Goal: Task Accomplishment & Management: Manage account settings

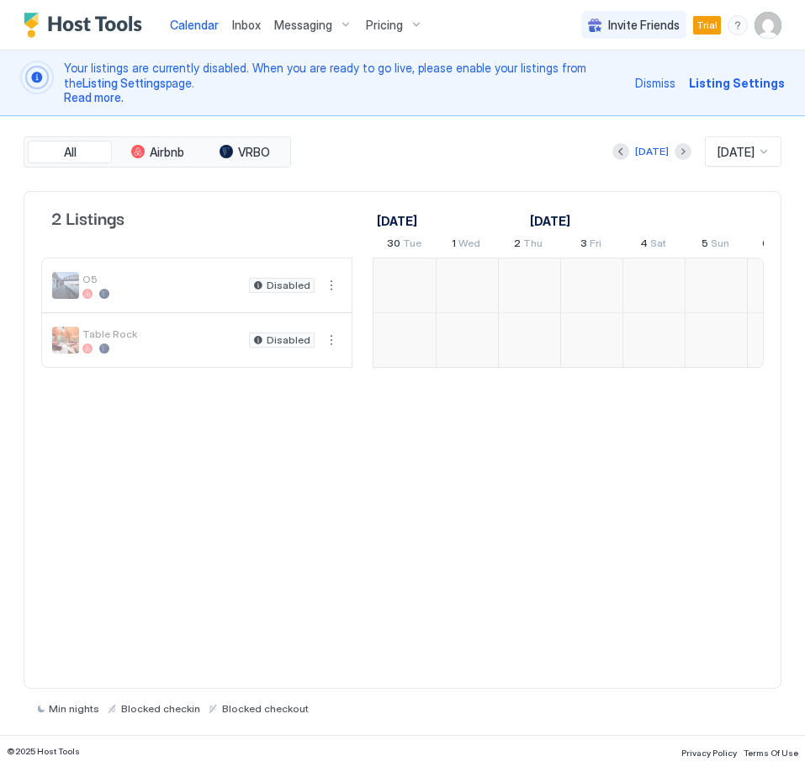
scroll to position [0, 935]
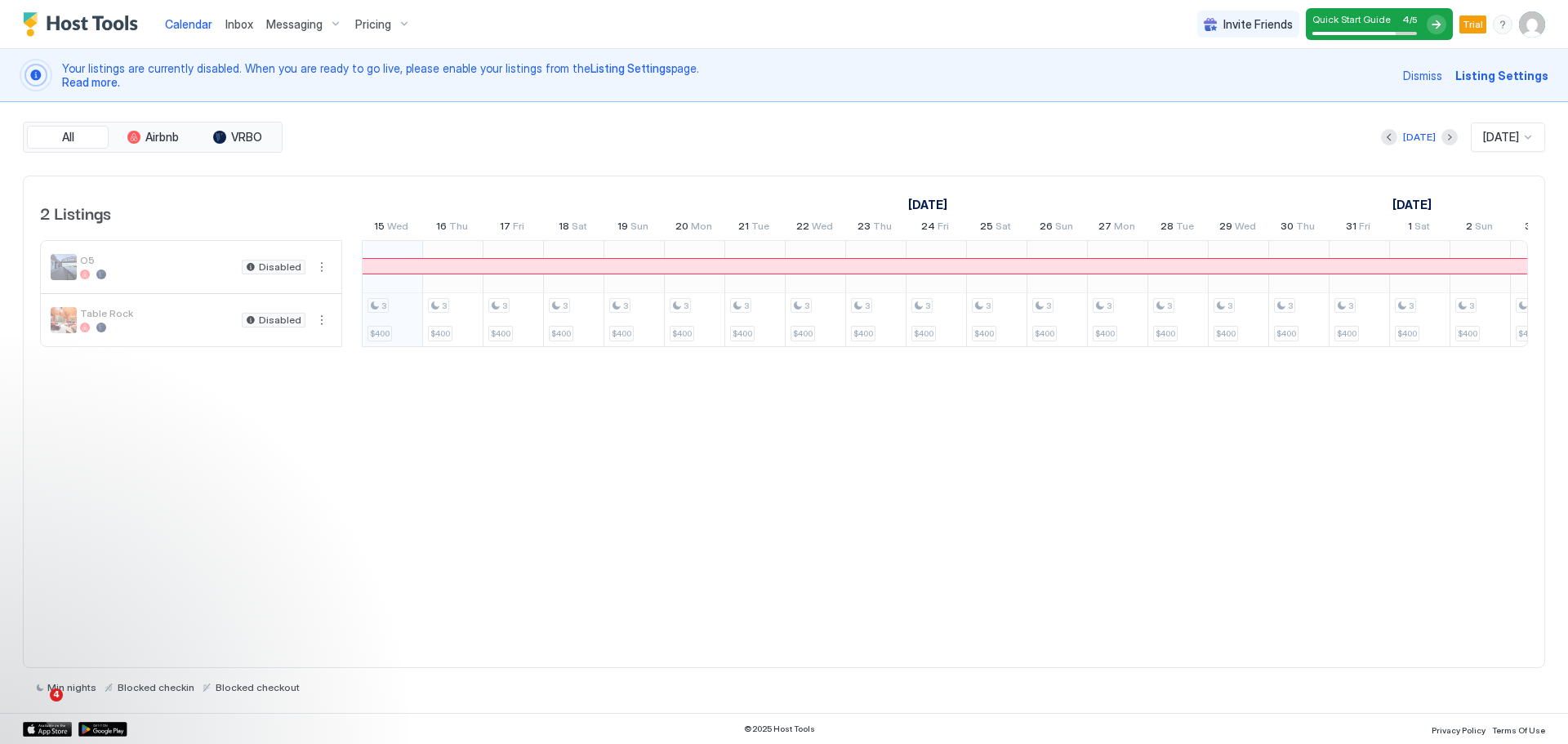
click at [781, 75] on span "Listing Settings" at bounding box center [1502, 76] width 93 height 17
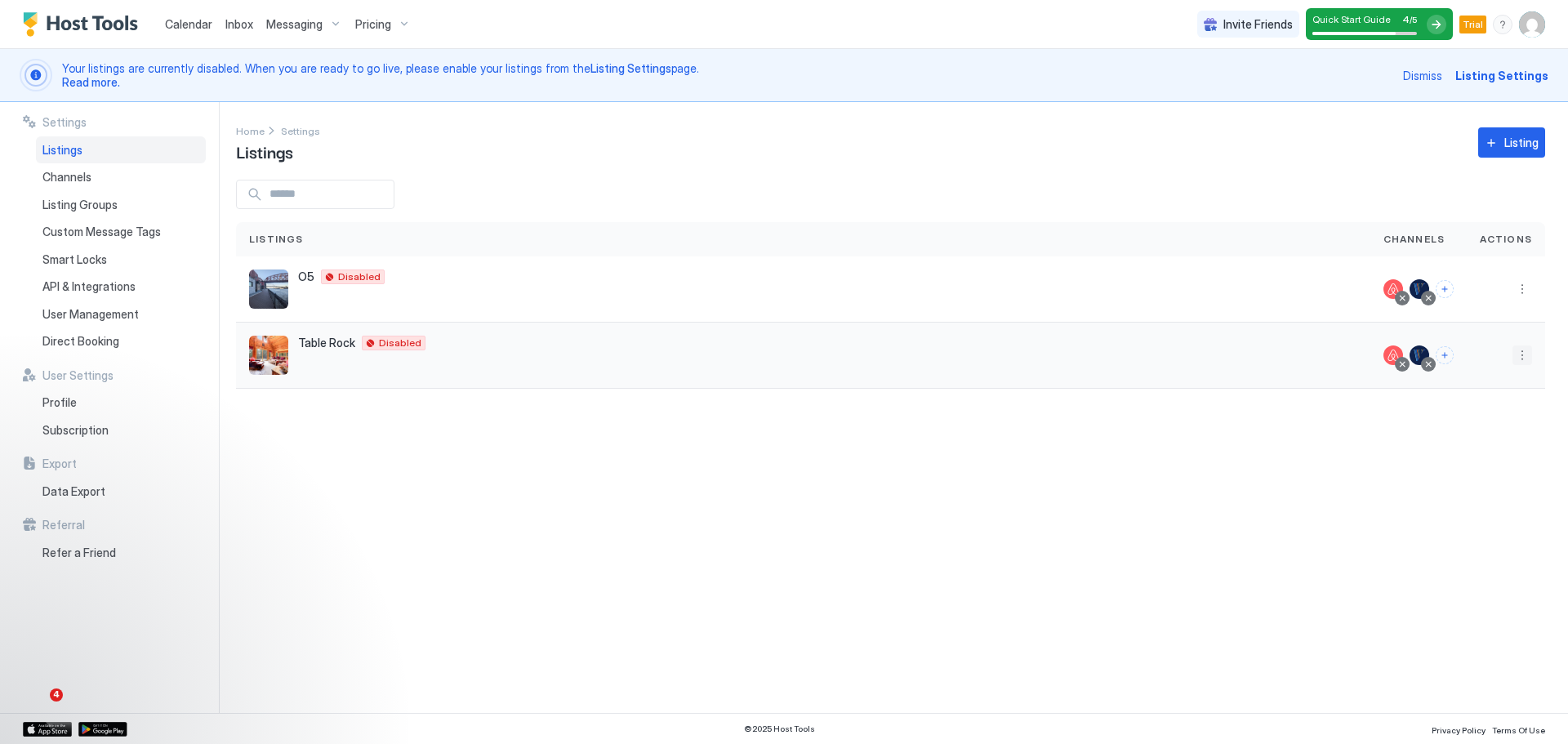
click at [781, 358] on button "More options" at bounding box center [1522, 355] width 19 height 19
click at [781, 437] on div "Listing Settings" at bounding box center [1480, 431] width 112 height 26
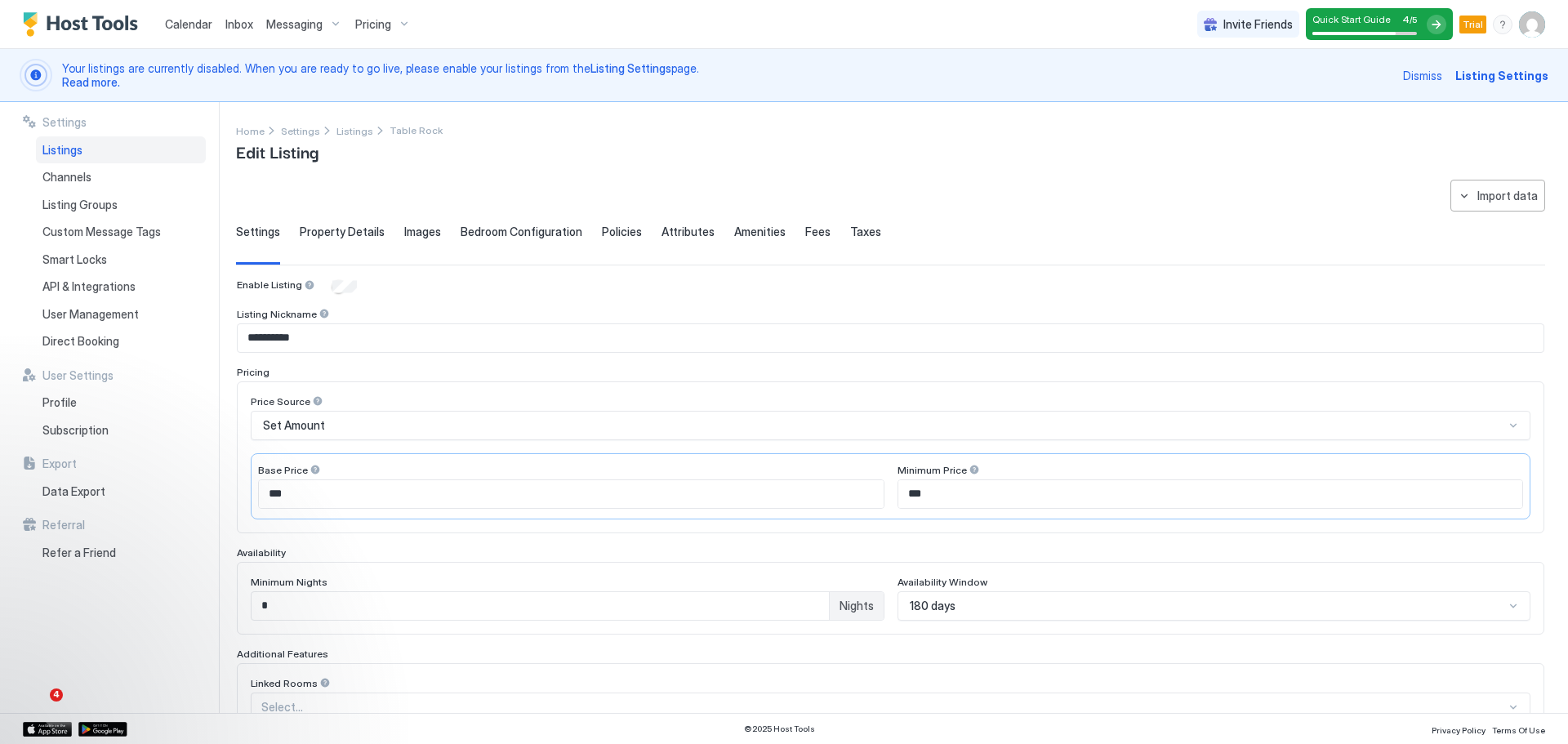
click at [742, 229] on span "Amenities" at bounding box center [760, 231] width 51 height 15
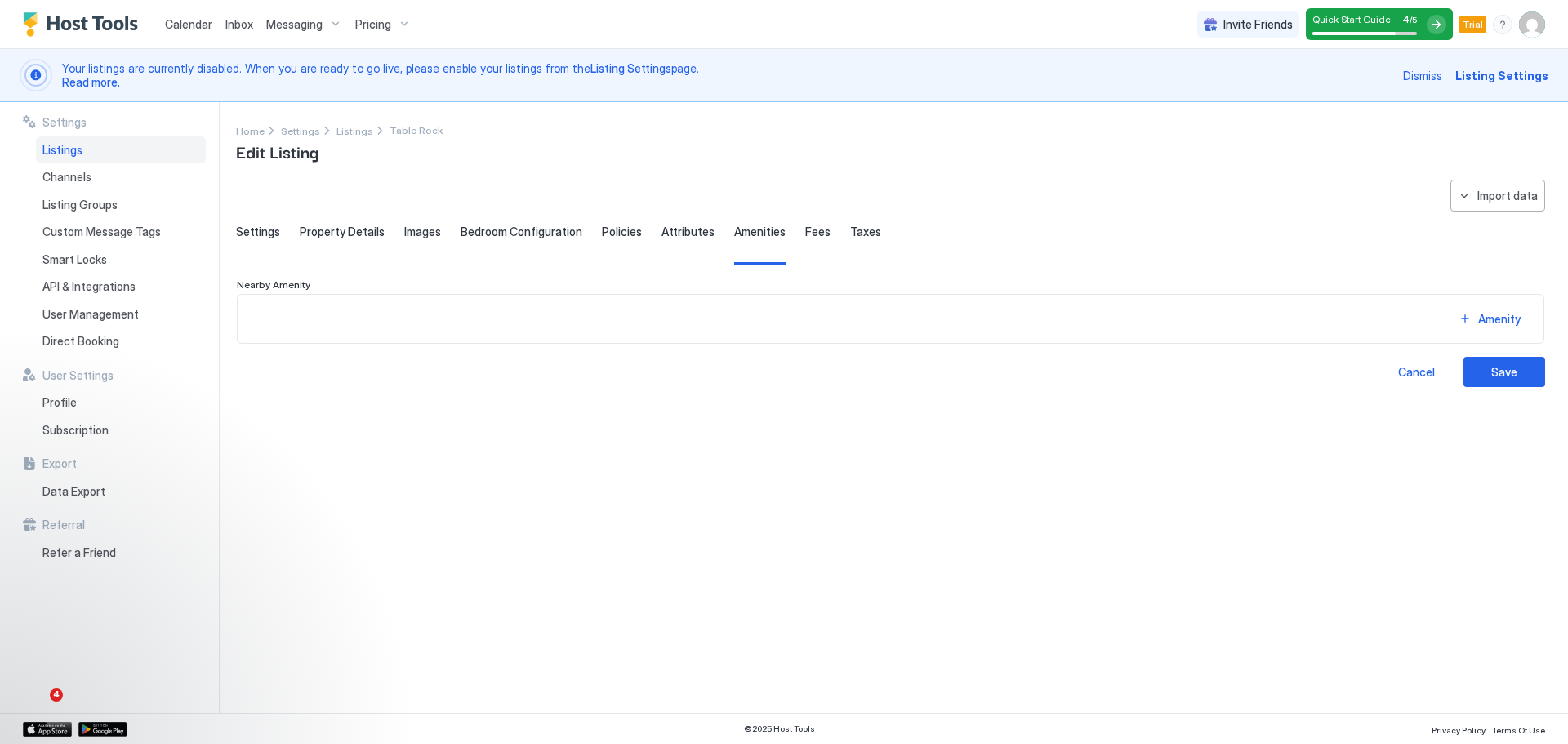
click at [717, 302] on div "Amenity" at bounding box center [890, 318] width 1307 height 49
click at [695, 233] on span "Attributes" at bounding box center [688, 231] width 53 height 15
click at [624, 232] on span "Policies" at bounding box center [621, 231] width 40 height 15
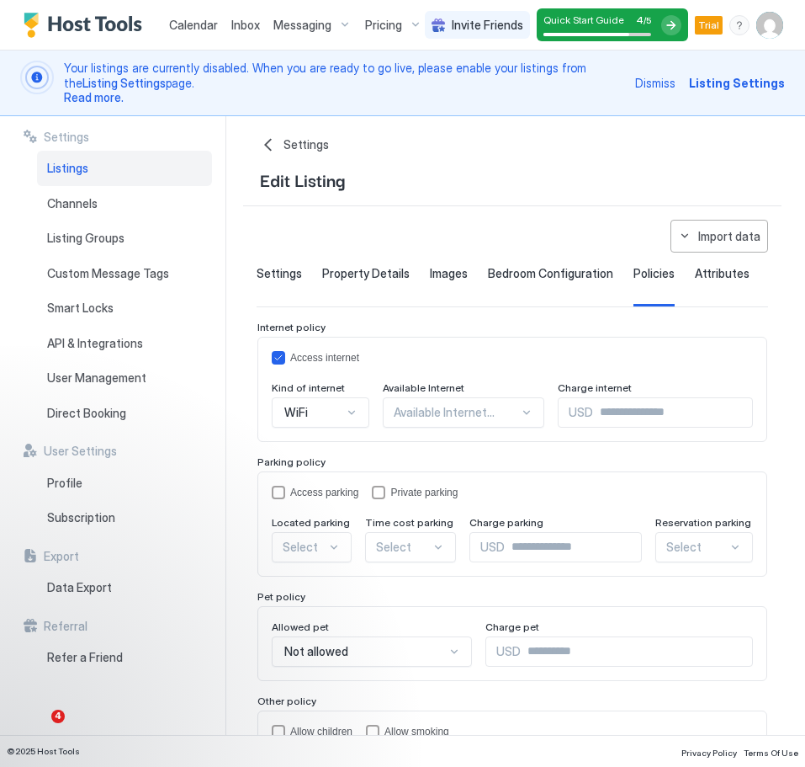
click at [394, 409] on div at bounding box center [456, 412] width 125 height 15
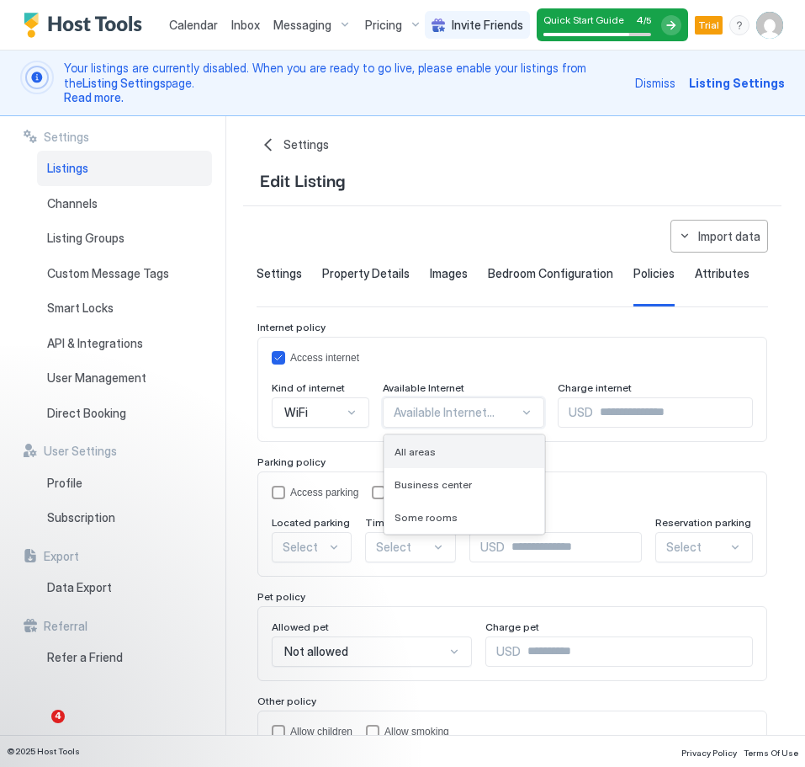
click at [413, 463] on div "All areas" at bounding box center [465, 451] width 160 height 33
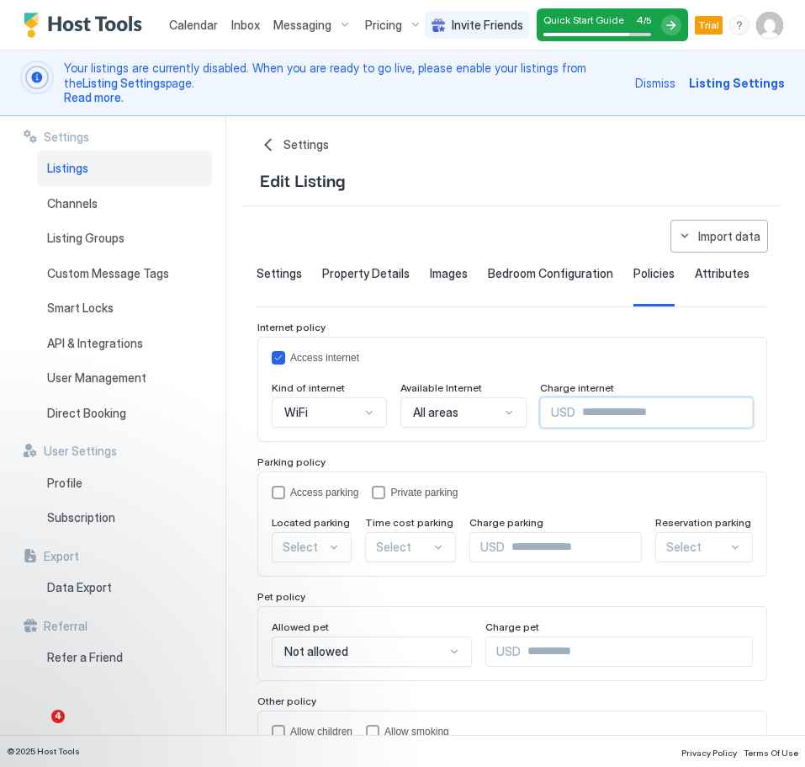
click at [576, 416] on input "Input Field" at bounding box center [664, 412] width 177 height 29
click at [559, 456] on div "Parking policy" at bounding box center [513, 461] width 510 height 13
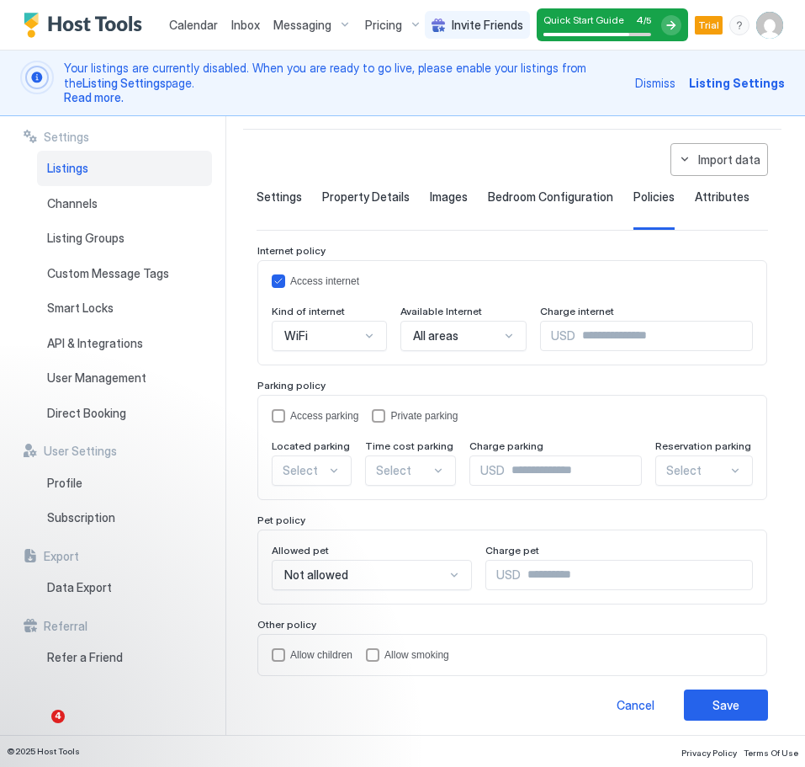
scroll to position [82, 0]
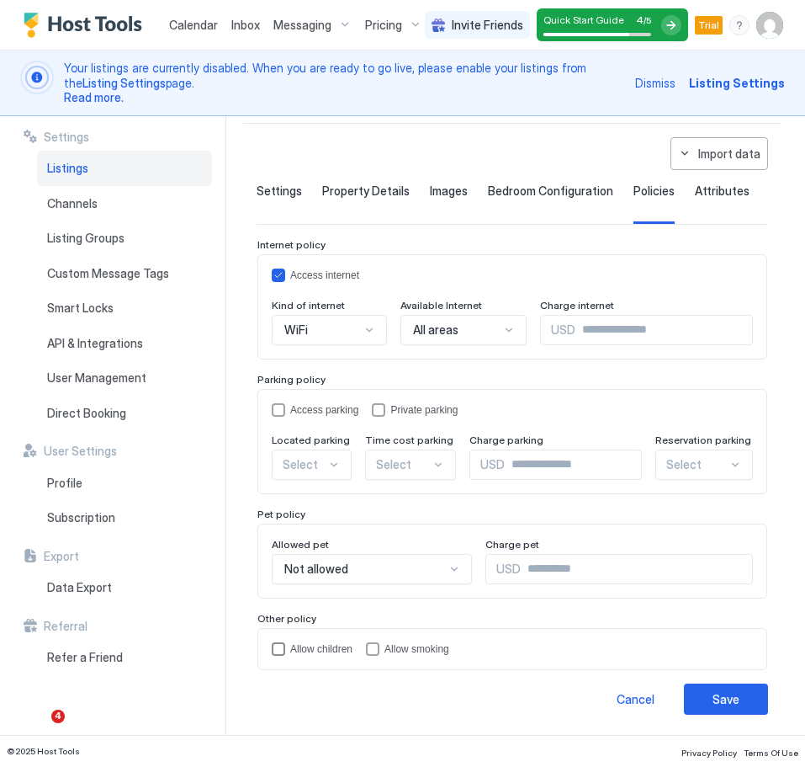
click at [283, 642] on div "childrenAllowed" at bounding box center [278, 648] width 13 height 13
click at [748, 703] on button "Save" at bounding box center [726, 698] width 84 height 31
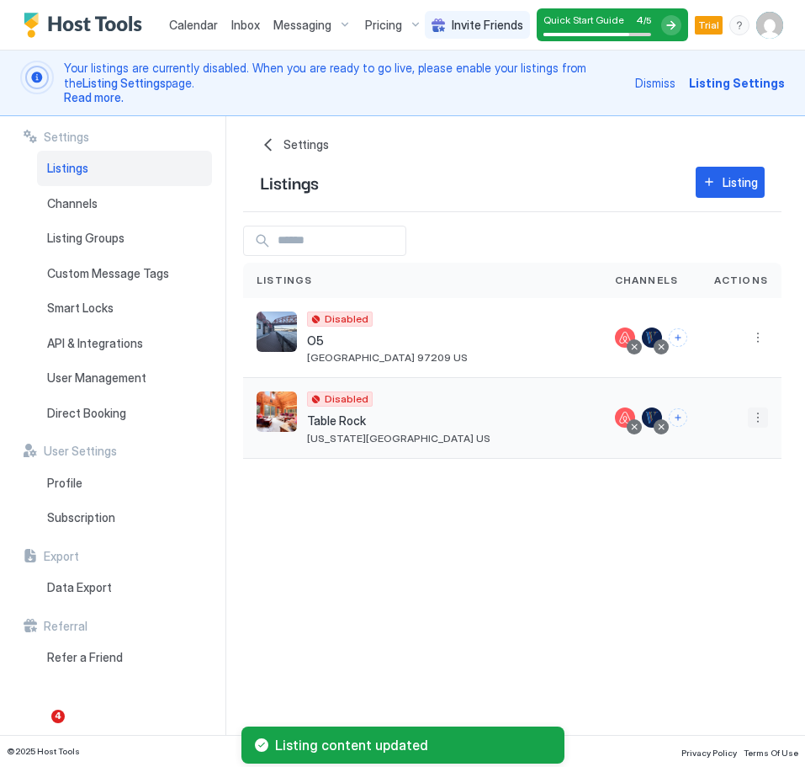
click at [762, 415] on button "More options" at bounding box center [758, 417] width 20 height 20
click at [733, 501] on span "Listing Settings" at bounding box center [720, 495] width 75 height 13
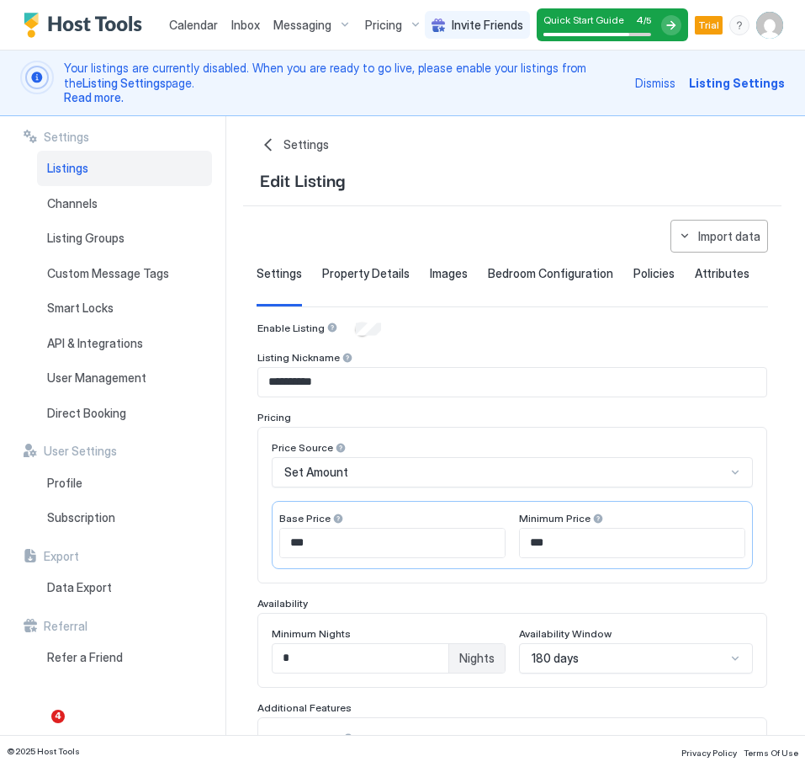
click at [538, 268] on span "Bedroom Configuration" at bounding box center [550, 273] width 125 height 15
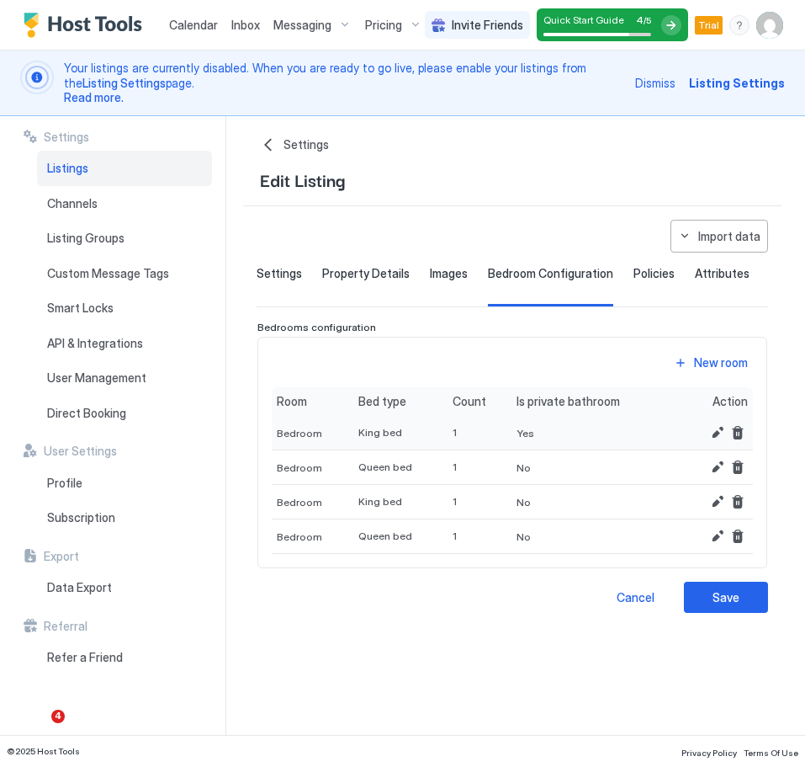
click at [465, 439] on div "1" at bounding box center [480, 433] width 64 height 35
click at [717, 428] on button "Edit" at bounding box center [718, 433] width 20 height 20
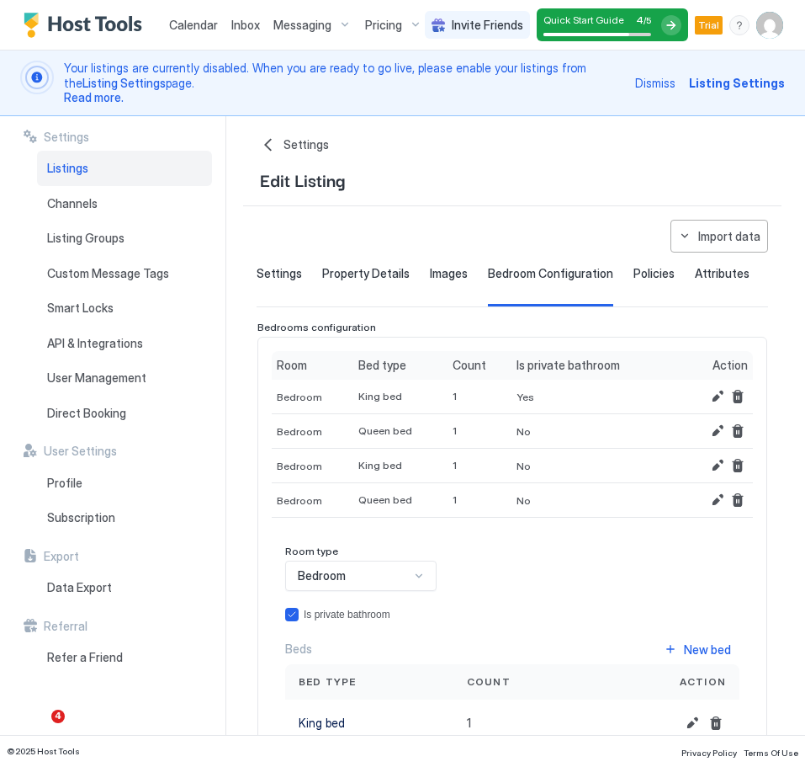
click at [447, 275] on span "Images" at bounding box center [449, 273] width 38 height 15
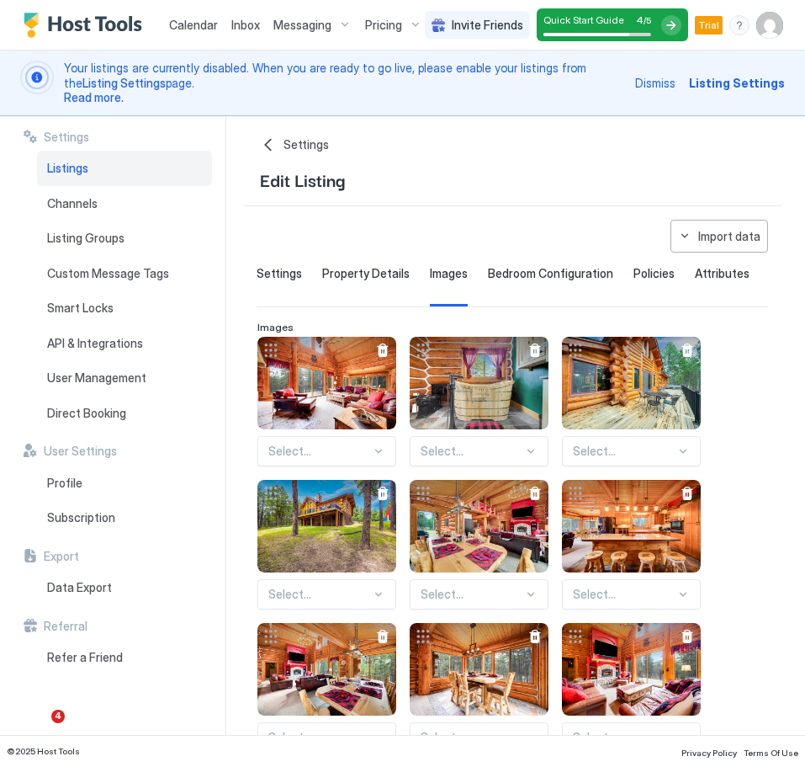
click at [683, 449] on div "Select..." at bounding box center [631, 451] width 139 height 30
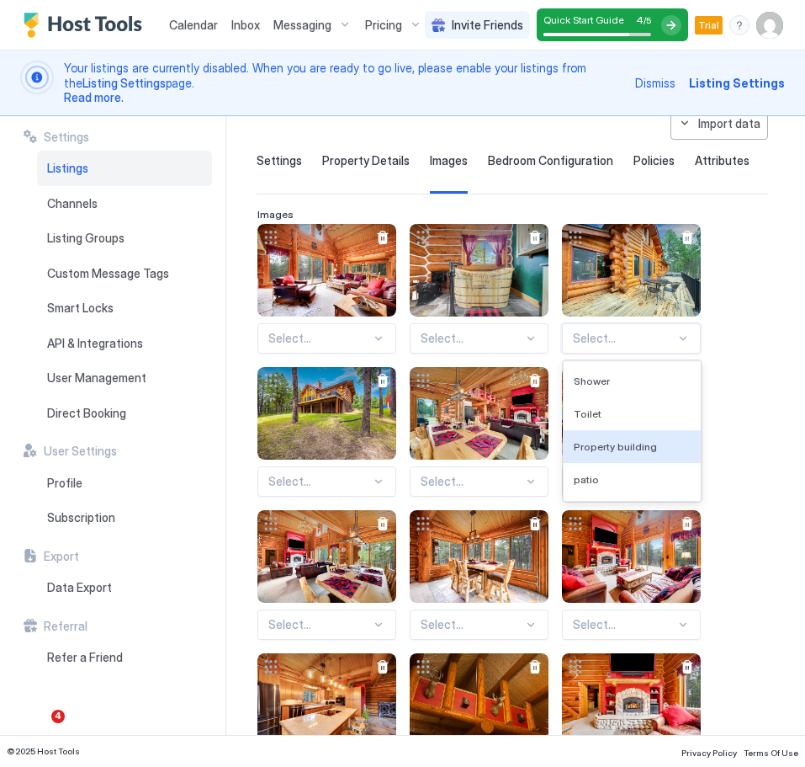
scroll to position [114, 0]
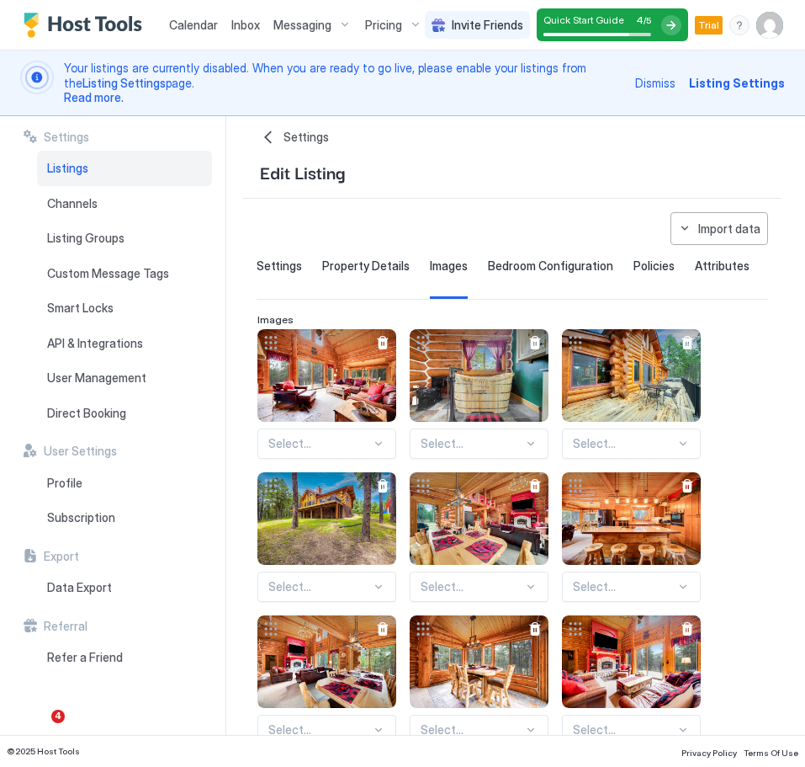
scroll to position [0, 0]
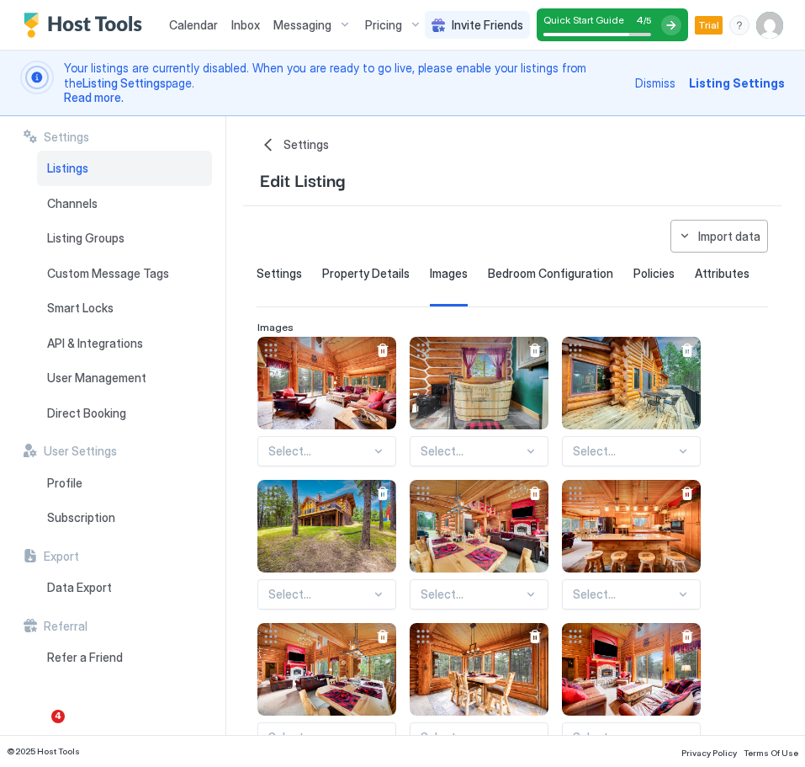
click at [368, 276] on span "Property Details" at bounding box center [366, 273] width 88 height 15
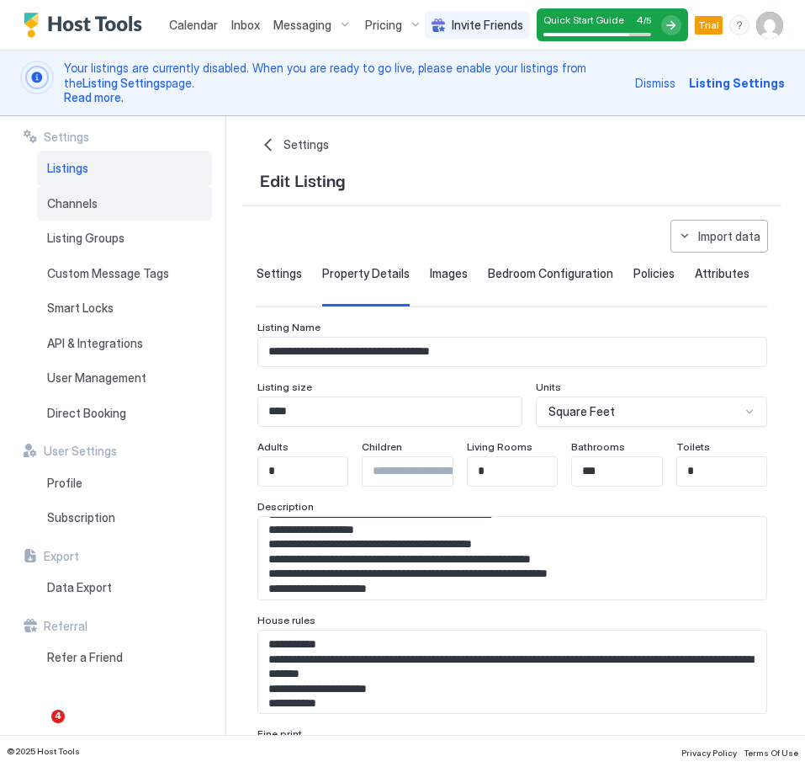
click at [57, 210] on div "Channels" at bounding box center [124, 203] width 175 height 35
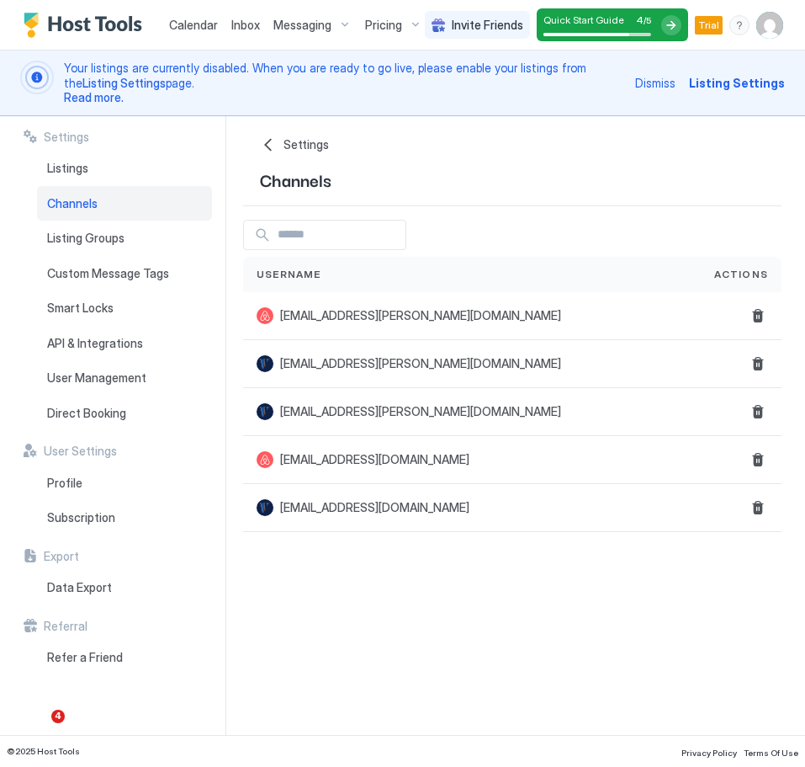
type input "**********"
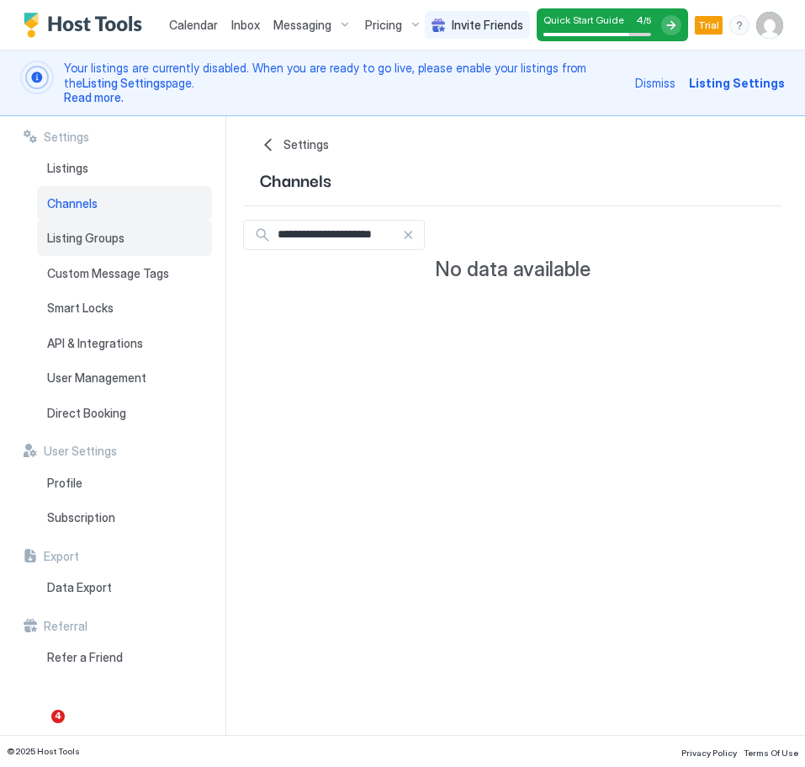
click at [89, 248] on div "Listing Groups" at bounding box center [124, 238] width 175 height 35
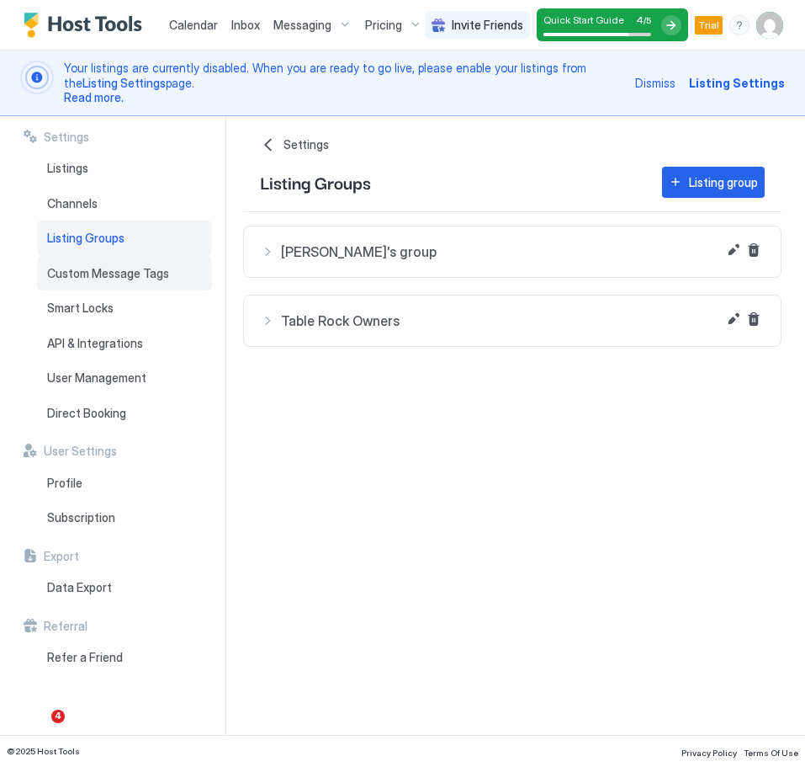
click at [98, 277] on span "Custom Message Tags" at bounding box center [108, 273] width 122 height 15
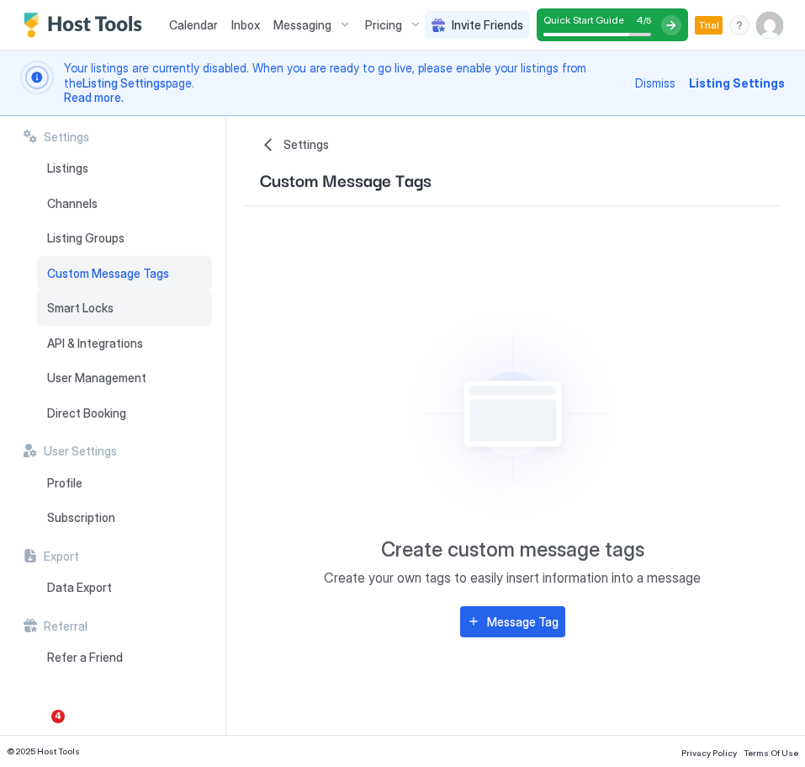
click at [100, 309] on span "Smart Locks" at bounding box center [80, 307] width 66 height 15
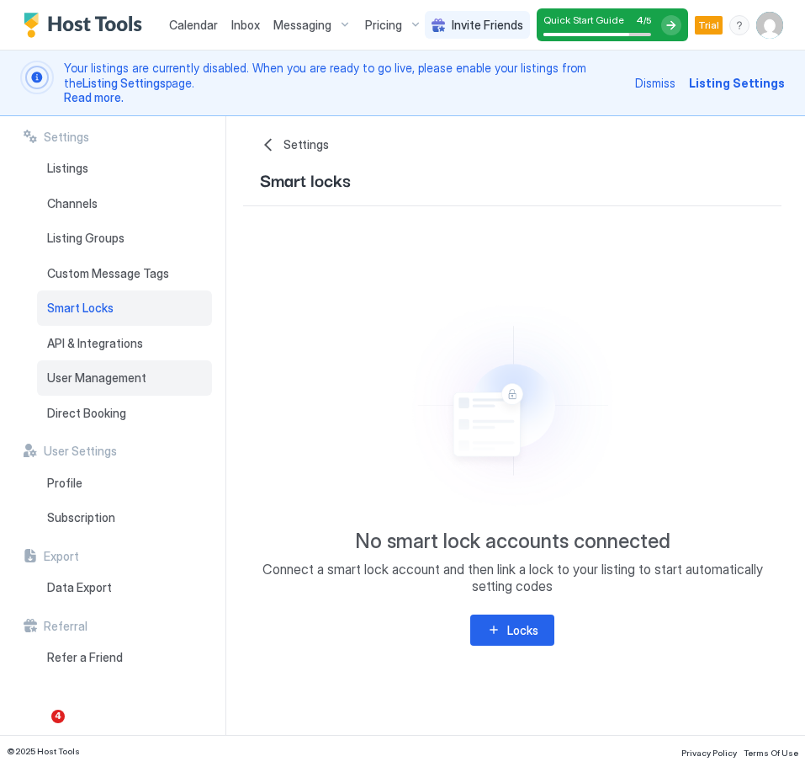
click at [120, 385] on div "User Management" at bounding box center [124, 377] width 175 height 35
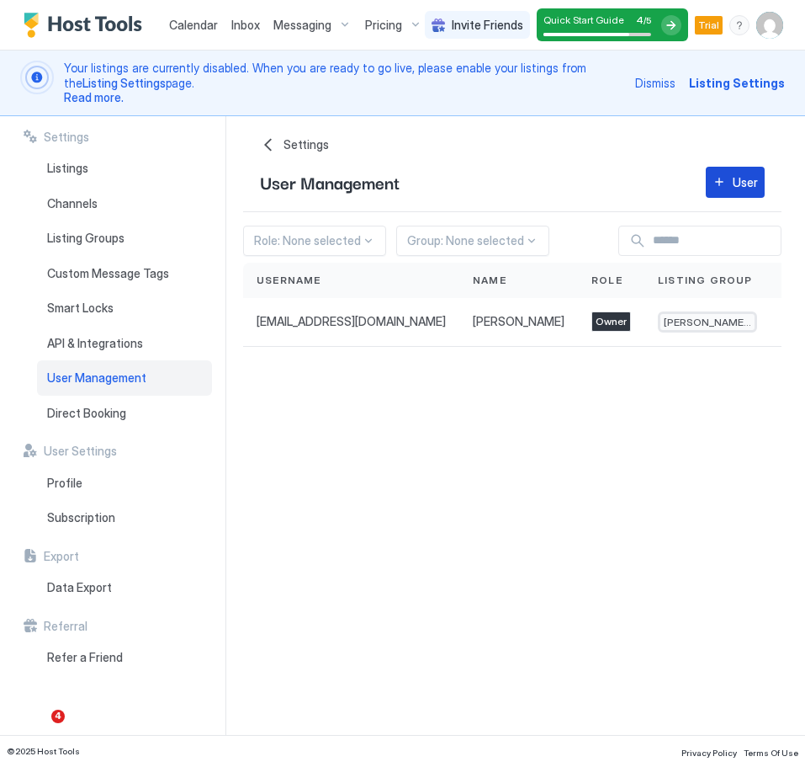
click at [748, 187] on div "User" at bounding box center [745, 182] width 25 height 18
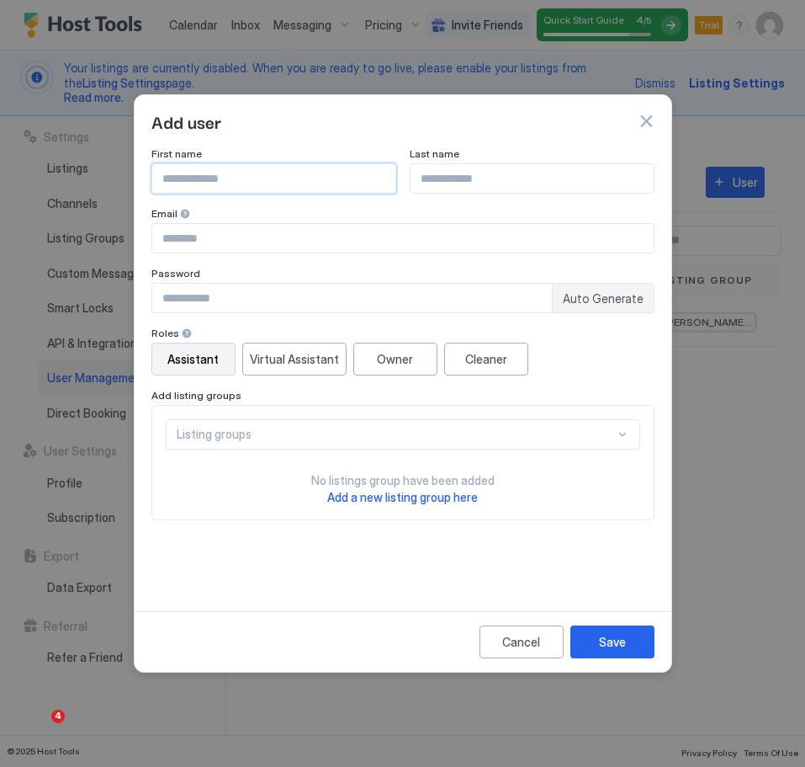
click at [258, 175] on input "Input Field" at bounding box center [273, 178] width 243 height 29
type input "*****"
type input "**********"
click at [165, 177] on input "*****" at bounding box center [273, 178] width 243 height 29
type input "*****"
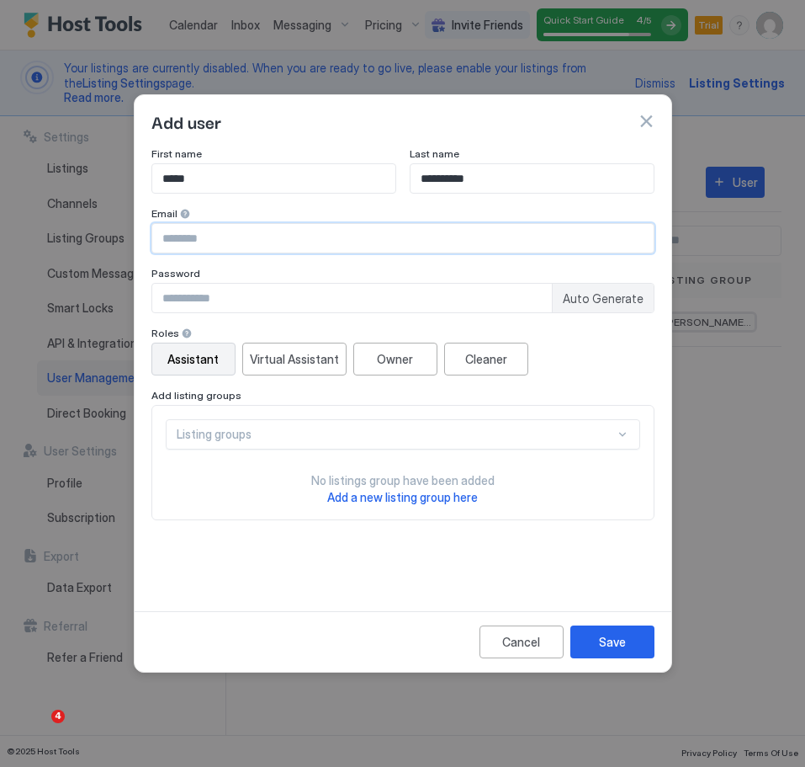
click at [168, 237] on input "Input Field" at bounding box center [403, 238] width 502 height 29
click at [292, 81] on div at bounding box center [402, 383] width 805 height 767
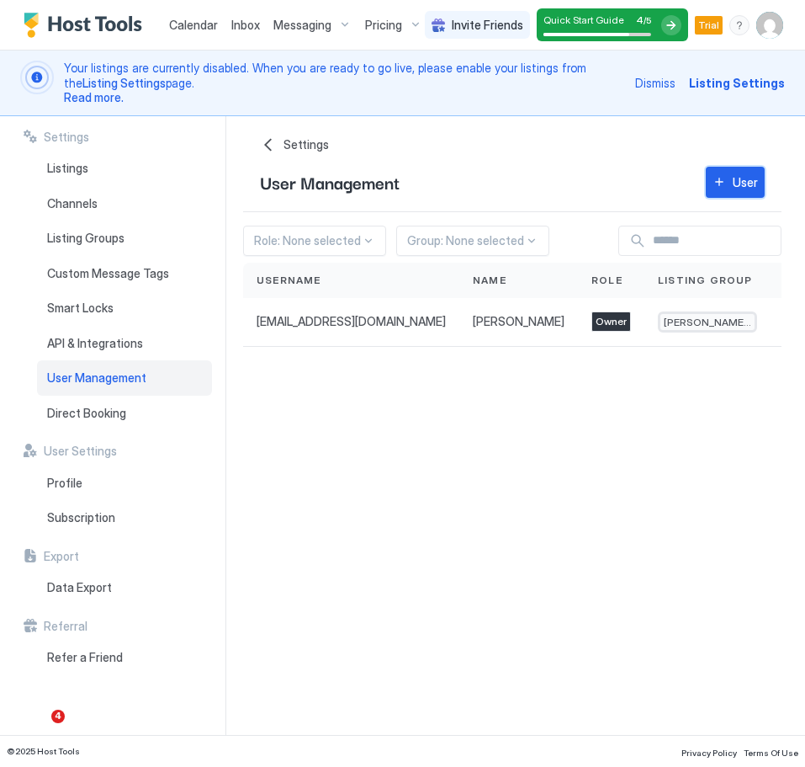
click at [741, 186] on div "User" at bounding box center [745, 182] width 25 height 18
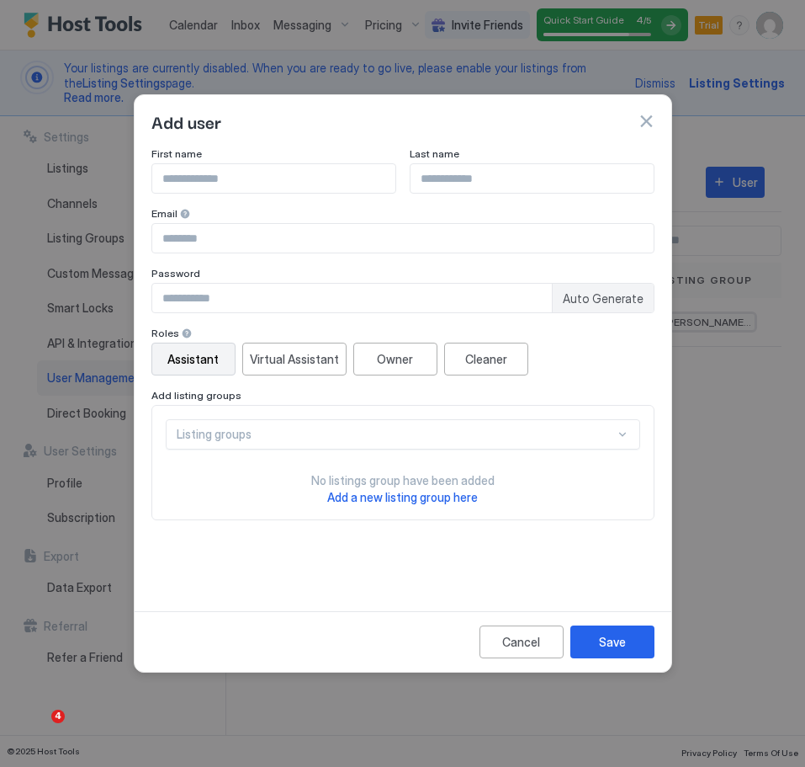
click at [236, 181] on input "Input Field" at bounding box center [273, 178] width 243 height 29
type input "*****"
type input "*"
type input "**********"
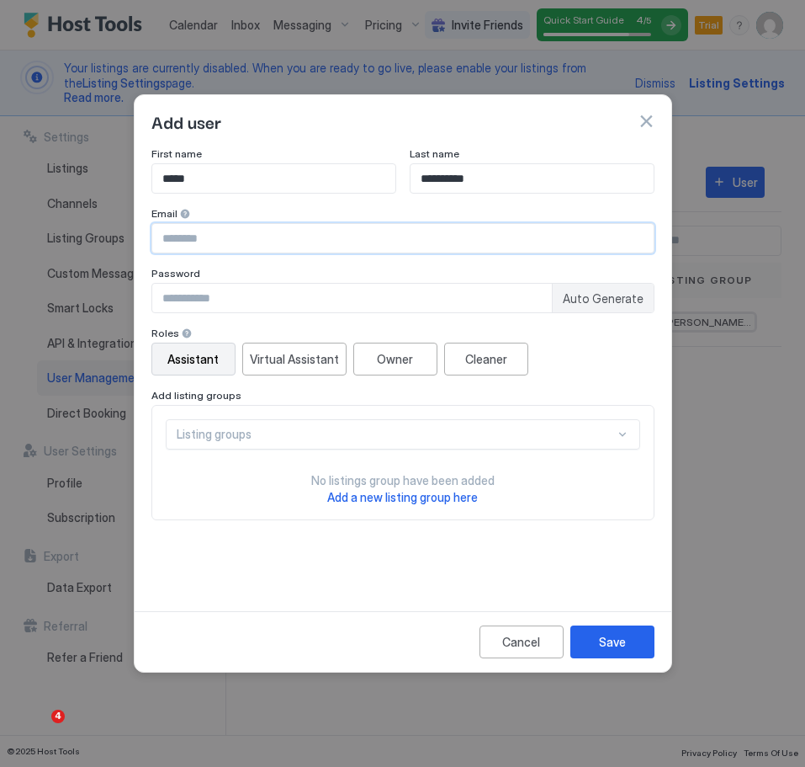
click at [189, 241] on input "Input Field" at bounding box center [403, 238] width 502 height 29
type input "**********"
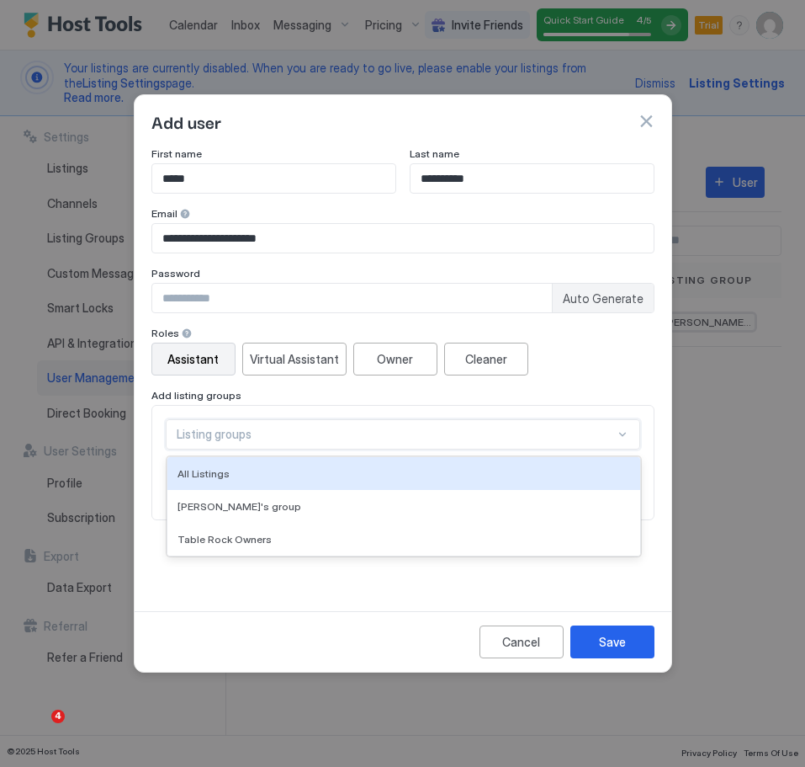
click at [516, 439] on div "Listing groups" at bounding box center [396, 434] width 438 height 15
click at [609, 353] on div "Assistant Virtual Assistant Owner Cleaner" at bounding box center [402, 359] width 503 height 33
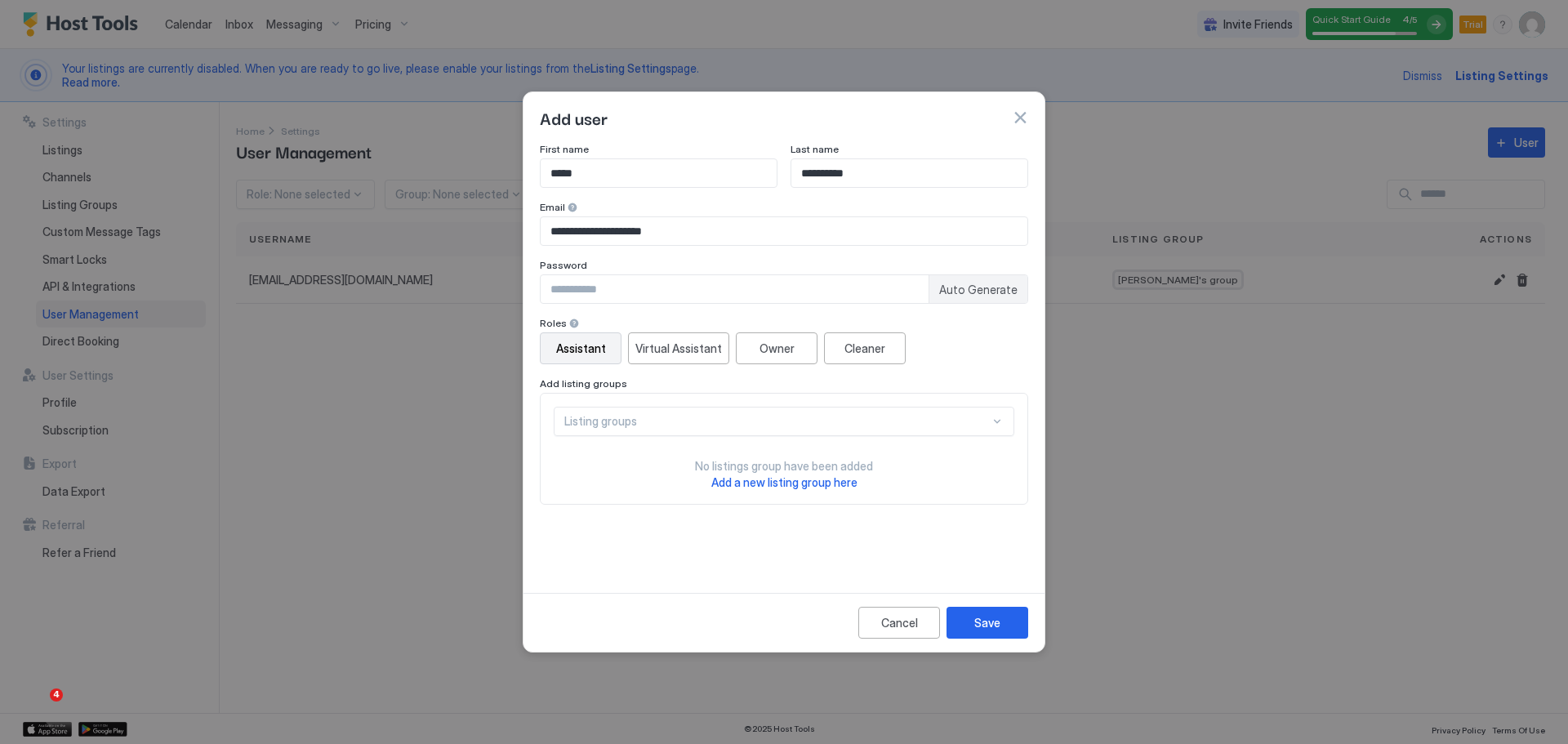
click at [781, 392] on div at bounding box center [784, 372] width 1568 height 744
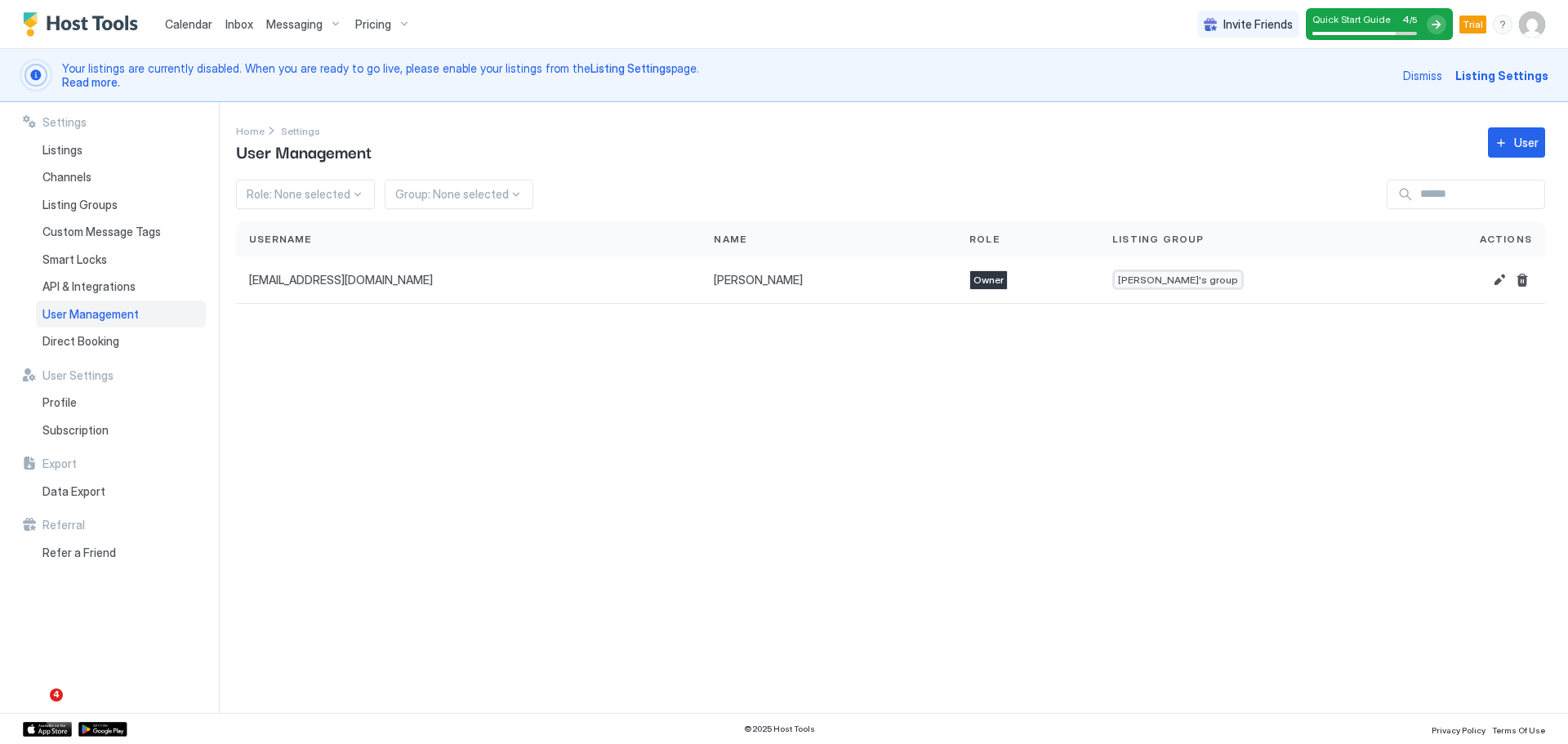
click at [281, 392] on div "Settings Home Settings User Management User Role: None selected Group: None sel…" at bounding box center [901, 407] width 1332 height 611
click at [508, 405] on div "Settings Home Settings User Management User Role: None selected Group: None sel…" at bounding box center [901, 407] width 1332 height 611
click at [781, 146] on div "User" at bounding box center [1525, 143] width 24 height 17
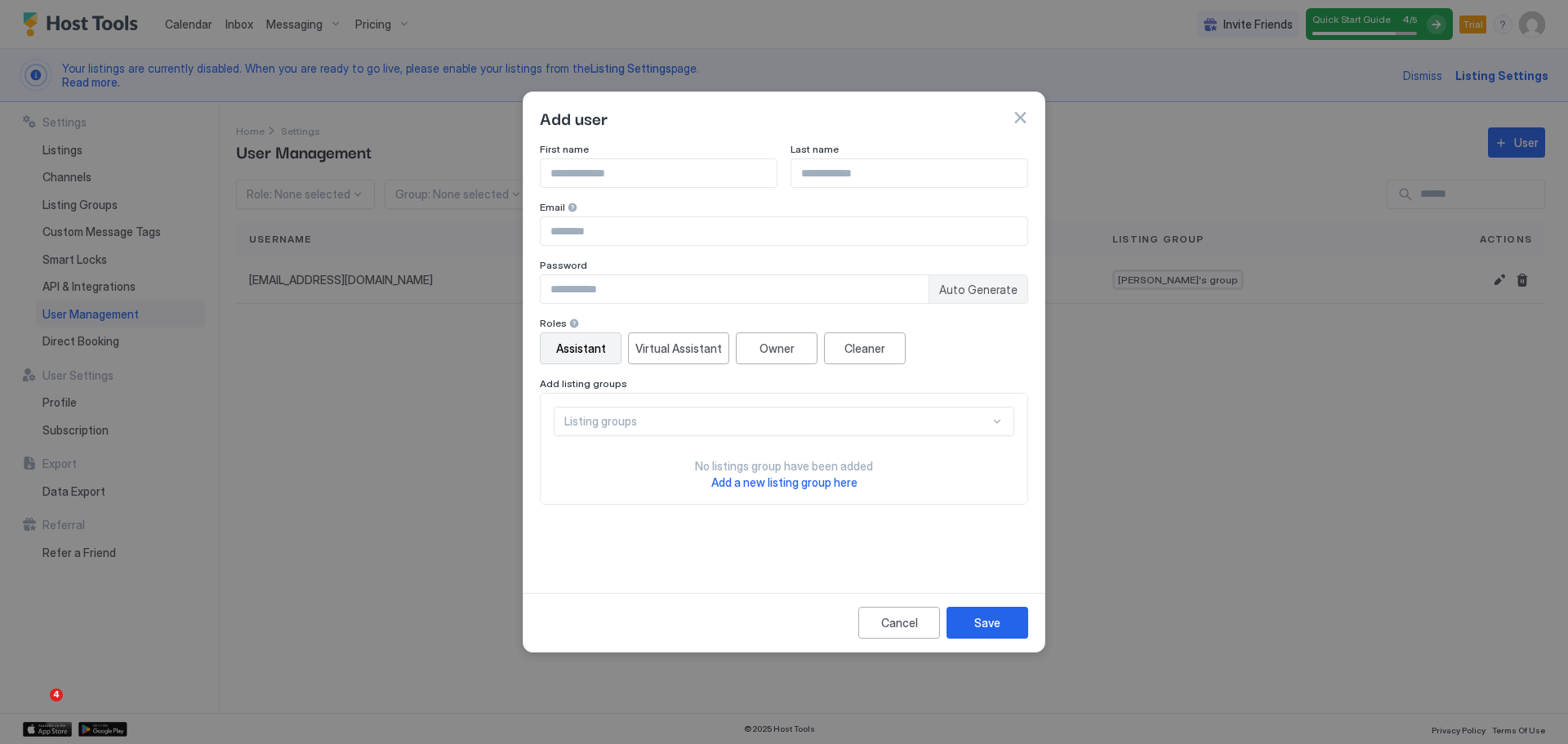
click at [781, 517] on div at bounding box center [784, 372] width 1568 height 744
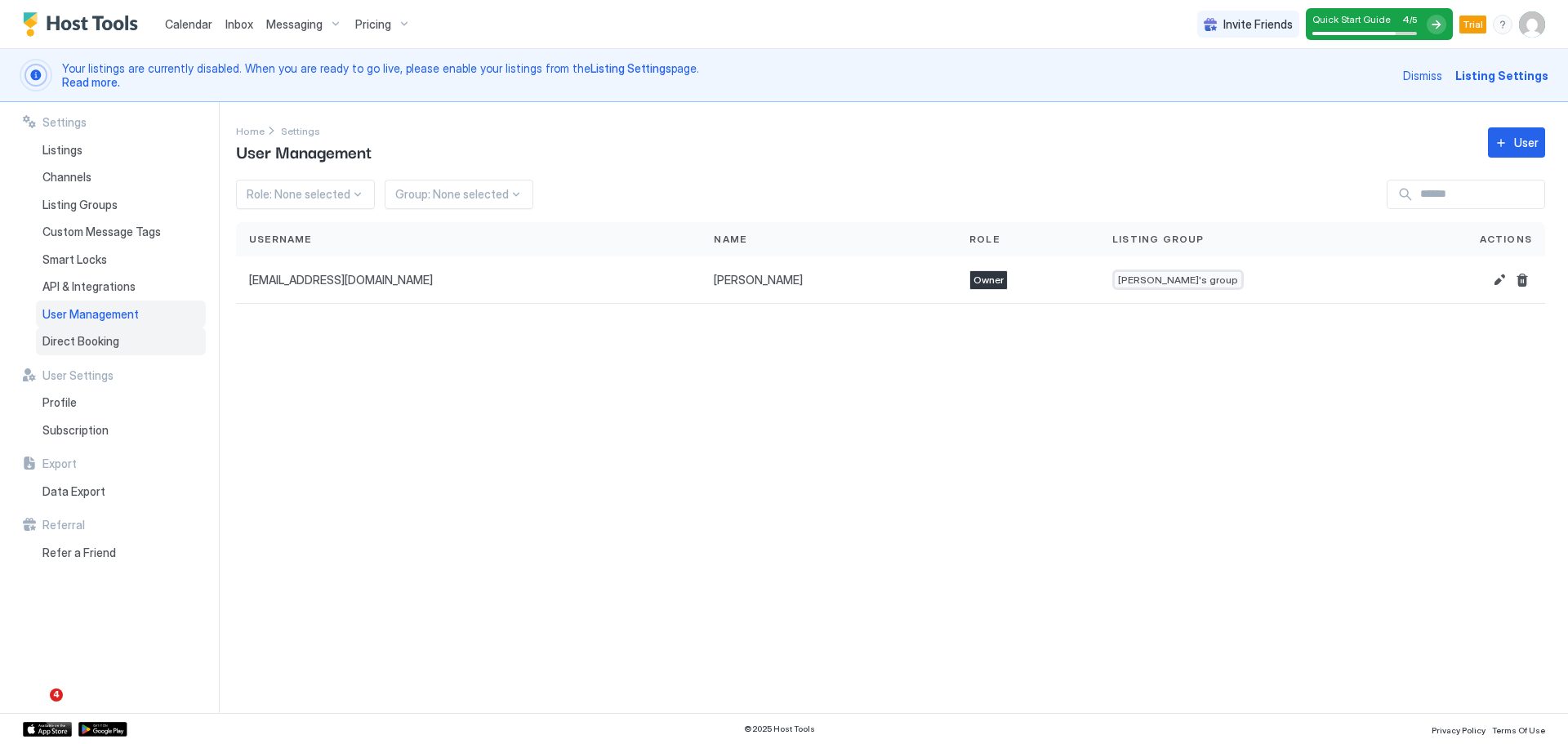
click at [113, 337] on span "Direct Booking" at bounding box center [81, 340] width 77 height 15
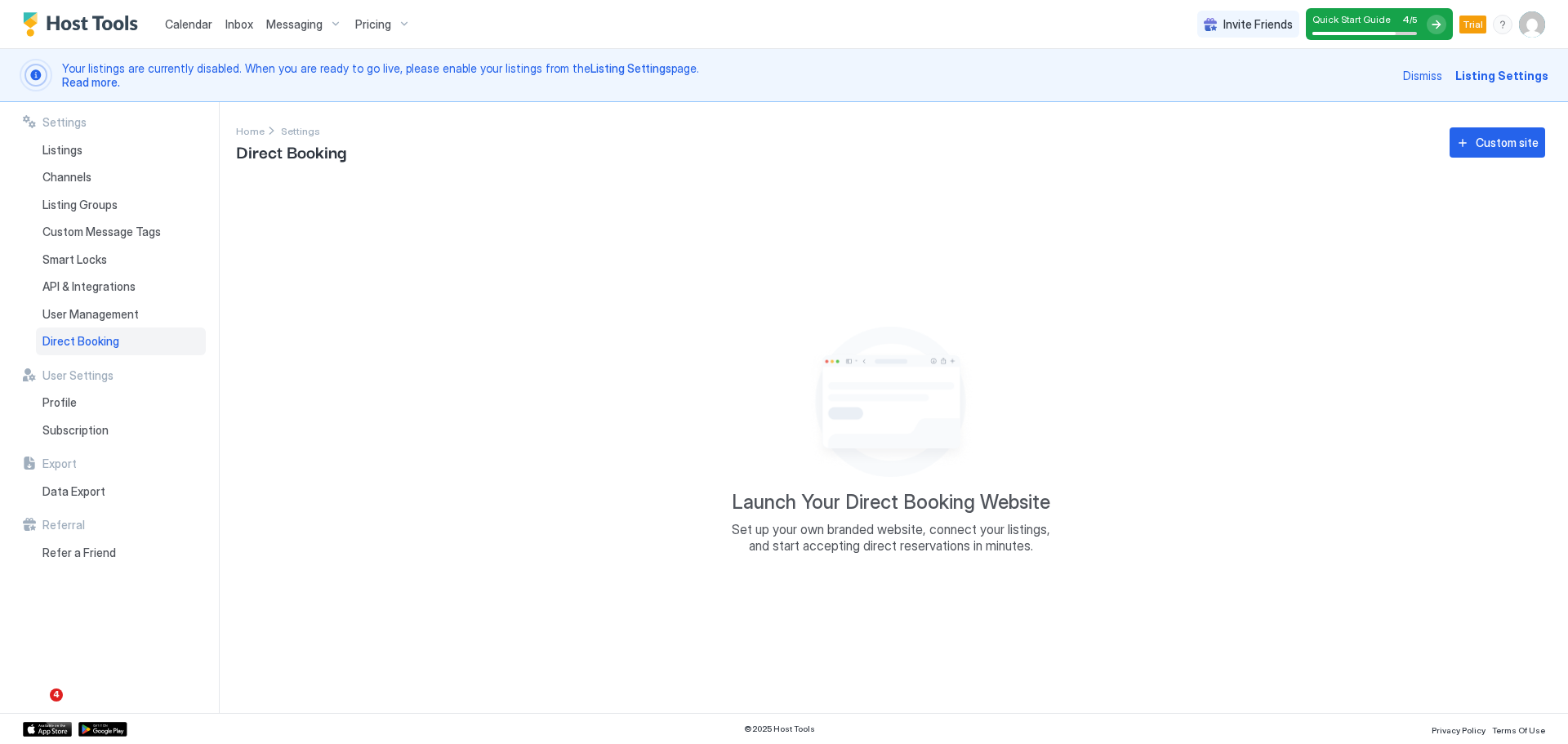
click at [441, 199] on div "Launch Your Direct Booking Website Set up your own branded website, connect you…" at bounding box center [890, 436] width 1309 height 513
click at [668, 178] on div "Settings Home Settings Direct Booking Custom site Launch Your Direct Booking We…" at bounding box center [901, 407] width 1332 height 611
click at [781, 75] on span "Listing Settings" at bounding box center [1502, 76] width 93 height 17
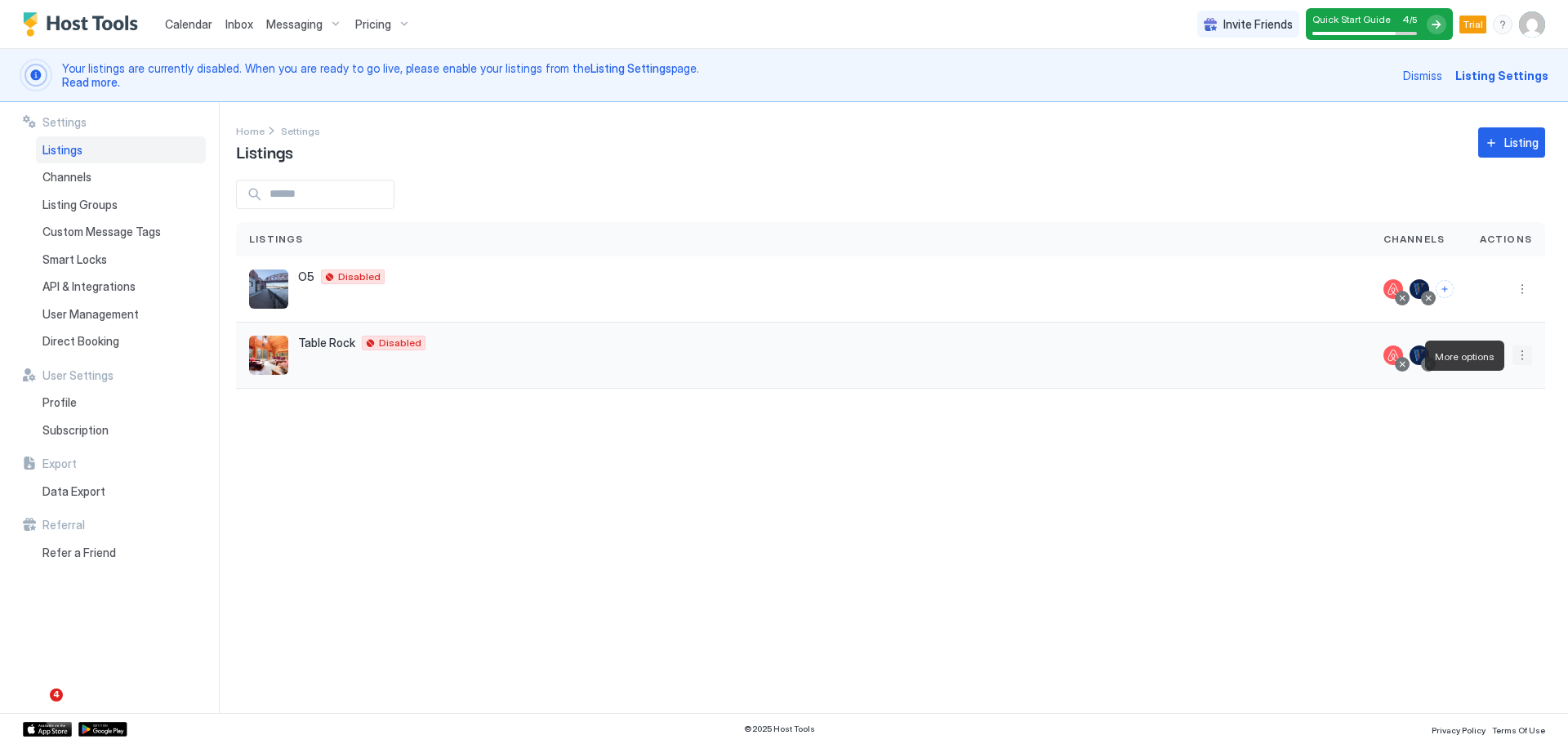
click at [781, 357] on button "More options" at bounding box center [1522, 355] width 19 height 19
click at [781, 410] on span "Pricing" at bounding box center [1465, 404] width 33 height 13
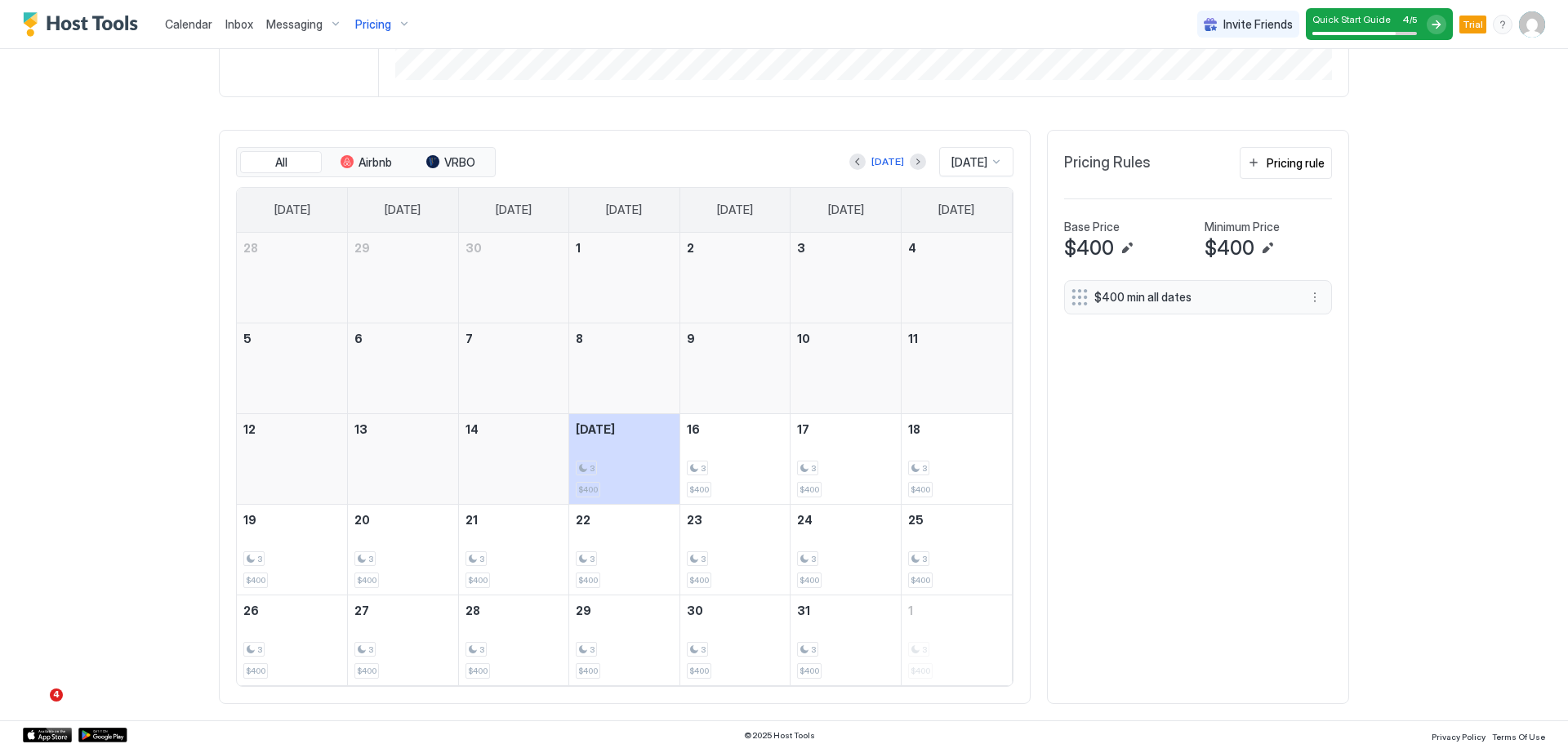
scroll to position [529, 0]
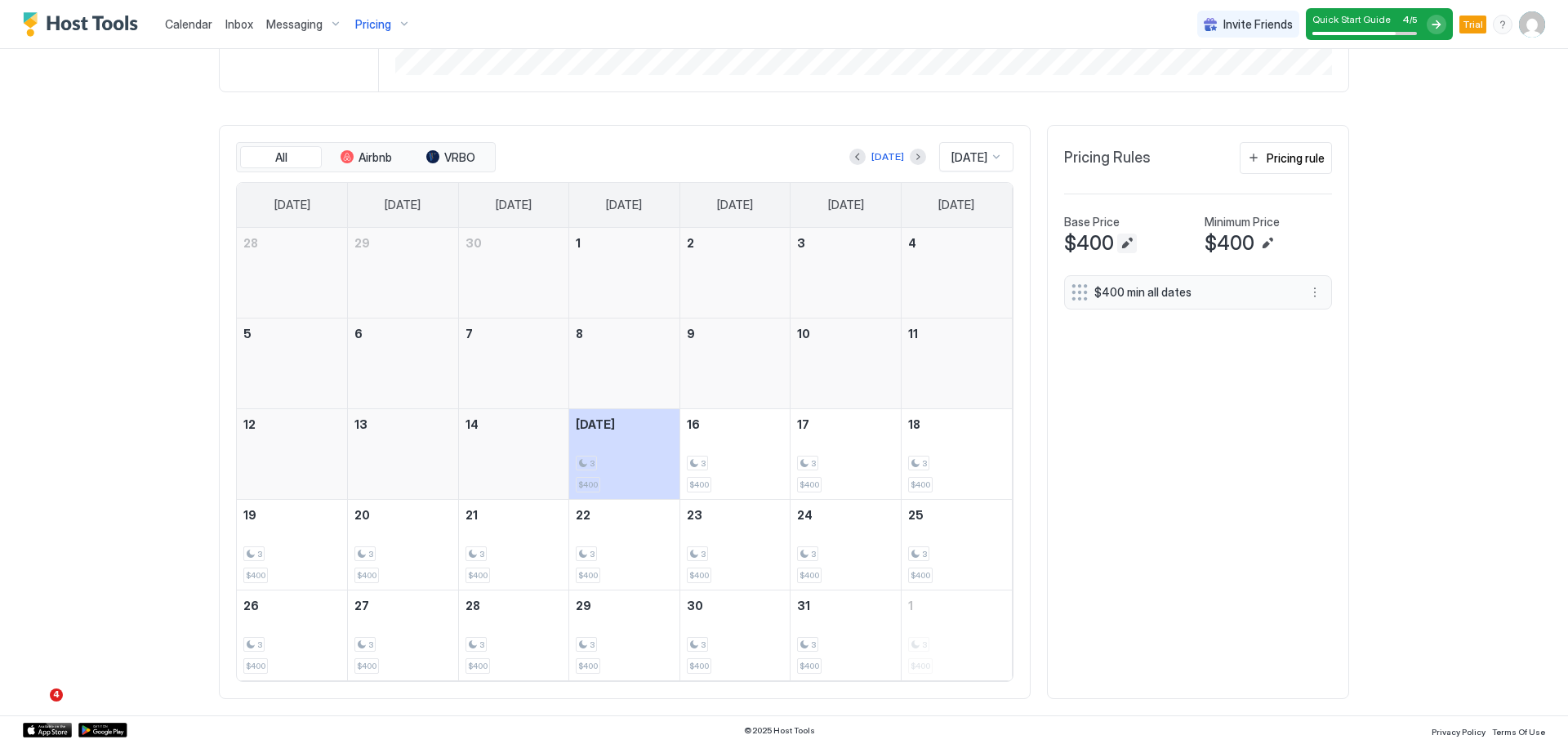
click at [781, 242] on button "Edit" at bounding box center [1127, 243] width 19 height 19
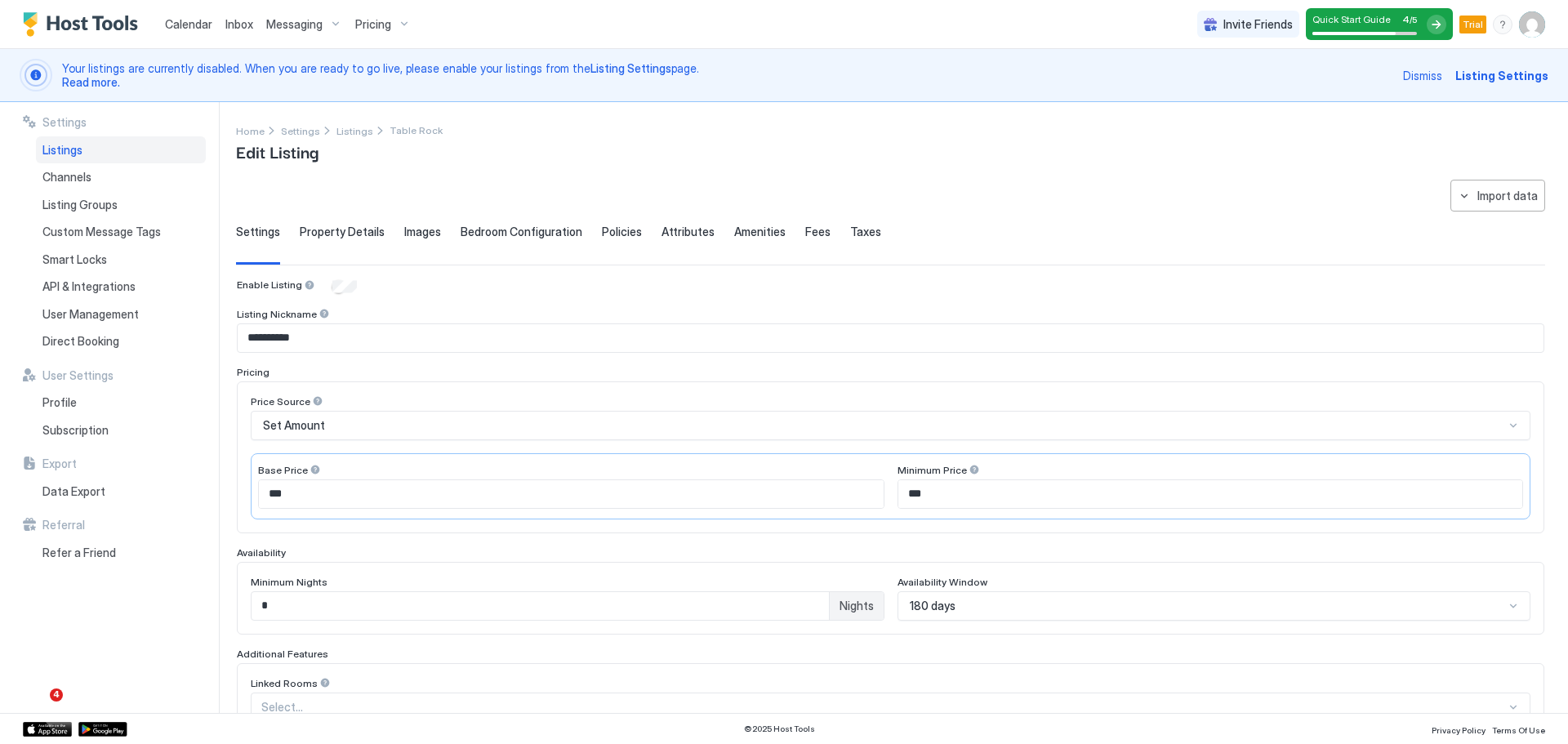
click at [781, 493] on input "***" at bounding box center [1211, 494] width 625 height 28
click at [781, 496] on input "***" at bounding box center [1211, 494] width 625 height 28
type input "*"
type input "***"
click at [584, 580] on div "Minimum Nights" at bounding box center [567, 583] width 634 height 16
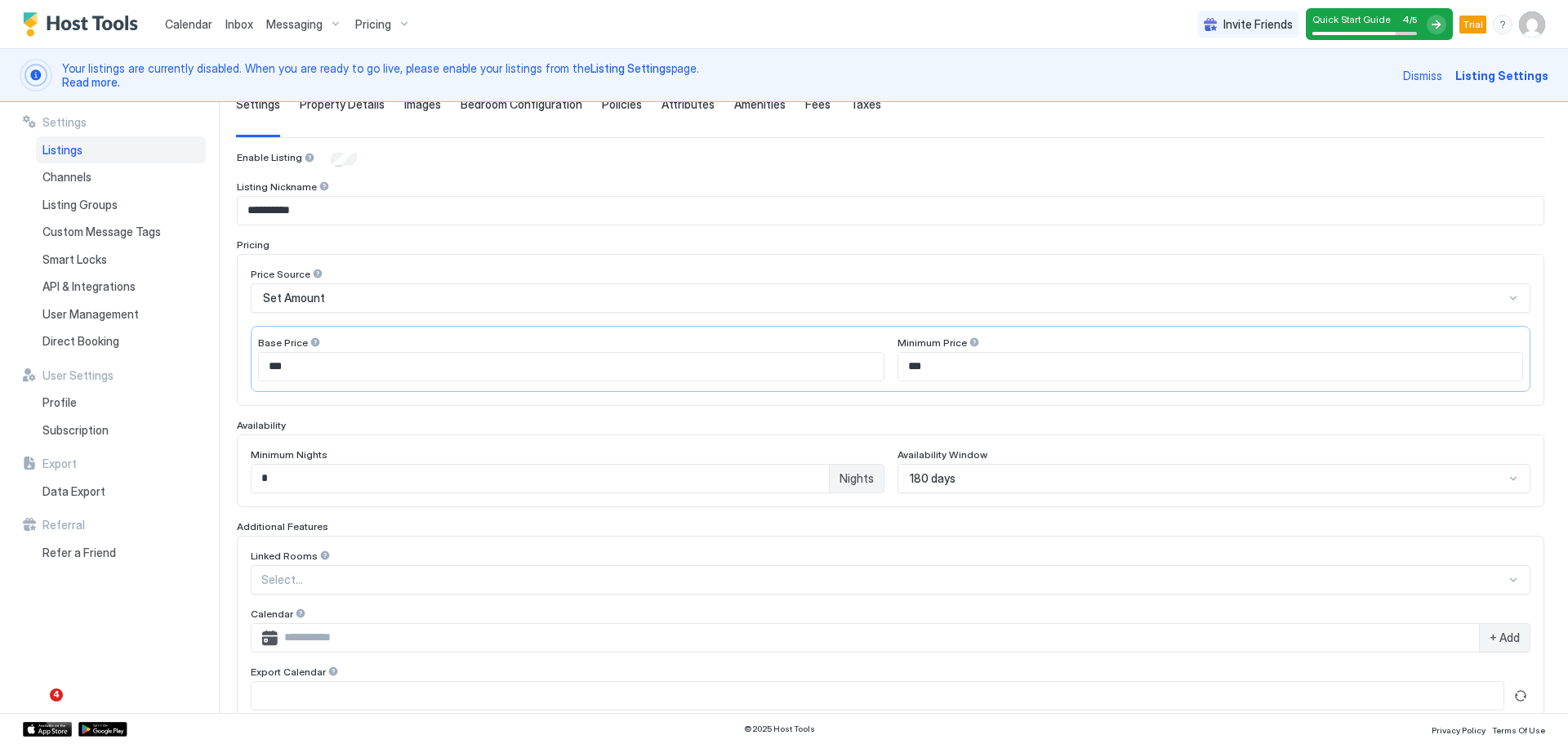
scroll to position [362, 0]
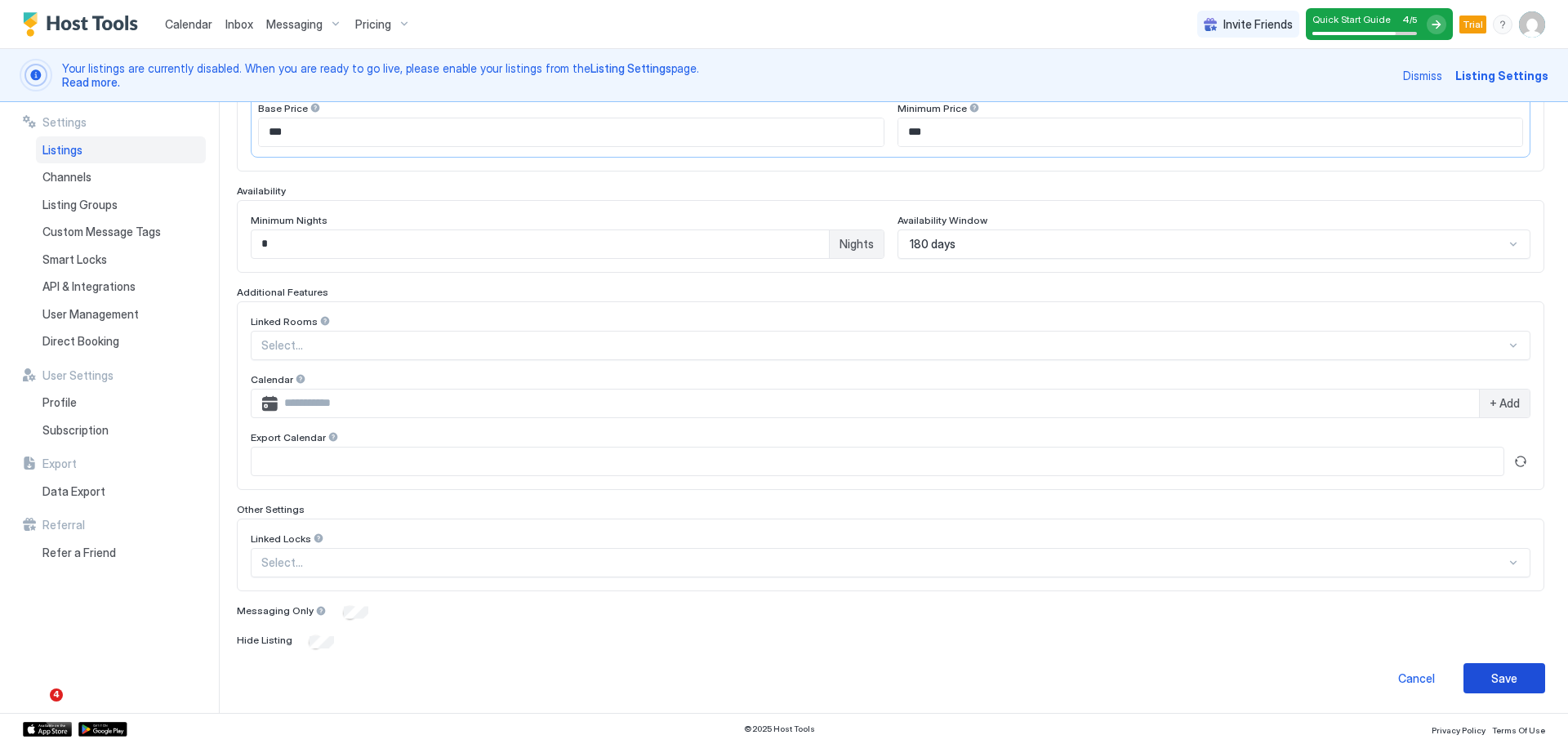
click at [781, 681] on button "Save" at bounding box center [1504, 677] width 82 height 30
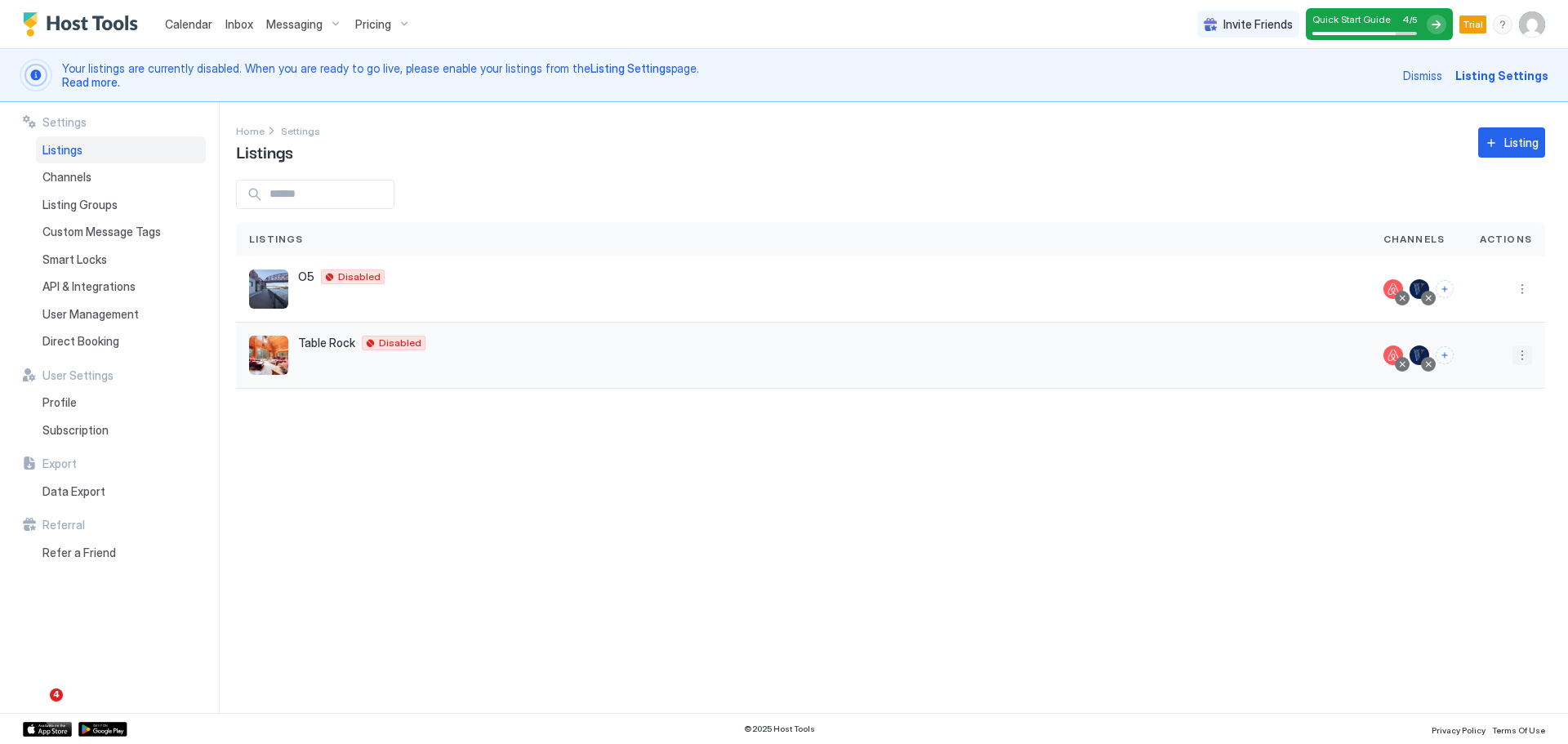
click at [781, 354] on button "More options" at bounding box center [1522, 355] width 19 height 19
click at [781, 436] on span "Listing Settings" at bounding box center [1485, 431] width 73 height 13
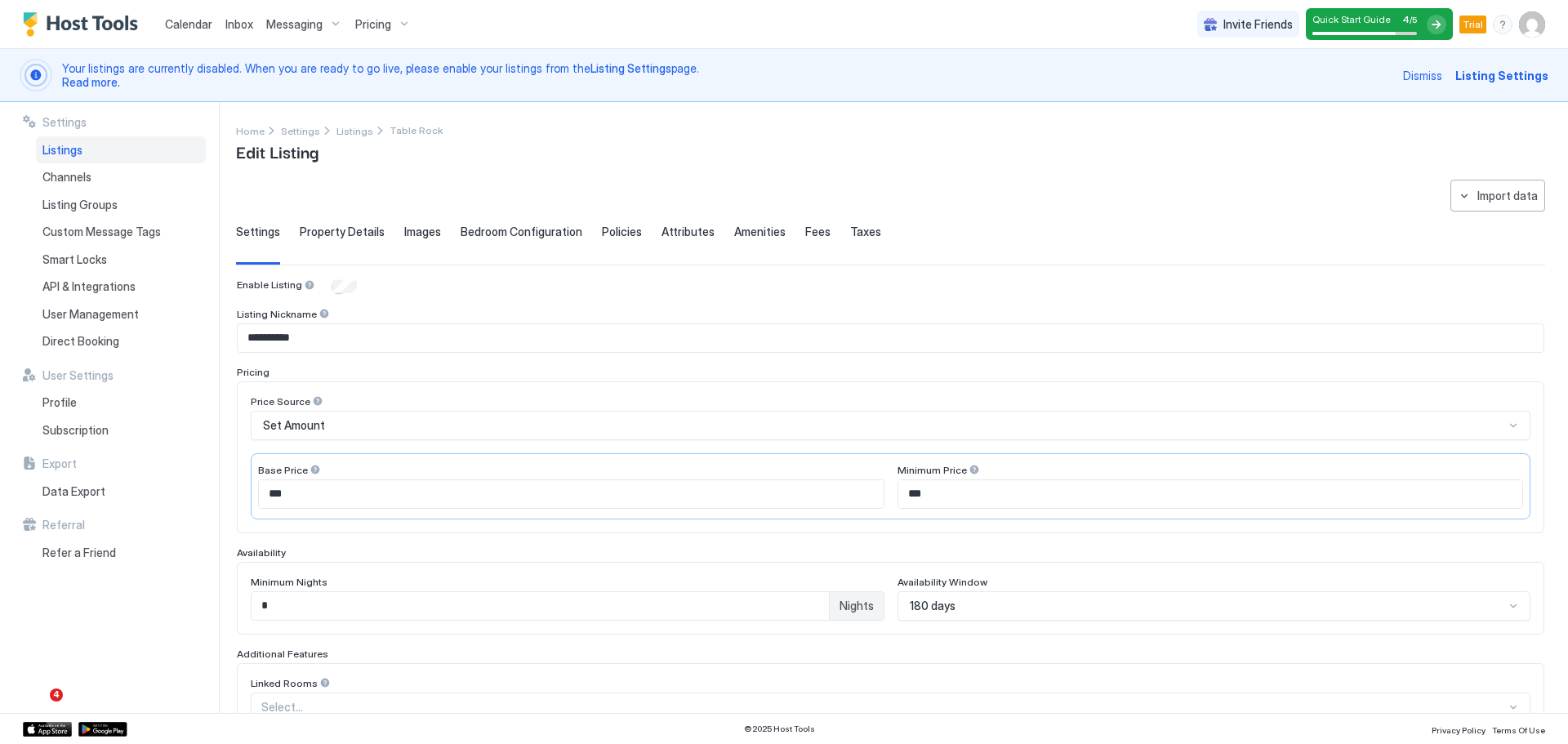
type input "***"
click at [781, 234] on span "Fees" at bounding box center [818, 231] width 25 height 15
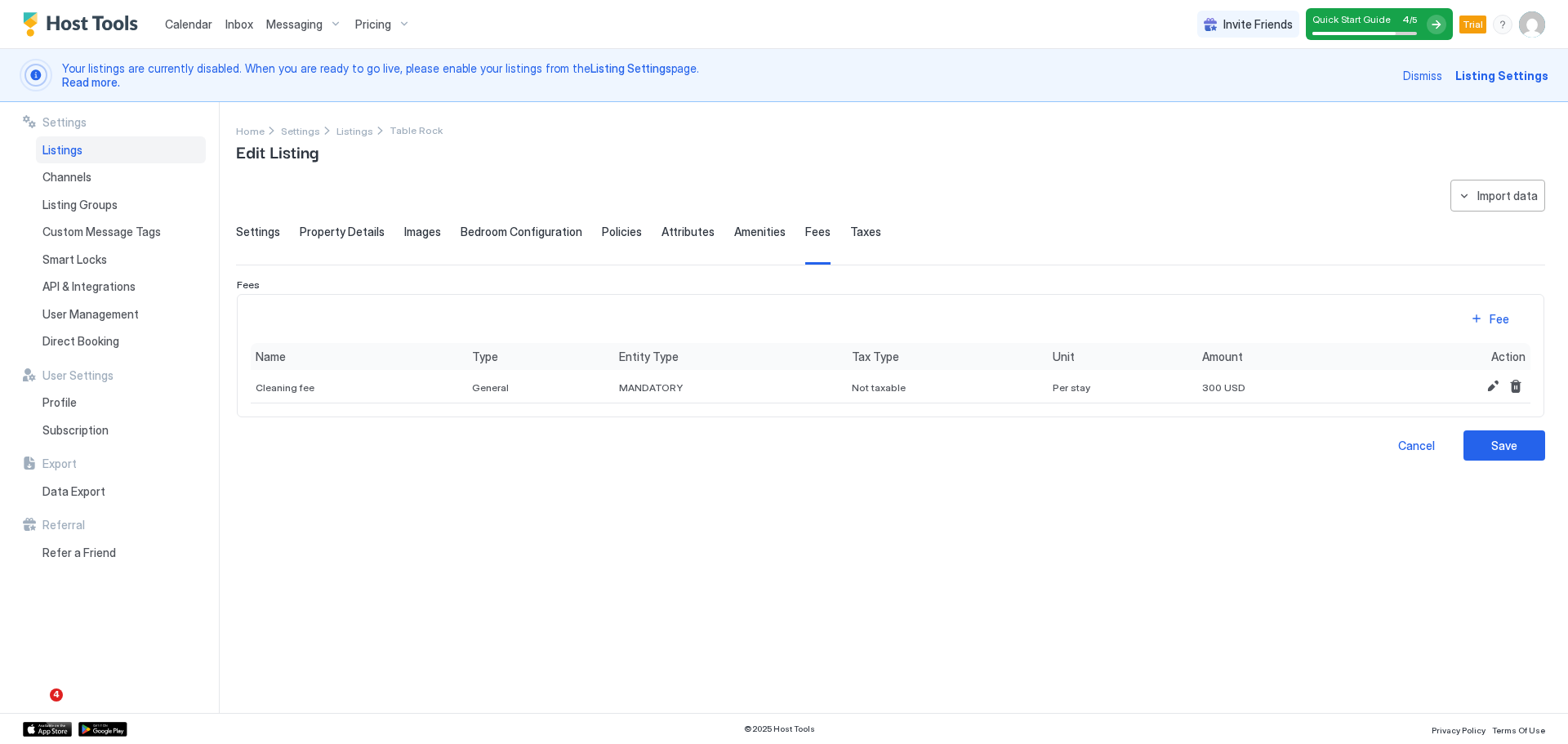
click at [752, 236] on span "Amenities" at bounding box center [760, 231] width 51 height 15
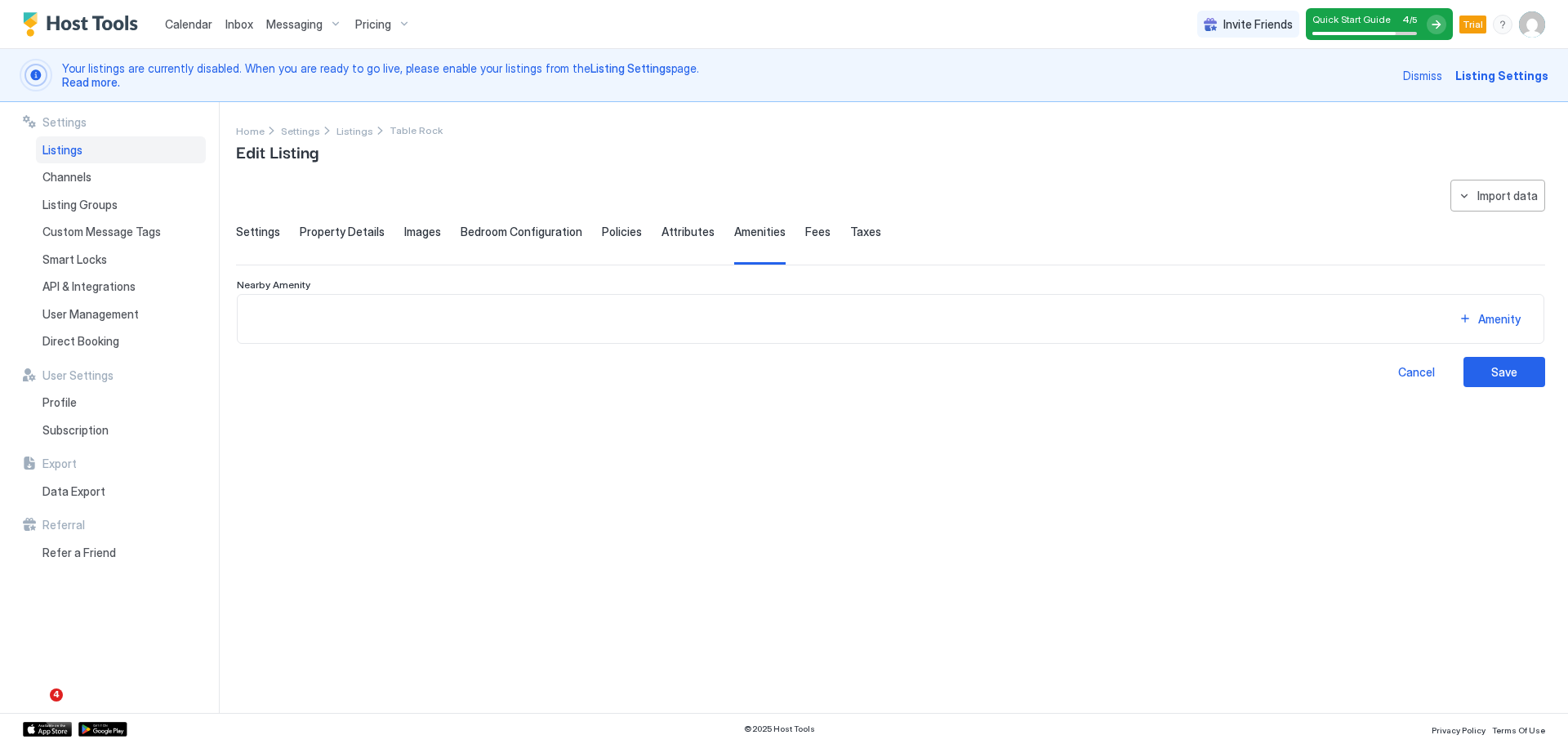
click at [668, 227] on span "Attributes" at bounding box center [688, 231] width 53 height 15
click at [358, 234] on span "Property Details" at bounding box center [343, 231] width 85 height 15
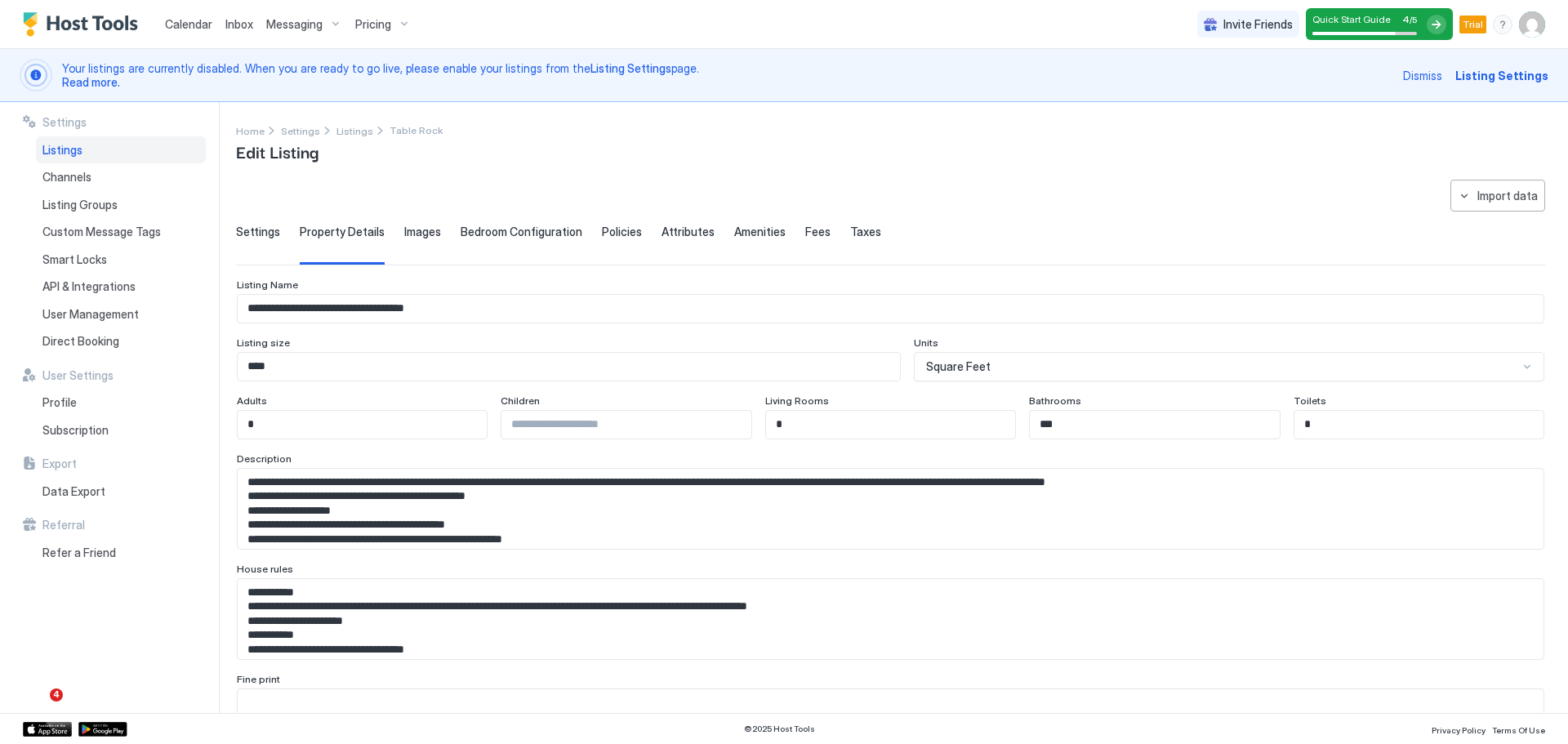
click at [240, 241] on div "Settings" at bounding box center [257, 243] width 44 height 40
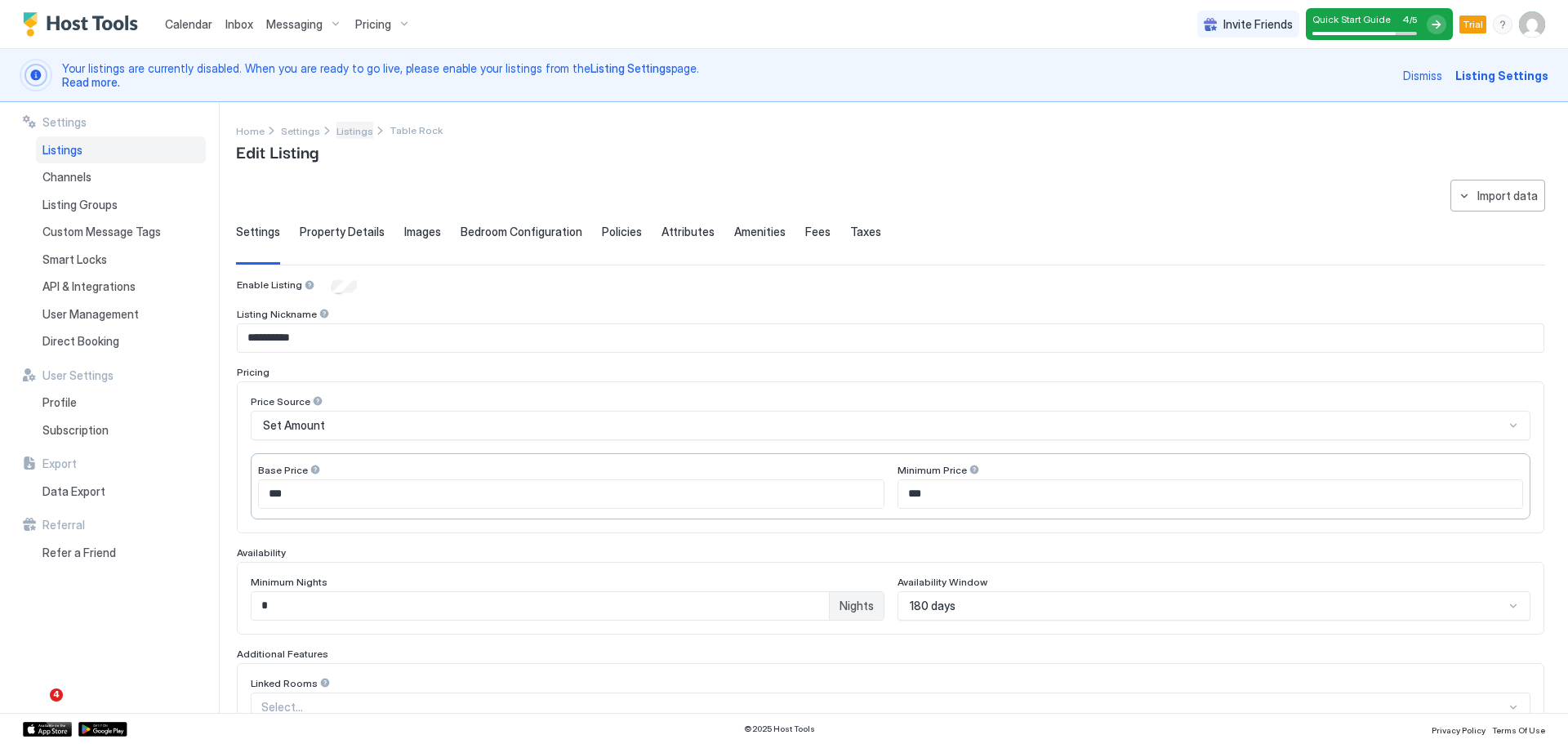
click at [343, 126] on span "Listings" at bounding box center [355, 131] width 37 height 13
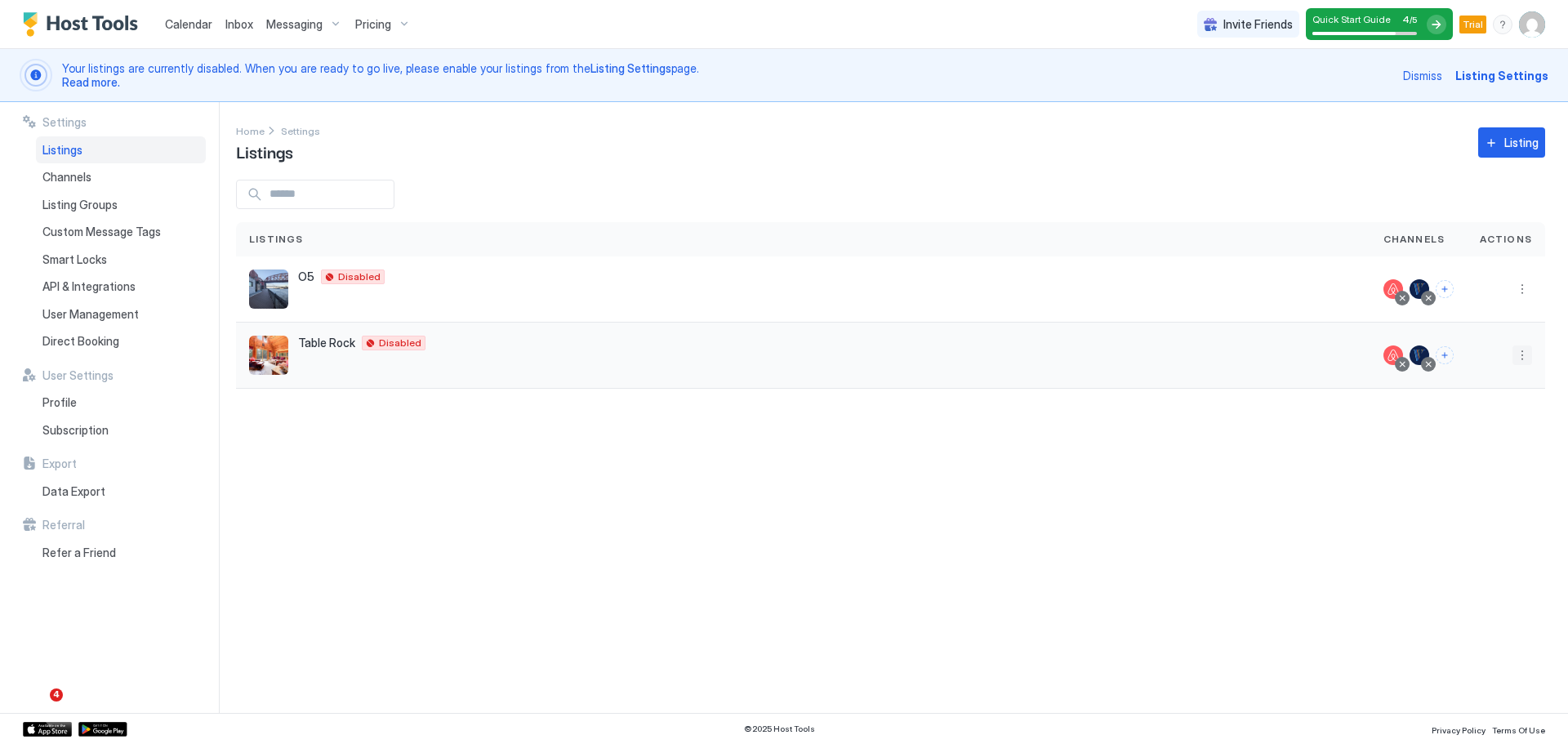
click at [781, 364] on button "More options" at bounding box center [1522, 355] width 19 height 19
click at [781, 404] on span "Pricing" at bounding box center [1465, 404] width 33 height 13
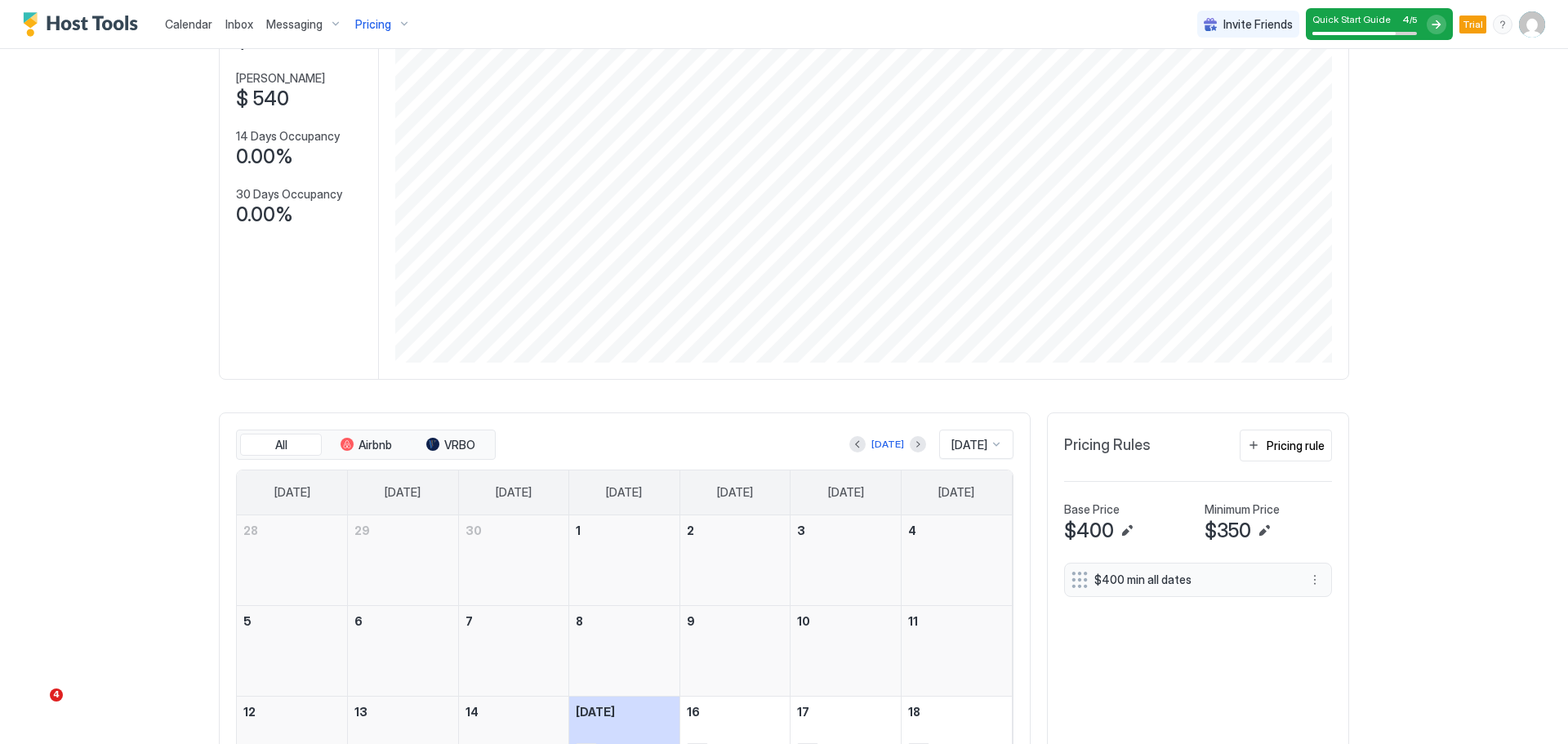
scroll to position [248, 0]
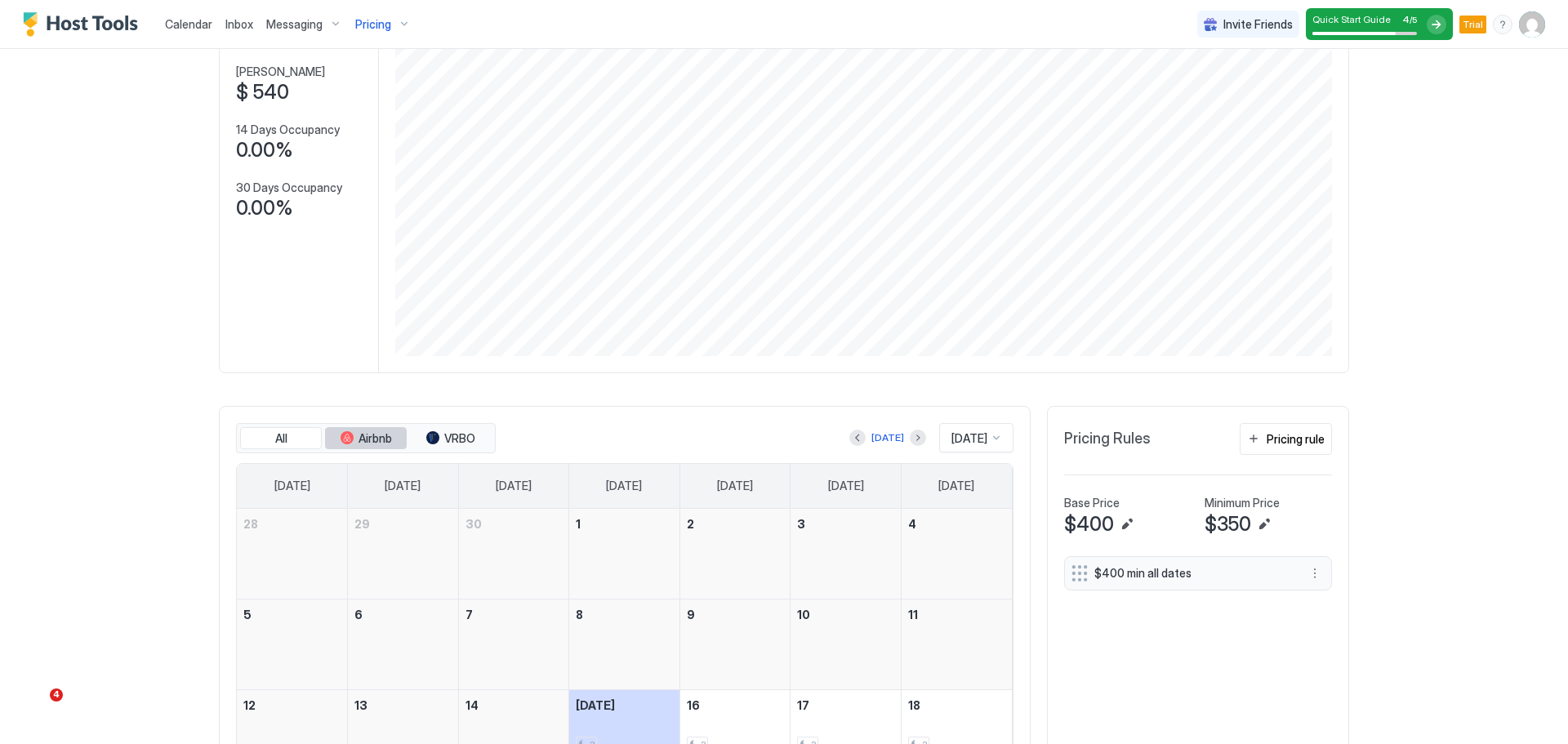
click at [373, 440] on span "Airbnb" at bounding box center [375, 437] width 34 height 15
click at [297, 441] on button "All" at bounding box center [280, 438] width 82 height 23
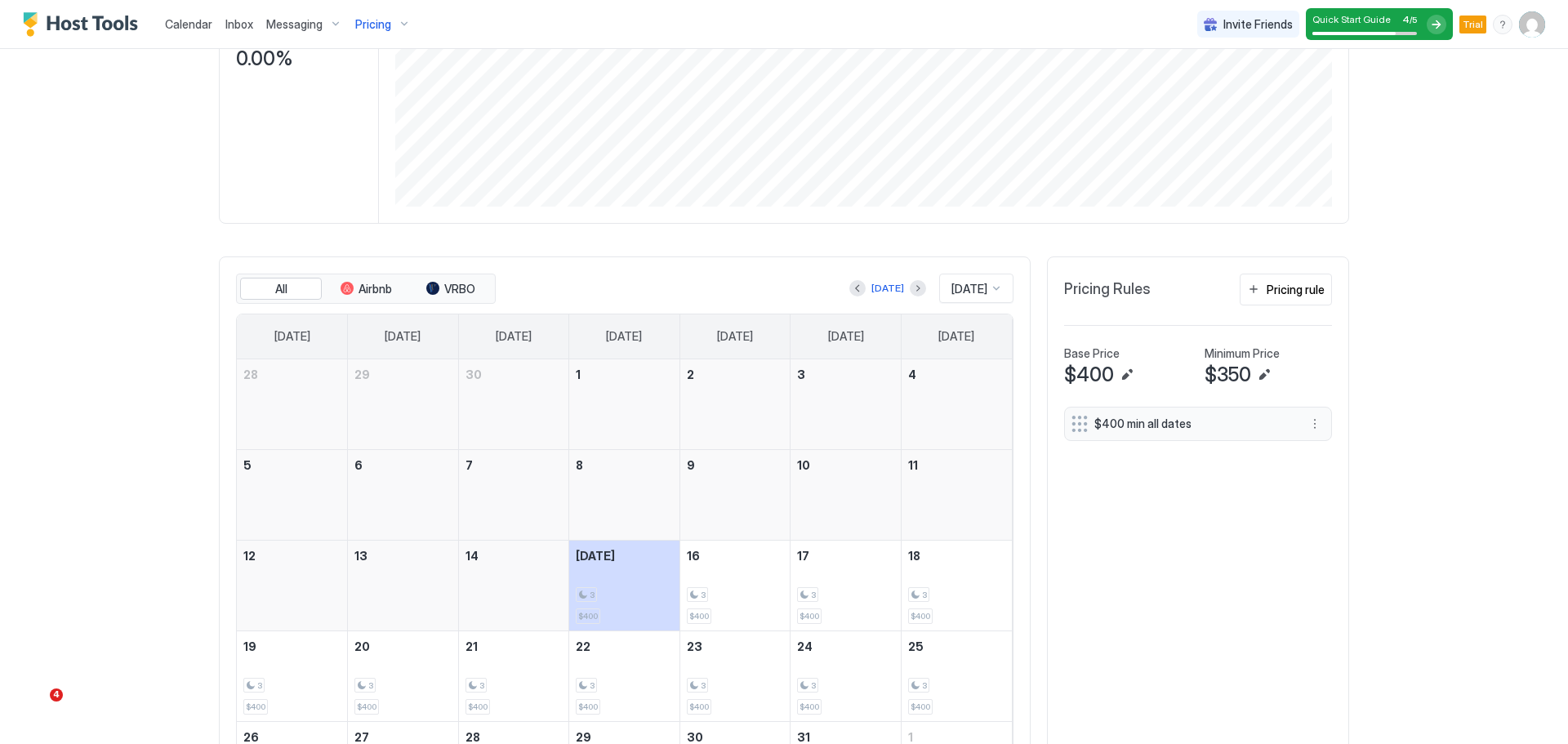
scroll to position [400, 0]
click at [781, 288] on div "Pricing rule" at bounding box center [1295, 287] width 58 height 17
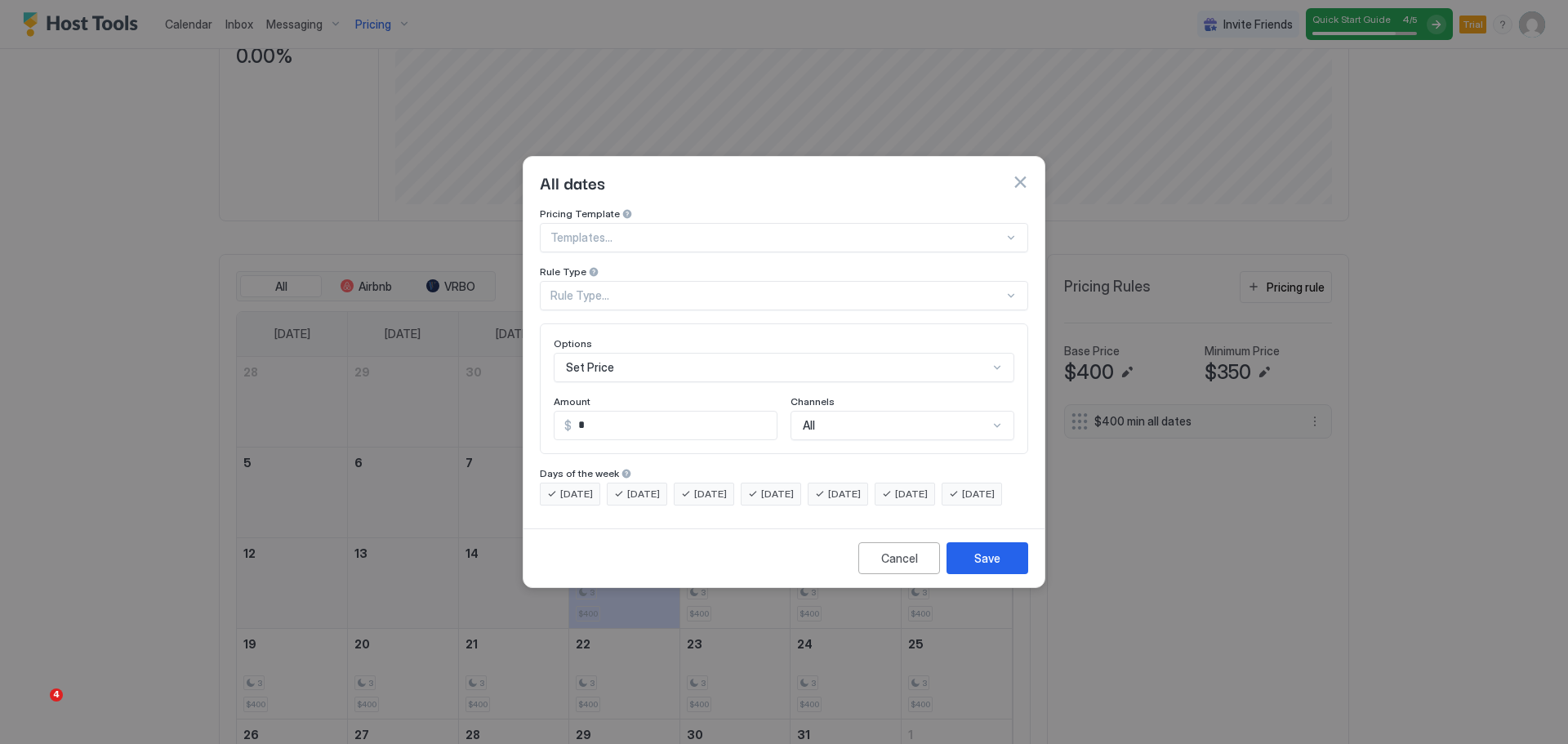
click at [665, 230] on div at bounding box center [776, 237] width 453 height 15
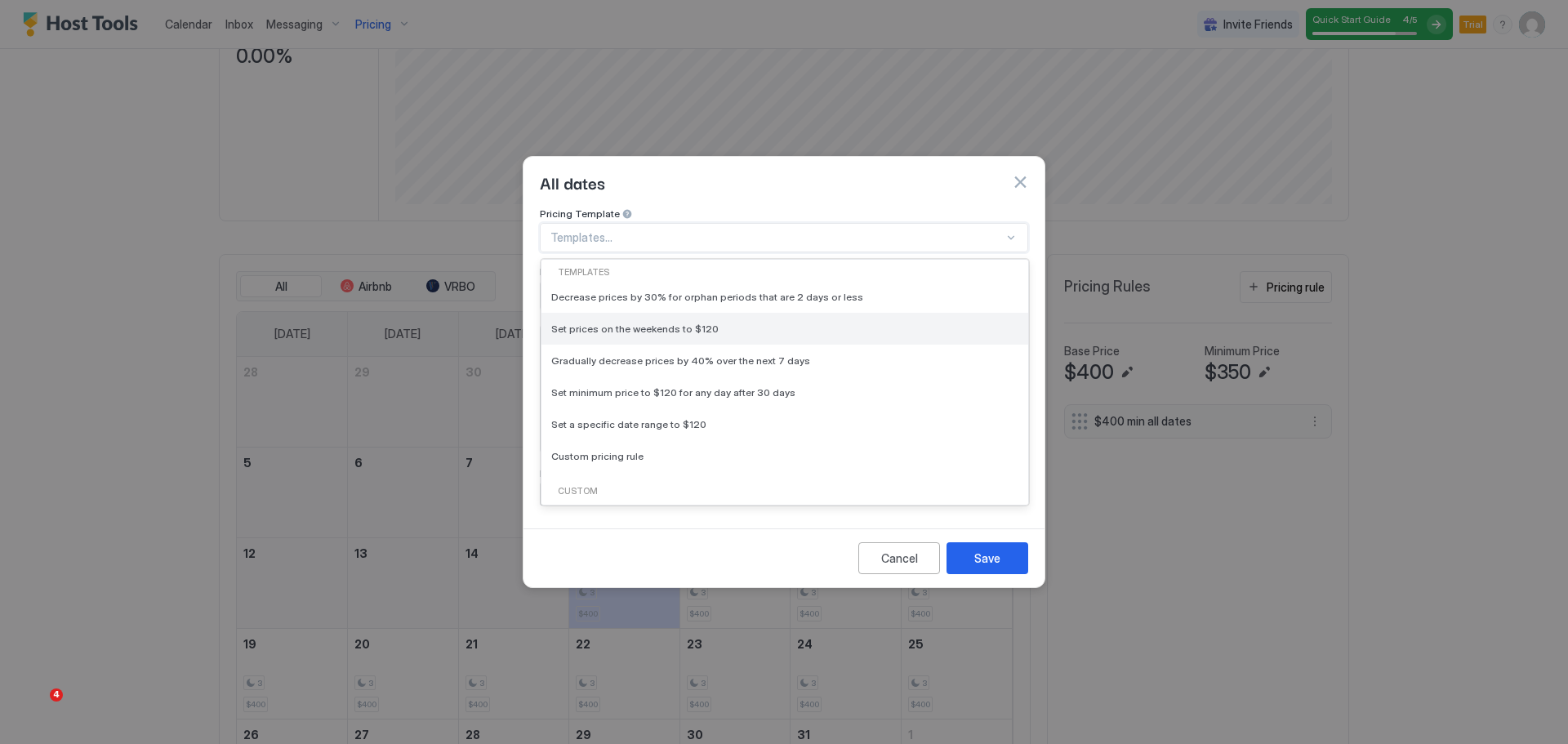
click at [717, 321] on div "Set prices on the weekends to $120" at bounding box center [785, 328] width 487 height 32
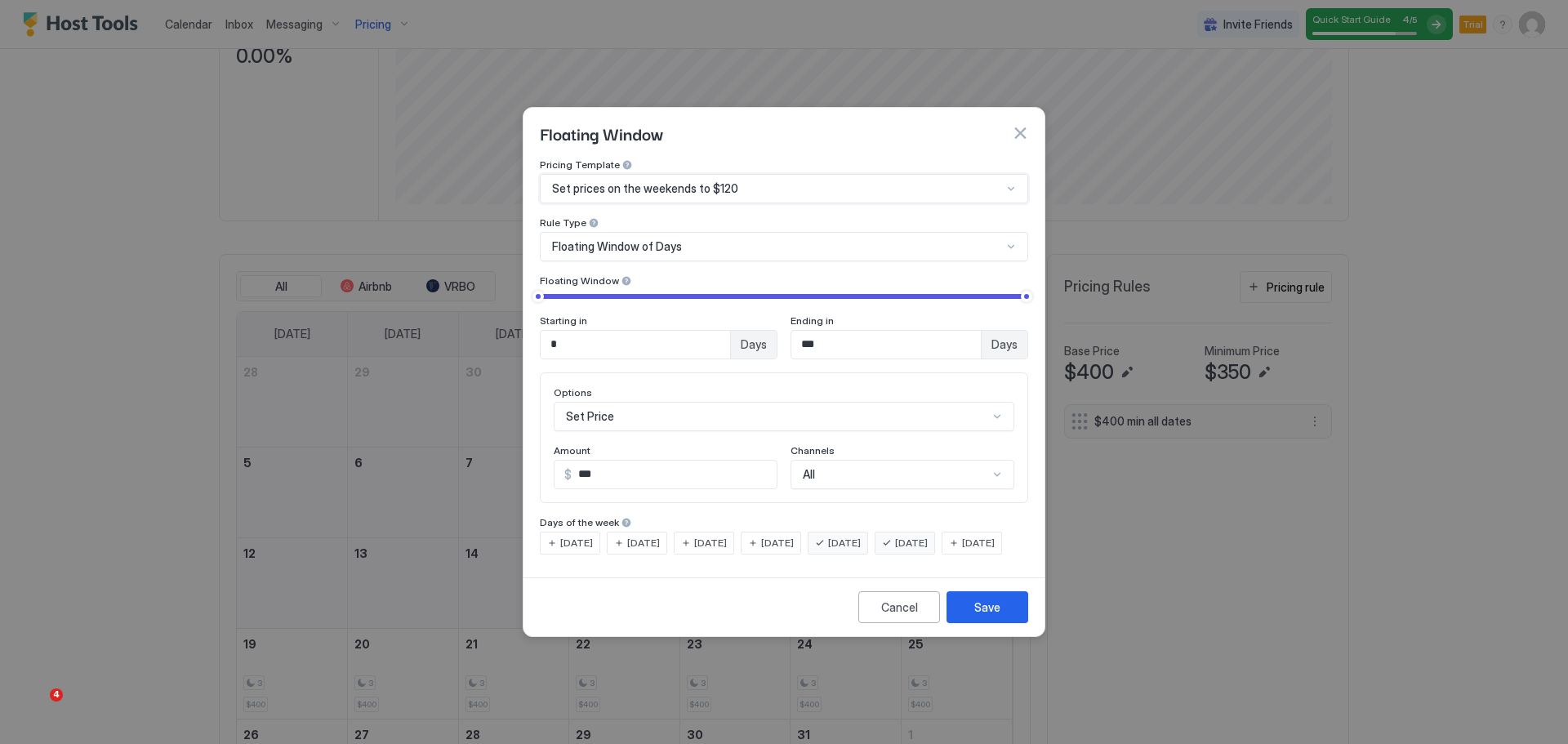
click at [748, 181] on div "Set prices on the weekends to $120" at bounding box center [777, 188] width 450 height 15
click at [750, 181] on div "Set prices on the weekends to $120" at bounding box center [777, 188] width 450 height 15
click at [656, 461] on input "***" at bounding box center [673, 474] width 205 height 28
type input "*"
type input "***"
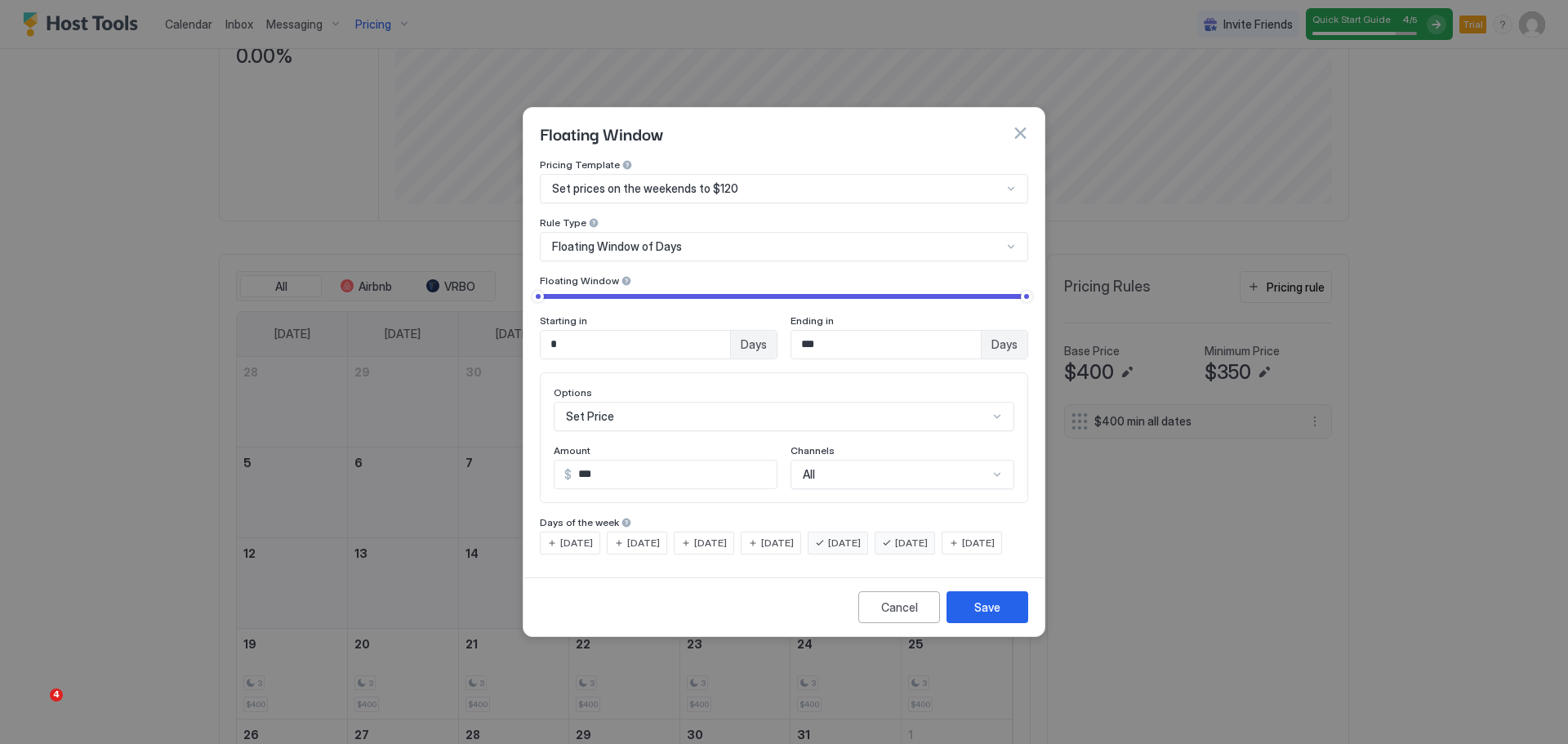
click at [781, 535] on span "[DATE]" at bounding box center [844, 542] width 33 height 15
click at [781, 616] on div "Save" at bounding box center [987, 607] width 26 height 17
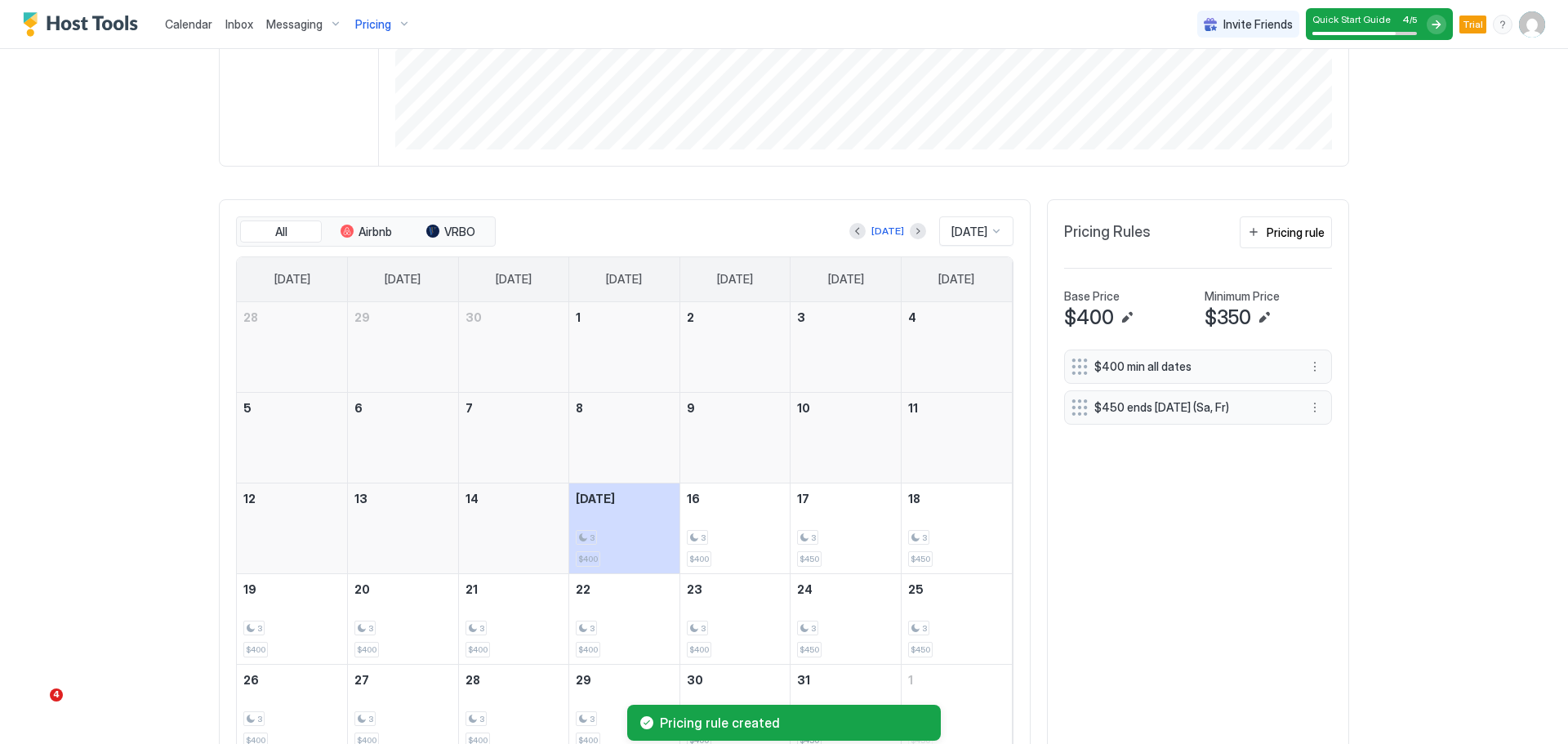
scroll to position [477, 0]
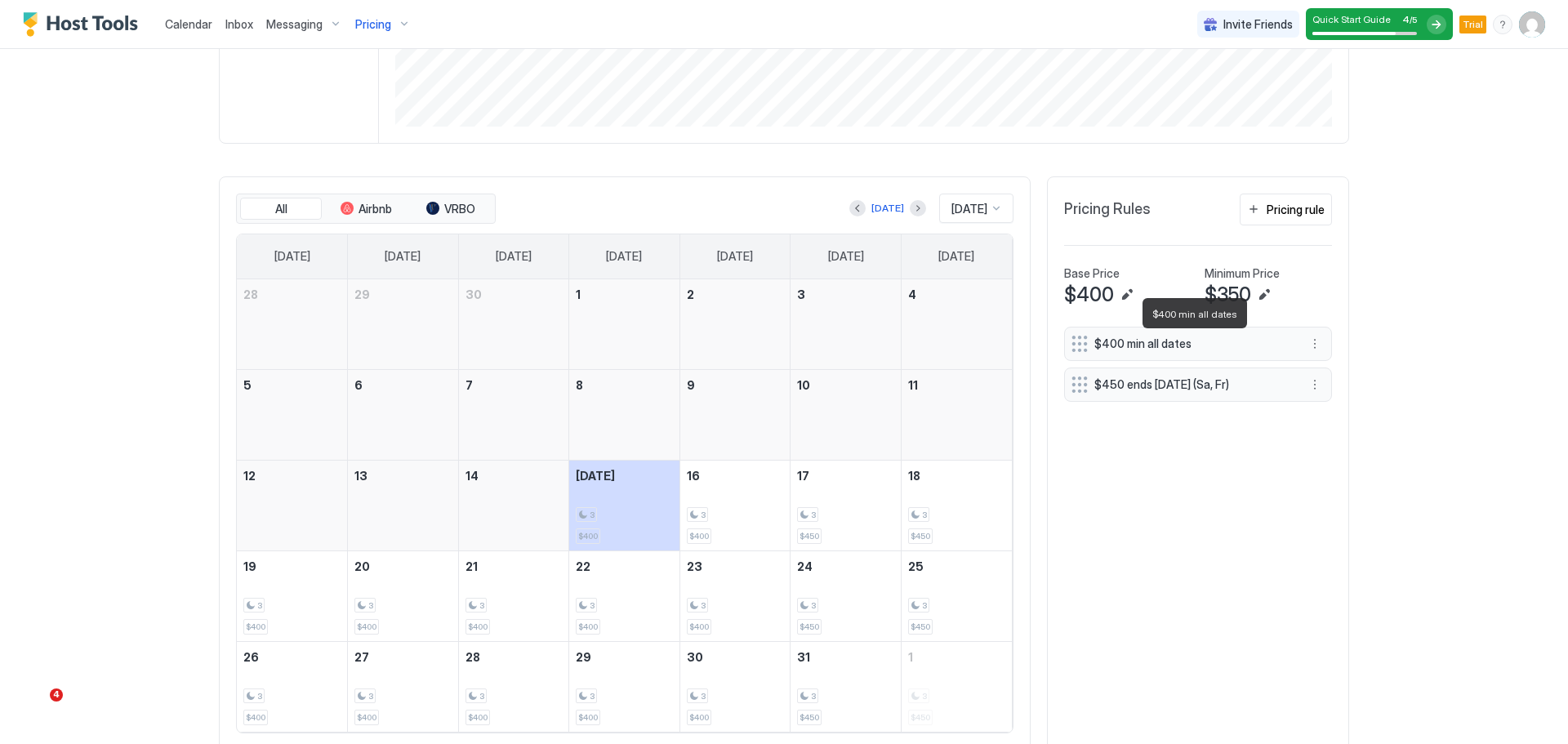
click at [781, 347] on span "$400 min all dates" at bounding box center [1192, 343] width 194 height 15
click at [781, 341] on button "More options" at bounding box center [1315, 343] width 19 height 19
click at [781, 369] on span "Edit" at bounding box center [1339, 366] width 18 height 13
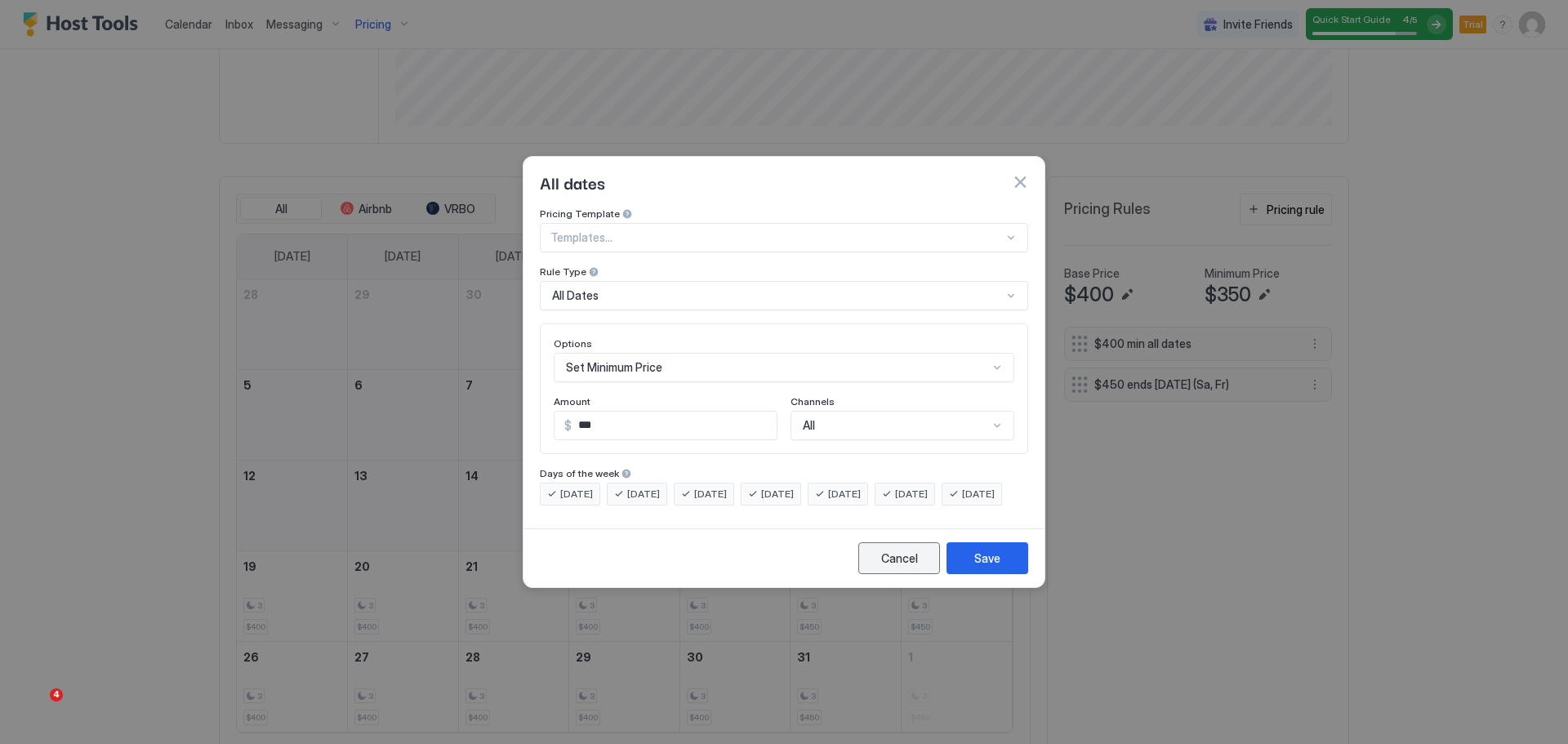
click at [781, 566] on div "Cancel" at bounding box center [899, 558] width 37 height 17
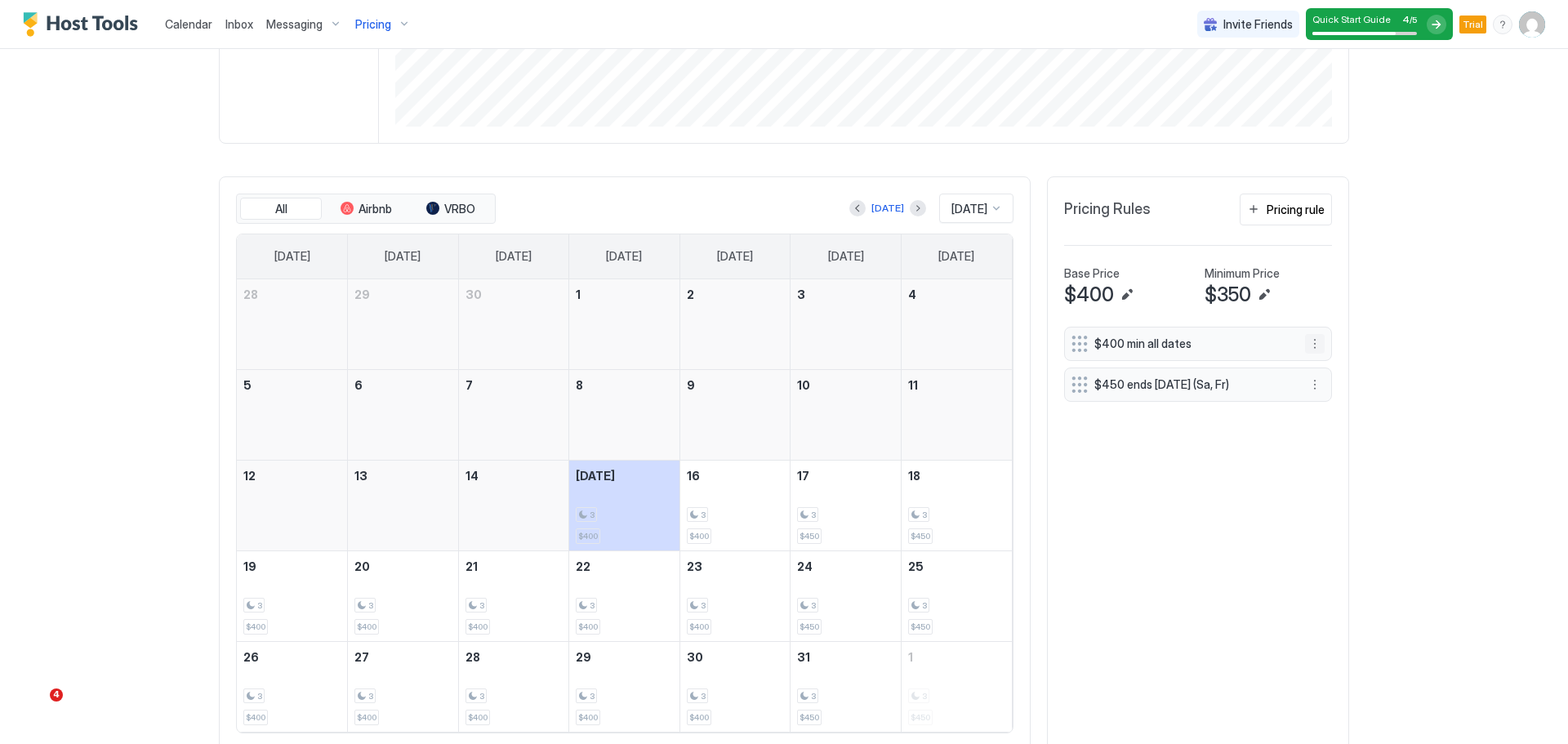
click at [781, 338] on button "More options" at bounding box center [1315, 343] width 19 height 19
click at [781, 422] on span "Delete" at bounding box center [1345, 418] width 30 height 13
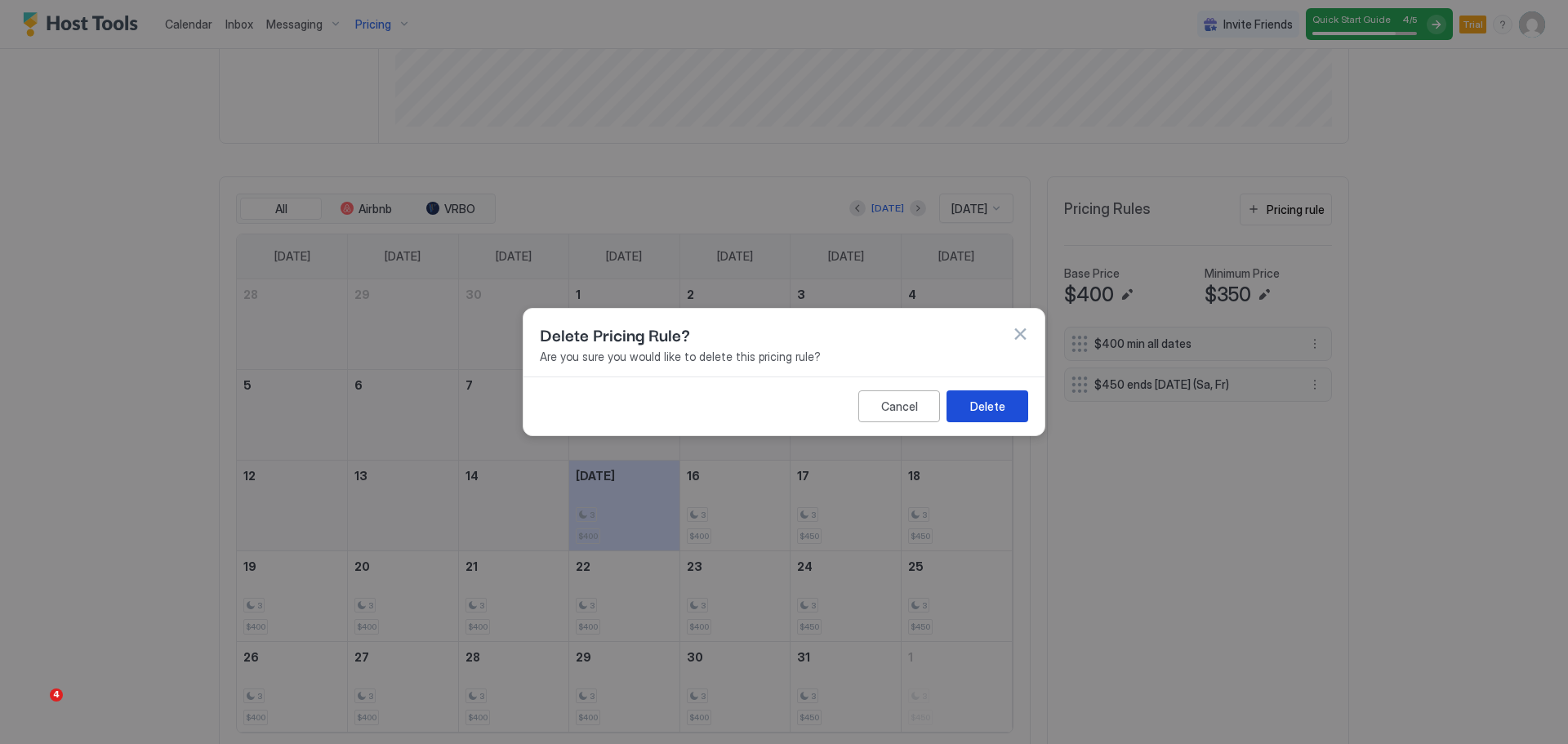
click at [781, 412] on div "Delete" at bounding box center [988, 406] width 35 height 17
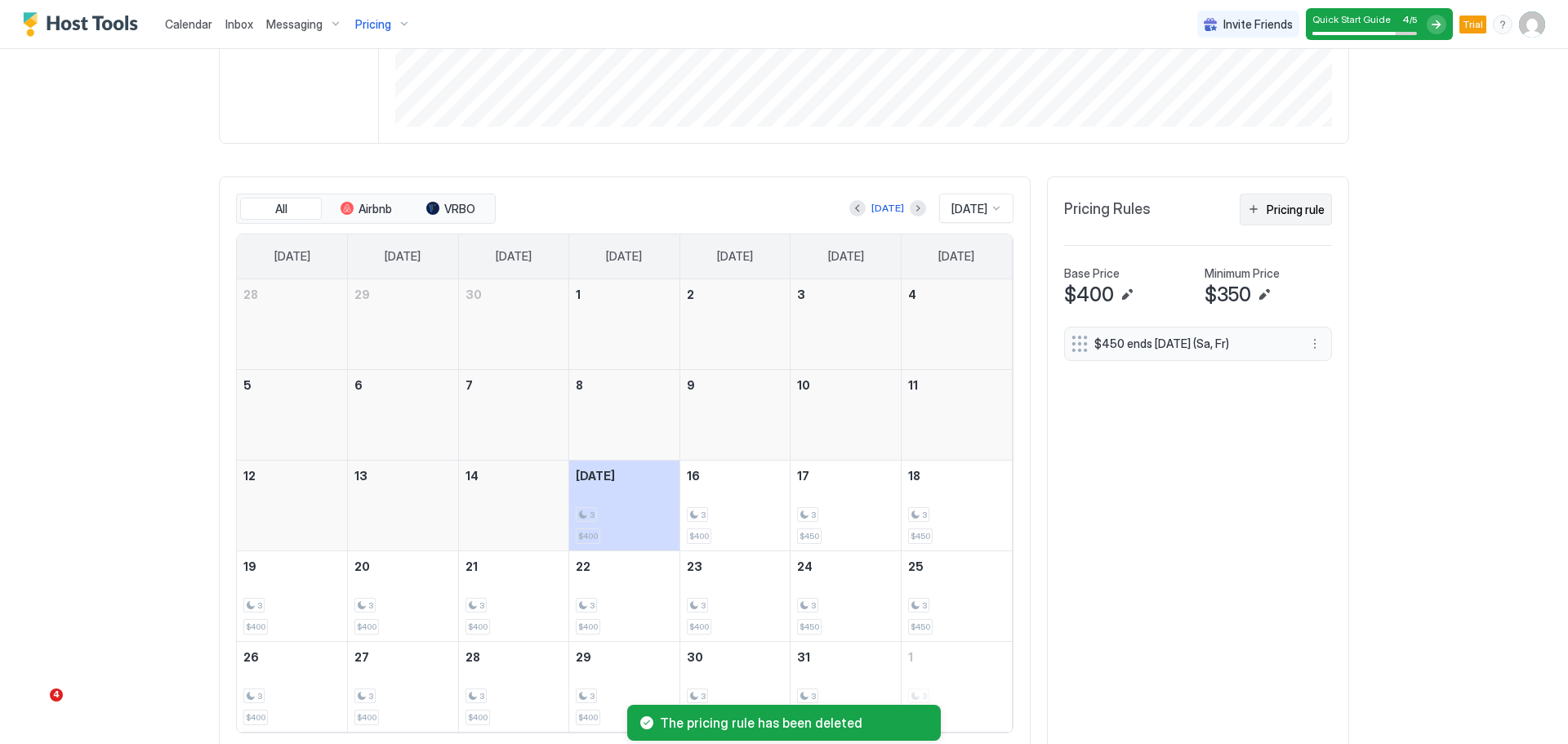
click at [781, 215] on div "Pricing rule" at bounding box center [1295, 210] width 58 height 17
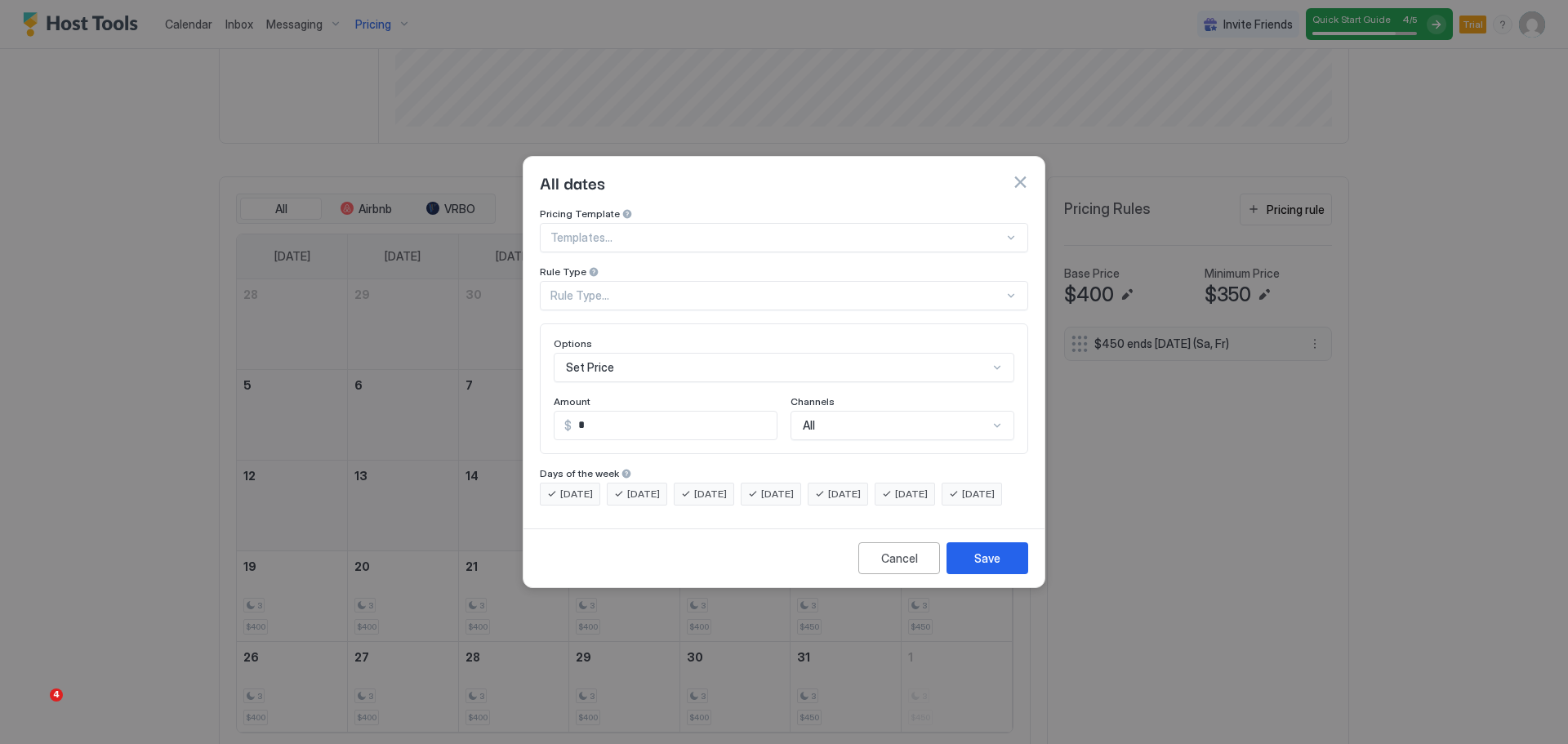
click at [723, 230] on div at bounding box center [776, 237] width 453 height 15
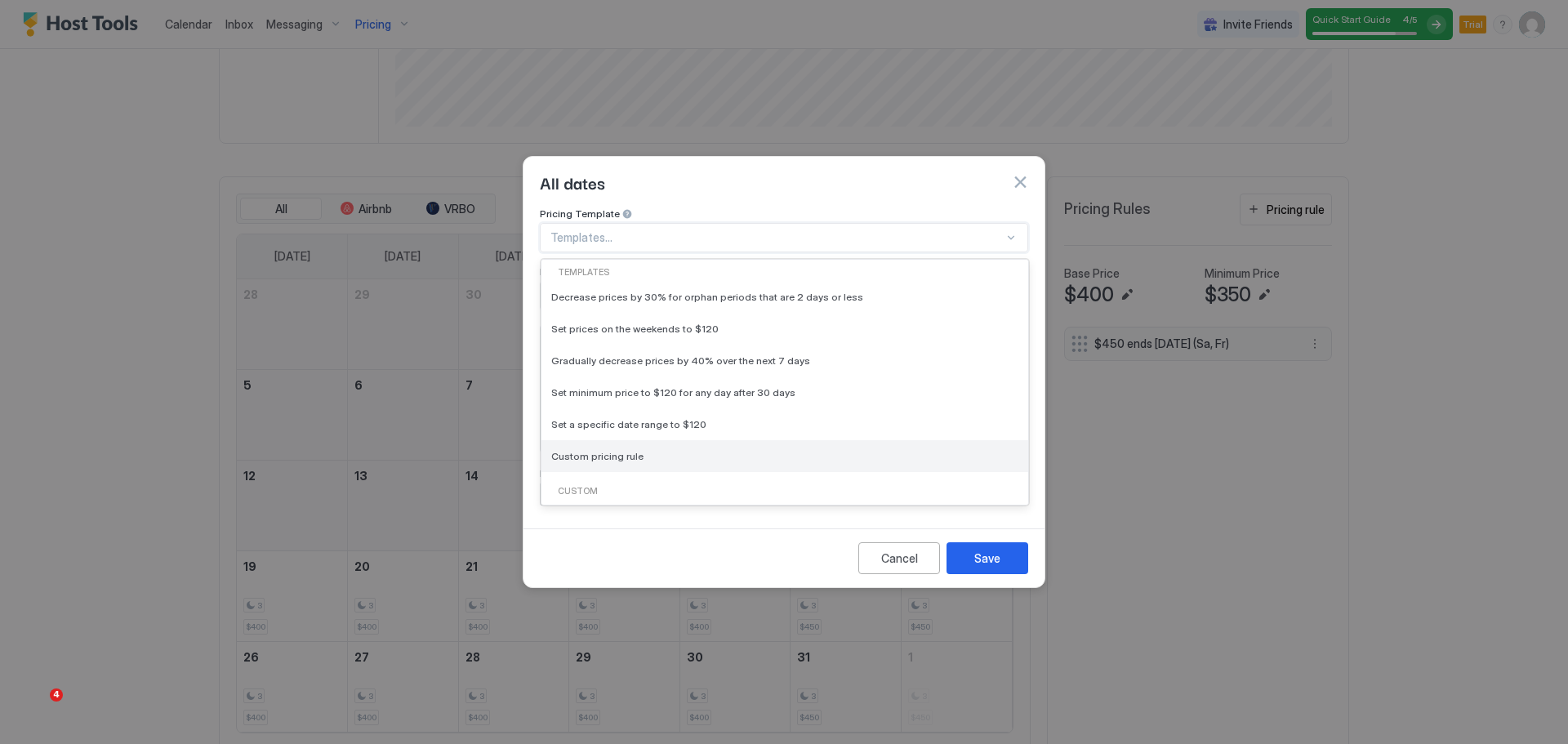
click at [660, 450] on div "Custom pricing rule" at bounding box center [784, 456] width 467 height 13
type input "***"
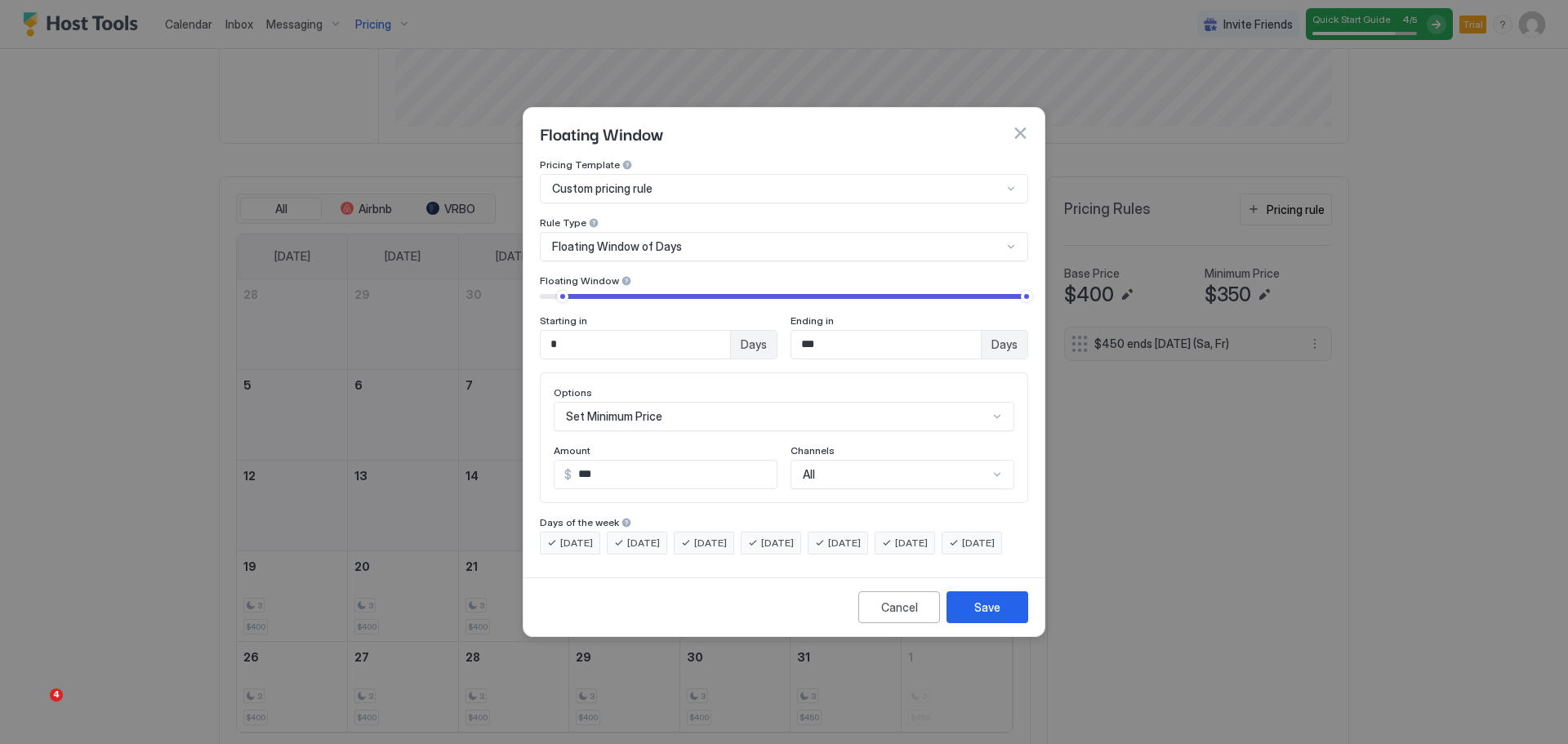
type input "*"
drag, startPoint x: 622, startPoint y: 278, endPoint x: 537, endPoint y: 286, distance: 85.4
click at [537, 291] on div at bounding box center [539, 297] width 12 height 12
type input "**"
drag, startPoint x: 1024, startPoint y: 278, endPoint x: 618, endPoint y: 289, distance: 406.1
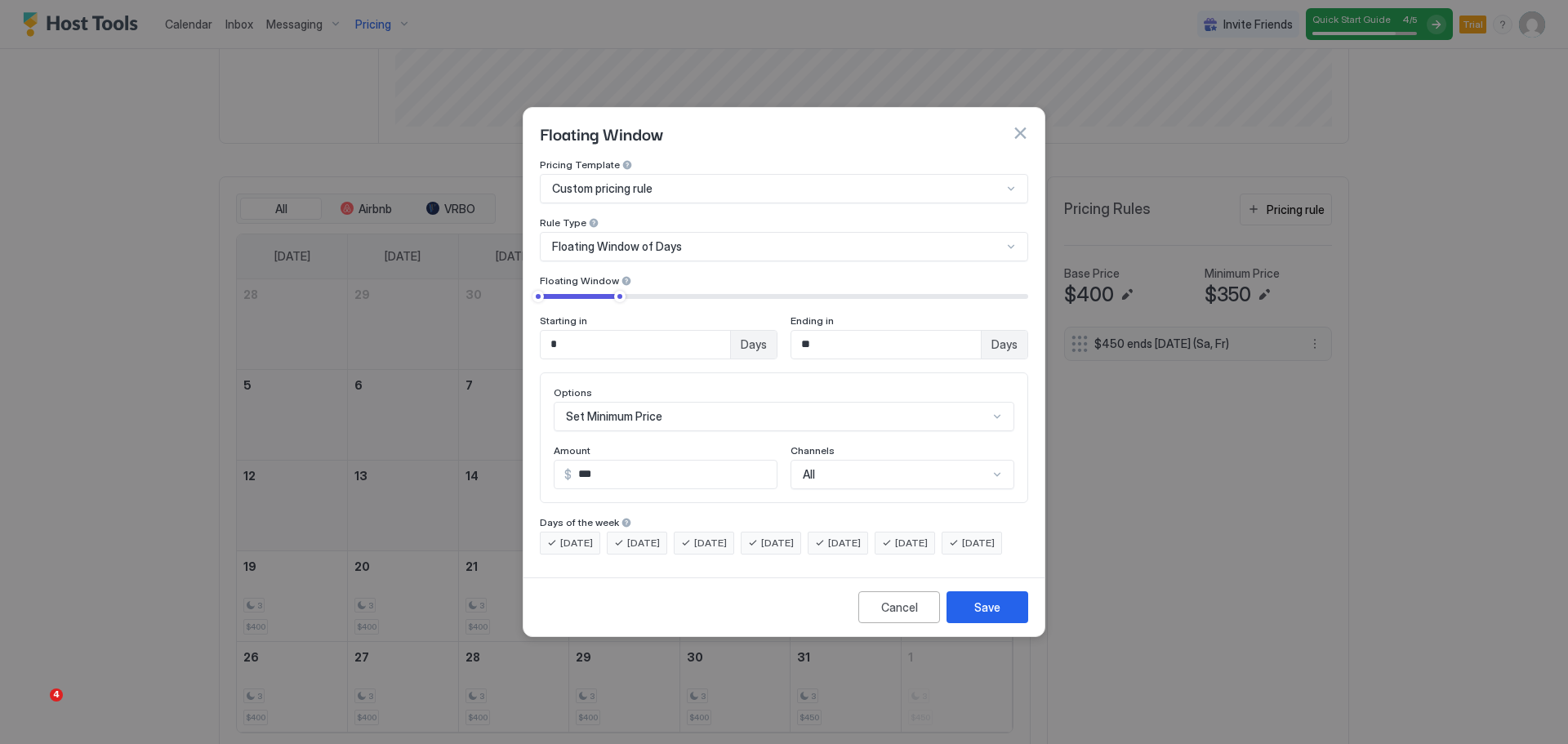
click at [618, 290] on div "Starting in * Days Ending in ** Days" at bounding box center [783, 325] width 488 height 70
click at [709, 402] on div "Set Minimum Price" at bounding box center [784, 416] width 461 height 29
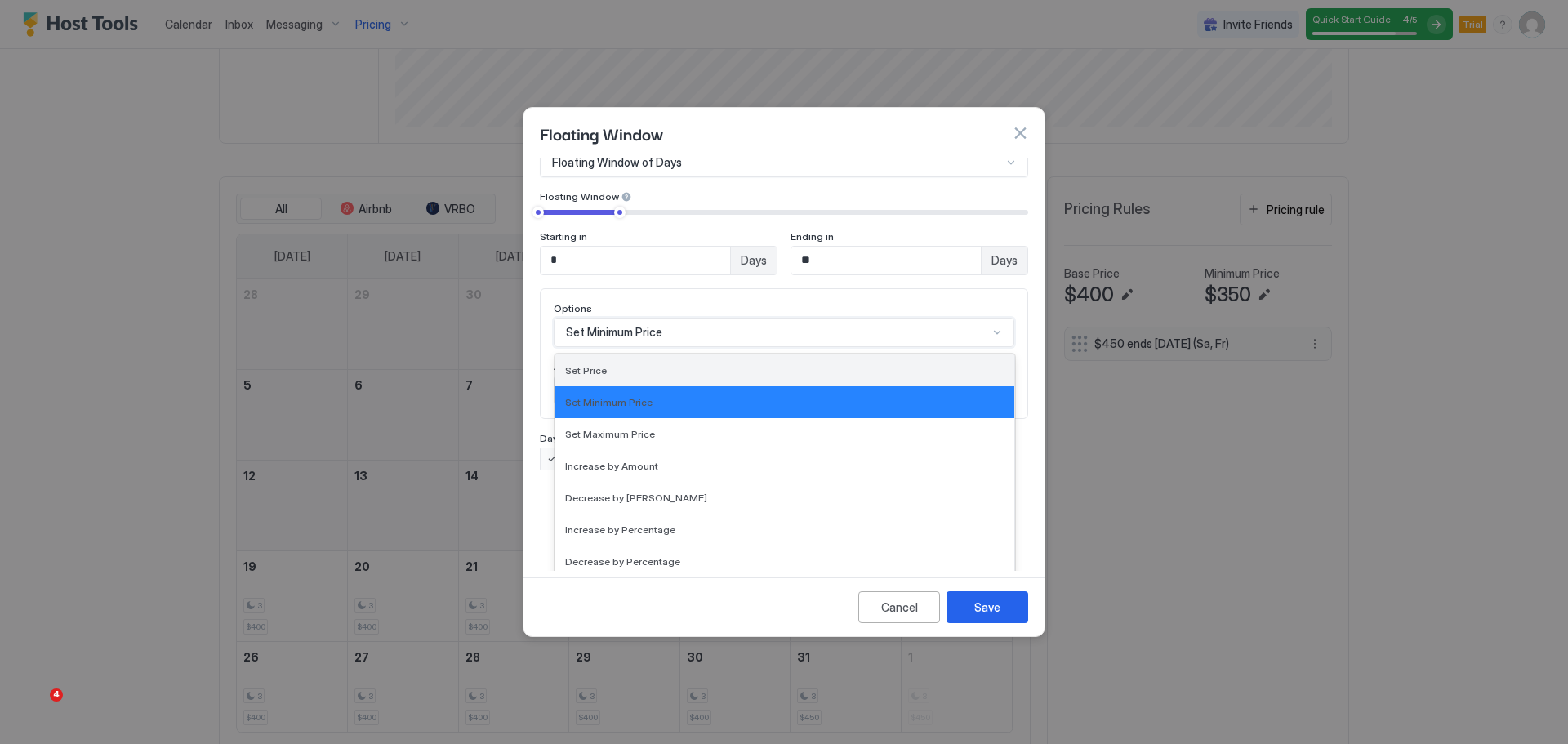
click at [709, 364] on div "Set Price" at bounding box center [784, 370] width 440 height 13
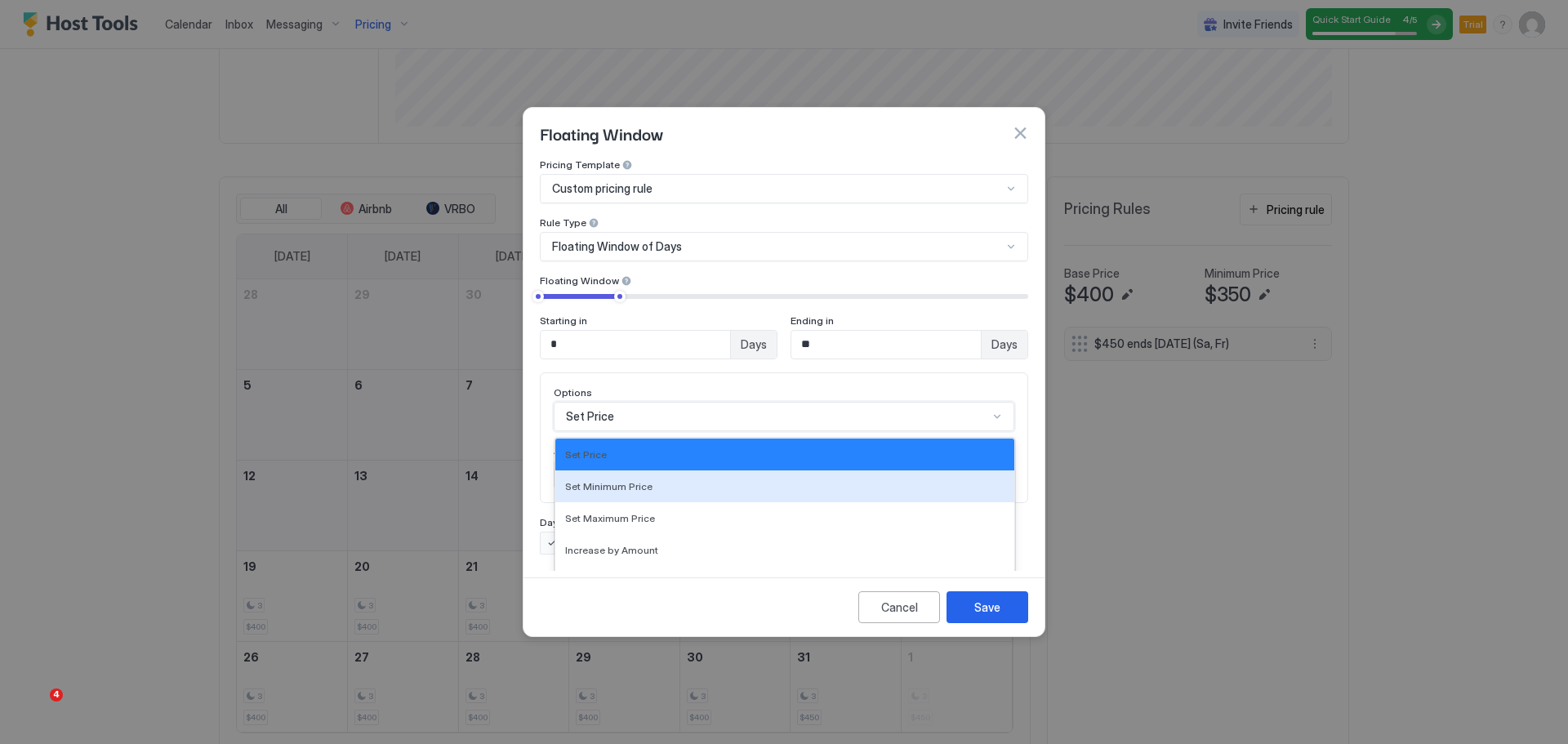
click at [718, 402] on div "option Set Price, selected. 17 results available. Use Up and Down to choose opt…" at bounding box center [784, 416] width 461 height 29
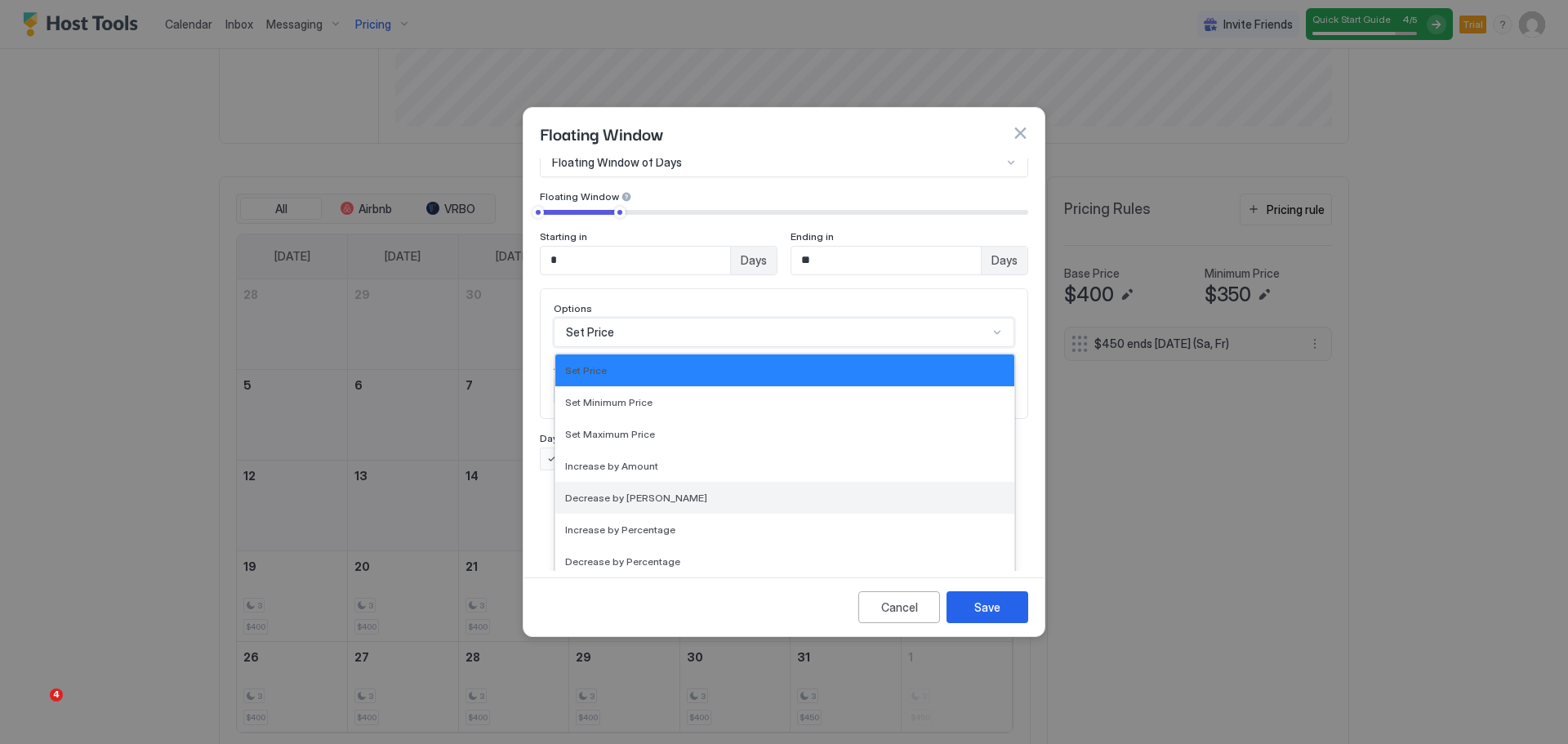
click at [697, 490] on div "Decrease by Amount" at bounding box center [784, 498] width 459 height 32
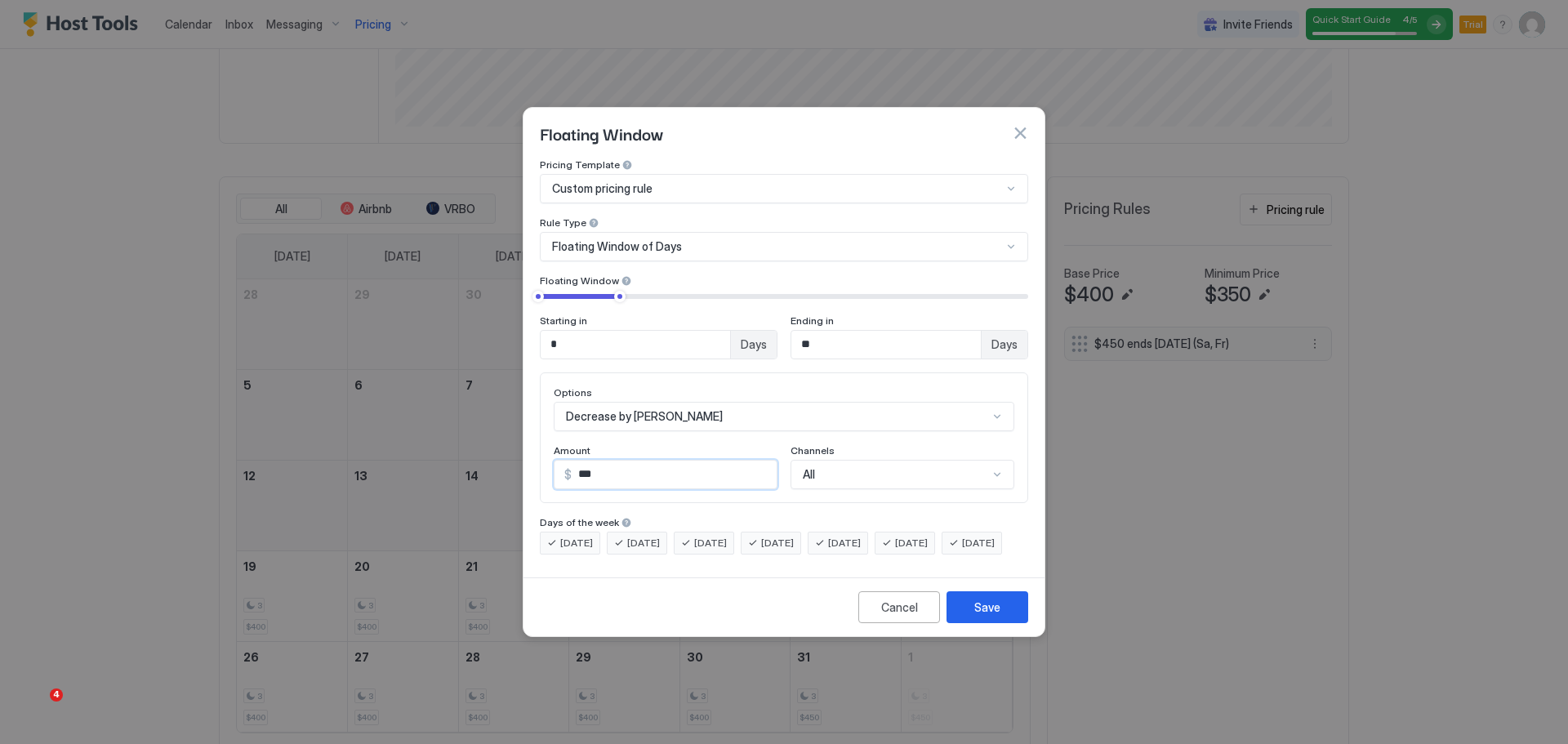
drag, startPoint x: 623, startPoint y: 460, endPoint x: 580, endPoint y: 465, distance: 43.3
click at [580, 465] on input "***" at bounding box center [673, 474] width 205 height 28
click at [680, 461] on input "***" at bounding box center [673, 474] width 205 height 28
drag, startPoint x: 659, startPoint y: 459, endPoint x: 572, endPoint y: 466, distance: 87.3
click at [572, 466] on input "***" at bounding box center [673, 474] width 205 height 28
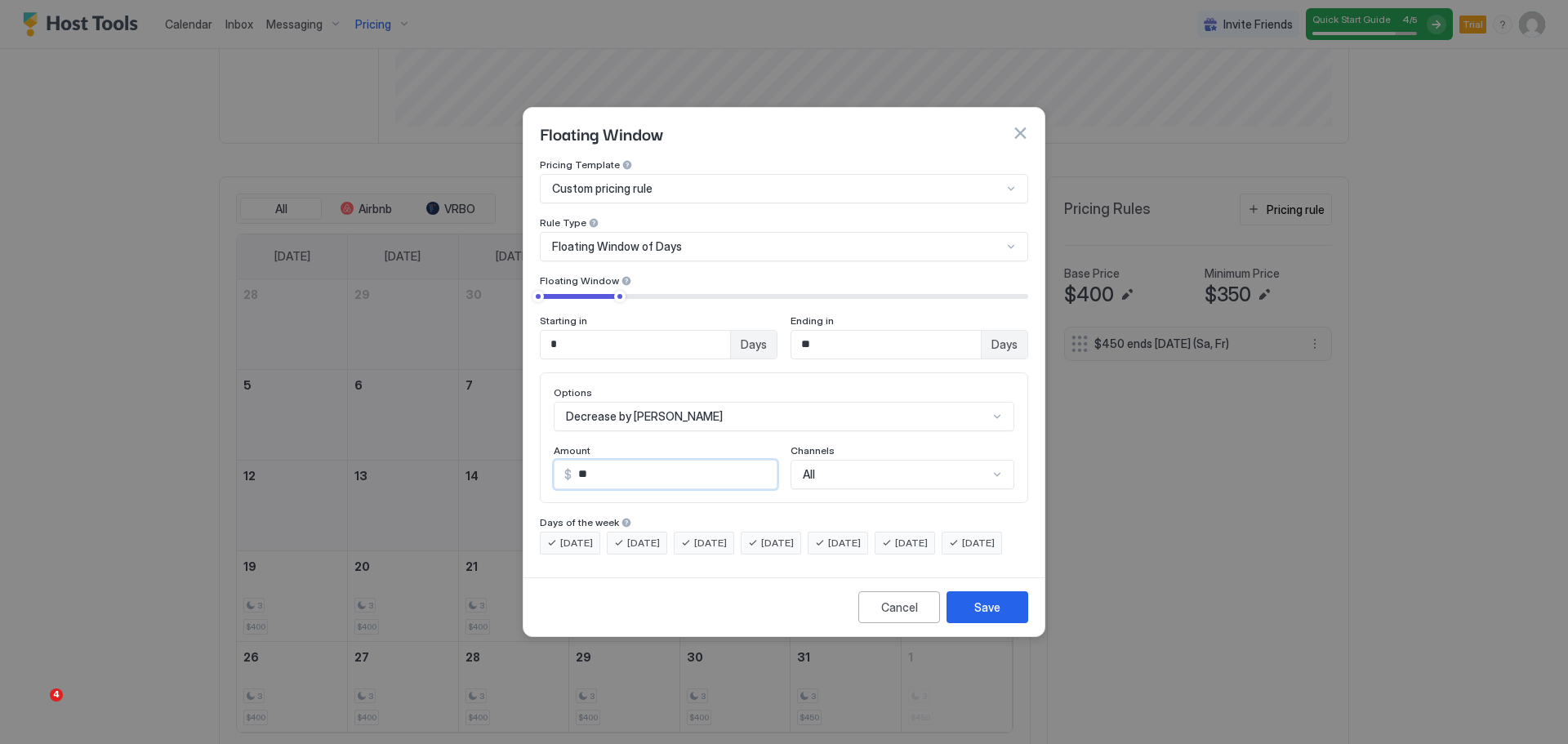
type input "**"
drag, startPoint x: 614, startPoint y: 281, endPoint x: 588, endPoint y: 284, distance: 26.2
click at [588, 291] on div at bounding box center [592, 297] width 12 height 12
click at [781, 616] on div "Save" at bounding box center [987, 607] width 26 height 17
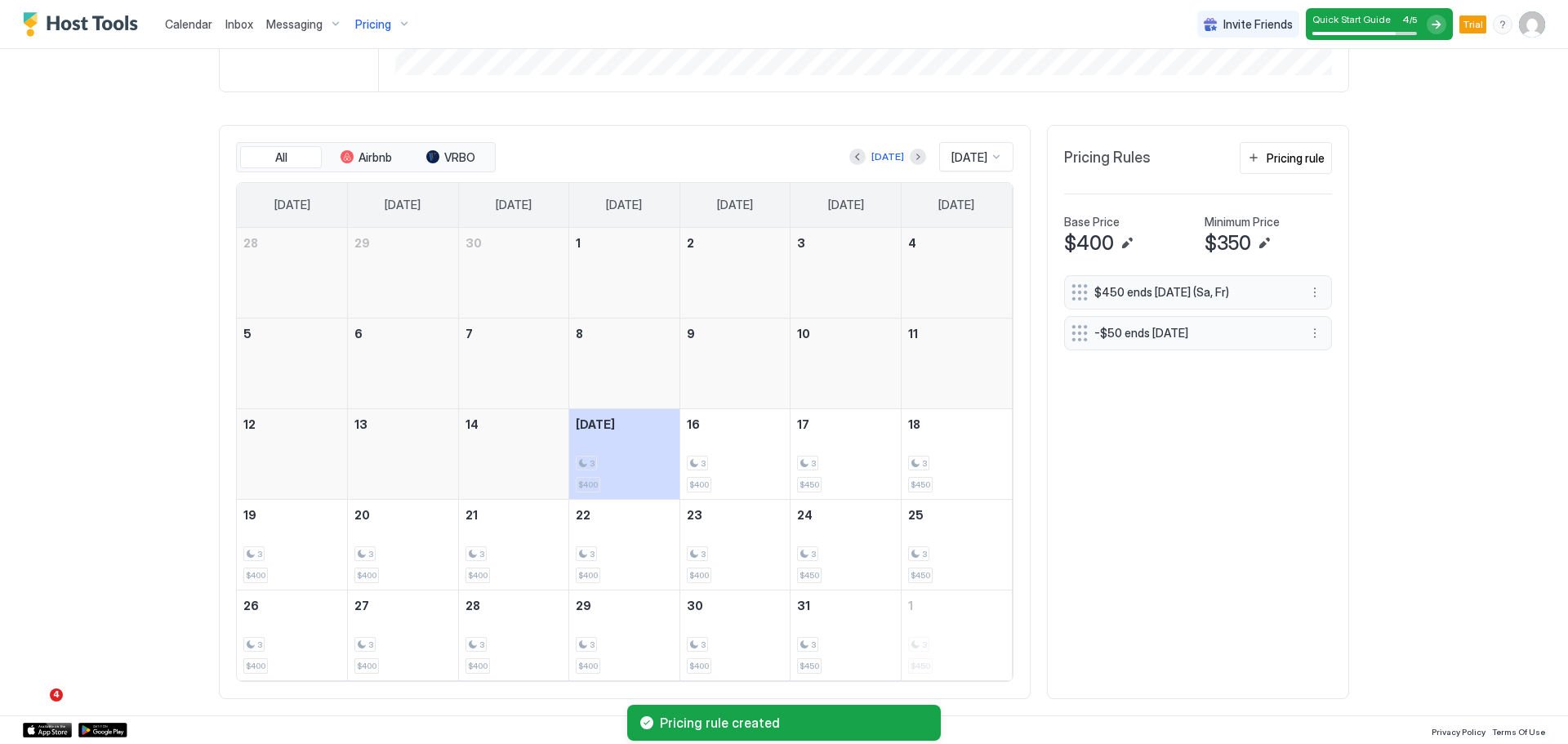
scroll to position [530, 0]
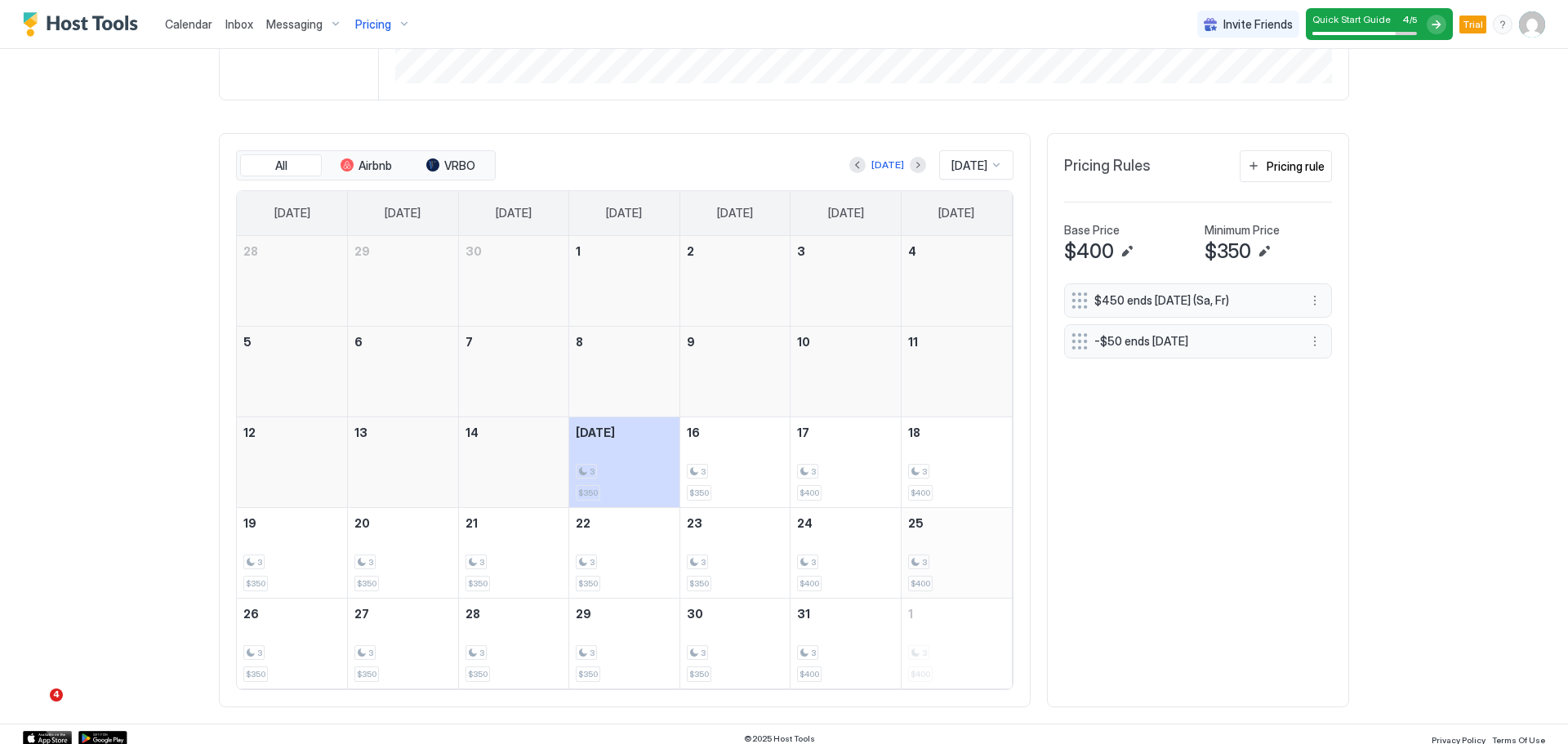
scroll to position [530, 0]
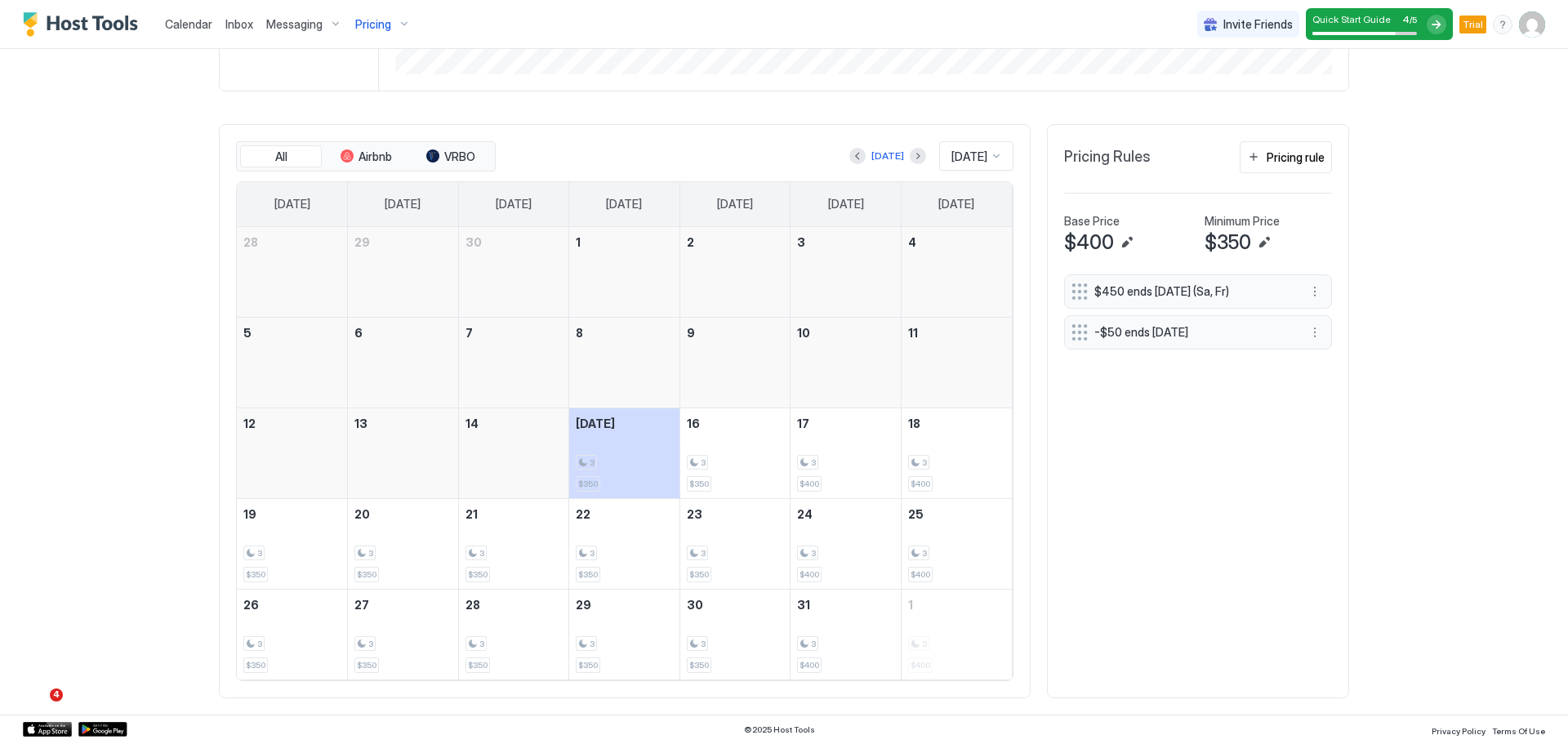
click at [980, 148] on div "[DATE]" at bounding box center [969, 155] width 39 height 15
click at [951, 401] on span "Nov 2025" at bounding box center [967, 402] width 33 height 13
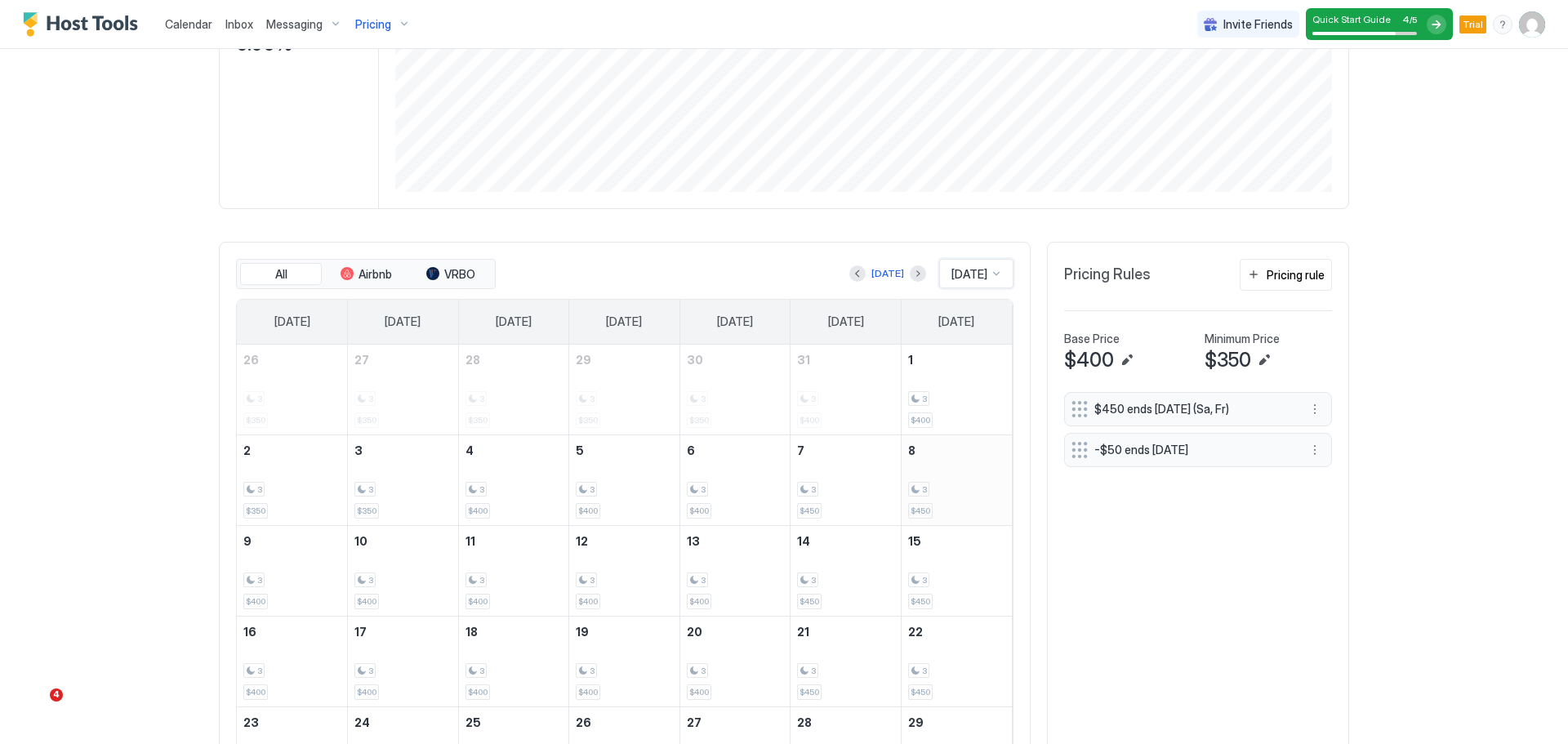
scroll to position [393, 0]
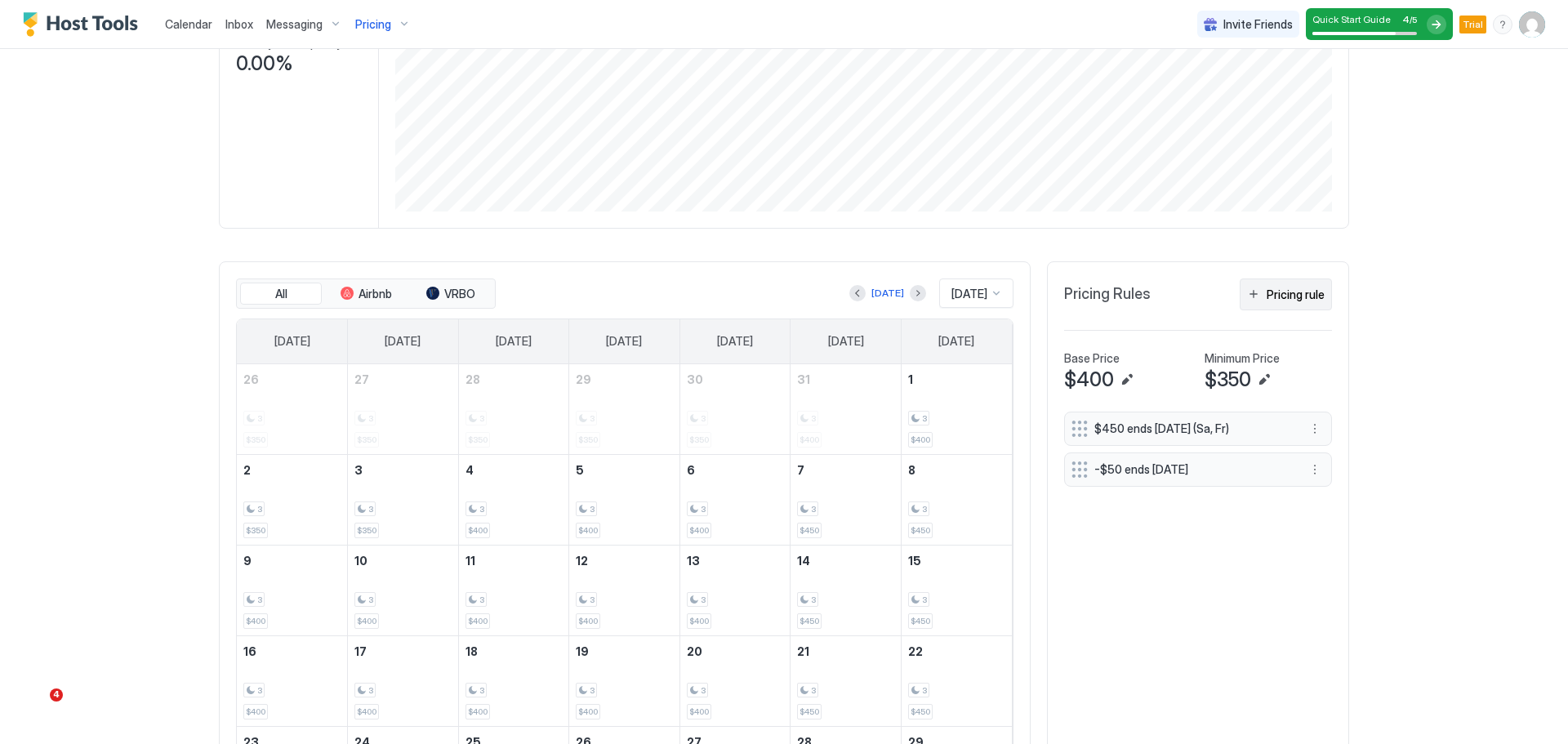
click at [1271, 297] on div "Pricing rule" at bounding box center [1295, 295] width 58 height 17
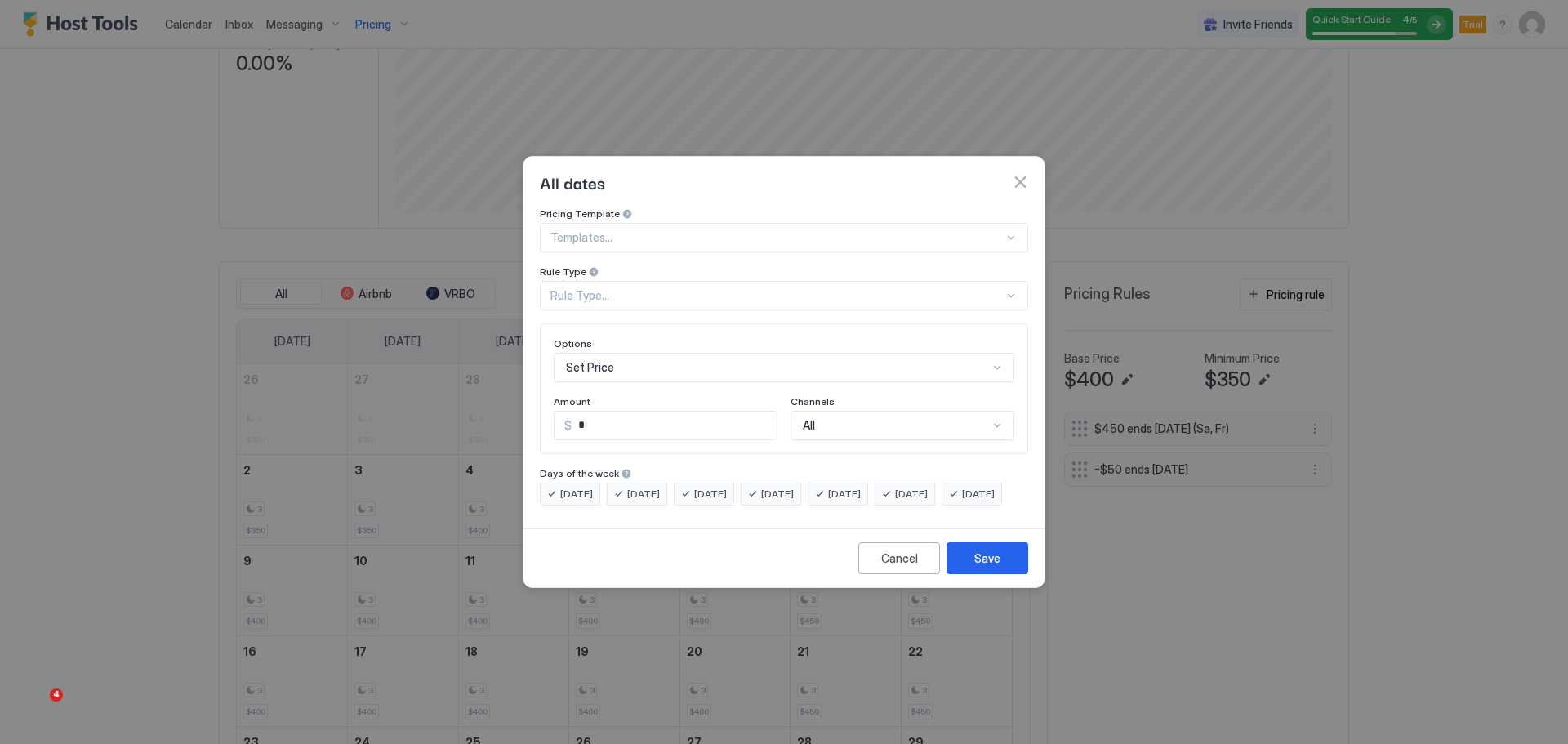
click at [746, 232] on div "Templates..." at bounding box center [783, 238] width 488 height 29
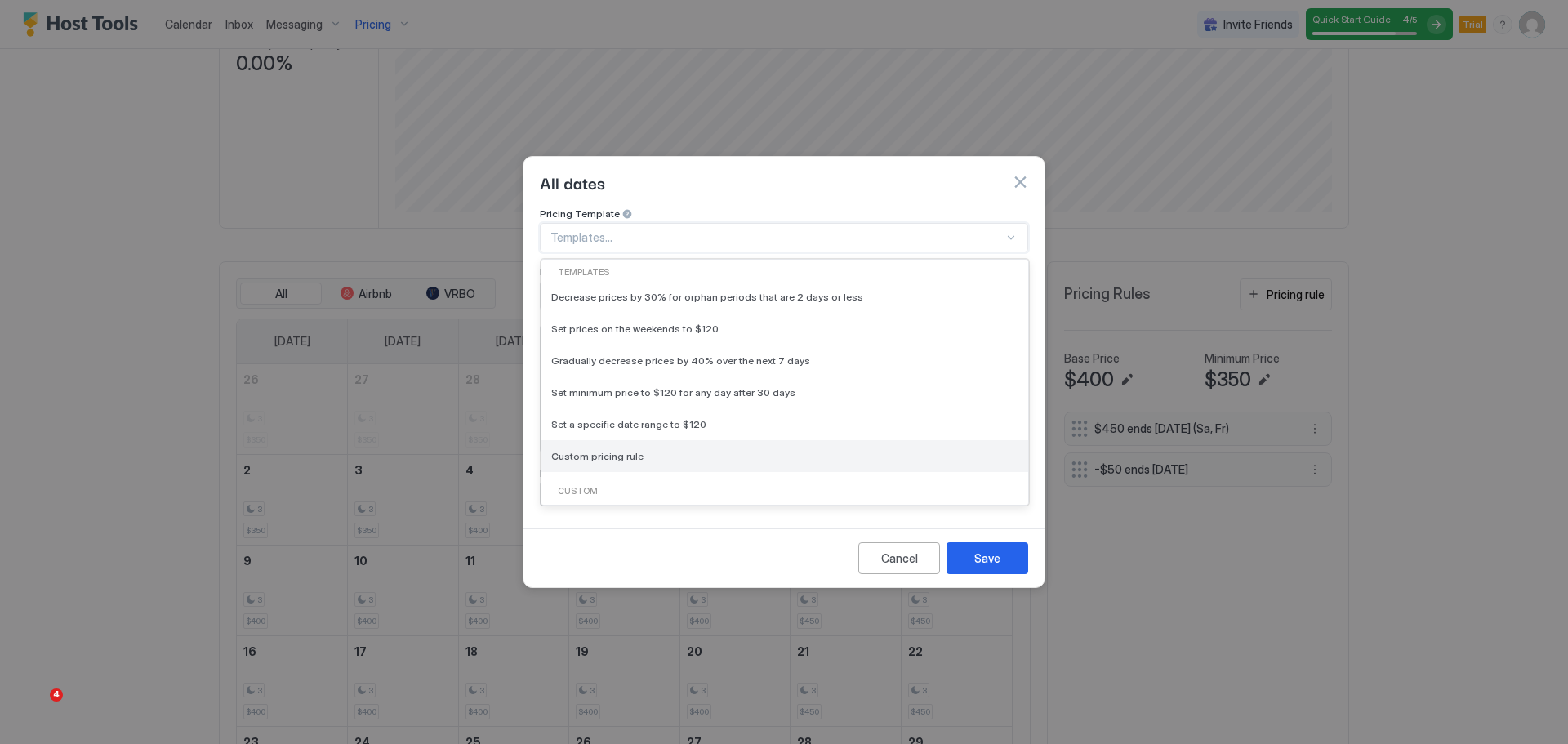
click at [644, 450] on div "Custom pricing rule" at bounding box center [784, 456] width 467 height 13
type input "***"
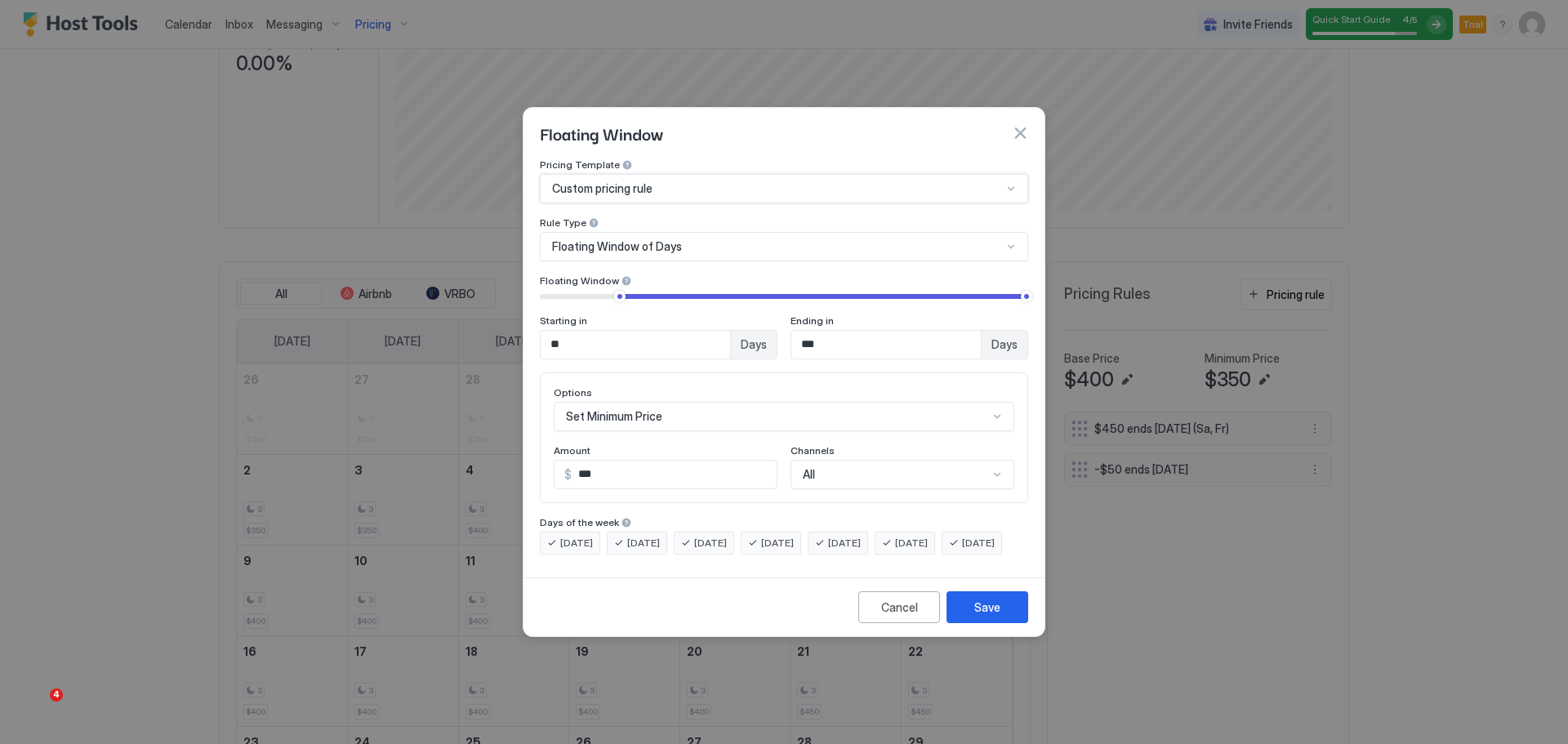
click at [665, 181] on div "Custom pricing rule" at bounding box center [777, 188] width 450 height 15
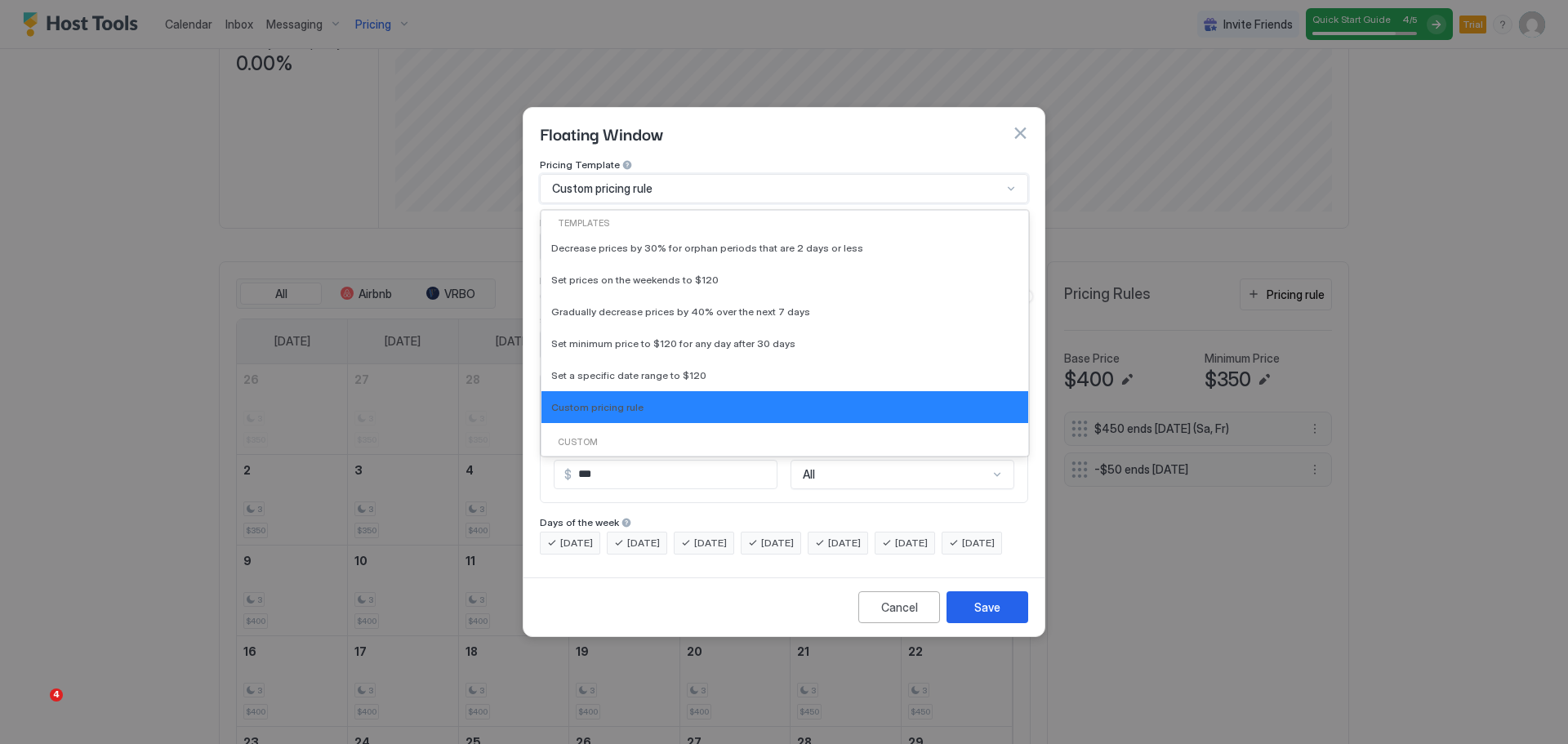
click at [581, 436] on div "Custom" at bounding box center [785, 441] width 474 height 13
click at [582, 436] on div "Custom" at bounding box center [785, 441] width 474 height 13
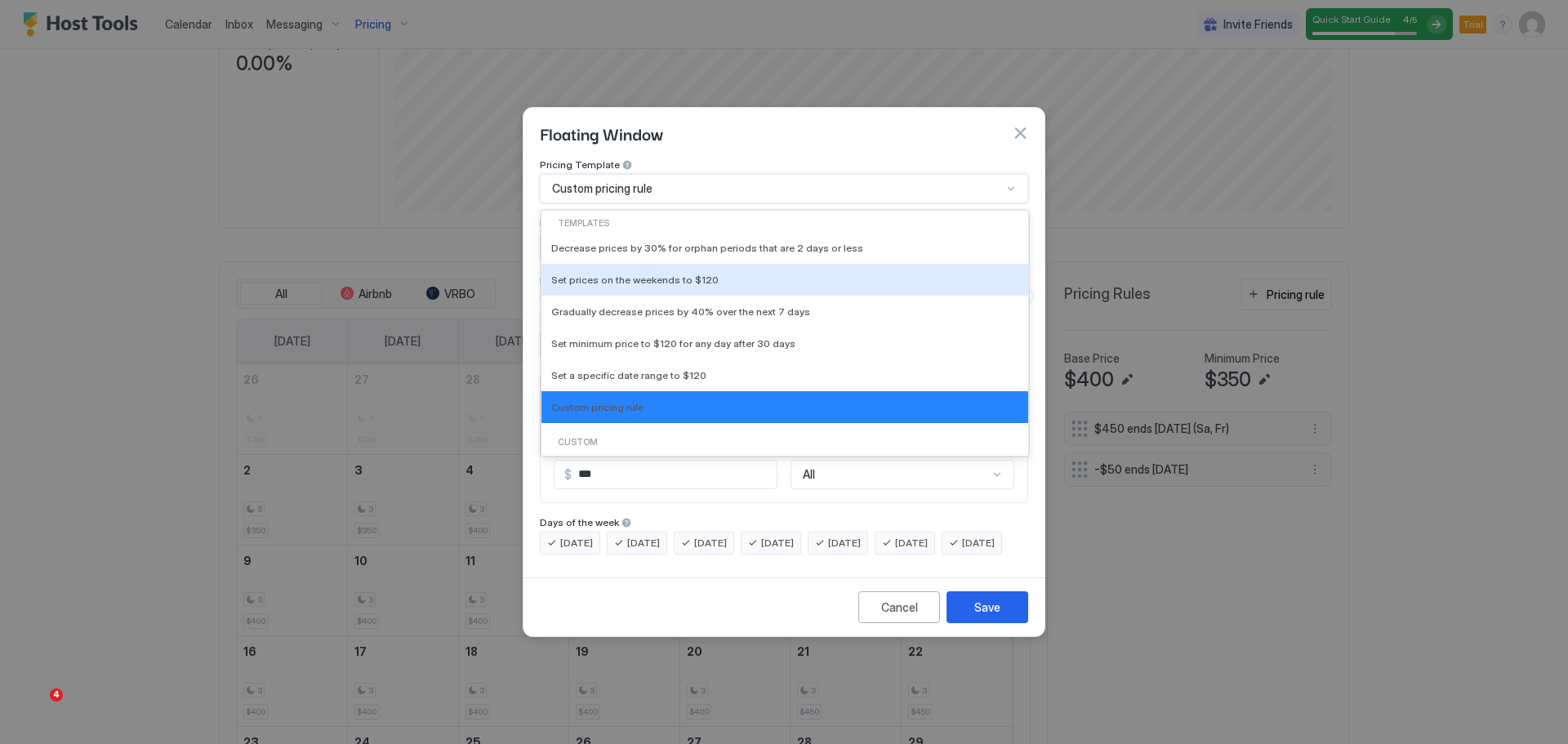
click at [1195, 589] on div at bounding box center [784, 372] width 1568 height 744
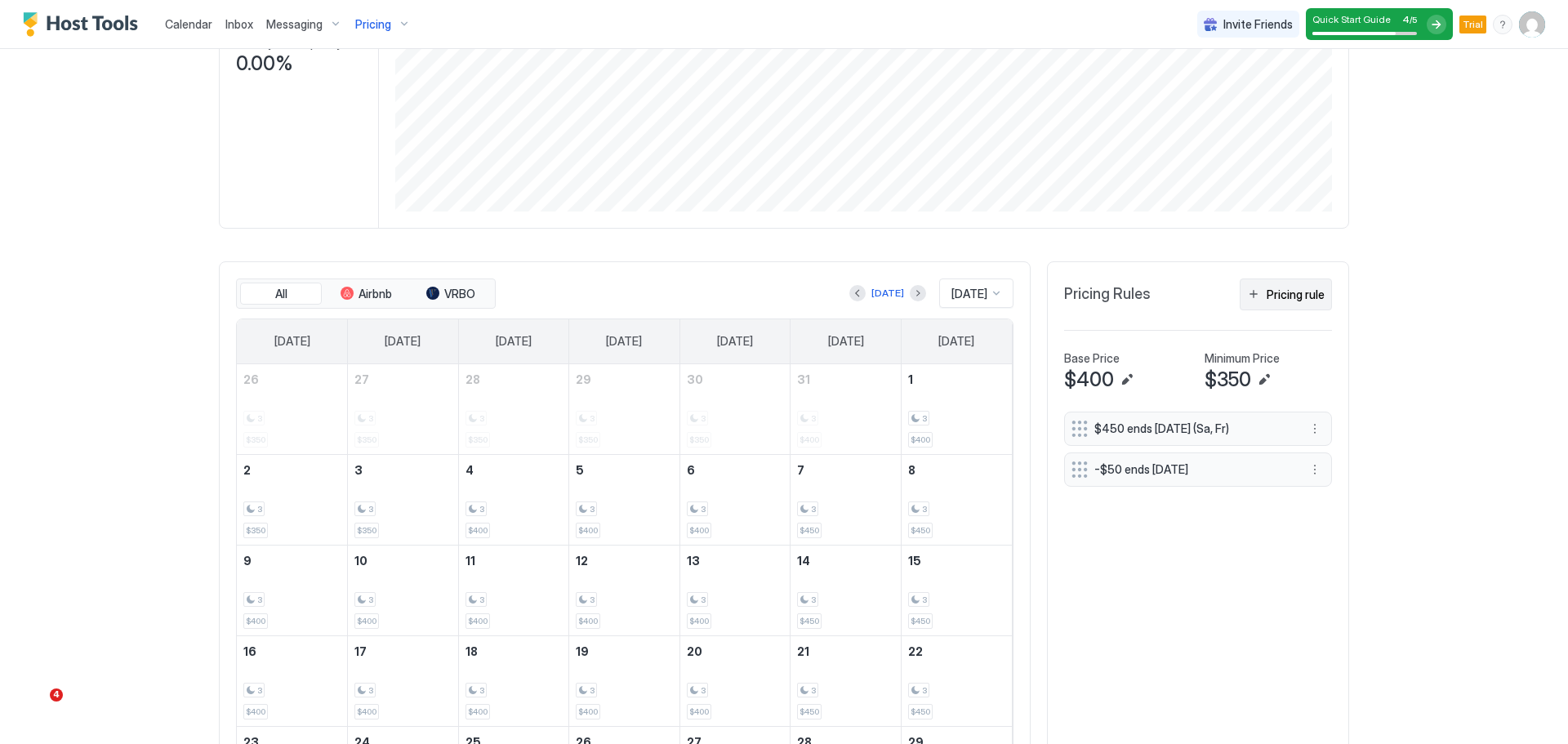
click at [1309, 295] on div "Pricing rule" at bounding box center [1295, 295] width 58 height 17
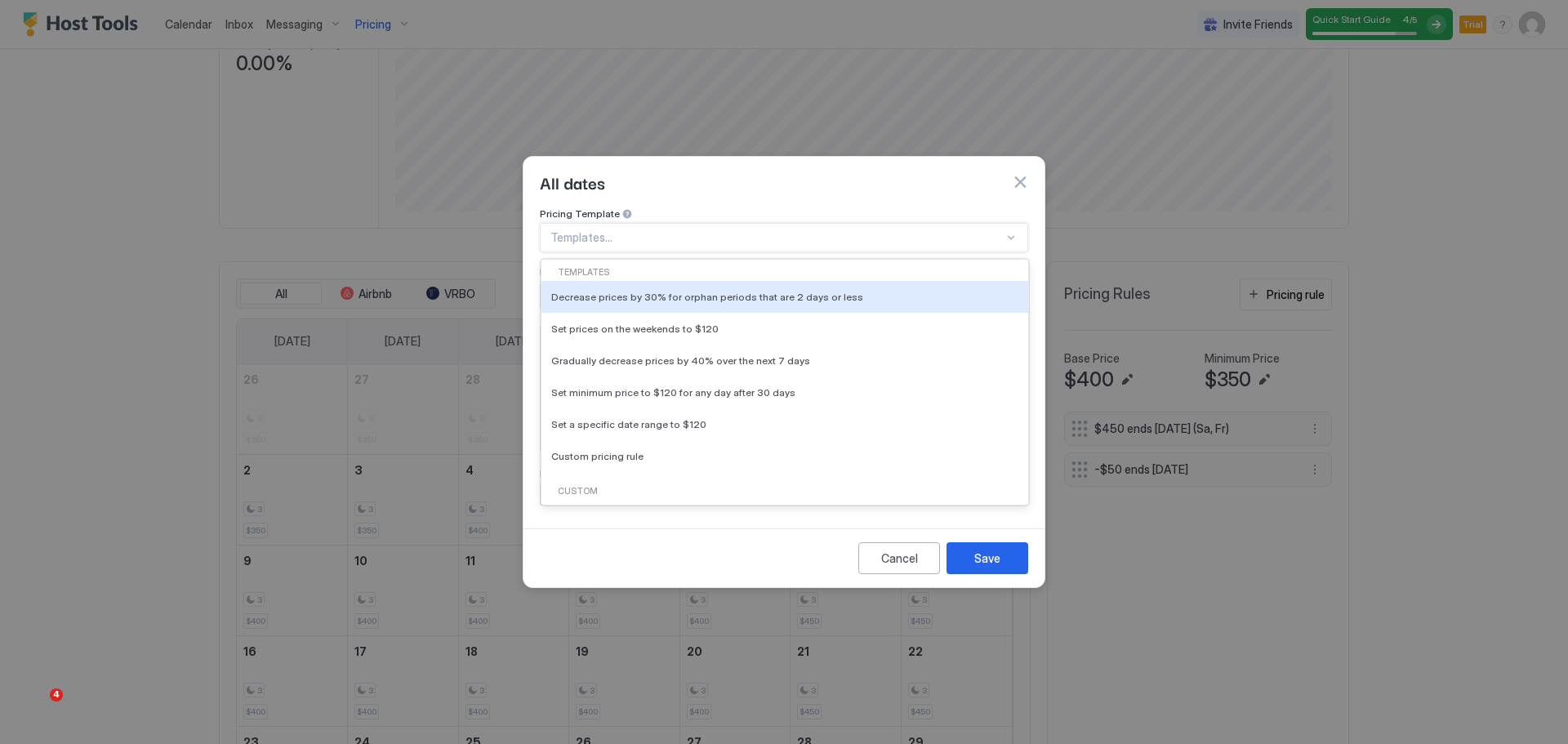
click at [848, 230] on div at bounding box center [776, 237] width 453 height 15
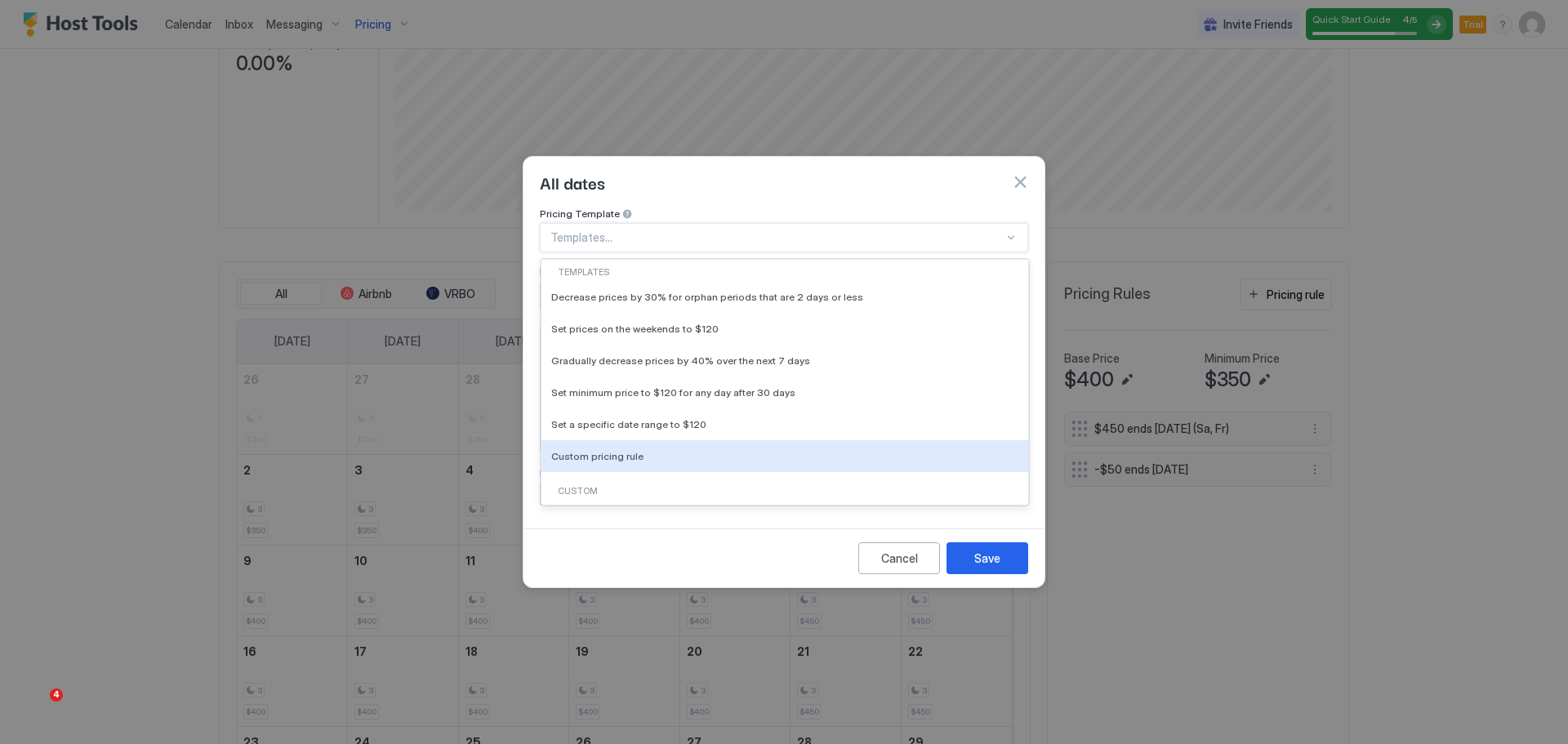
click at [585, 485] on div "Custom" at bounding box center [785, 491] width 474 height 13
click at [611, 450] on span "Custom pricing rule" at bounding box center [597, 456] width 92 height 13
type input "***"
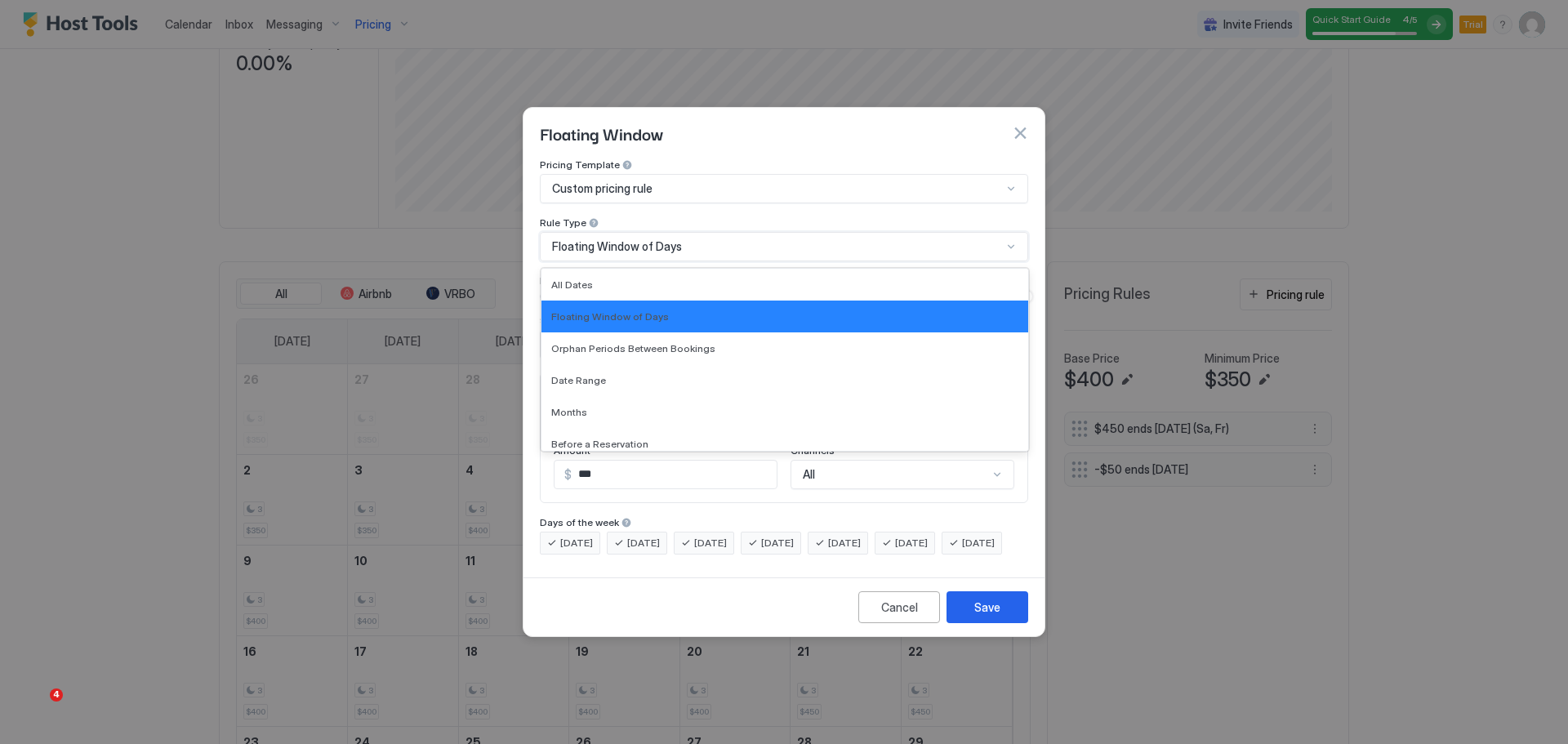
click at [711, 240] on div "Floating Window of Days" at bounding box center [777, 246] width 450 height 15
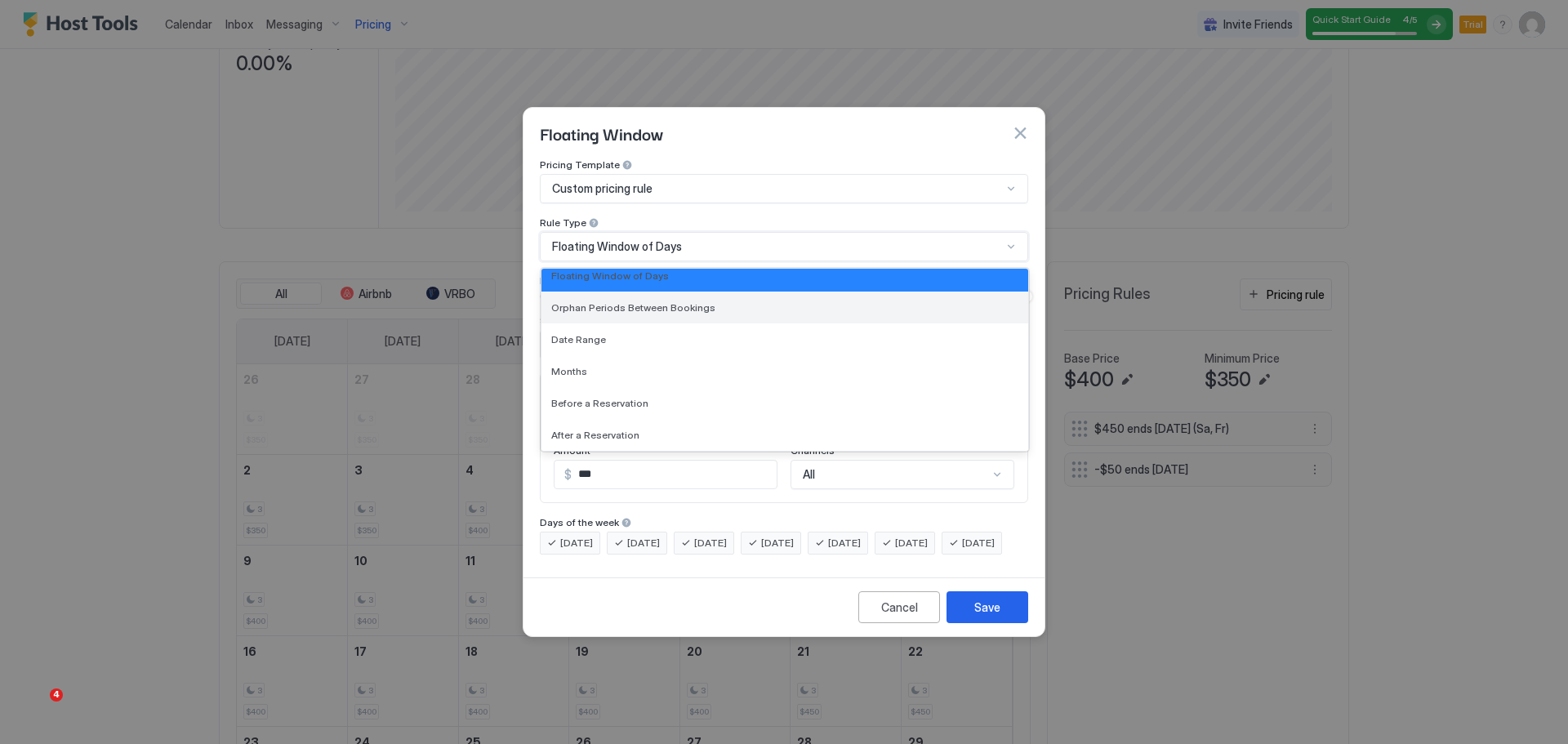
scroll to position [0, 0]
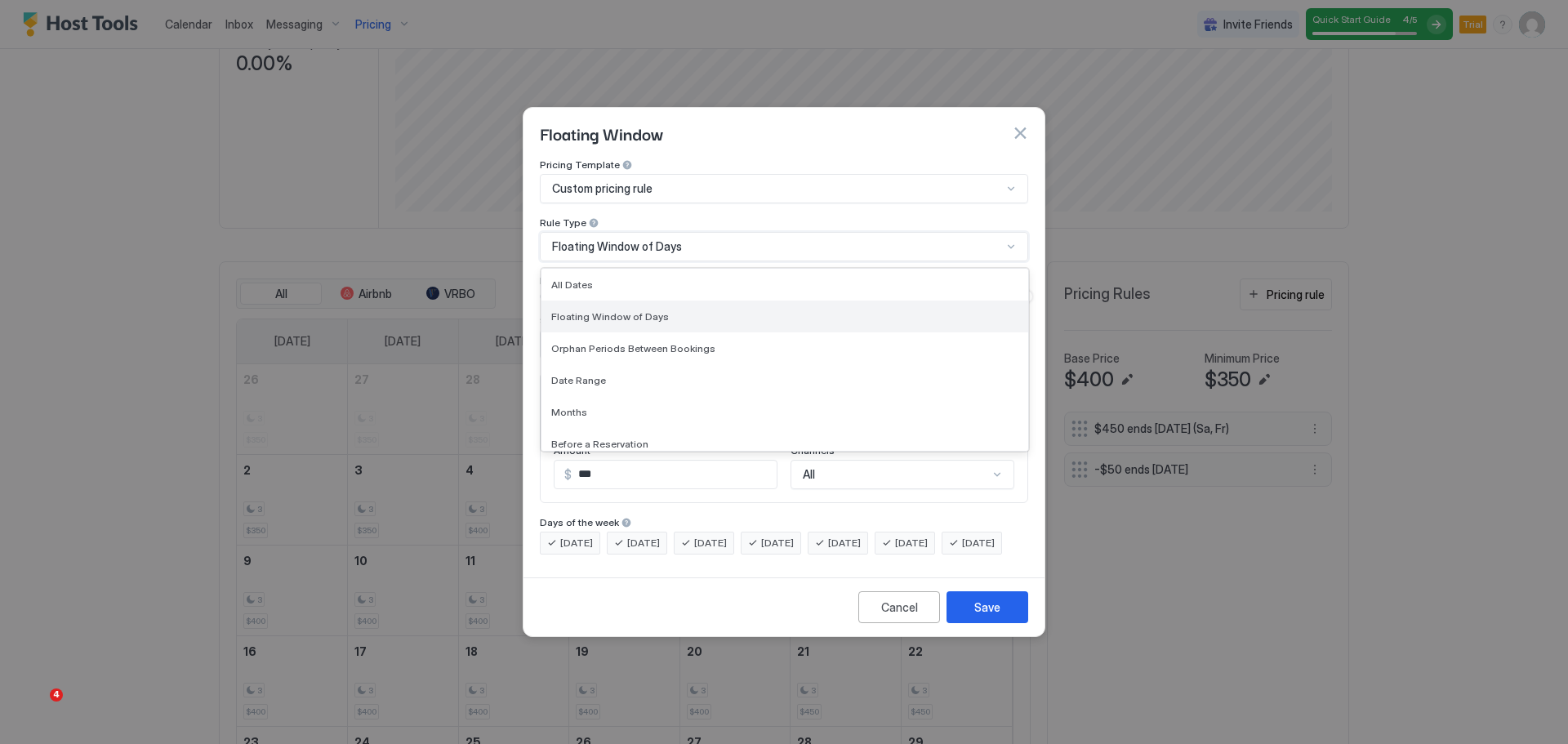
click at [708, 310] on div "Floating Window of Days" at bounding box center [784, 316] width 467 height 13
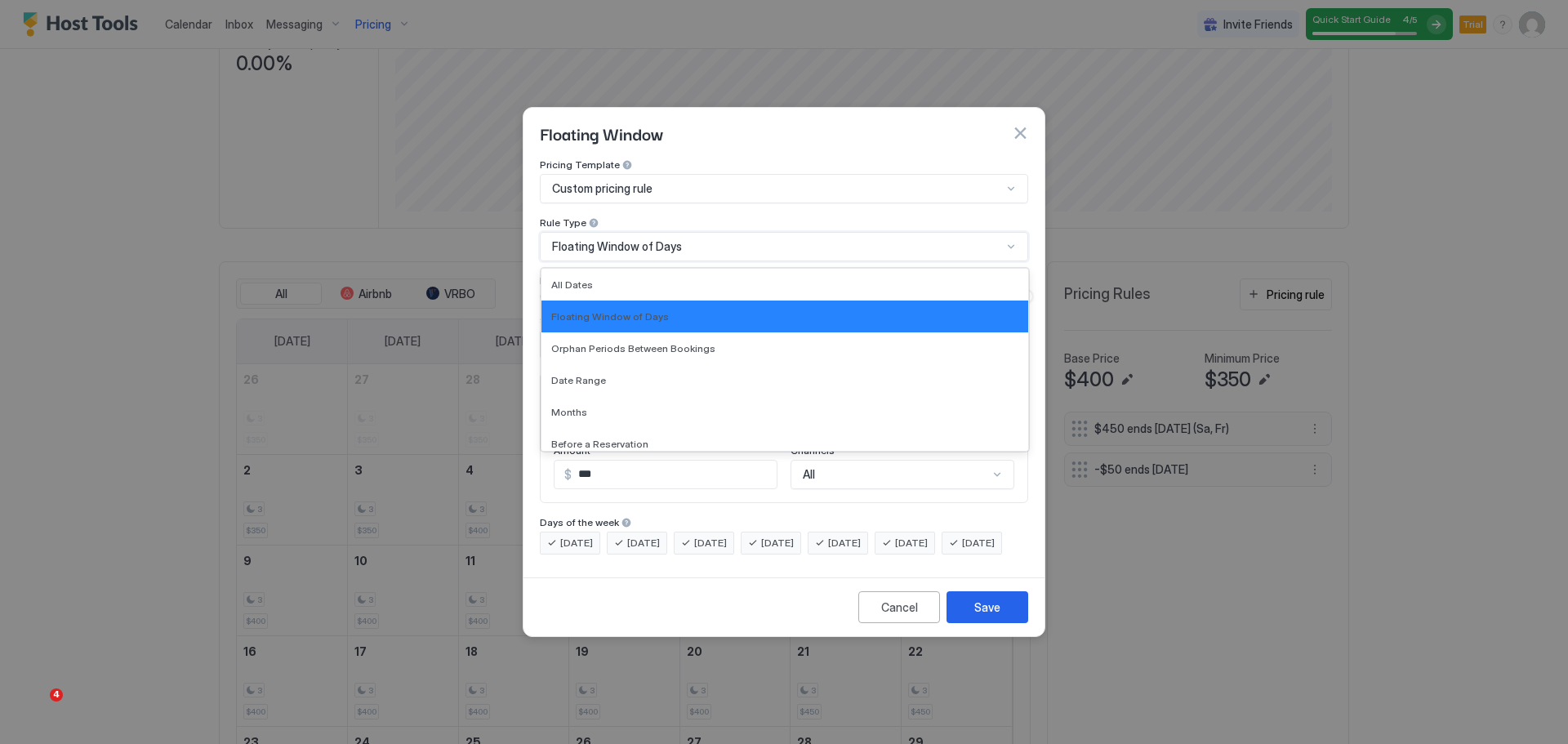
click at [725, 240] on div "Floating Window of Days" at bounding box center [777, 246] width 450 height 15
click at [601, 373] on span "Date Range" at bounding box center [578, 379] width 54 height 13
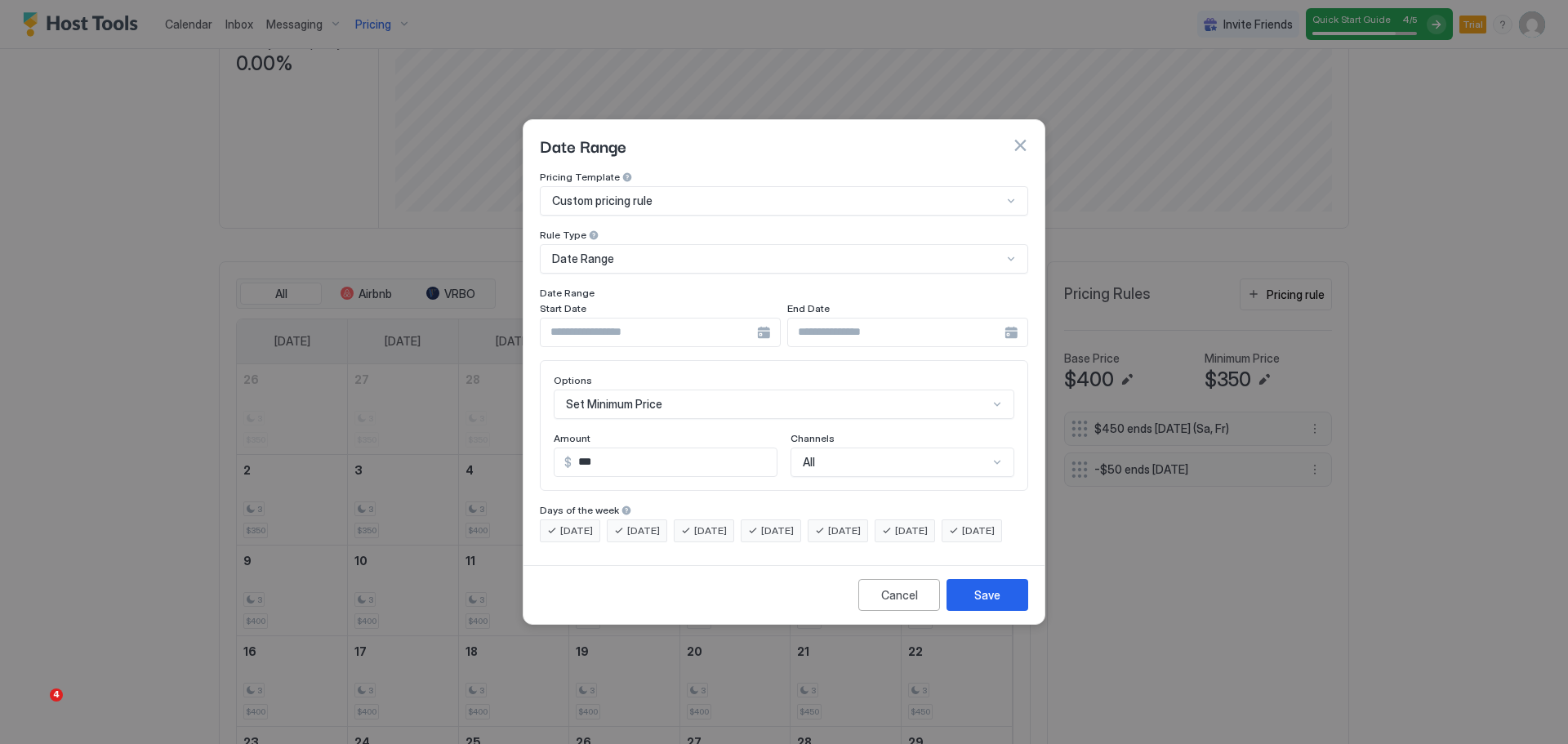
click at [769, 318] on div at bounding box center [660, 332] width 241 height 29
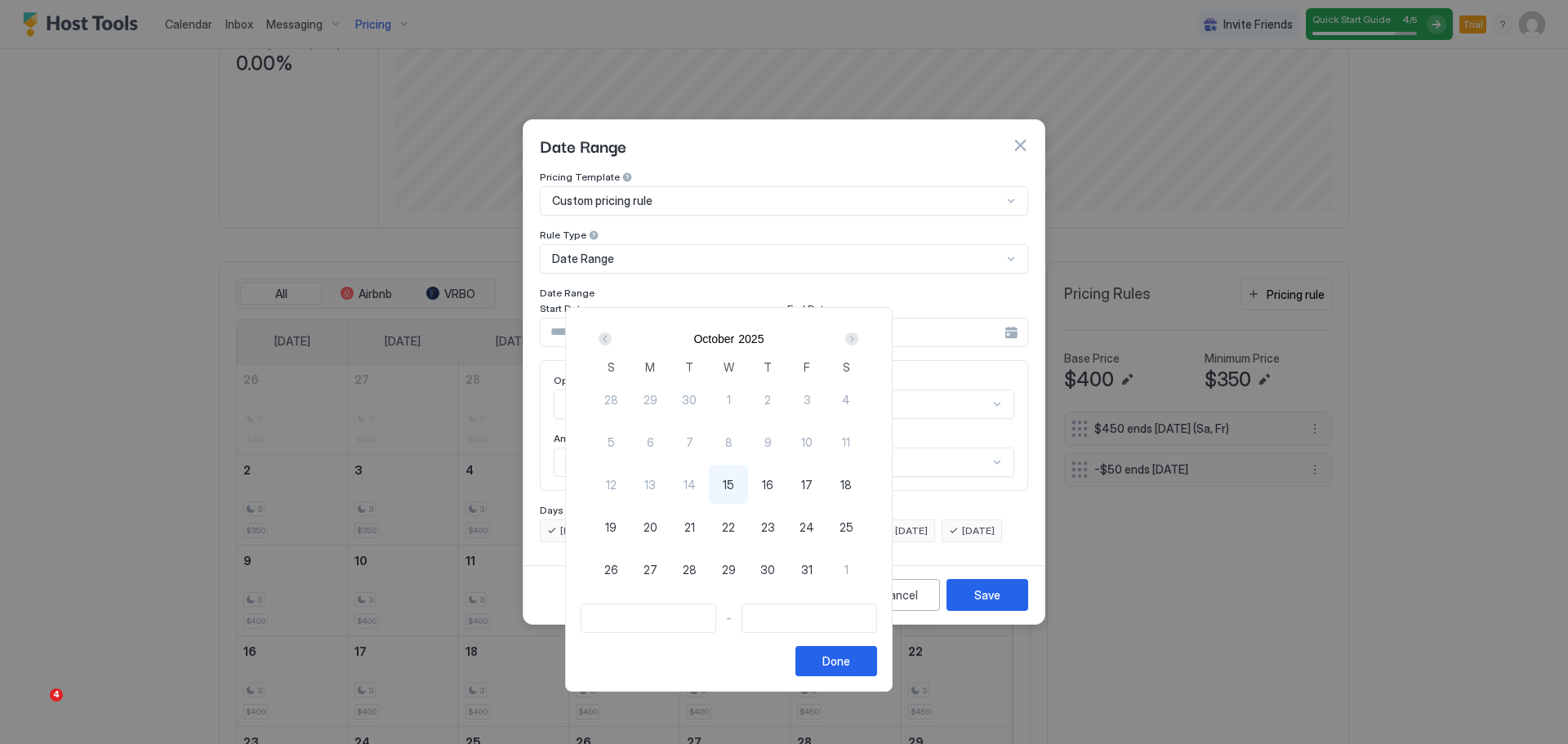
click at [859, 342] on div "Next" at bounding box center [851, 339] width 13 height 13
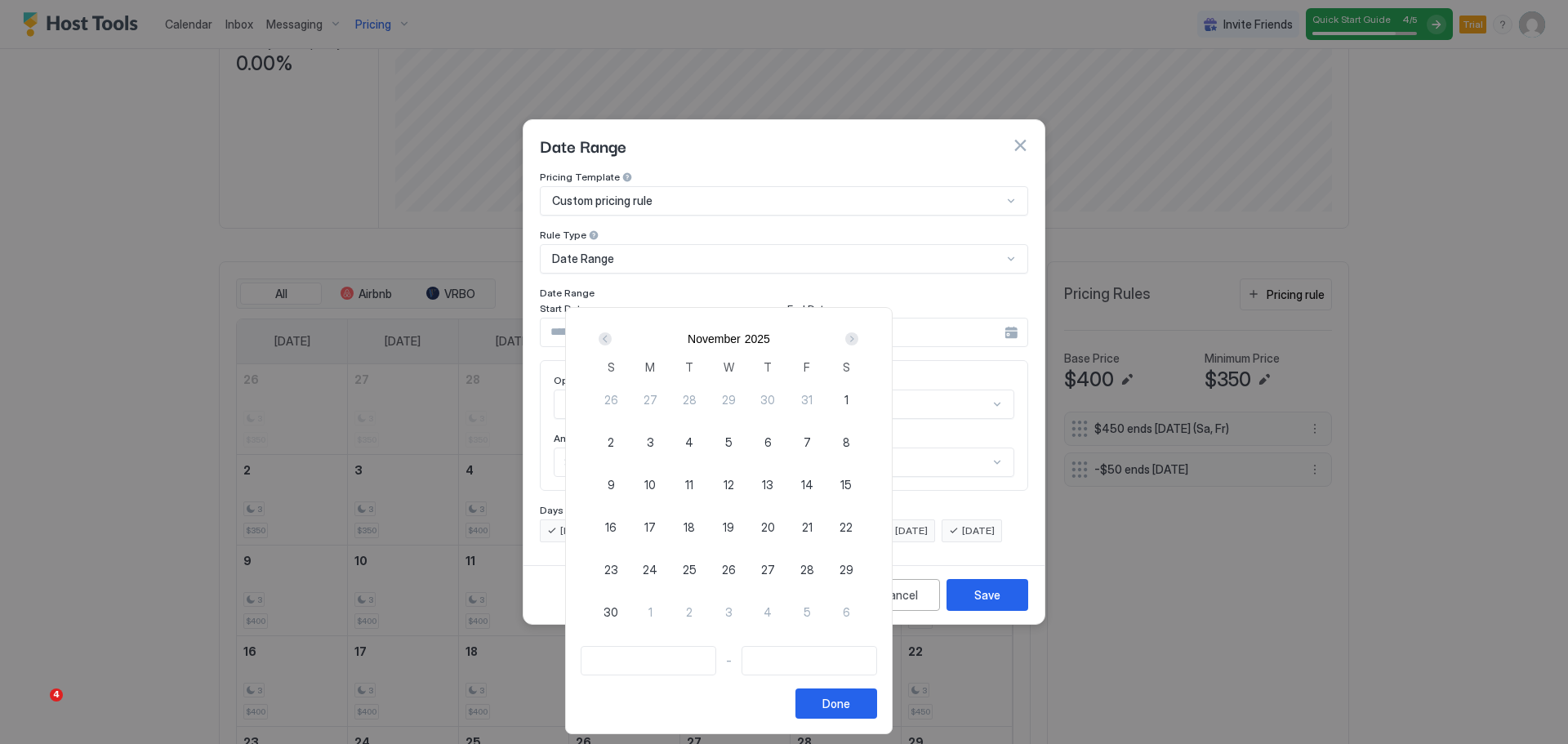
click at [735, 572] on span "26" at bounding box center [729, 569] width 14 height 17
type input "**********"
click at [814, 569] on span "28" at bounding box center [807, 569] width 14 height 17
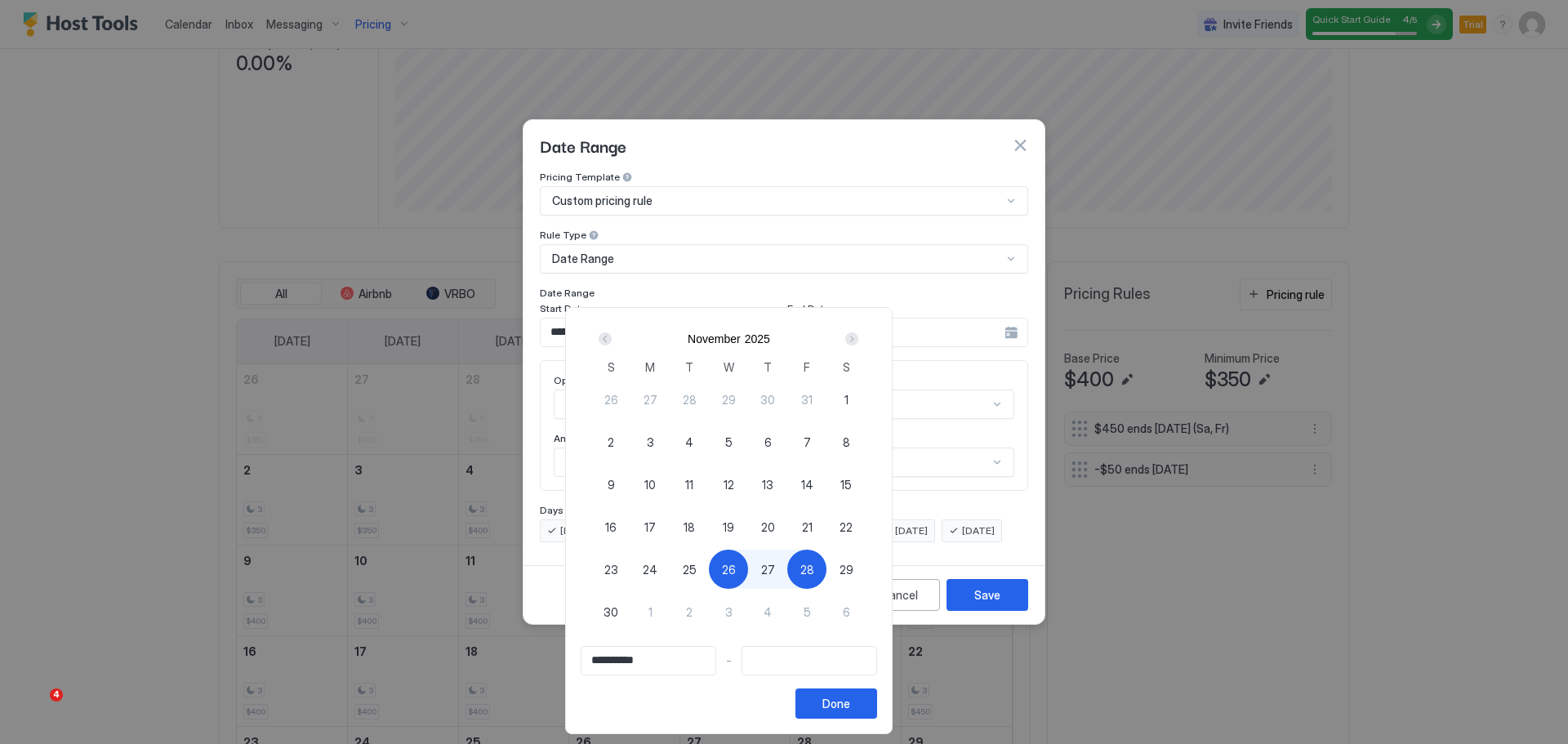
type input "**********"
click at [850, 698] on div "Done" at bounding box center [836, 703] width 28 height 17
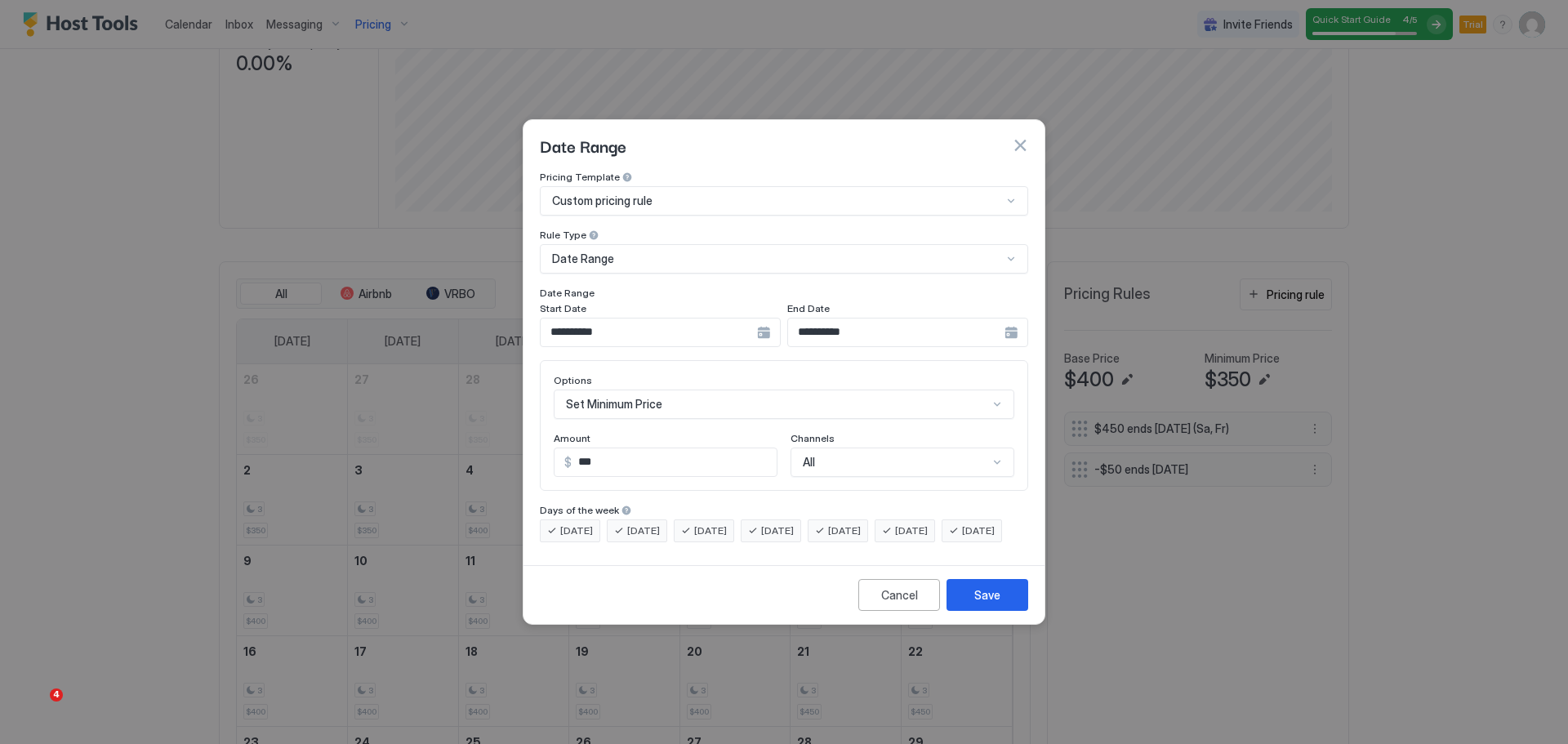
click at [715, 389] on div "Set Minimum Price" at bounding box center [784, 404] width 461 height 29
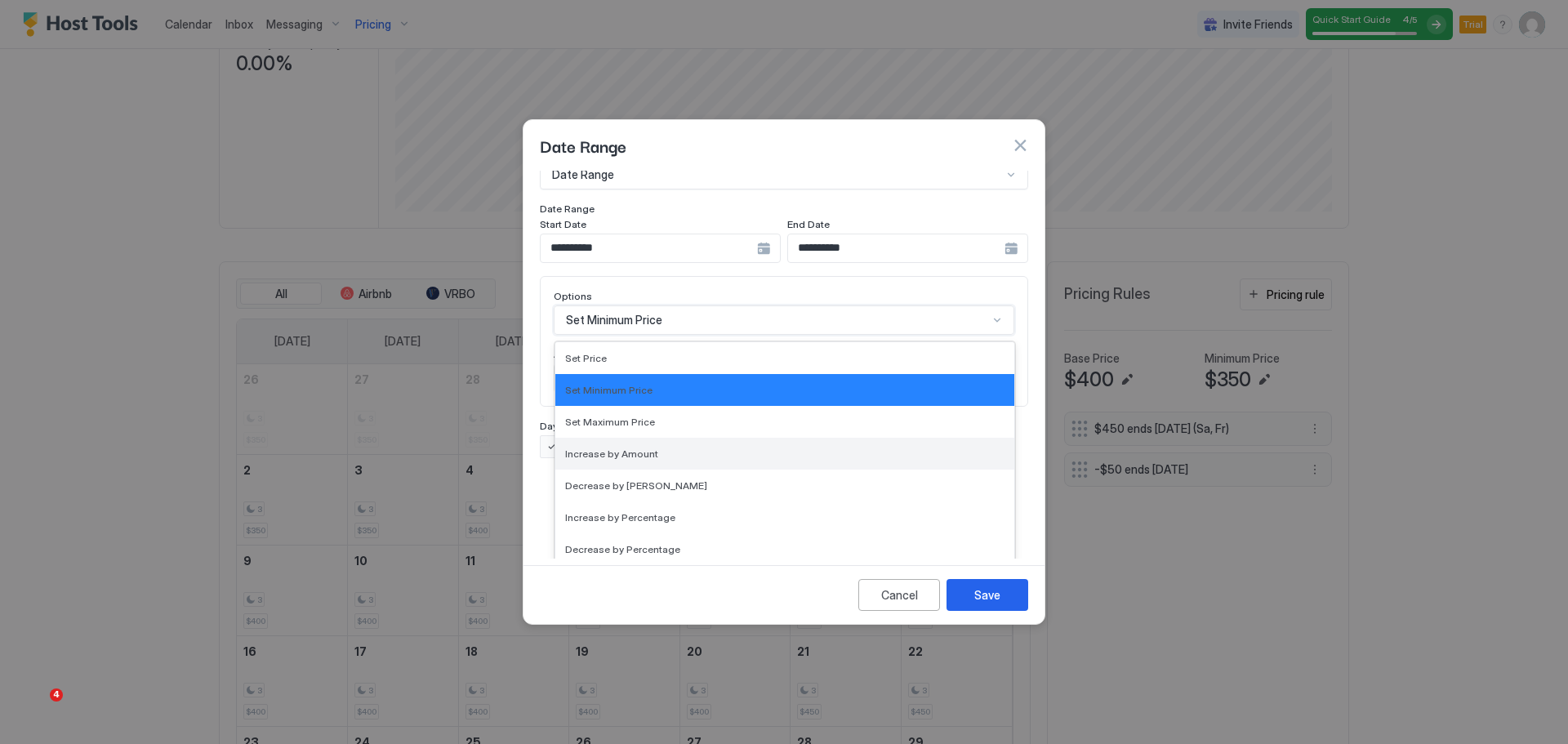
click at [689, 447] on div "Increase by Amount" at bounding box center [784, 453] width 459 height 32
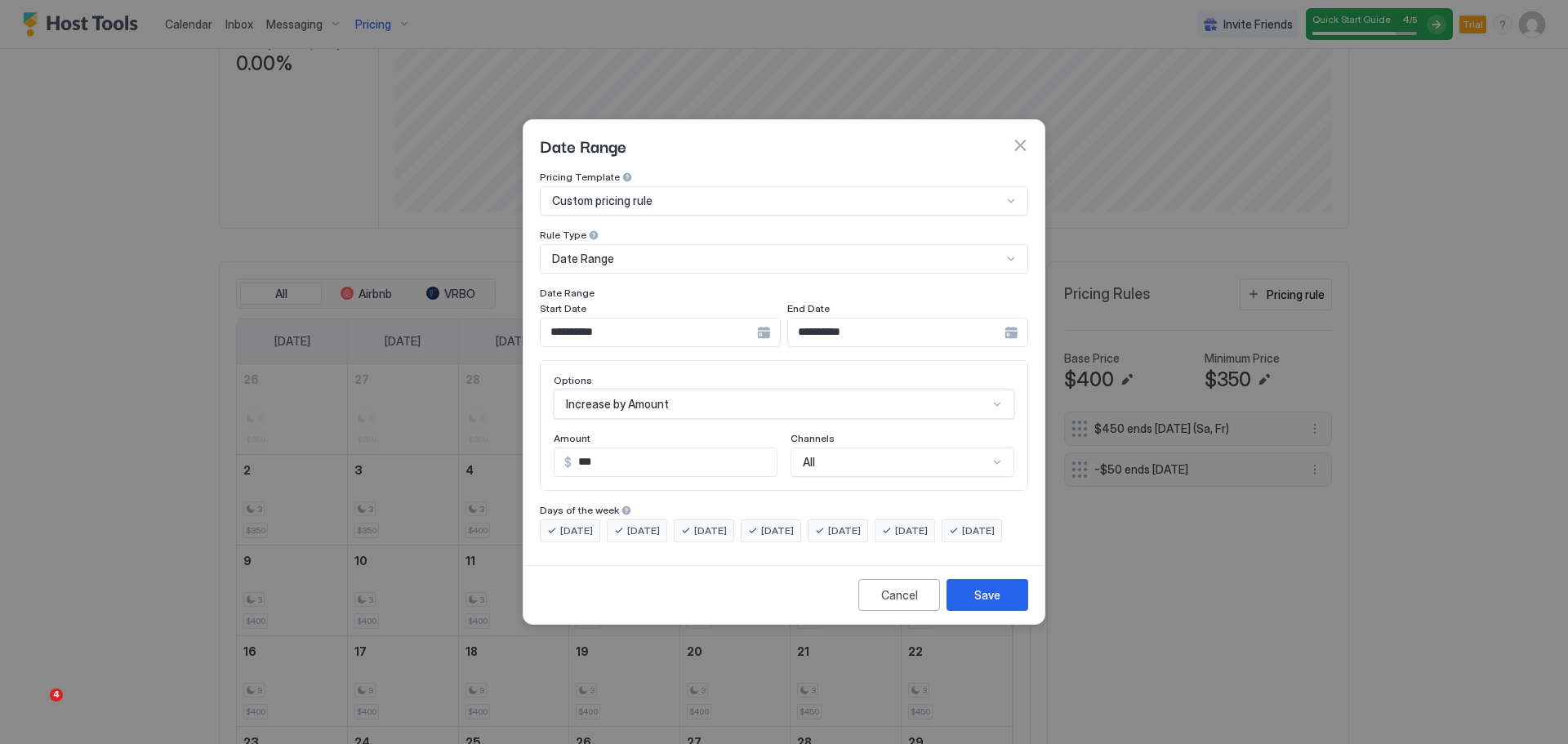
scroll to position [0, 0]
click at [625, 448] on input "***" at bounding box center [673, 462] width 205 height 28
drag, startPoint x: 625, startPoint y: 447, endPoint x: 575, endPoint y: 446, distance: 50.0
click at [575, 448] on input "***" at bounding box center [673, 462] width 205 height 28
type input "**"
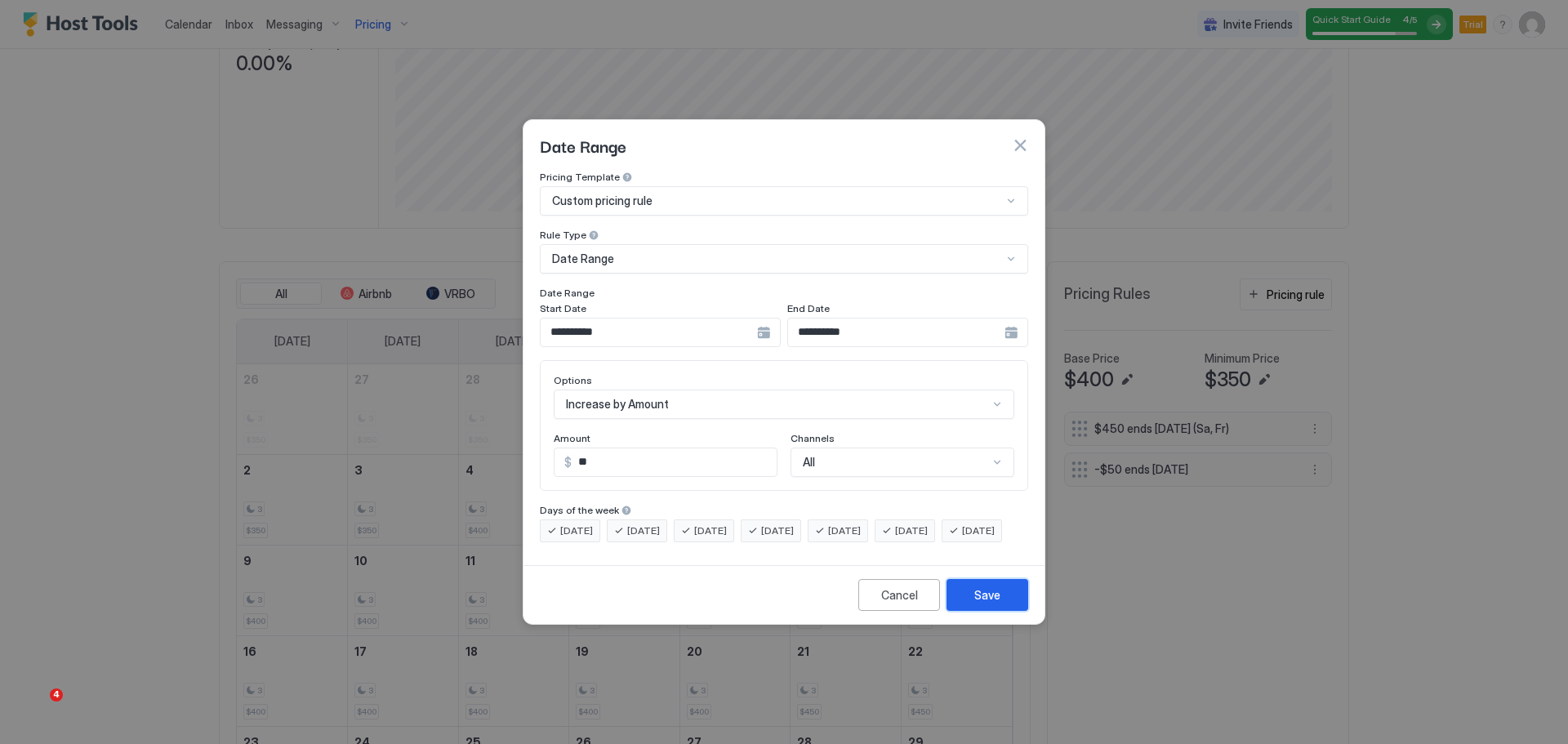
click at [991, 603] on div "Save" at bounding box center [987, 595] width 26 height 17
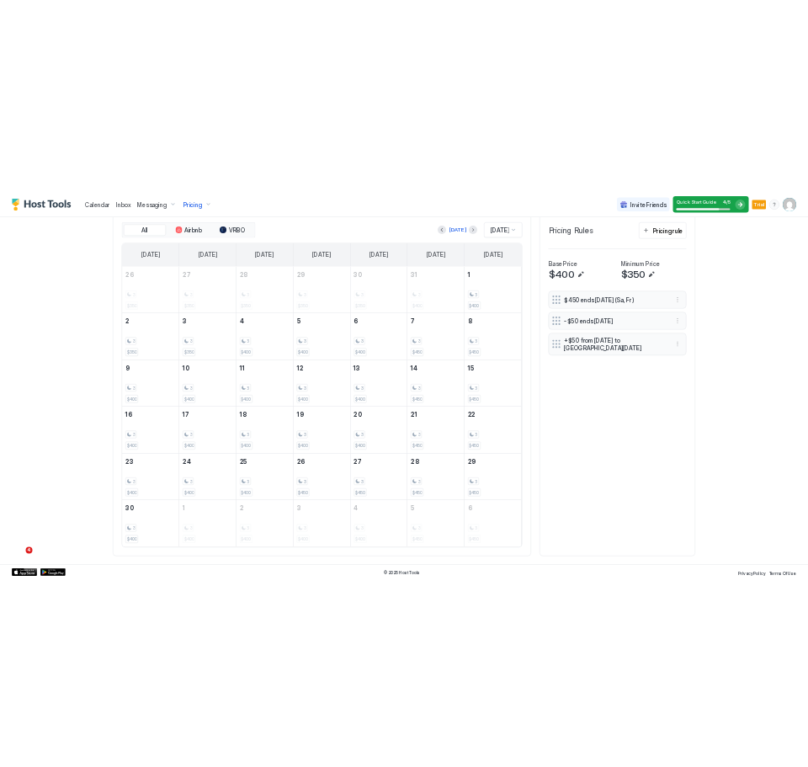
scroll to position [623, 0]
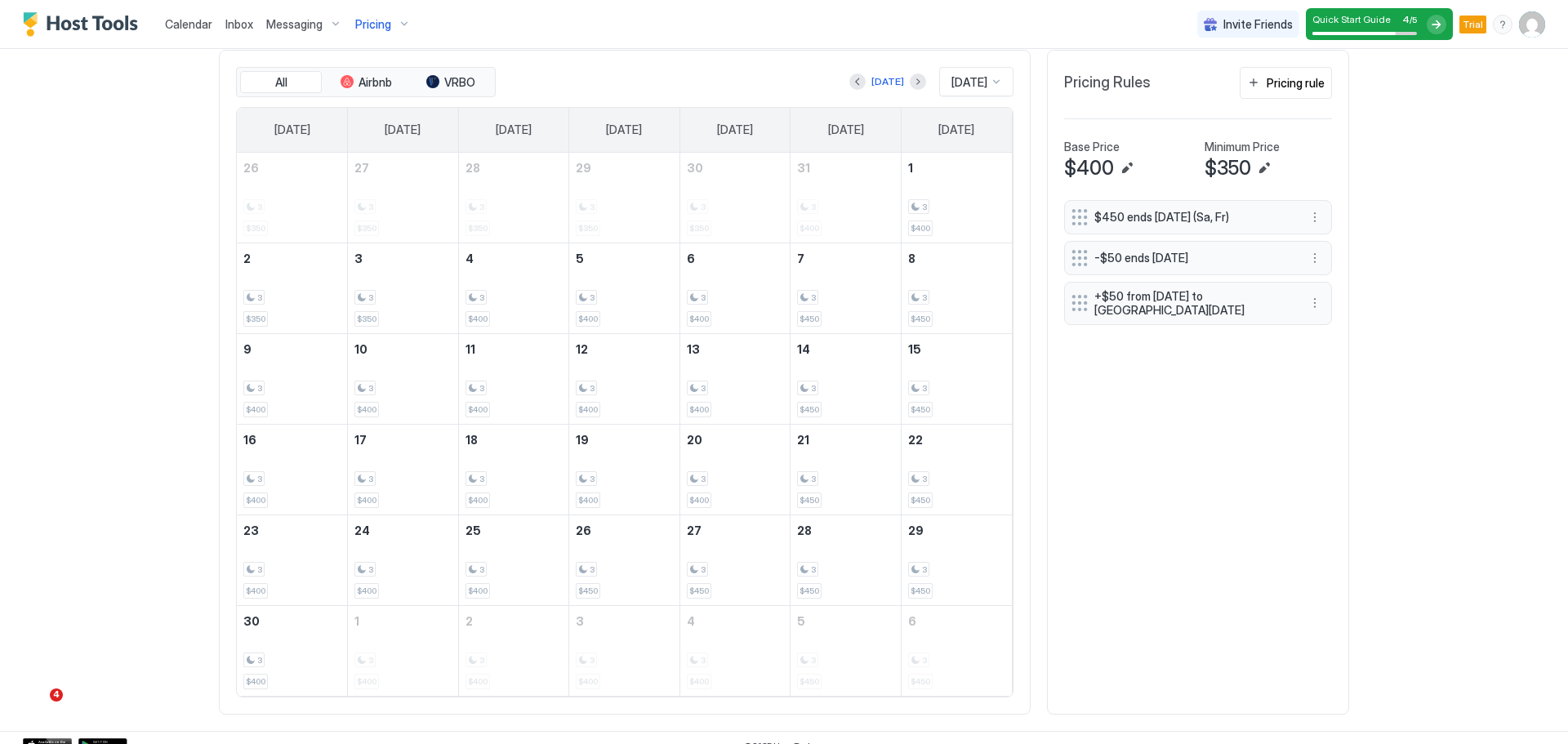
click at [1258, 255] on span "-$50 ends in 20 days" at bounding box center [1192, 257] width 194 height 15
click at [1318, 255] on button "More options" at bounding box center [1315, 258] width 19 height 19
click at [1348, 281] on div "Edit" at bounding box center [1336, 280] width 61 height 26
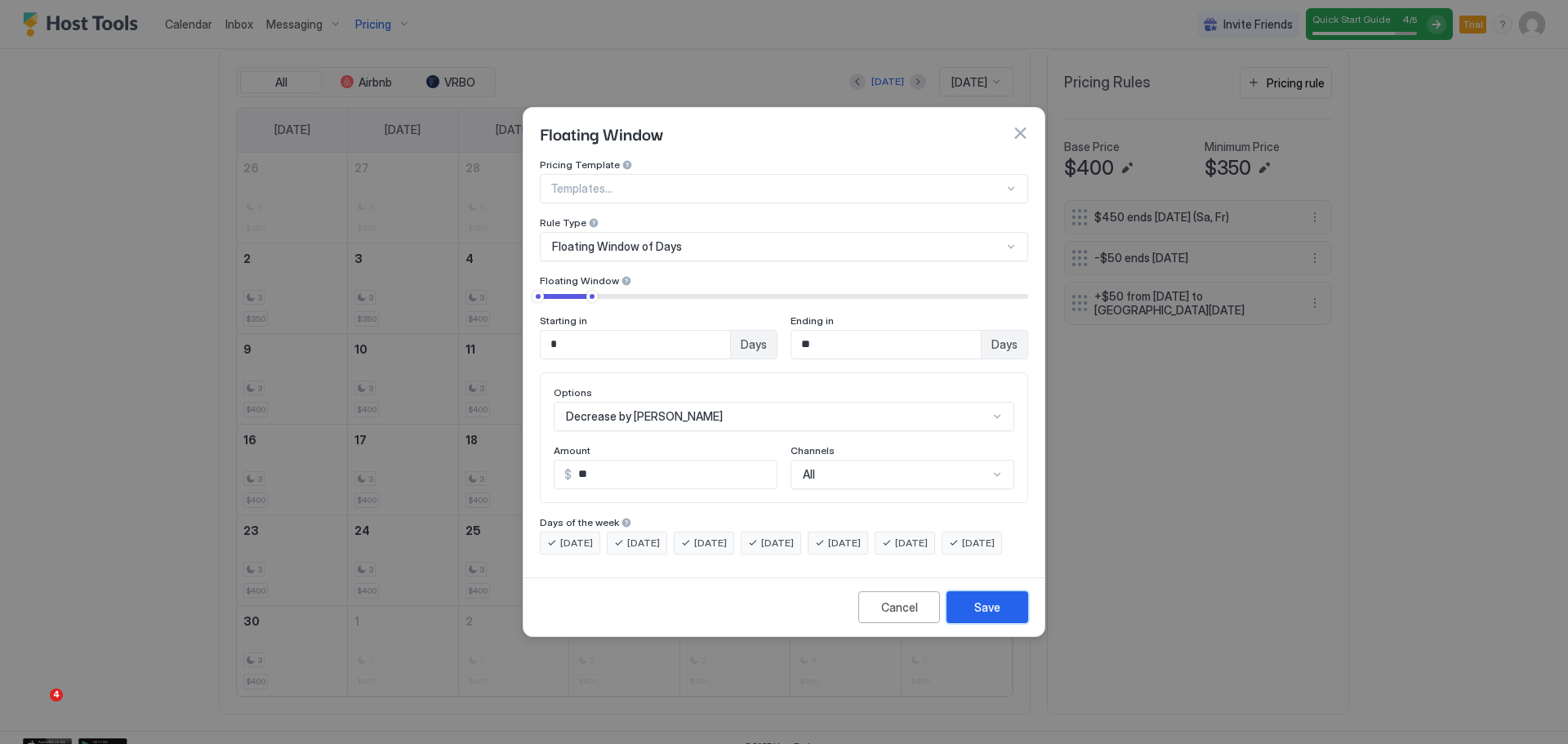
click at [980, 616] on div "Save" at bounding box center [987, 607] width 26 height 17
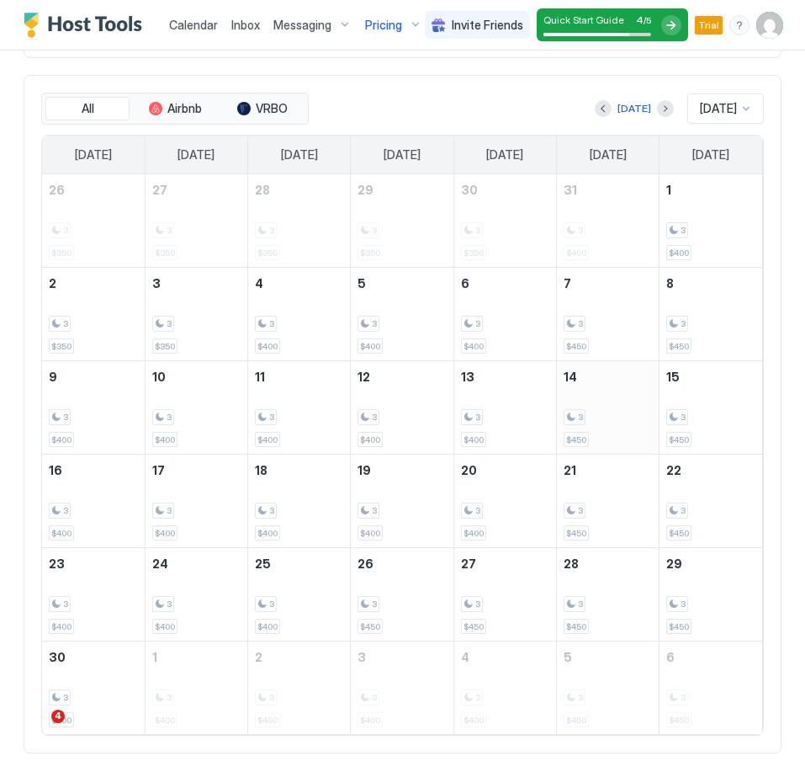
scroll to position [982, 0]
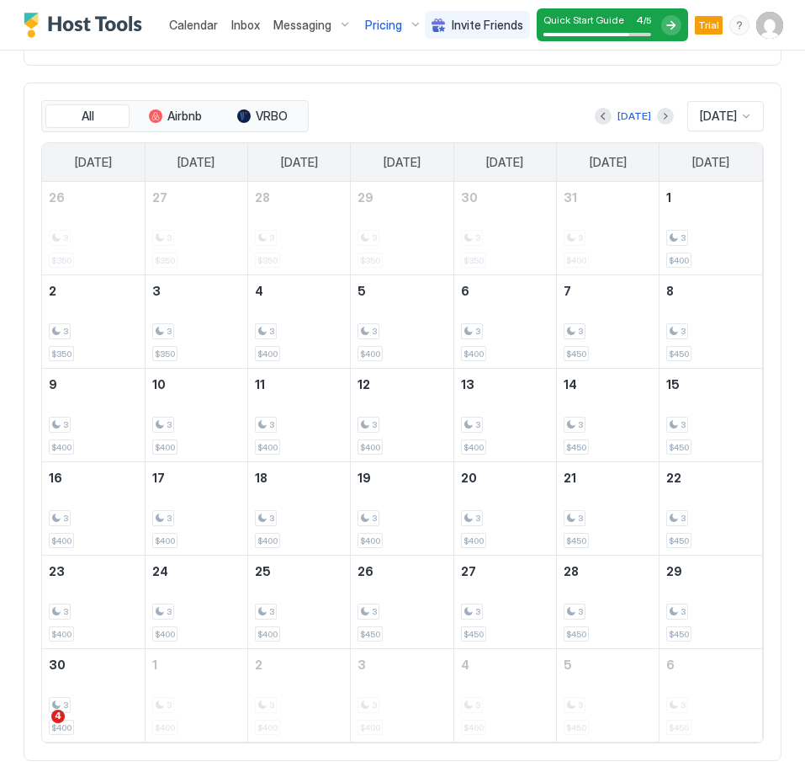
click at [723, 119] on span "Nov 2025" at bounding box center [718, 116] width 37 height 15
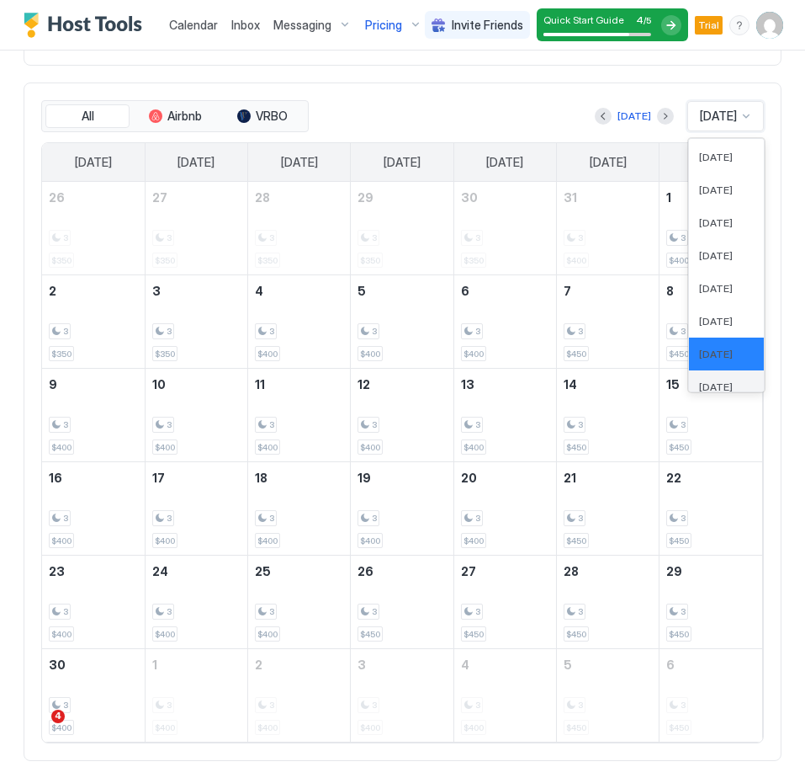
scroll to position [524, 0]
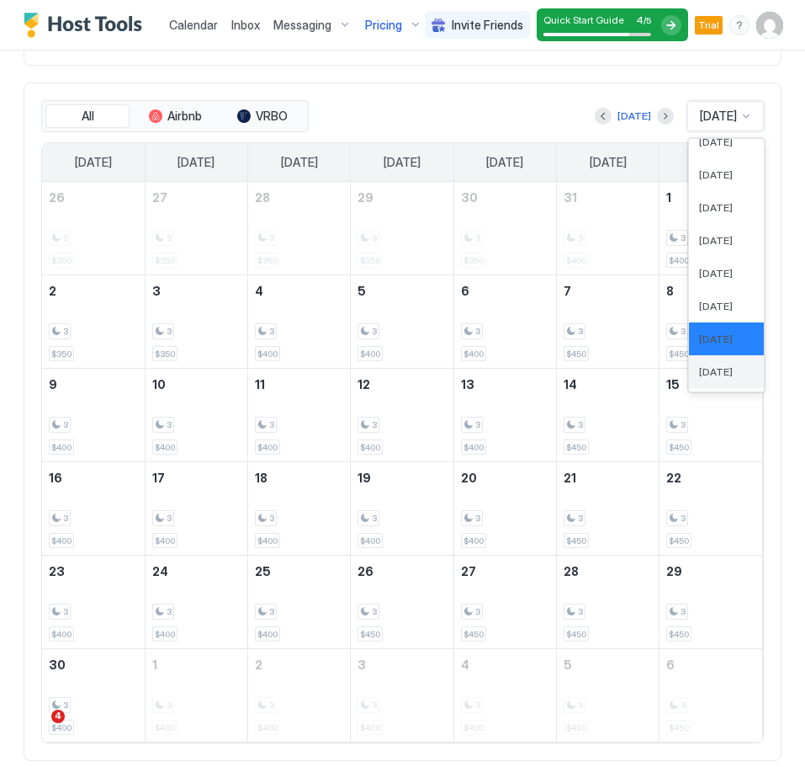
click at [710, 376] on span "Dec 2025" at bounding box center [716, 371] width 34 height 13
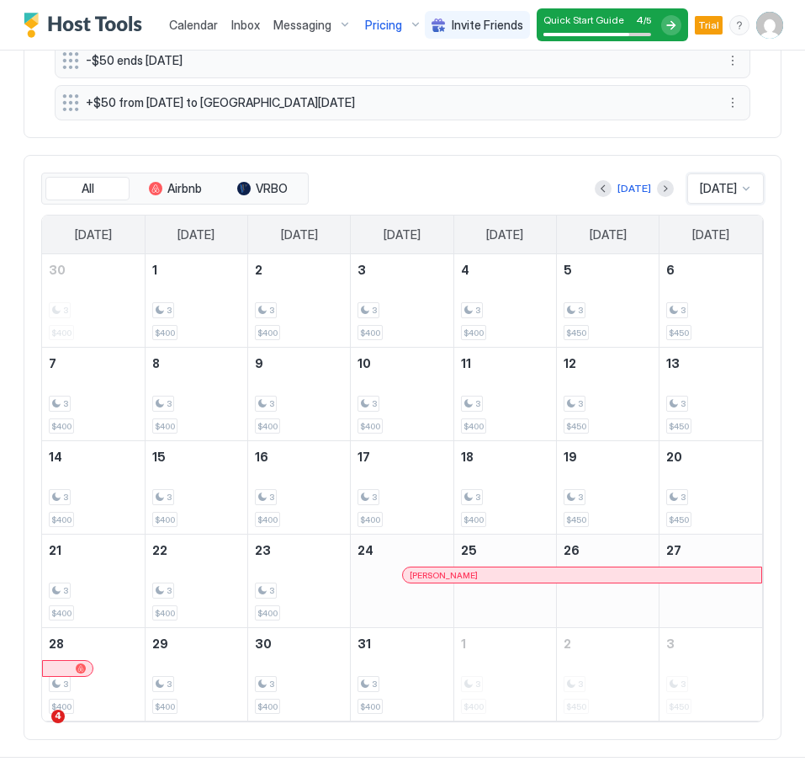
scroll to position [904, 0]
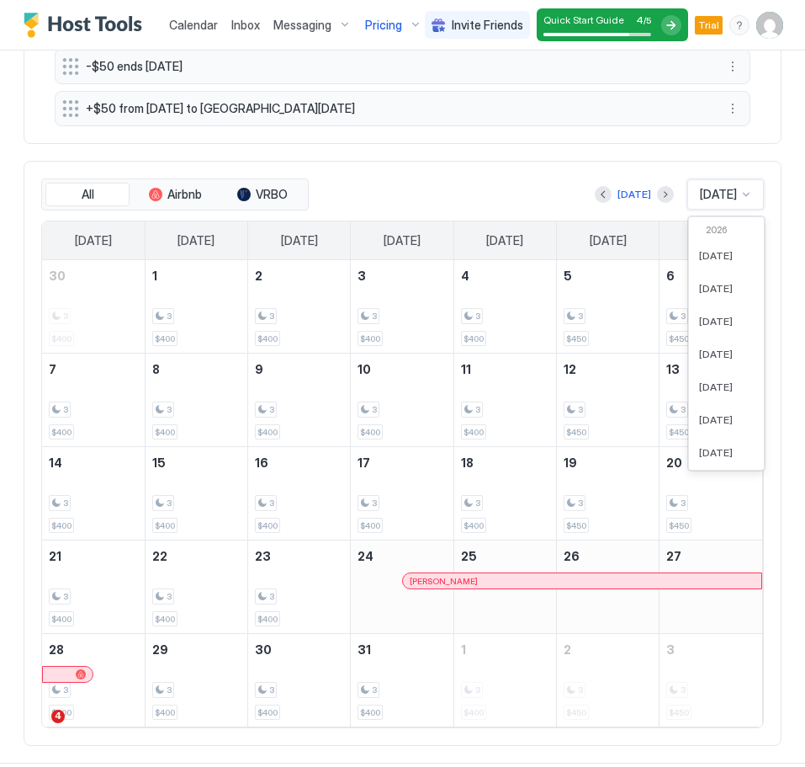
click at [707, 196] on span "Dec 2025" at bounding box center [718, 194] width 37 height 15
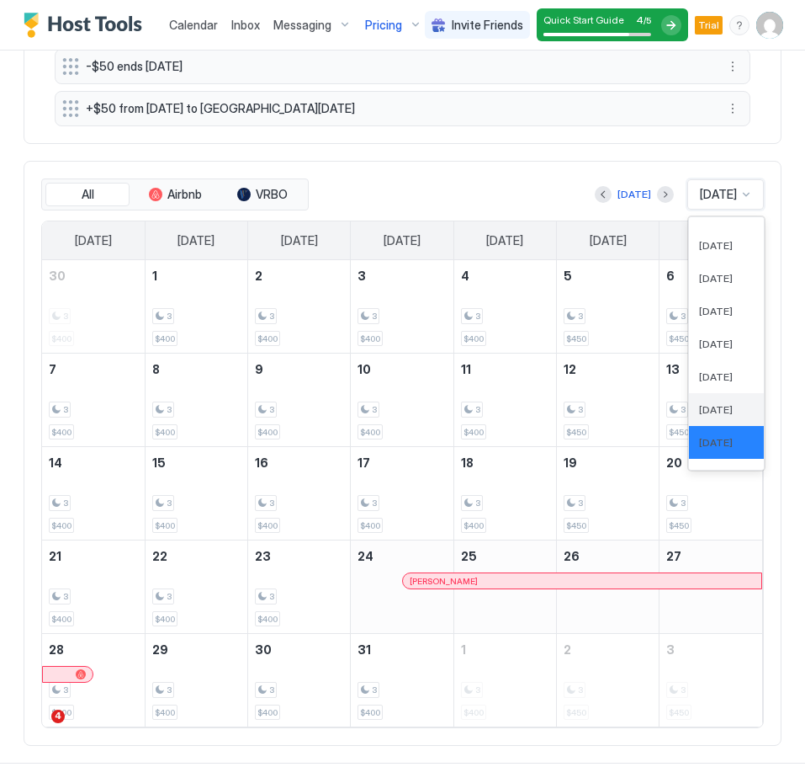
click at [712, 414] on span "Nov 2025" at bounding box center [716, 409] width 34 height 13
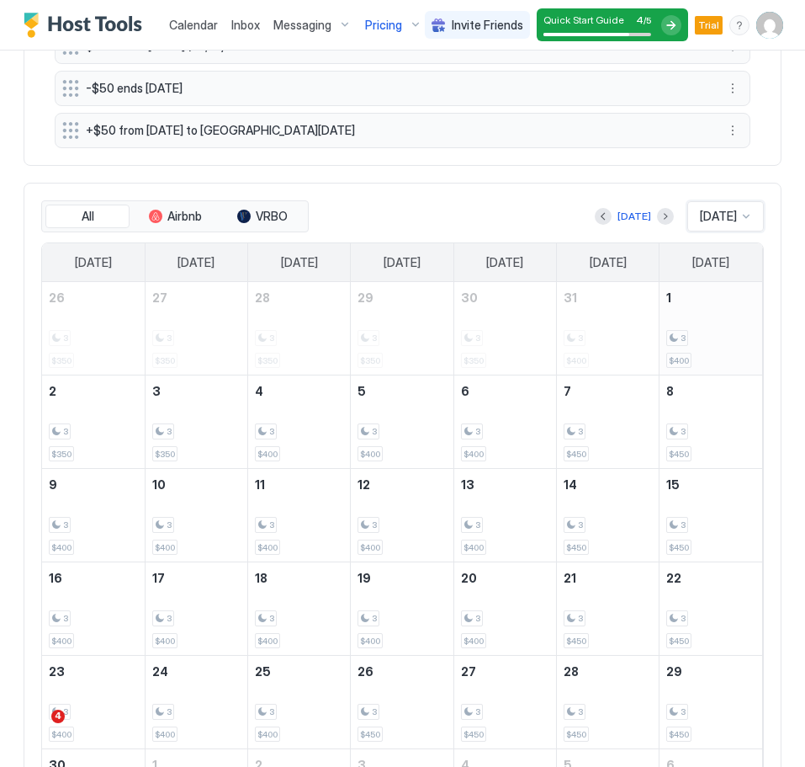
scroll to position [878, 0]
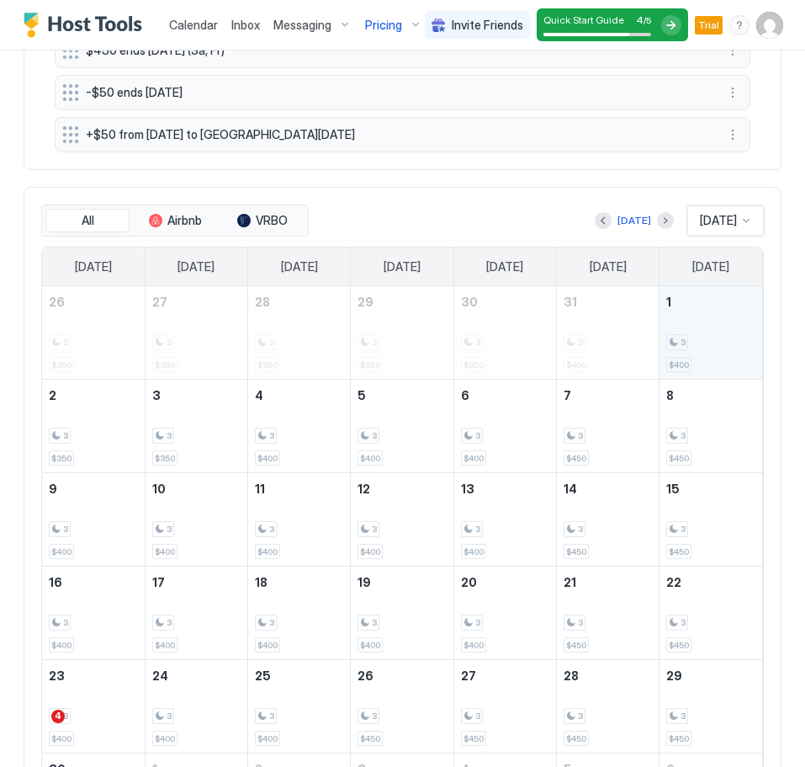
click at [715, 322] on div "3 $400" at bounding box center [711, 332] width 89 height 79
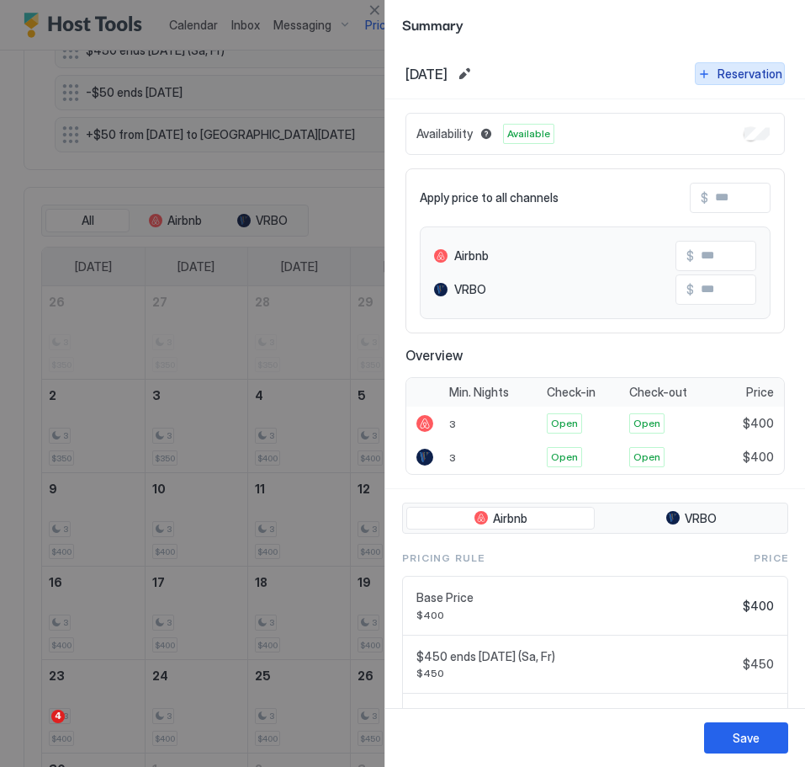
click at [747, 70] on div "Reservation" at bounding box center [750, 74] width 65 height 18
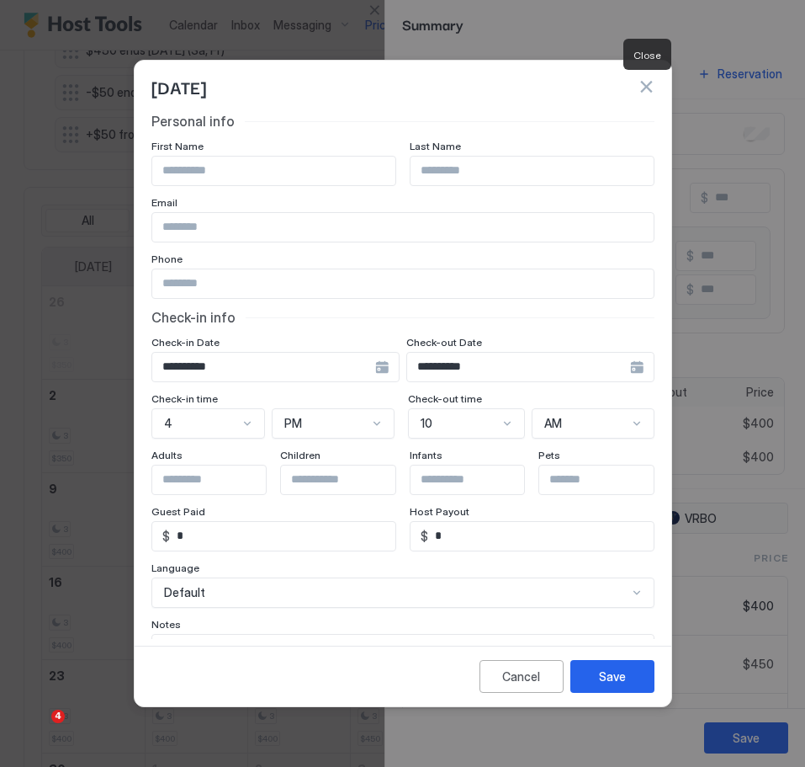
click at [651, 88] on button "button" at bounding box center [646, 86] width 17 height 17
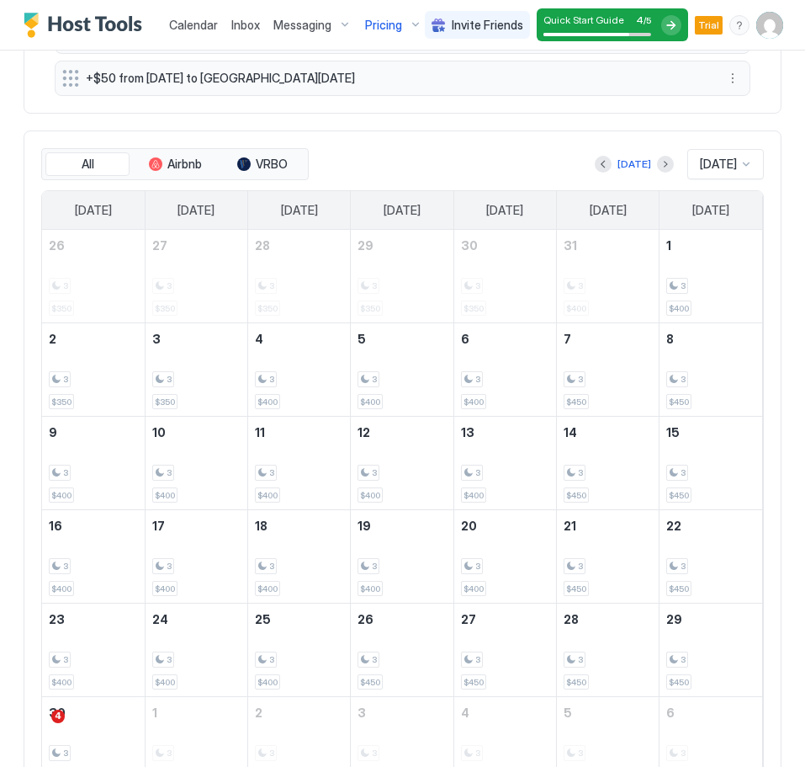
scroll to position [926, 0]
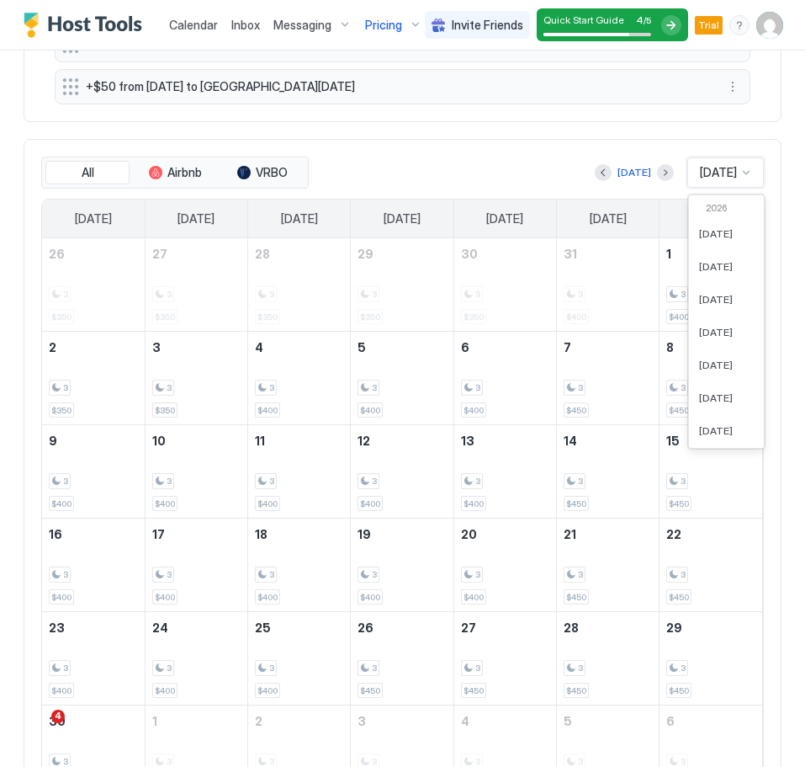
click at [718, 178] on span "Nov 2025" at bounding box center [718, 172] width 37 height 15
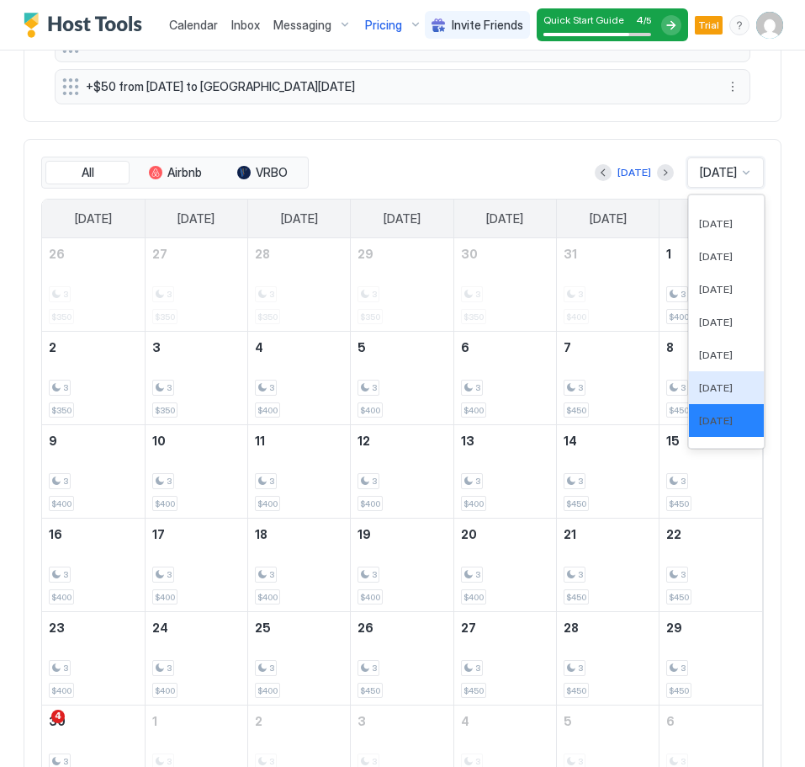
click at [500, 144] on div "All Airbnb VRBO Today 61 results available. Use Up and Down to choose options, …" at bounding box center [403, 478] width 758 height 678
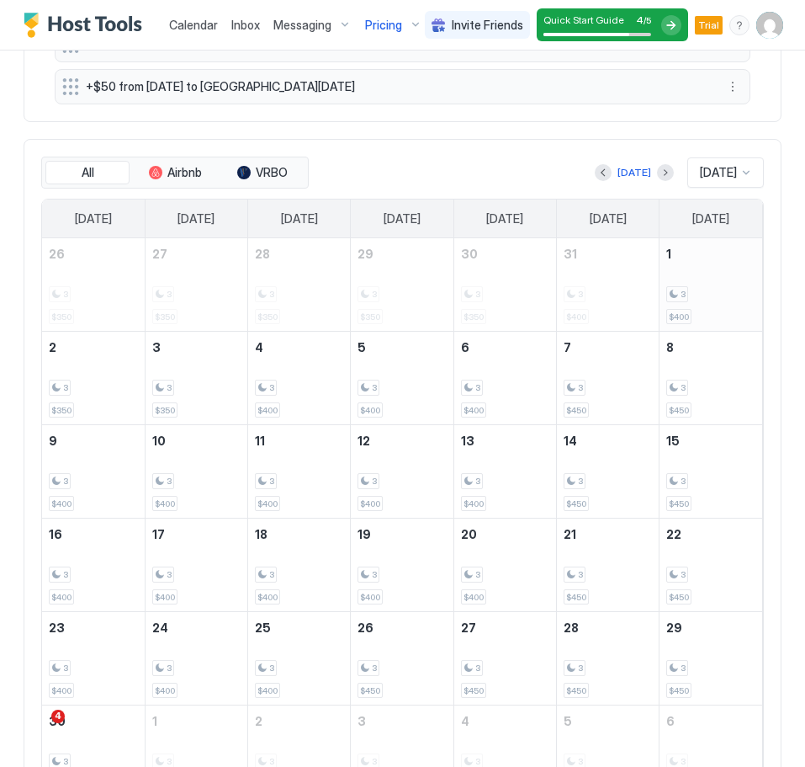
click at [729, 275] on div "3 $400" at bounding box center [711, 284] width 89 height 79
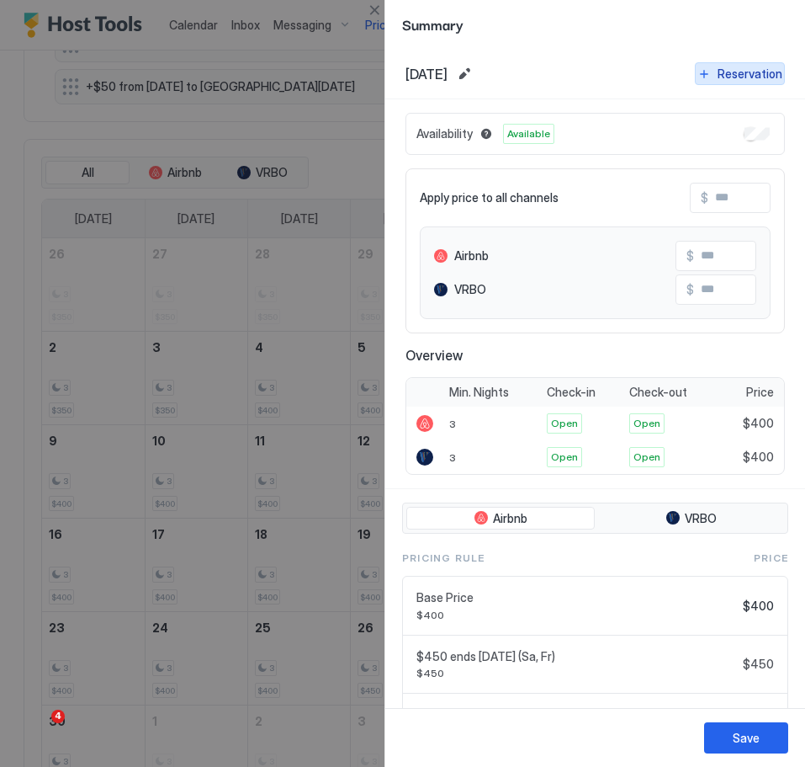
click at [765, 72] on div "Reservation" at bounding box center [750, 74] width 65 height 18
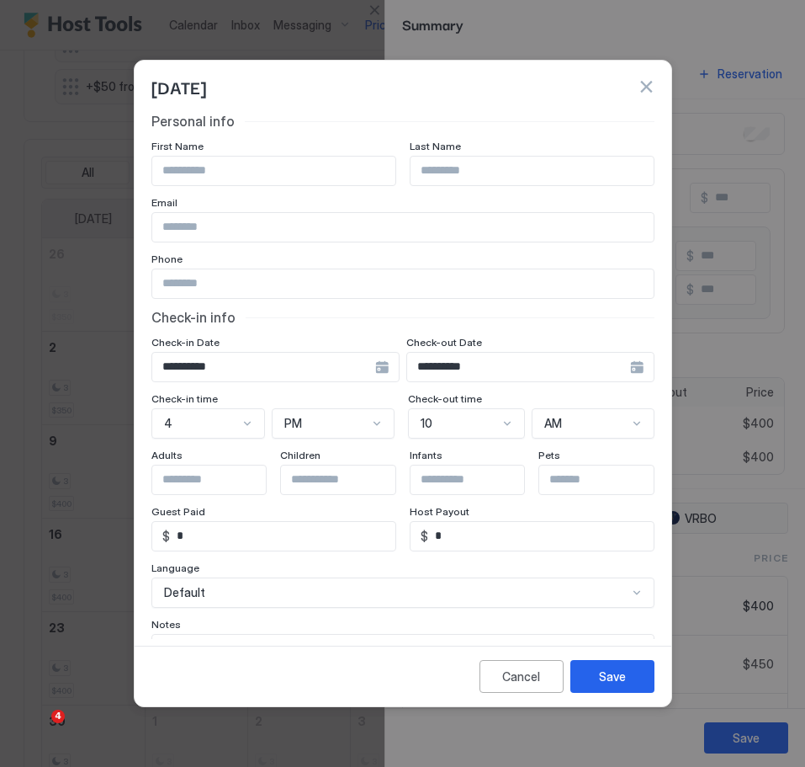
click at [258, 226] on input "Input Field" at bounding box center [403, 227] width 502 height 29
click at [237, 173] on input "Input Field" at bounding box center [273, 171] width 243 height 29
click at [425, 170] on input "Input Field" at bounding box center [532, 171] width 243 height 29
click at [262, 171] on input "Input Field" at bounding box center [273, 171] width 243 height 29
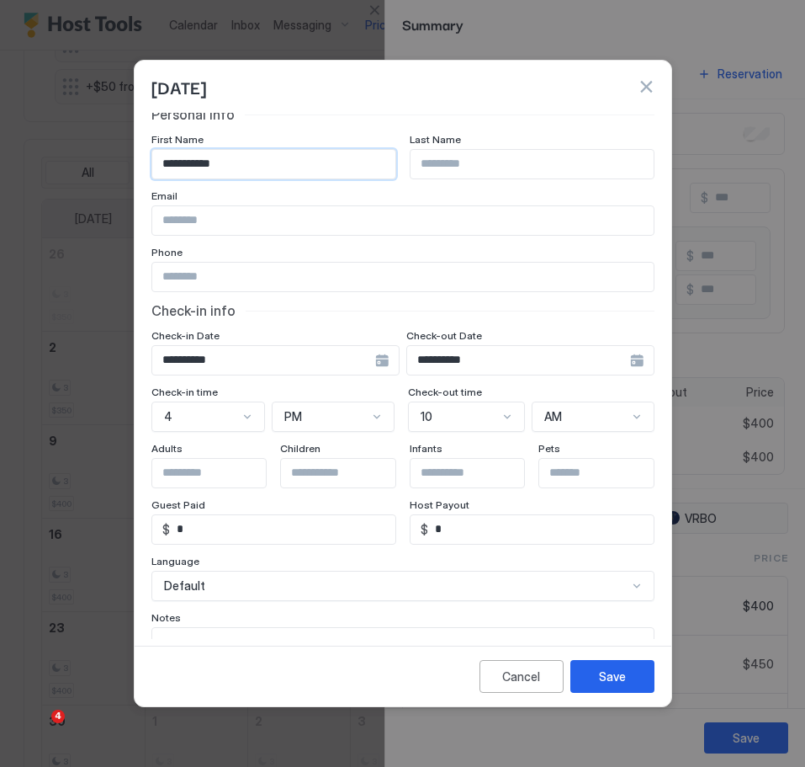
scroll to position [0, 0]
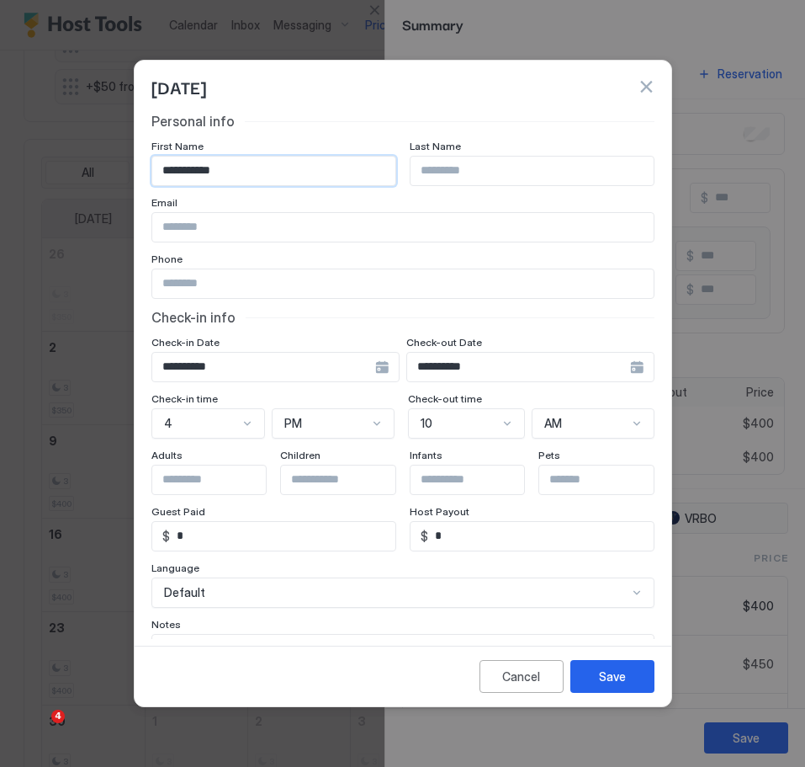
type input "**********"
click at [506, 363] on input "**********" at bounding box center [518, 367] width 223 height 29
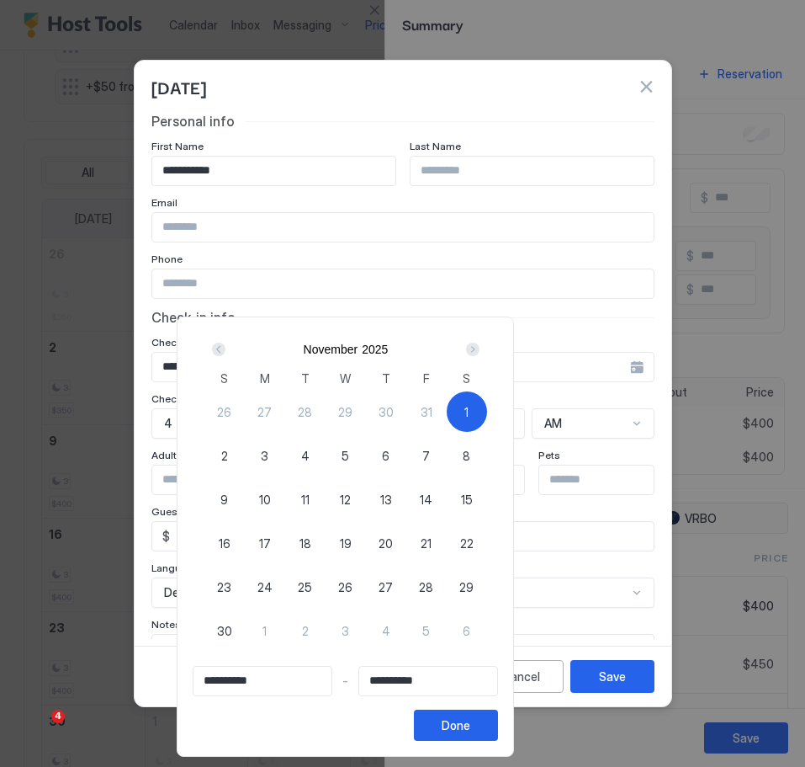
click at [271, 503] on span "10" at bounding box center [265, 500] width 12 height 18
type input "**********"
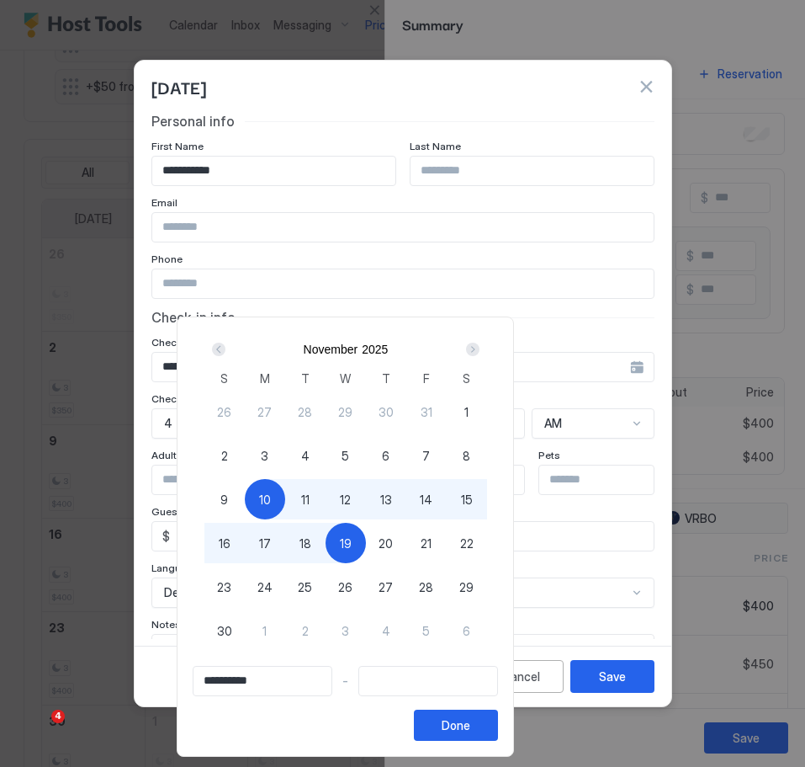
type input "**********"
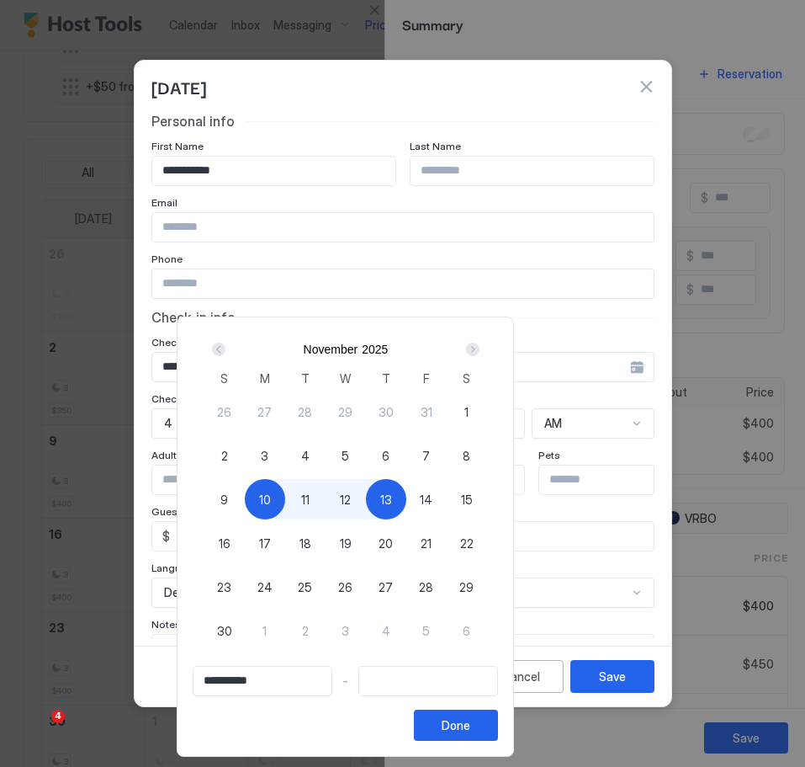
click at [487, 412] on div "1" at bounding box center [467, 411] width 40 height 40
type input "**********"
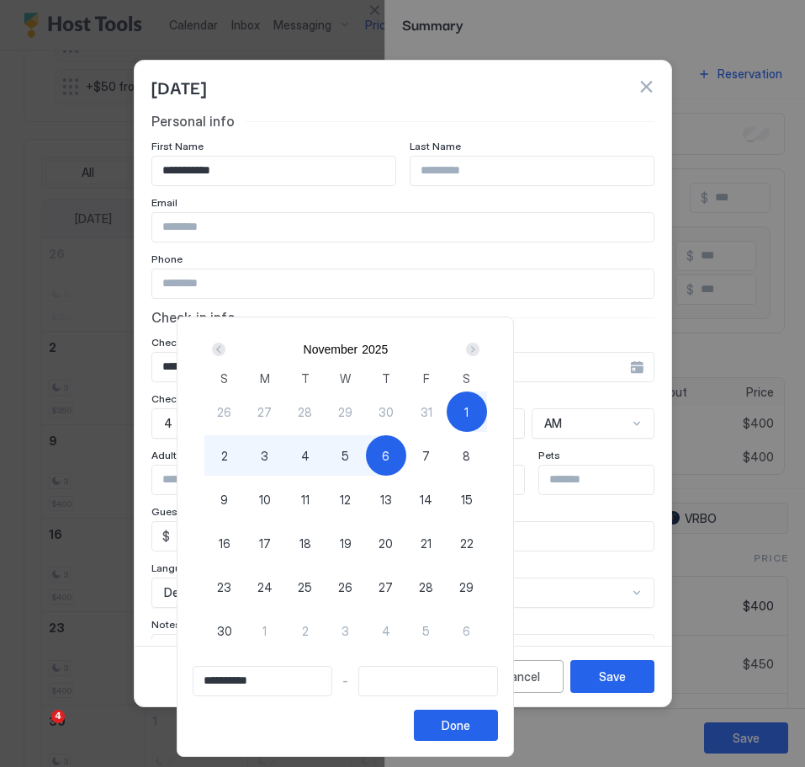
type input "**********"
click at [285, 506] on div "10" at bounding box center [265, 499] width 40 height 40
type input "**********"
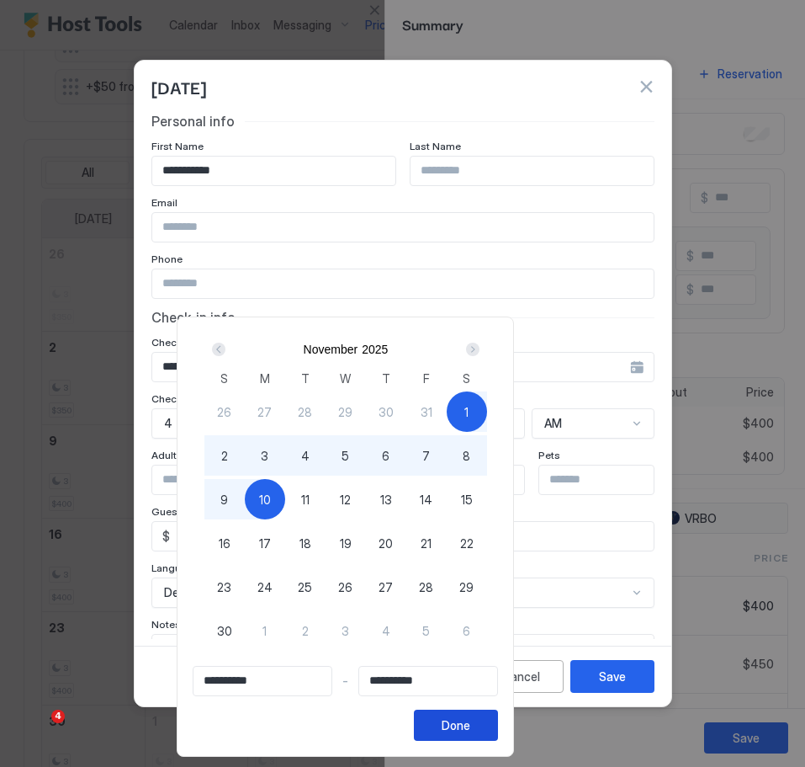
click at [498, 727] on button "Done" at bounding box center [456, 725] width 84 height 31
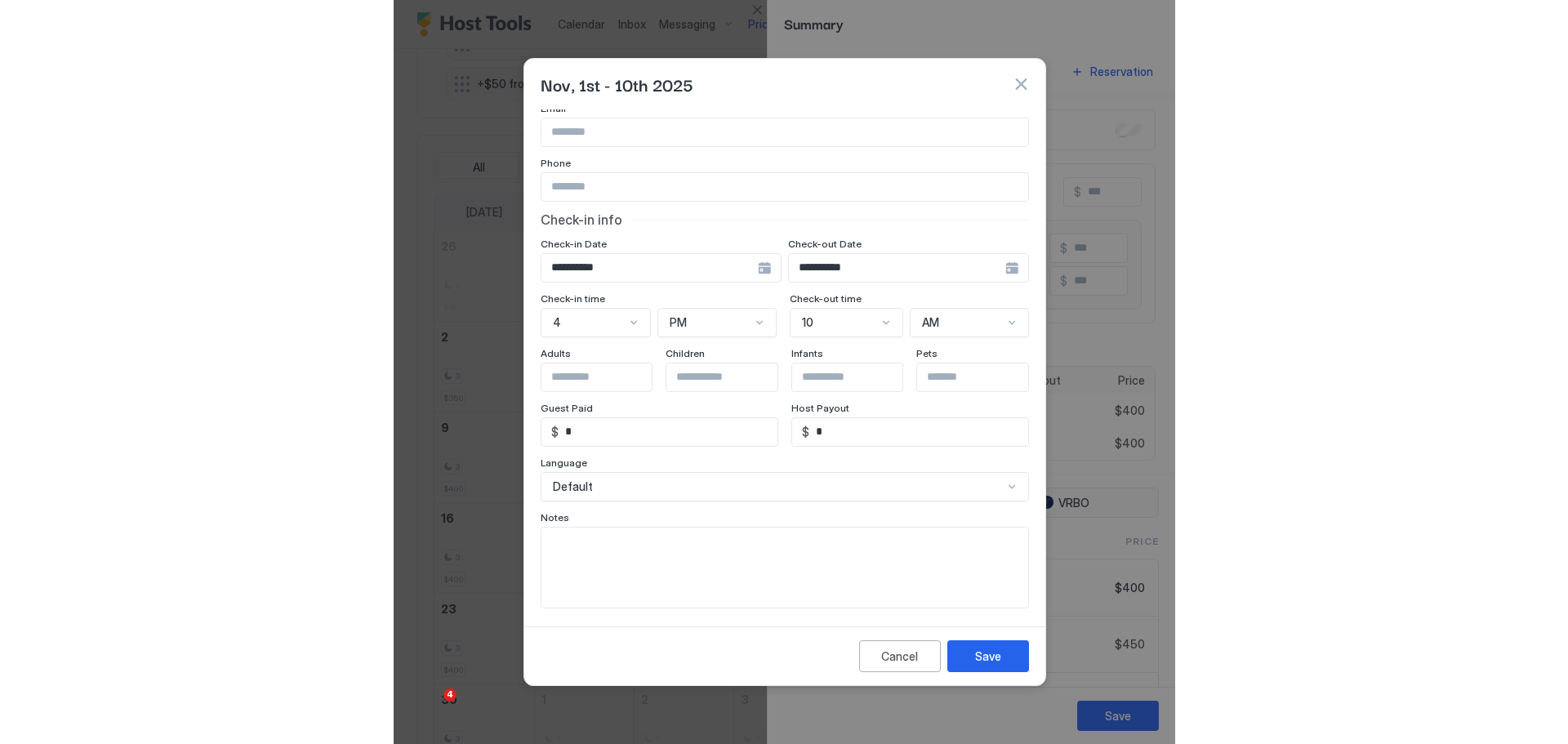
scroll to position [93, 0]
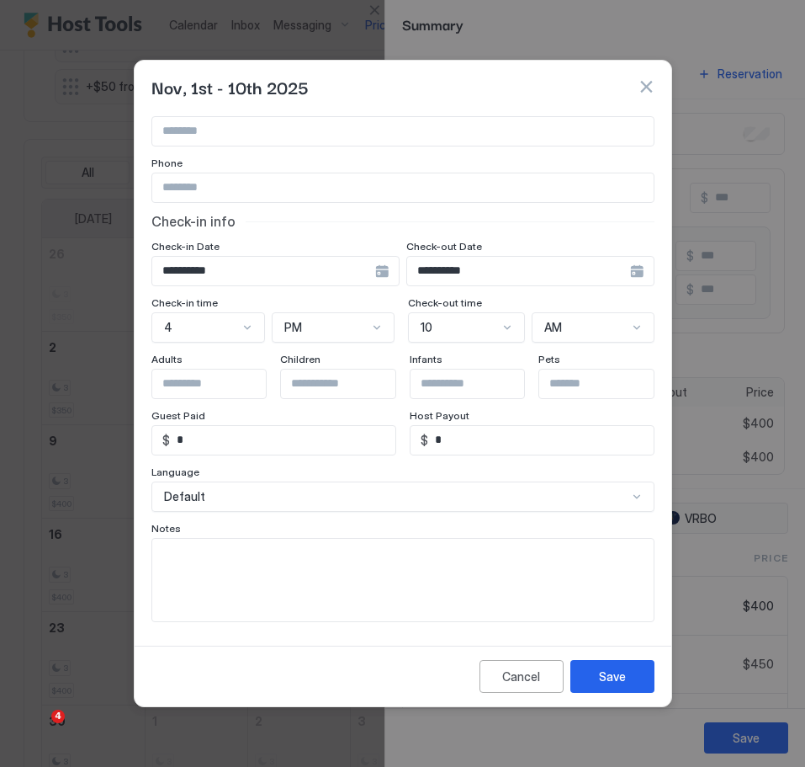
click at [249, 568] on textarea "Input Field" at bounding box center [403, 580] width 502 height 82
type textarea "**********"
click at [624, 687] on button "Save" at bounding box center [613, 676] width 84 height 33
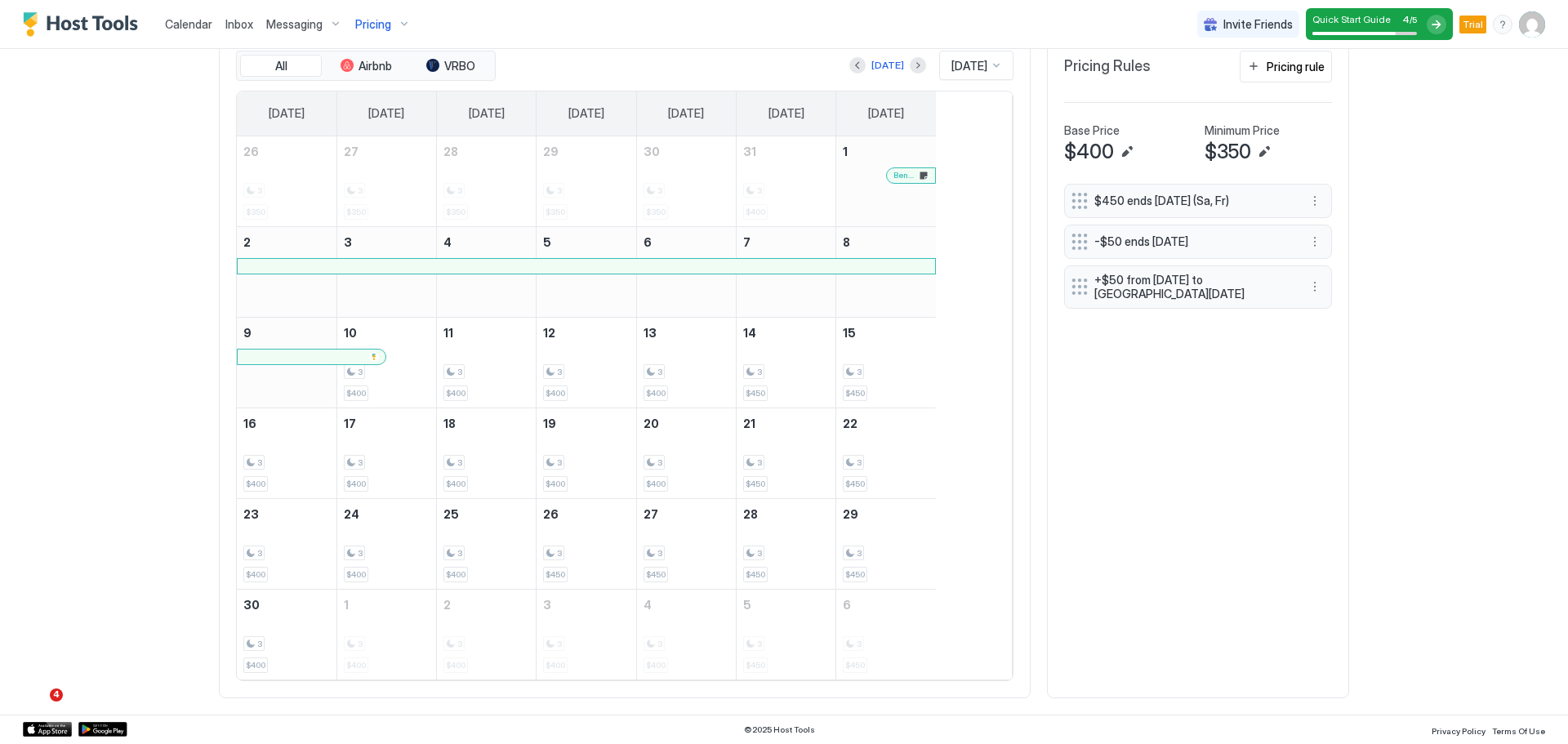
scroll to position [313, 940]
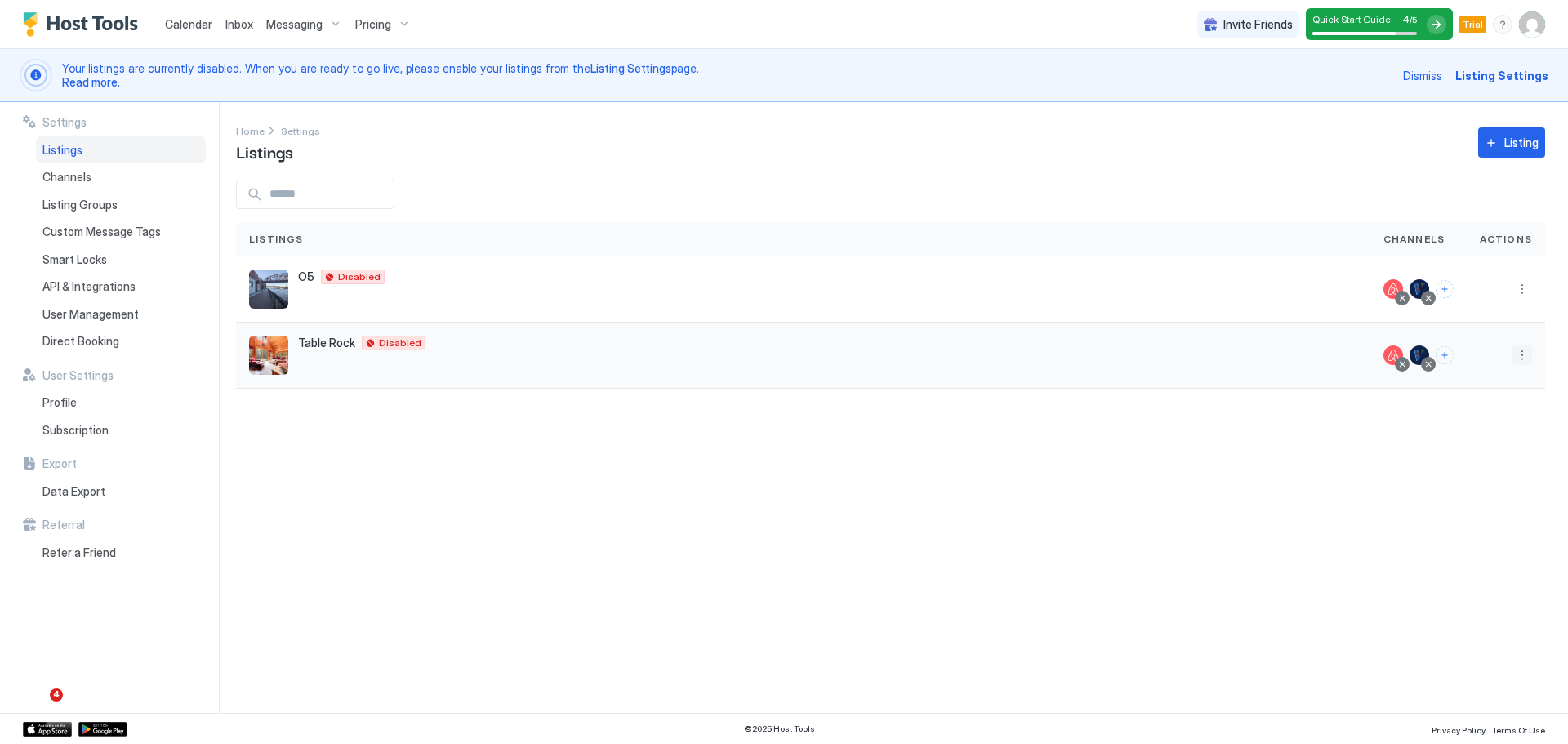
click at [1524, 361] on button "More options" at bounding box center [1522, 355] width 19 height 19
click at [1475, 411] on div "Pricing" at bounding box center [1480, 404] width 112 height 26
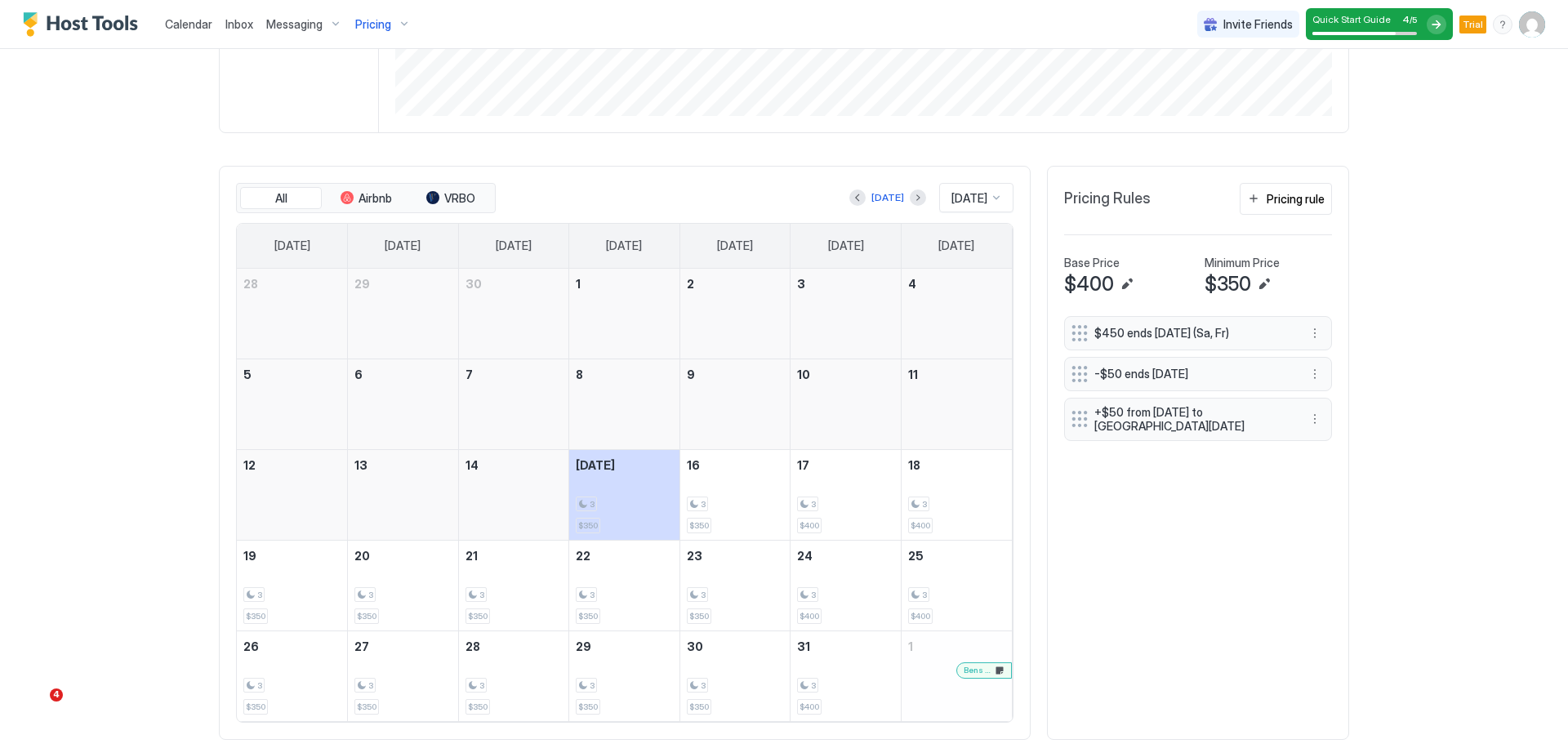
scroll to position [471, 0]
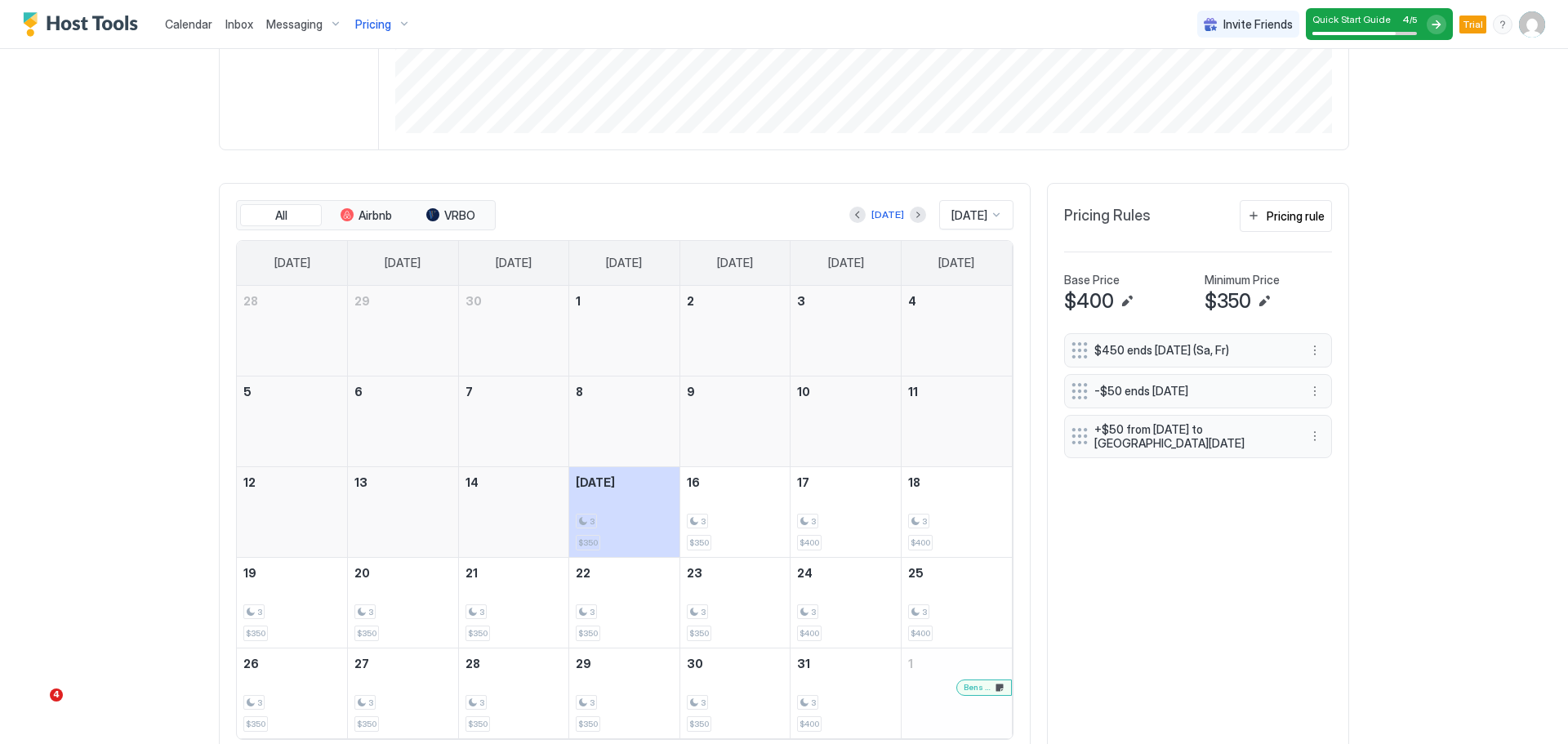
click at [981, 210] on span "[DATE]" at bounding box center [969, 215] width 36 height 15
click at [966, 472] on span "Nov 2025" at bounding box center [967, 470] width 33 height 13
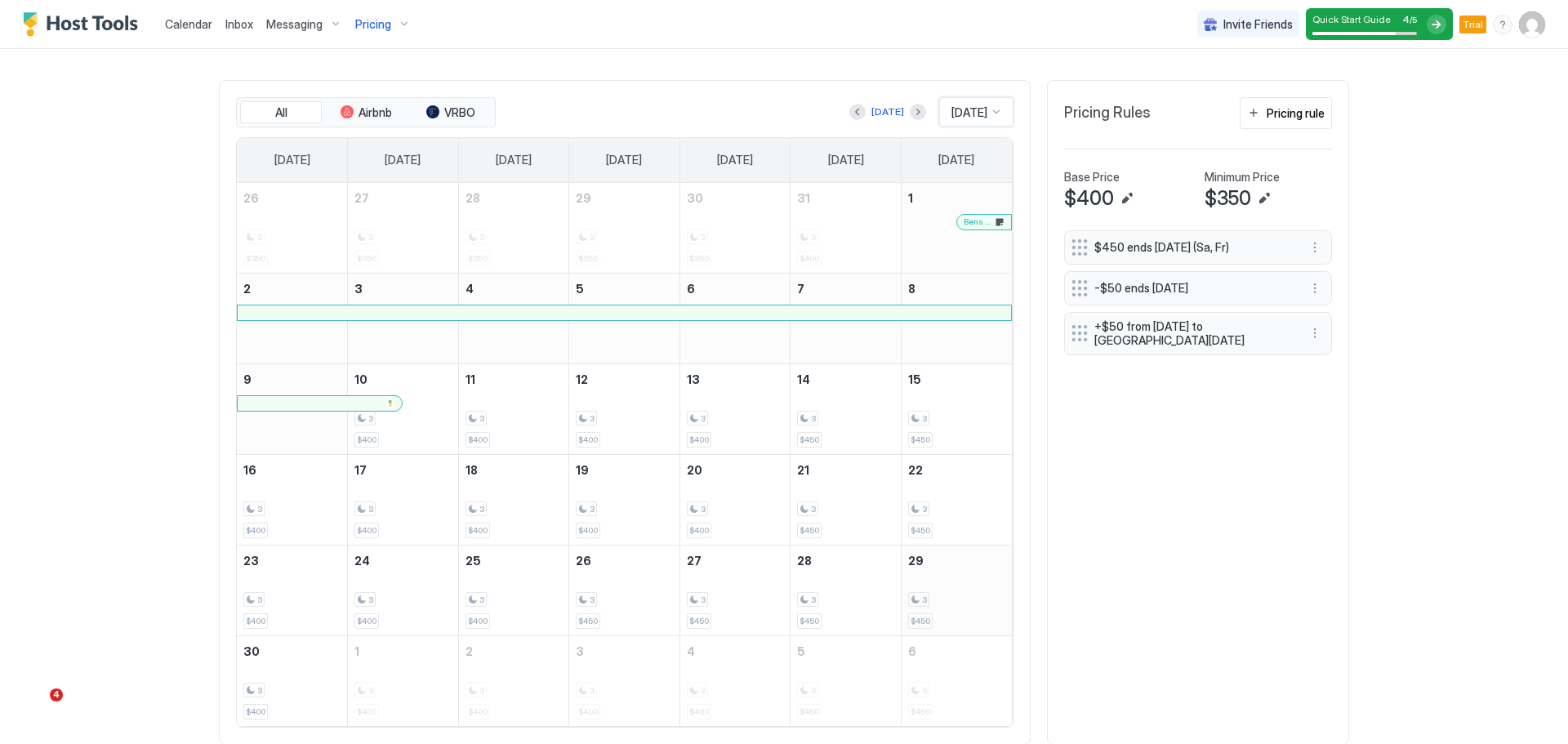
scroll to position [621, 0]
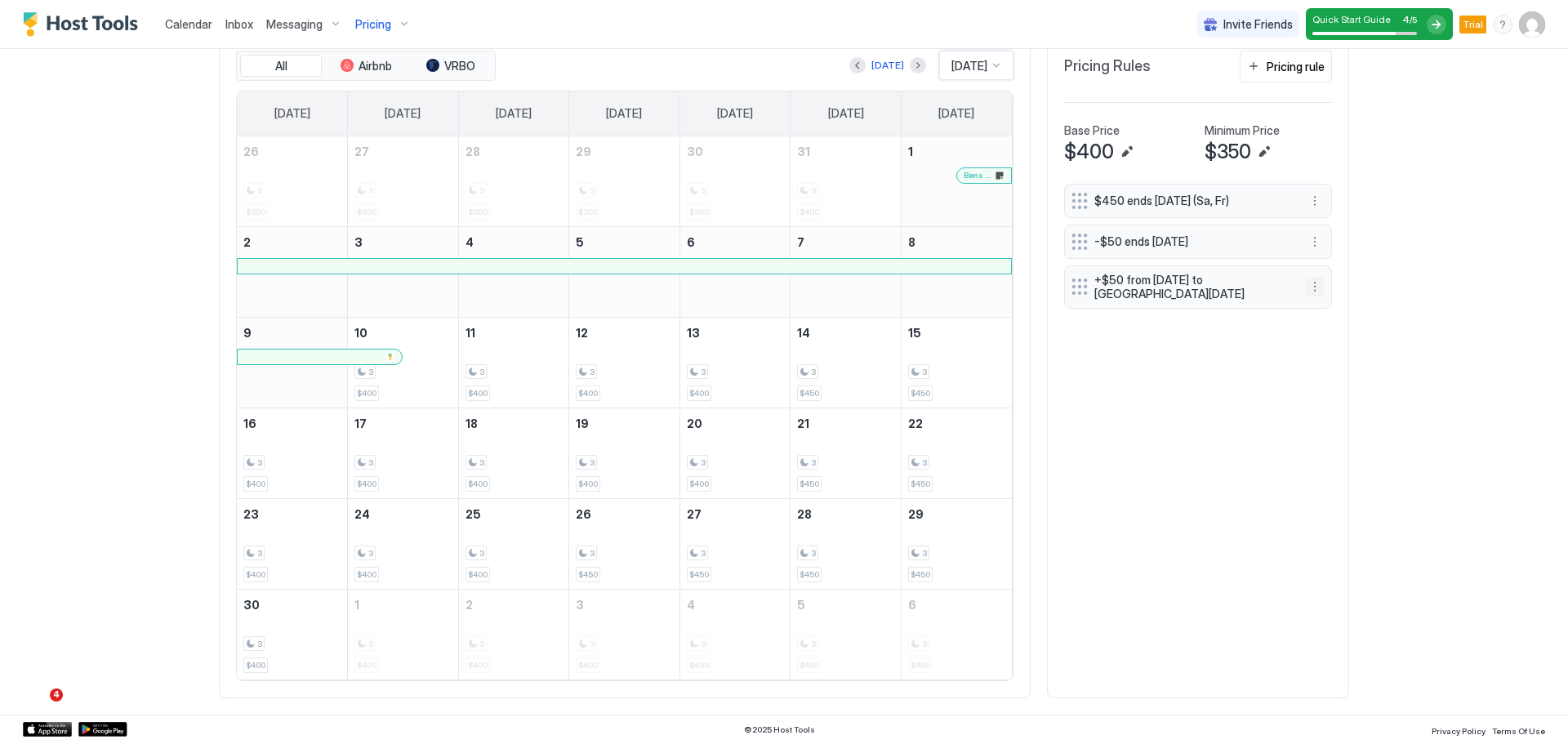
click at [1318, 281] on button "More options" at bounding box center [1315, 286] width 19 height 19
click at [1329, 316] on div "Edit" at bounding box center [1336, 309] width 61 height 26
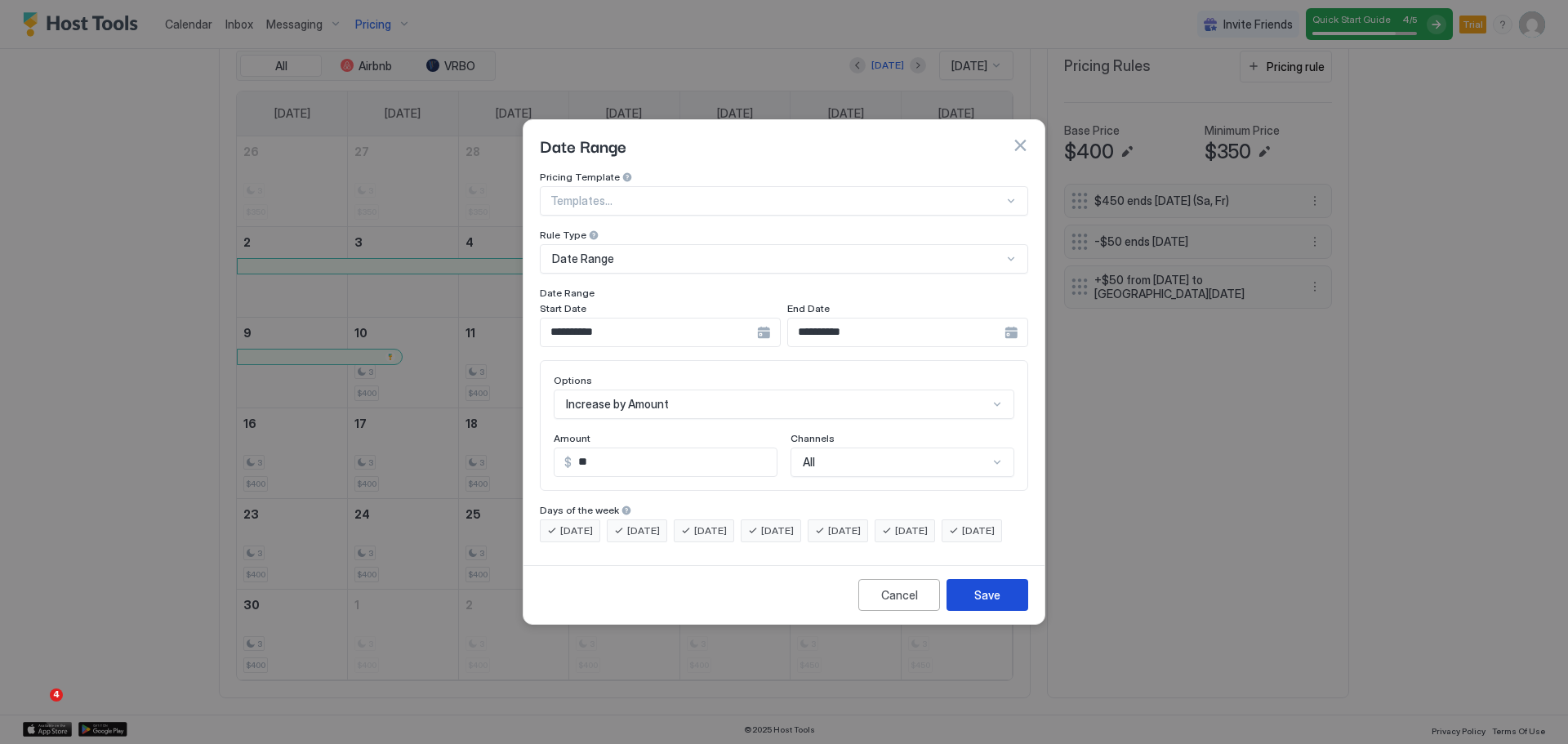
click at [982, 603] on div "Save" at bounding box center [987, 595] width 26 height 17
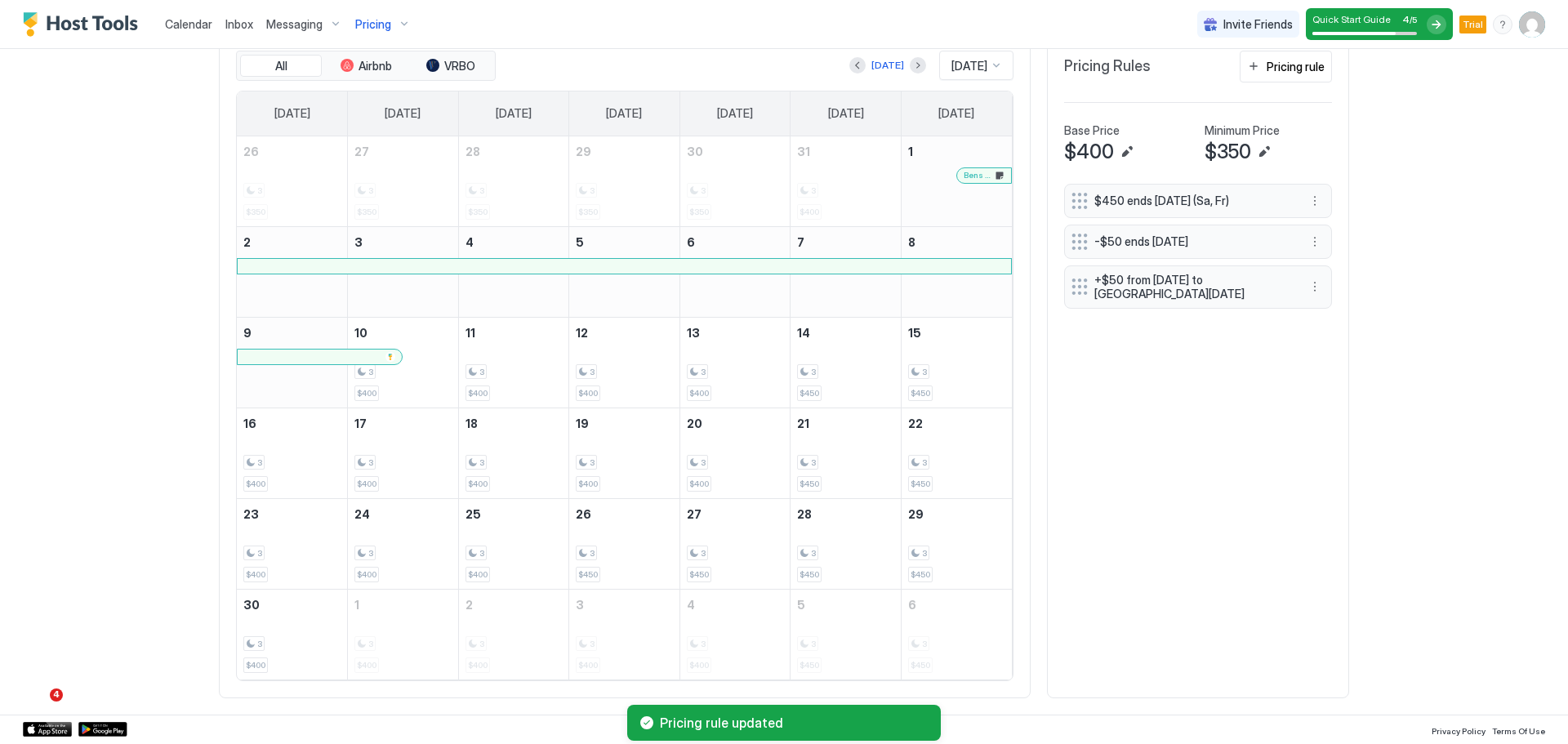
click at [1258, 544] on div "$450 ends in 730 days (Sa, Fr) -$50 ends in 20 days +$50 from Wed, Nov 26th 202…" at bounding box center [1198, 432] width 268 height 498
click at [1316, 241] on button "More options" at bounding box center [1315, 242] width 19 height 19
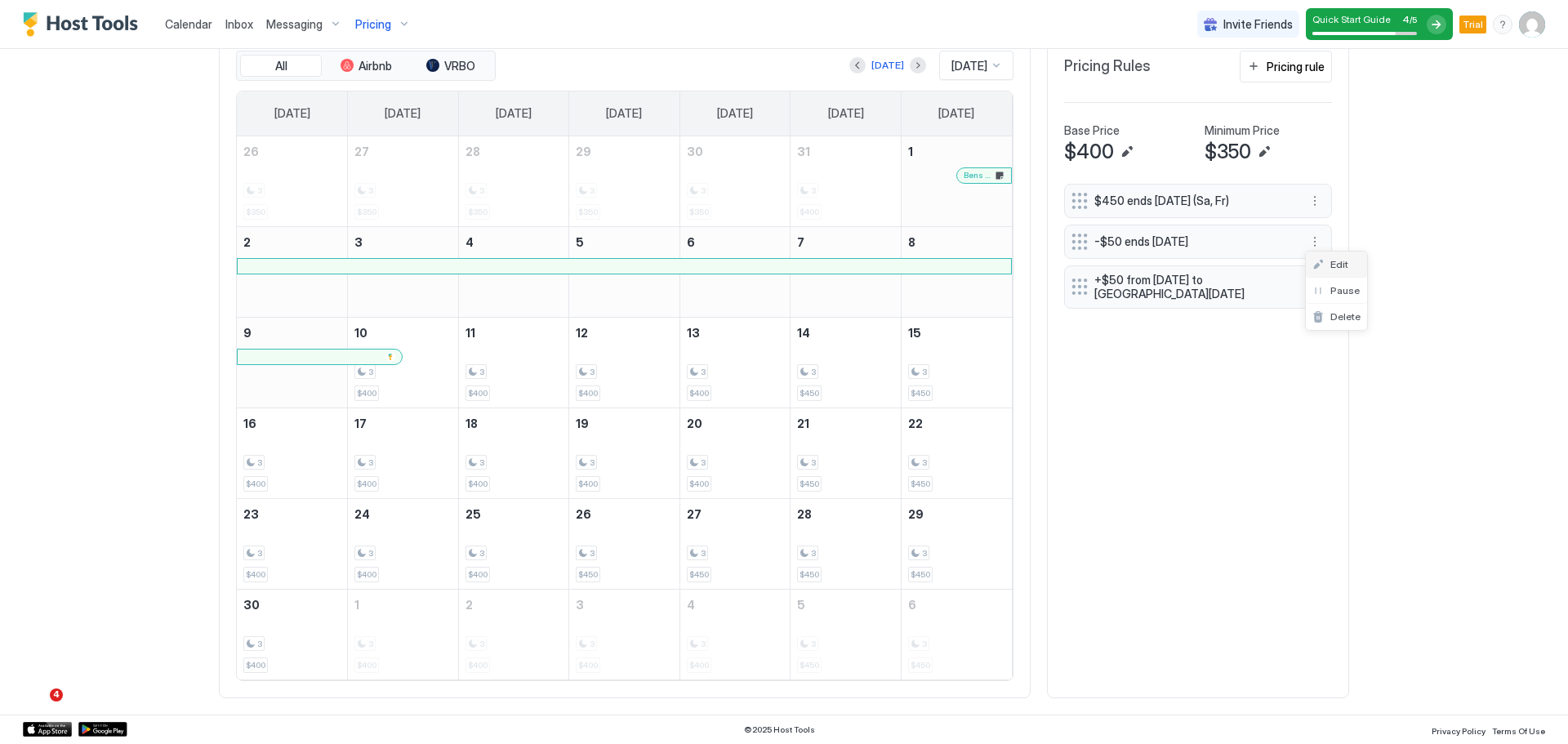
click at [1322, 261] on div "Edit" at bounding box center [1330, 264] width 36 height 13
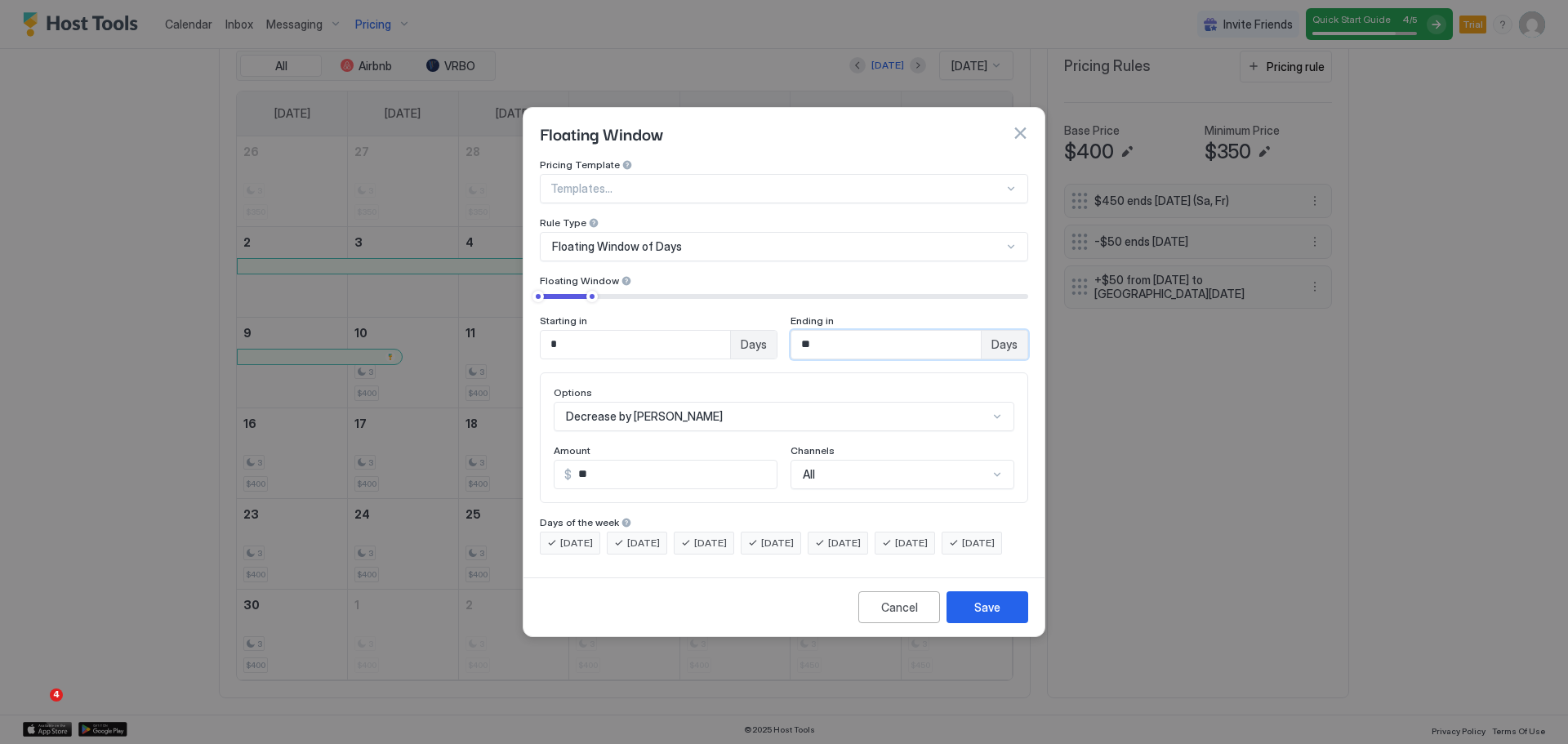
click at [851, 332] on input "**" at bounding box center [886, 344] width 189 height 28
type input "*"
click at [850, 333] on input "Input Field" at bounding box center [886, 344] width 189 height 28
type input "**"
click at [990, 616] on div "Save" at bounding box center [987, 607] width 26 height 17
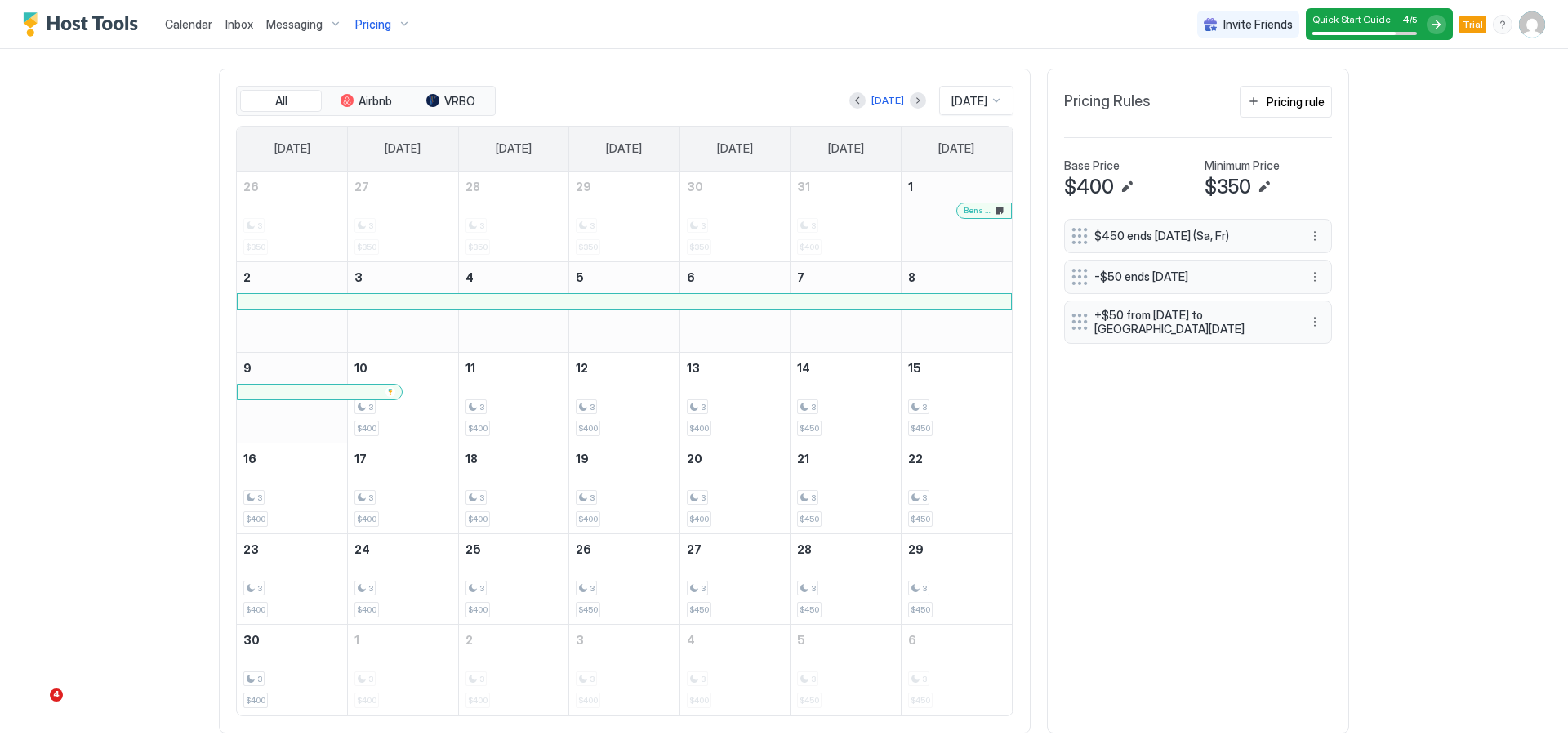
scroll to position [582, 0]
click at [996, 101] on div at bounding box center [996, 103] width 13 height 13
click at [976, 316] on span "[DATE]" at bounding box center [967, 312] width 33 height 13
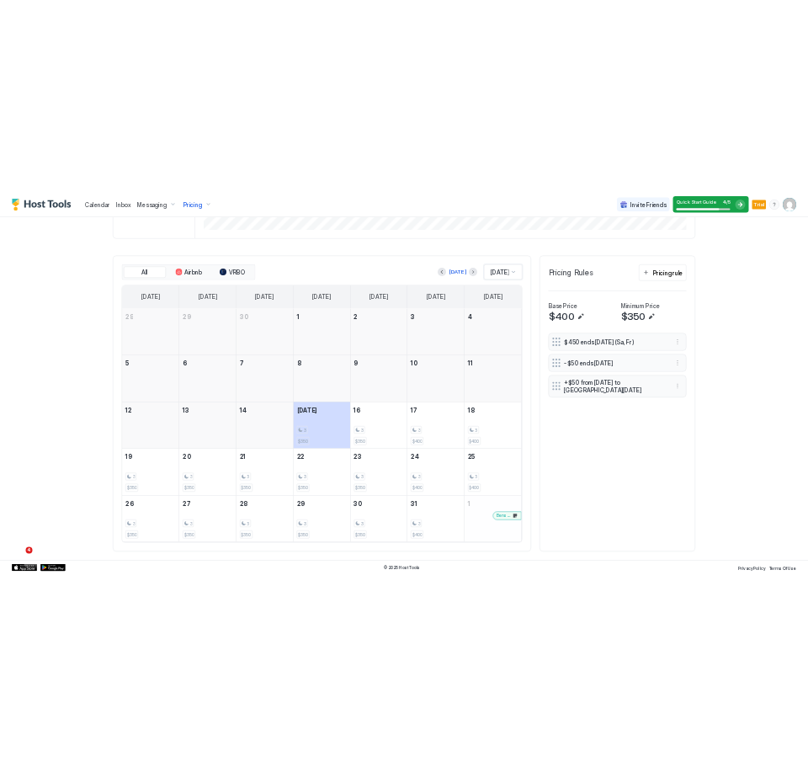
scroll to position [546, 0]
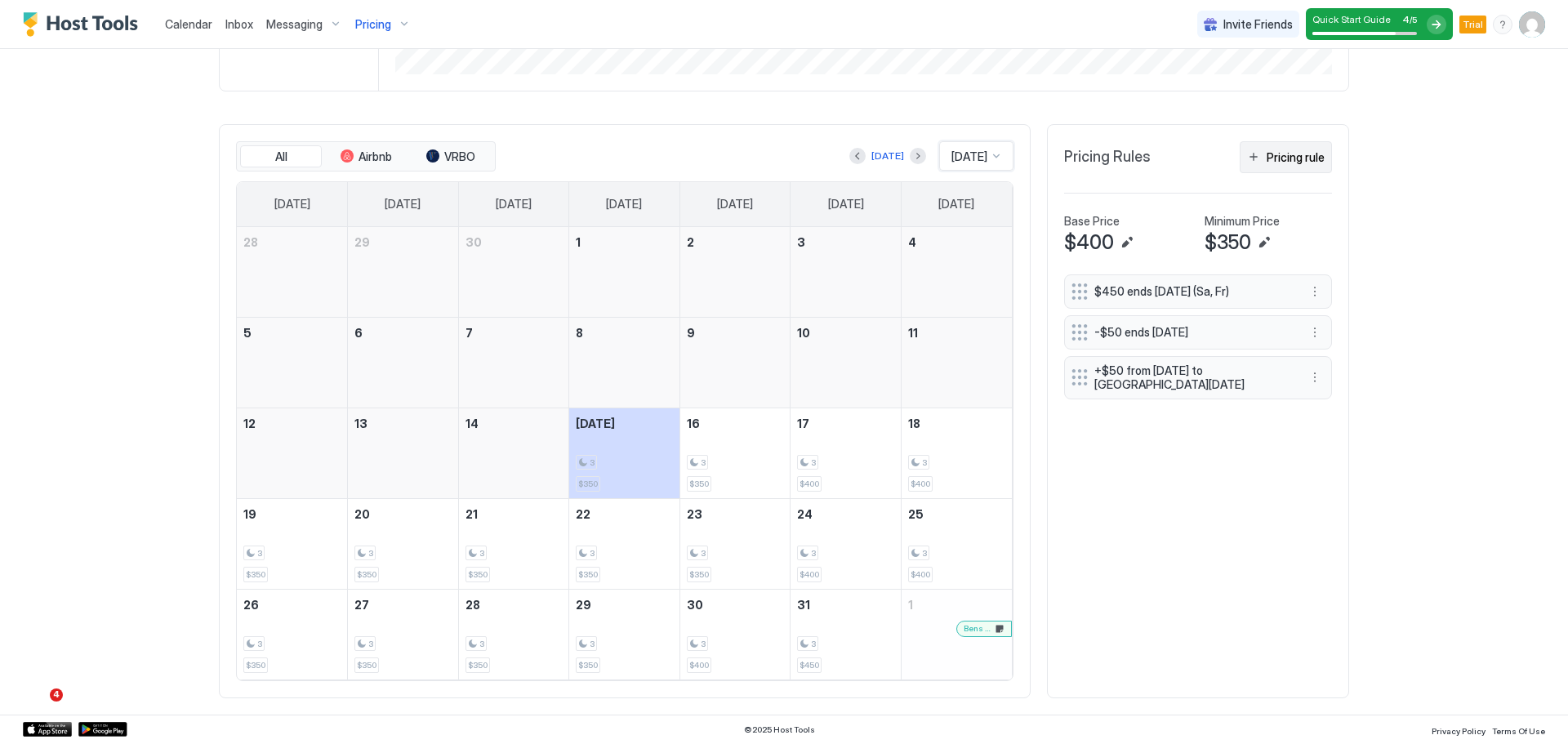
click at [1312, 153] on div "Pricing rule" at bounding box center [1295, 157] width 58 height 17
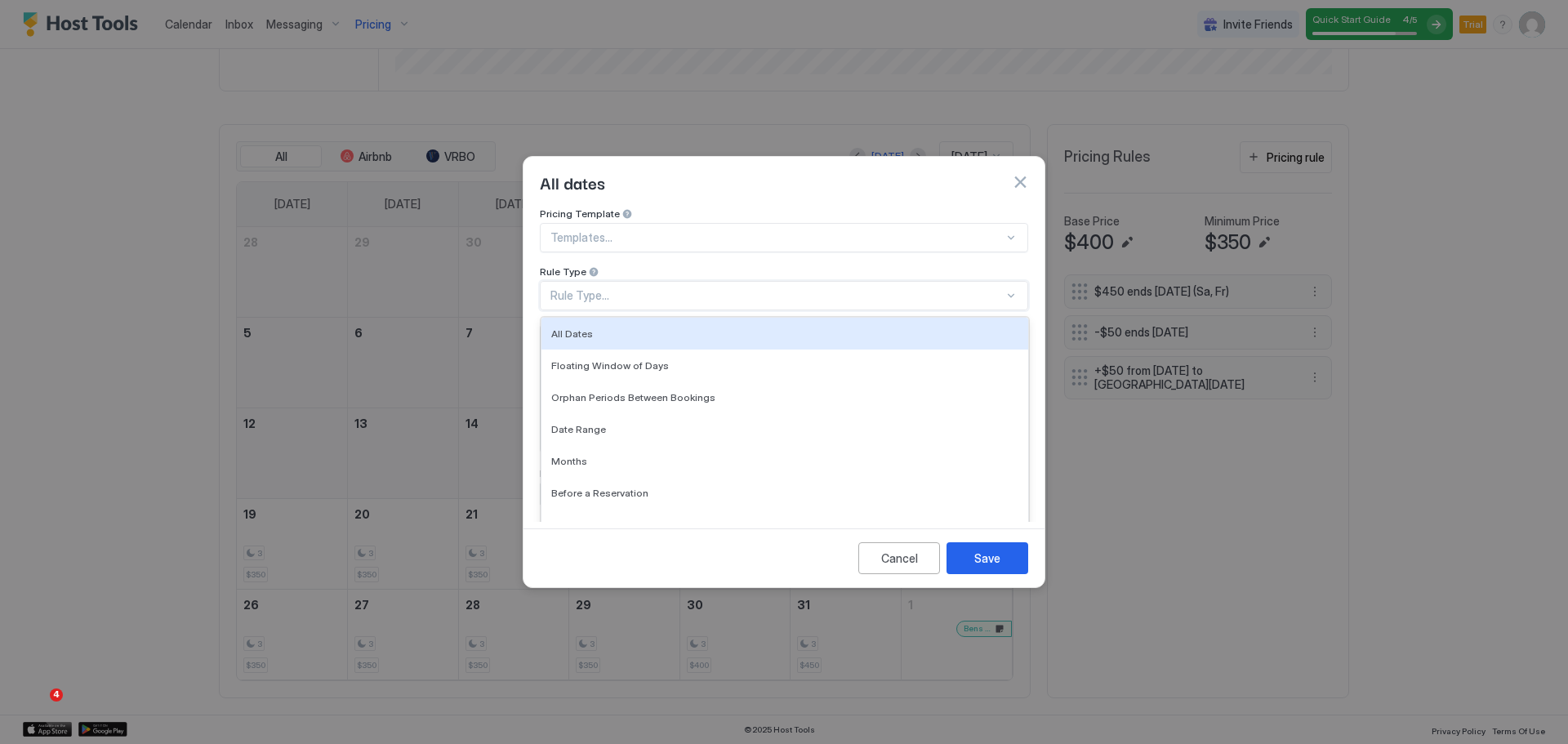
click at [804, 288] on div "Rule Type..." at bounding box center [776, 295] width 453 height 15
click at [690, 230] on div "Templates..." at bounding box center [783, 238] width 488 height 29
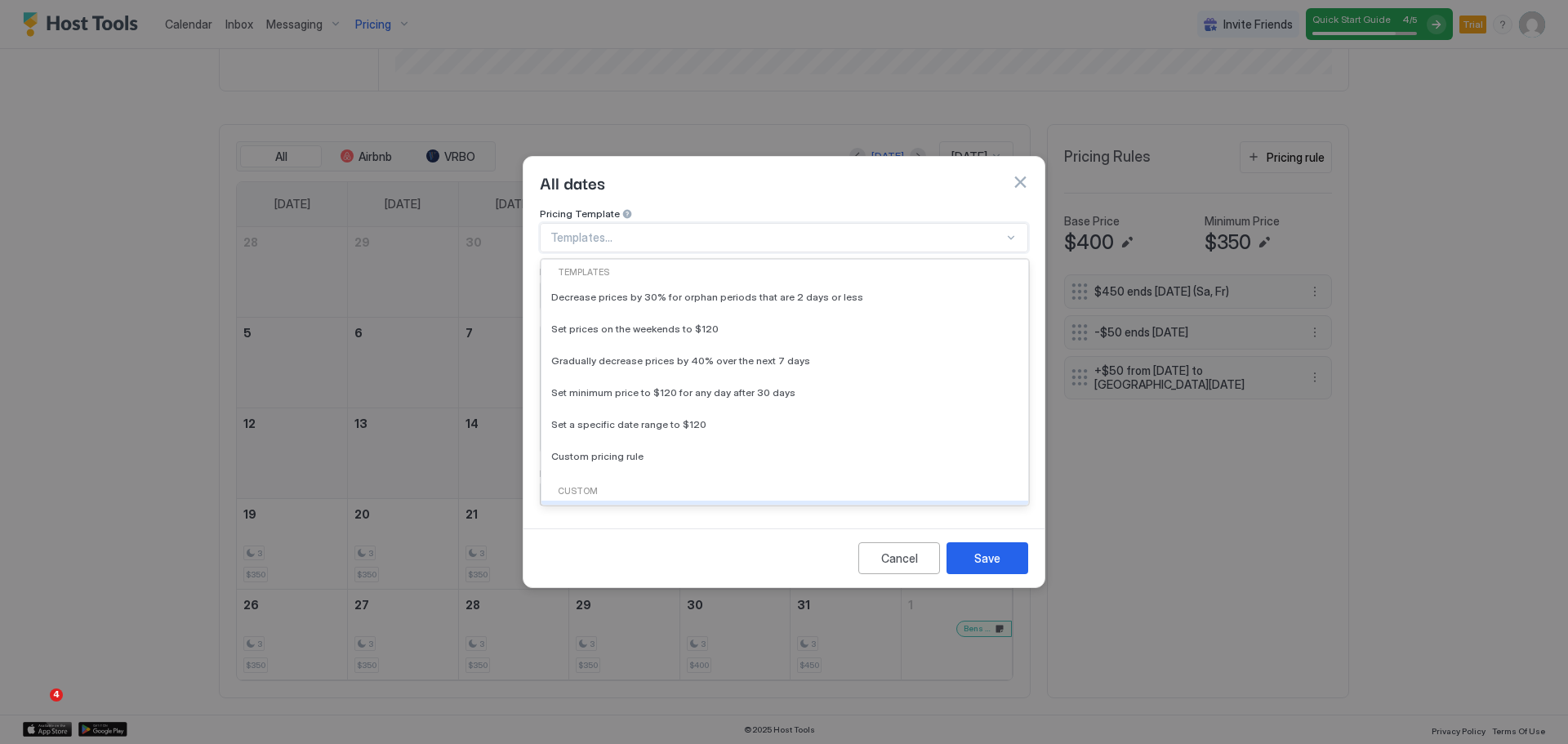
click at [590, 485] on div "Custom" at bounding box center [785, 491] width 474 height 13
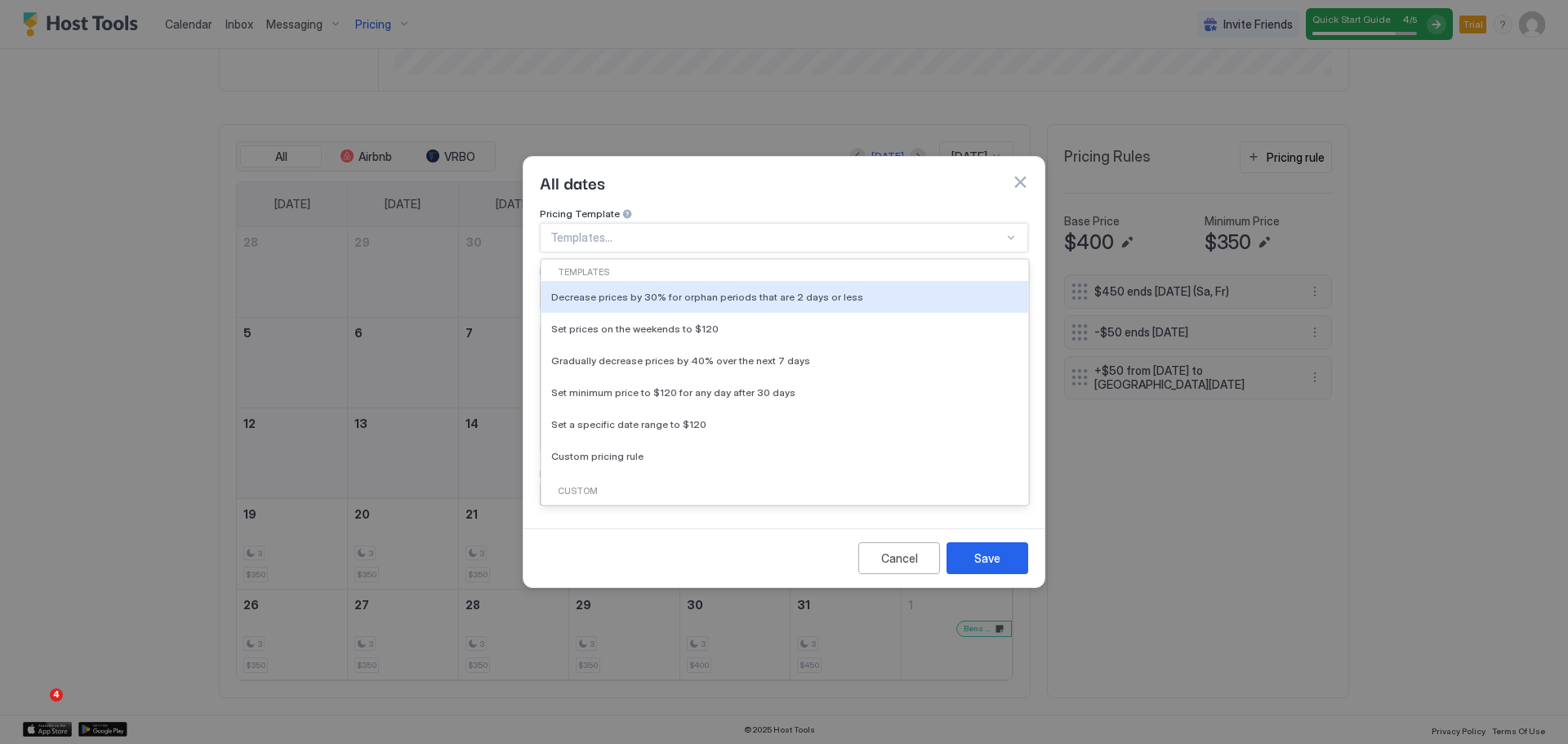
click at [1015, 174] on button "button" at bounding box center [1020, 181] width 16 height 16
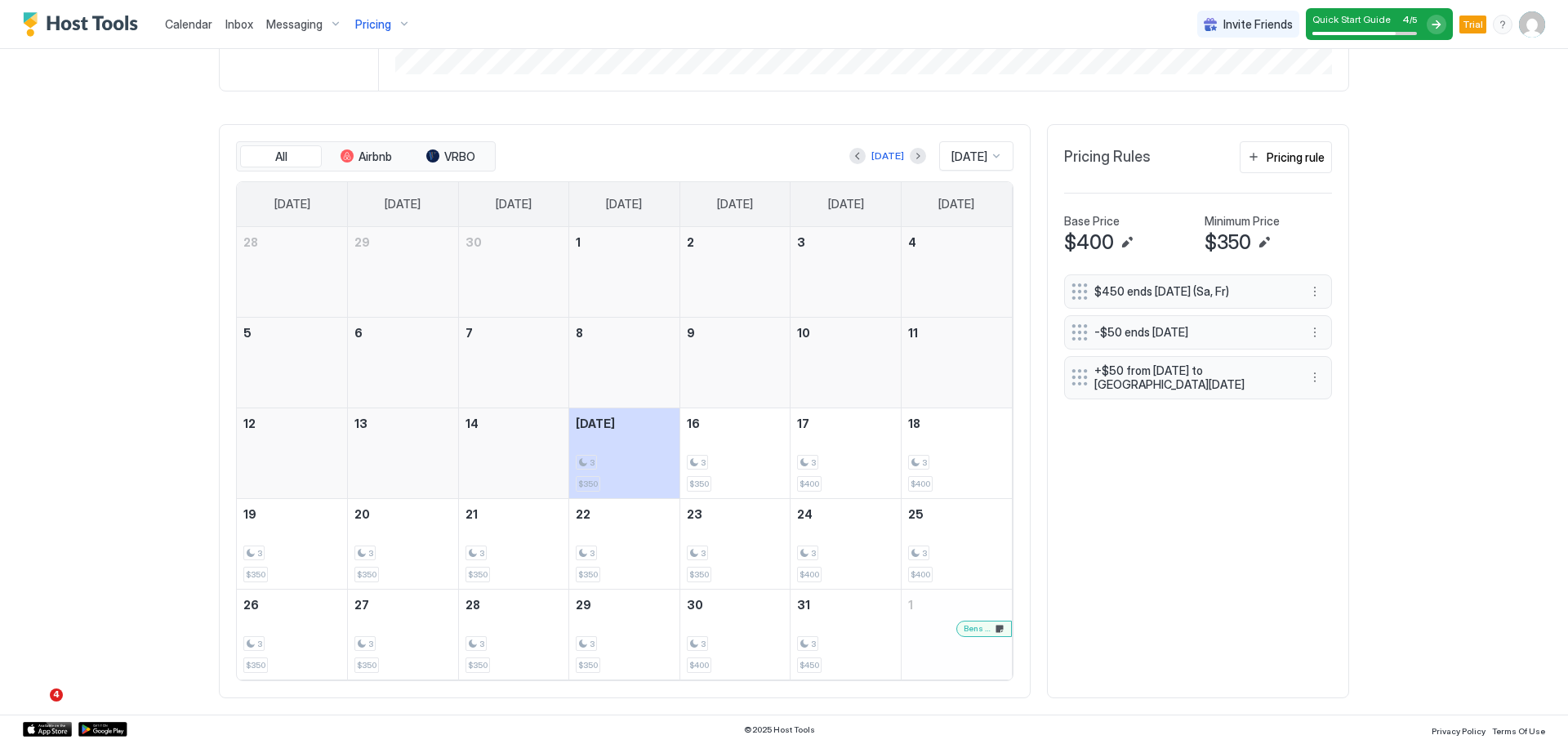
click at [1567, 199] on div "Calendar Inbox Messaging Pricing Invite Friends Quick Start Guide 4 / 5 Trial B…" at bounding box center [784, 372] width 1568 height 744
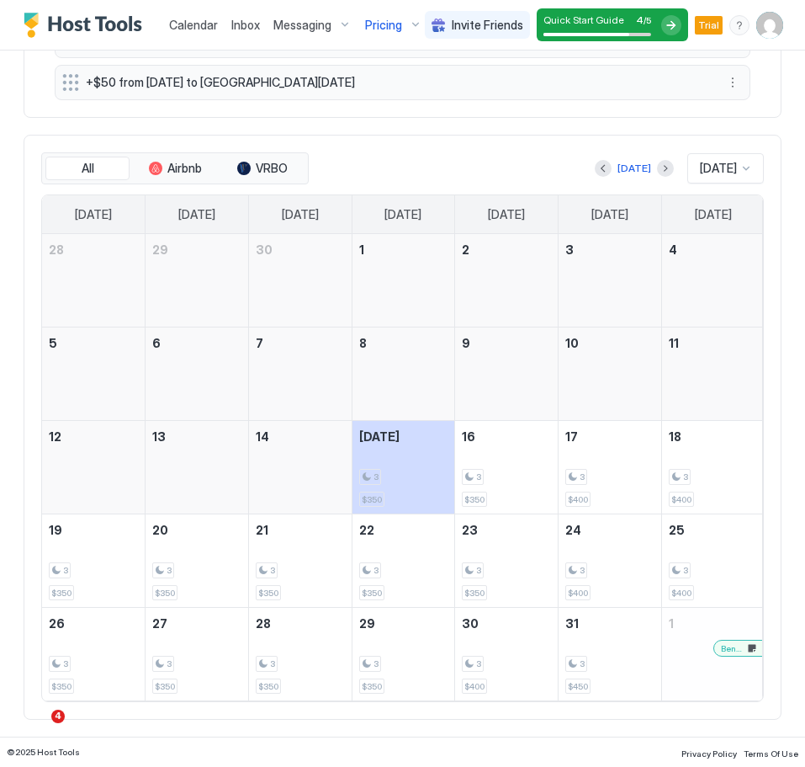
scroll to position [930, 0]
click at [657, 173] on button "Next month" at bounding box center [665, 168] width 17 height 17
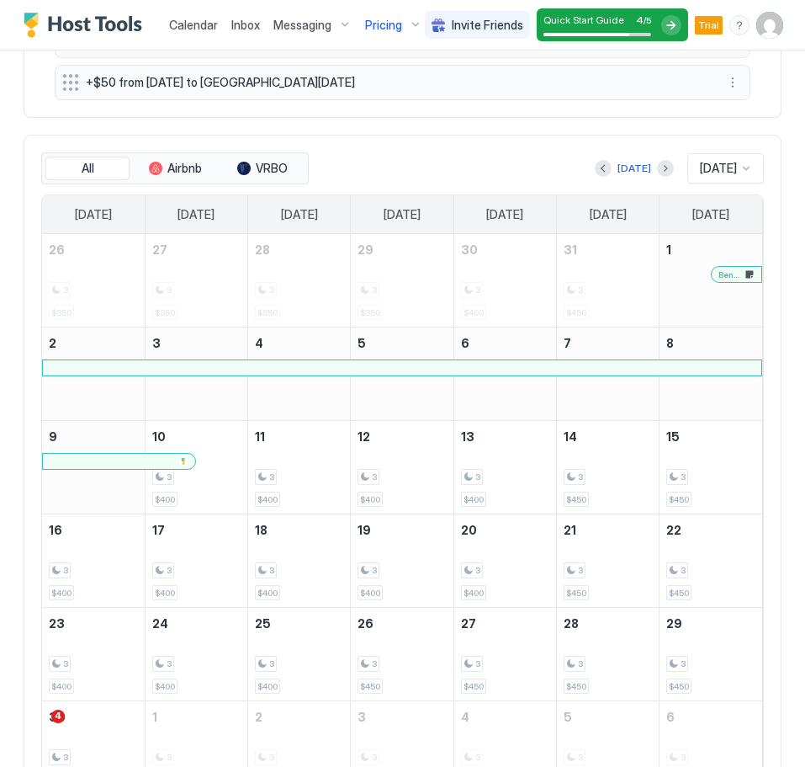
click at [731, 276] on span "Bens Family" at bounding box center [731, 274] width 24 height 11
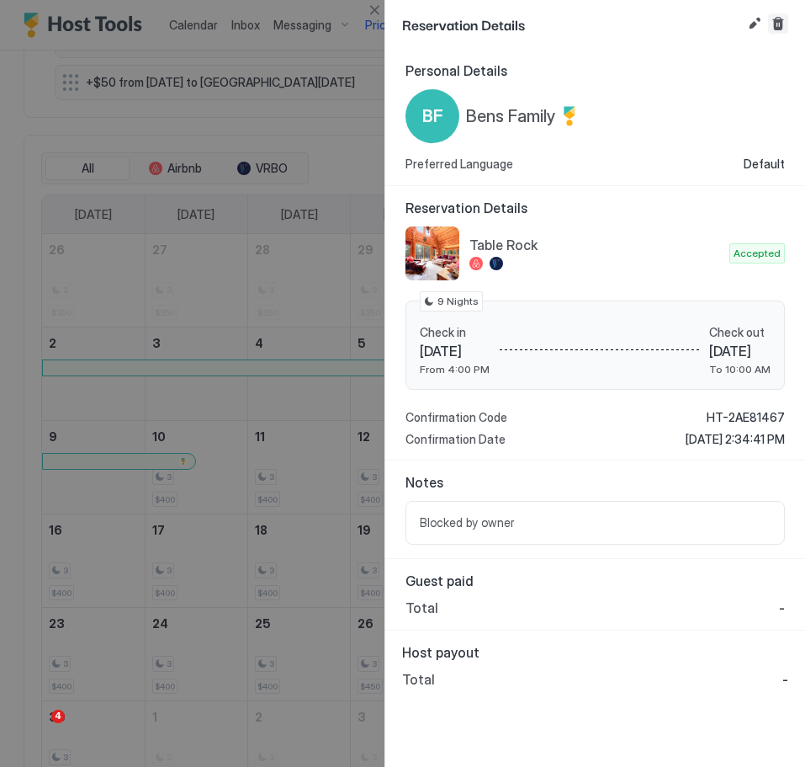
click at [776, 24] on button "Cancel reservation" at bounding box center [778, 23] width 20 height 20
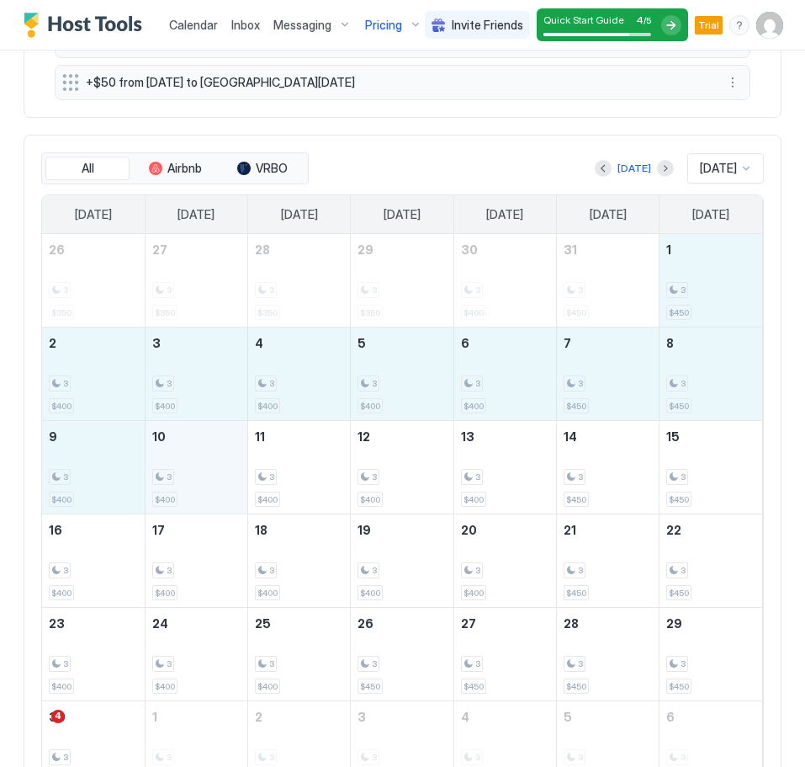
drag, startPoint x: 704, startPoint y: 262, endPoint x: 189, endPoint y: 496, distance: 566.5
click at [189, 496] on tbody "26 3 $350 27 3 $350 28 3 $350 29 3 $350 30 3 $400 31 3 $450 1 3 $450 2 3 $400 3…" at bounding box center [402, 514] width 720 height 560
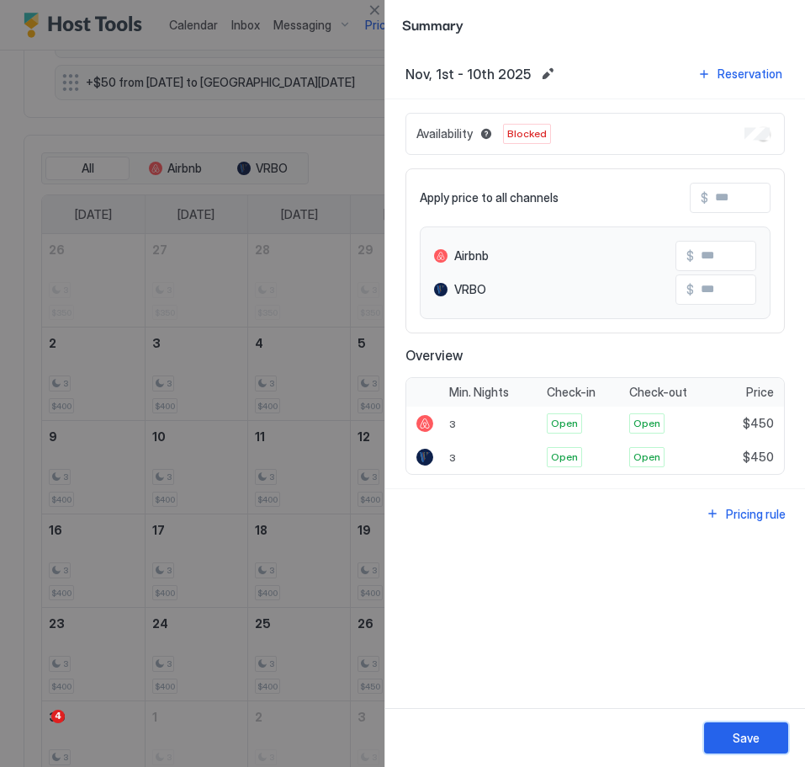
click at [742, 747] on button "Save" at bounding box center [746, 737] width 84 height 31
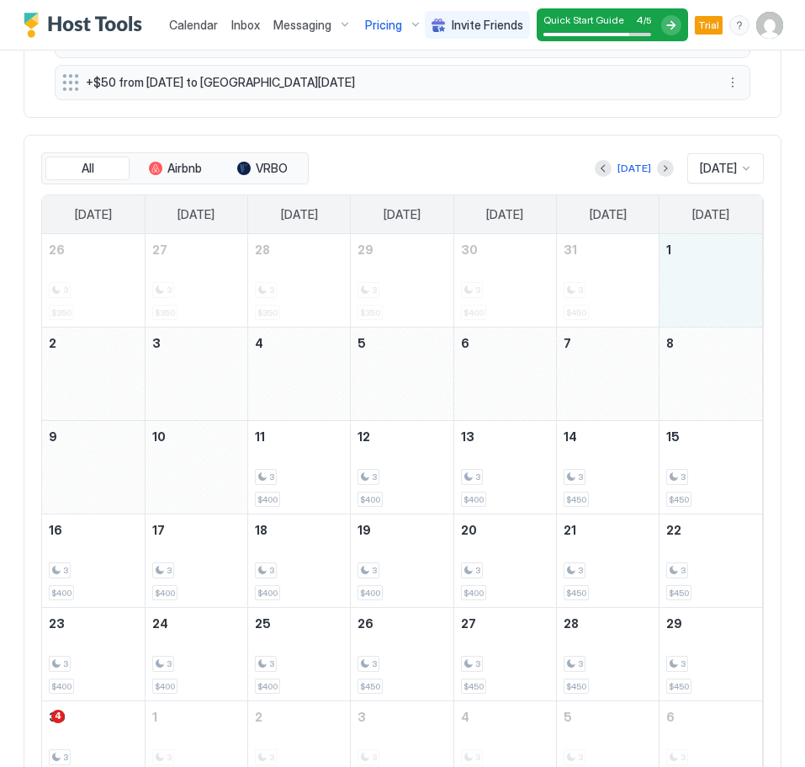
click at [684, 291] on div "November 1, 2025" at bounding box center [711, 280] width 103 height 93
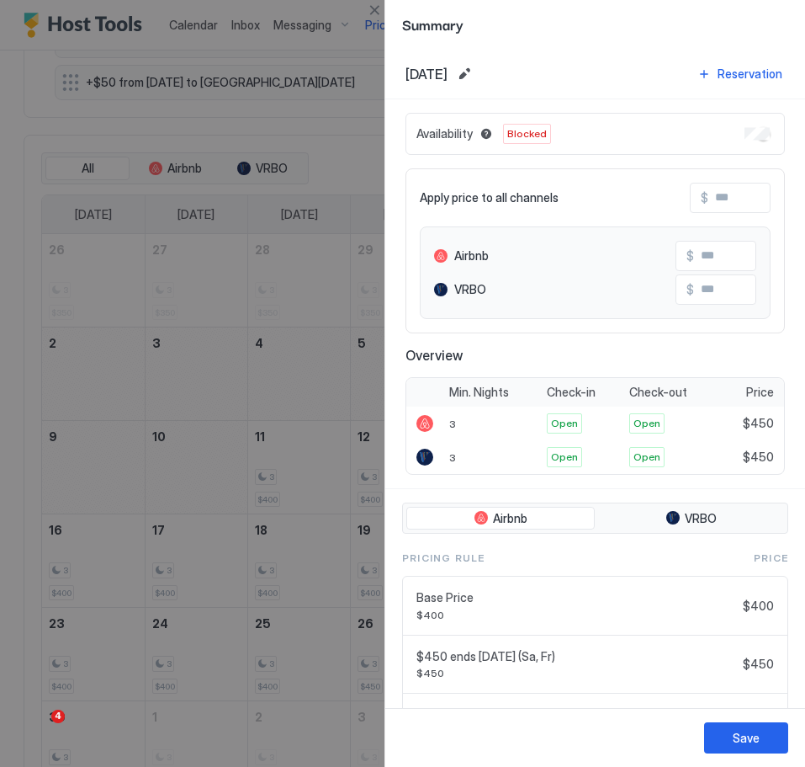
click at [257, 48] on div at bounding box center [402, 383] width 805 height 767
click at [736, 744] on div "Save" at bounding box center [746, 738] width 27 height 18
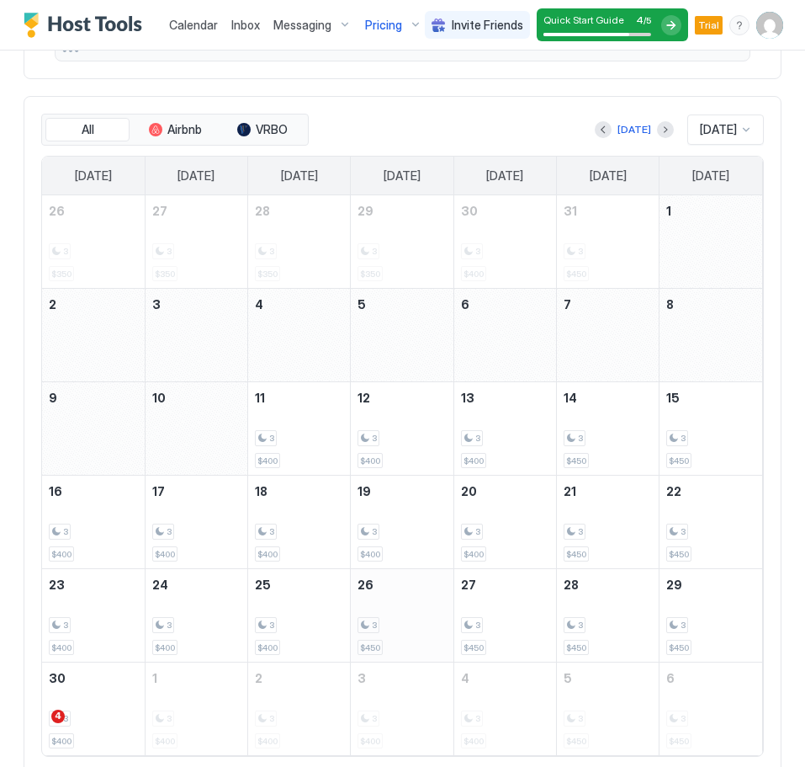
scroll to position [968, 0]
click at [745, 129] on div at bounding box center [746, 130] width 13 height 13
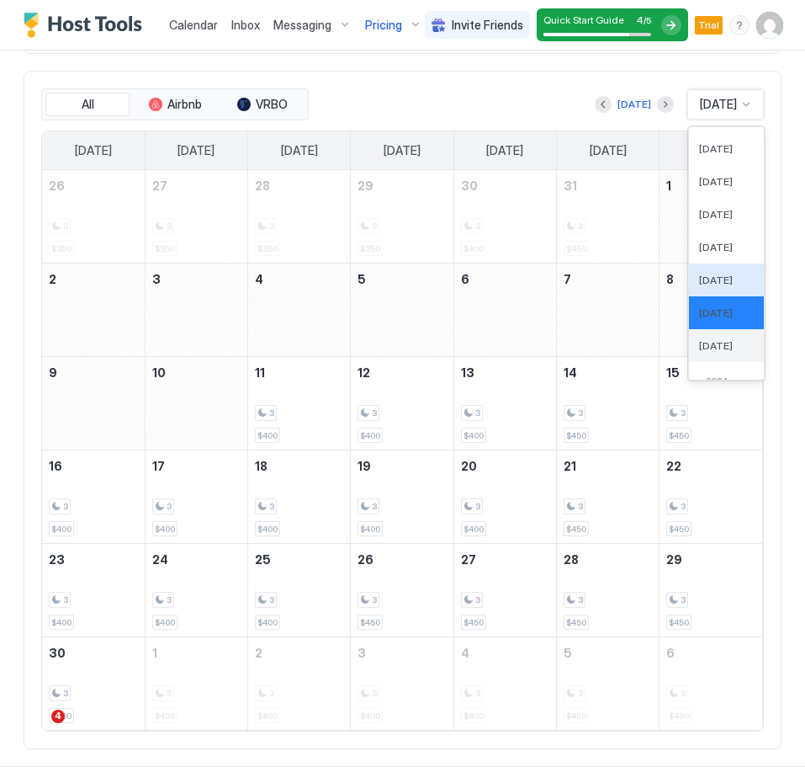
scroll to position [539, 0]
click at [721, 338] on span "Dec 2025" at bounding box center [716, 344] width 34 height 13
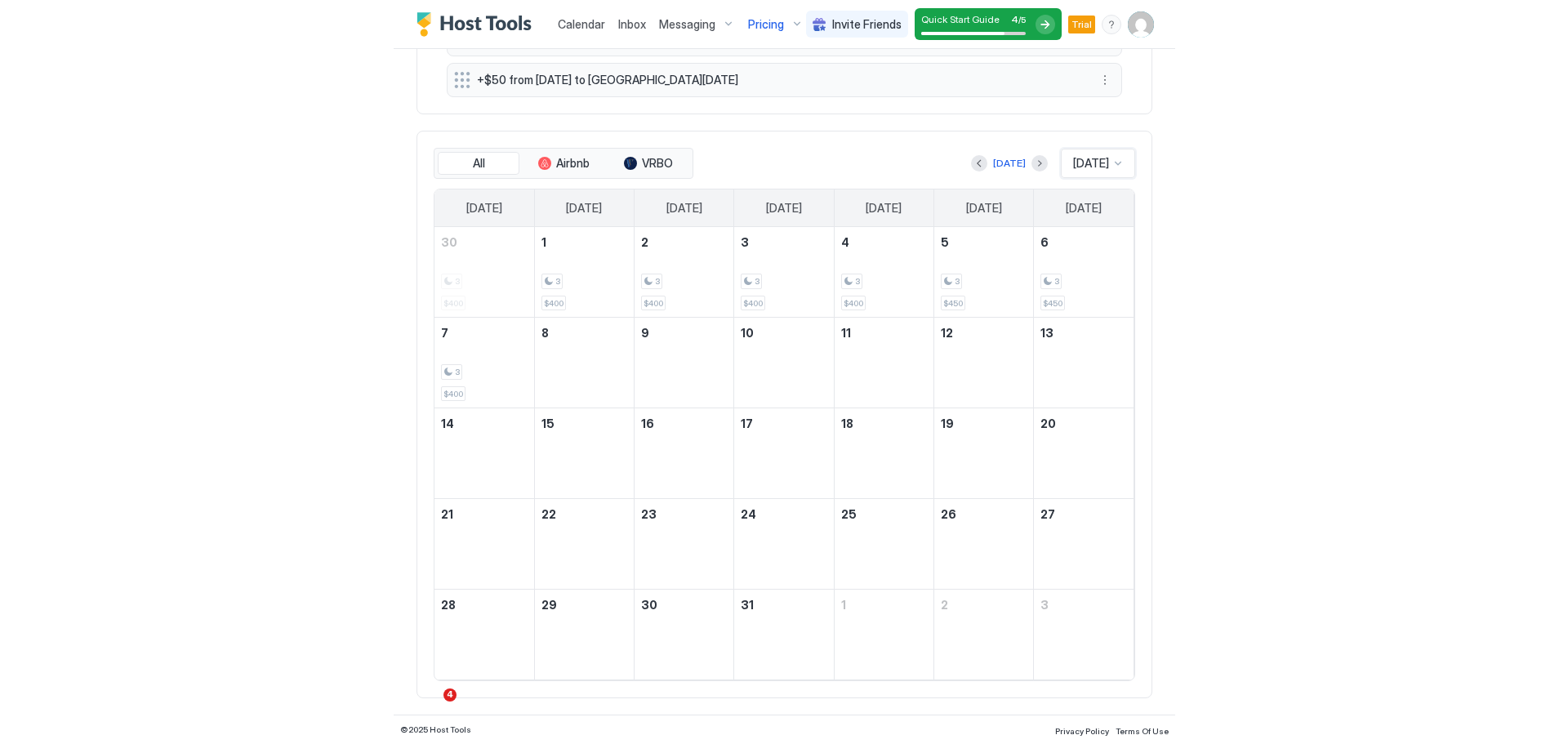
scroll to position [902, 0]
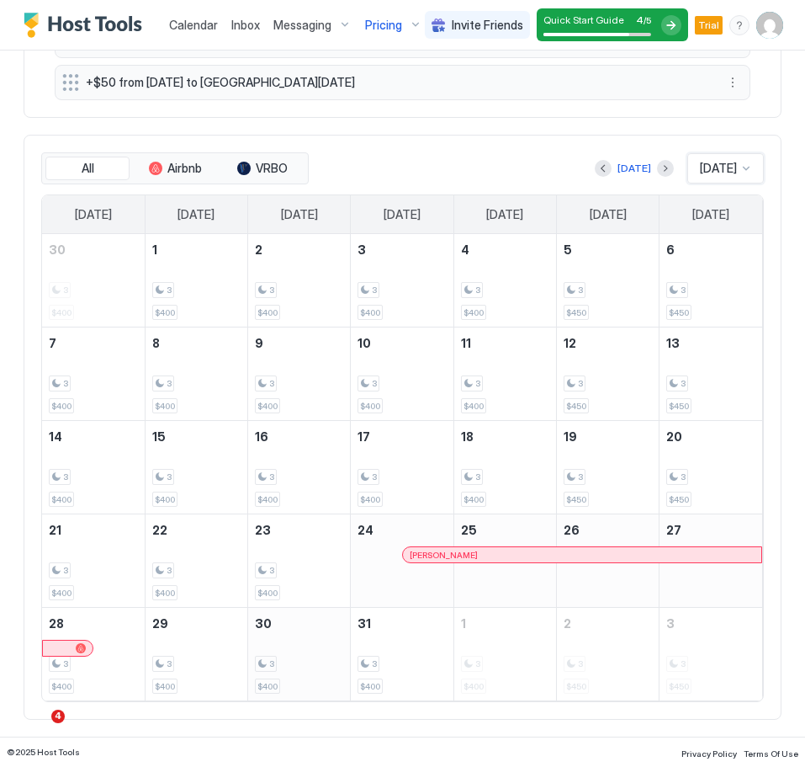
click at [300, 667] on div "3" at bounding box center [299, 664] width 88 height 16
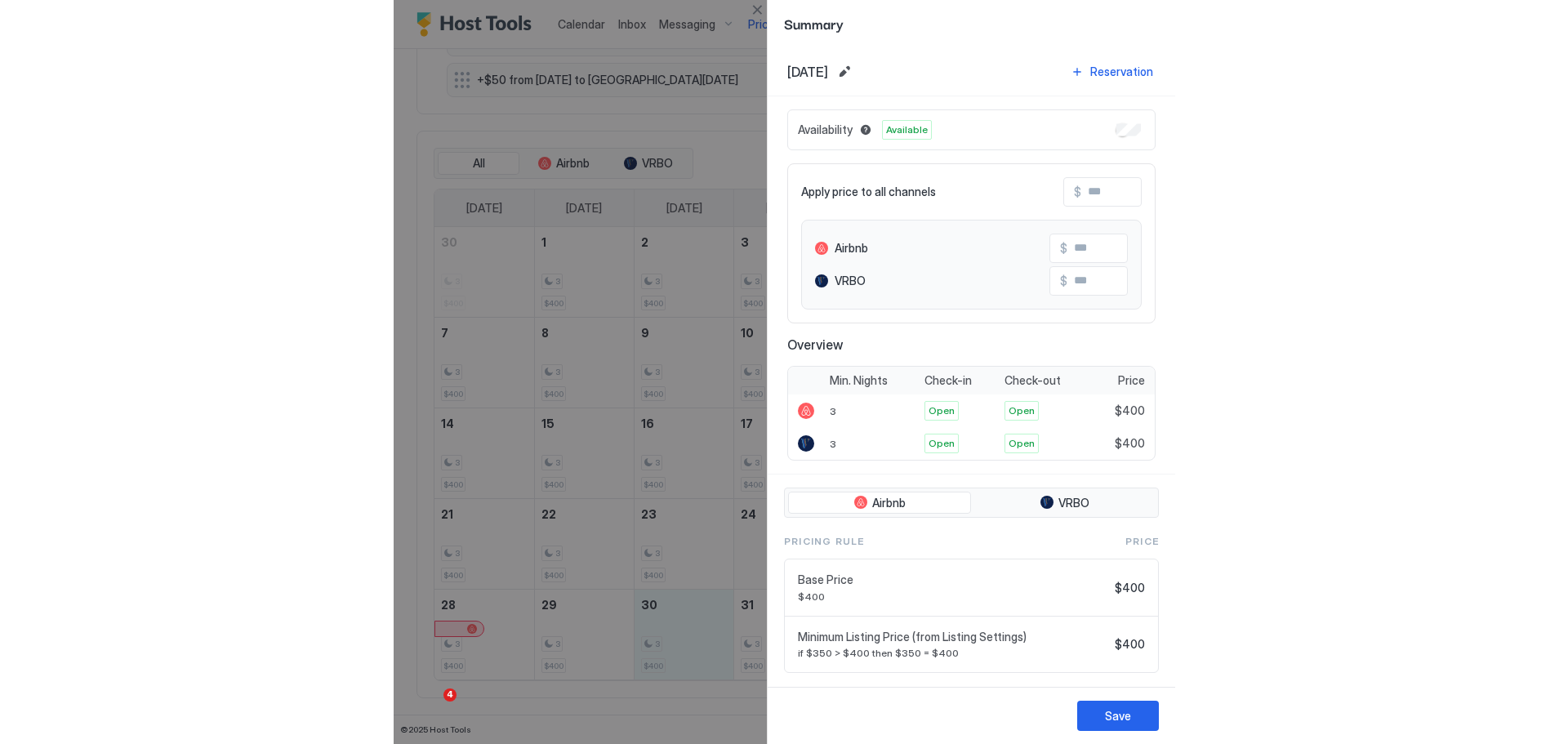
scroll to position [313, 940]
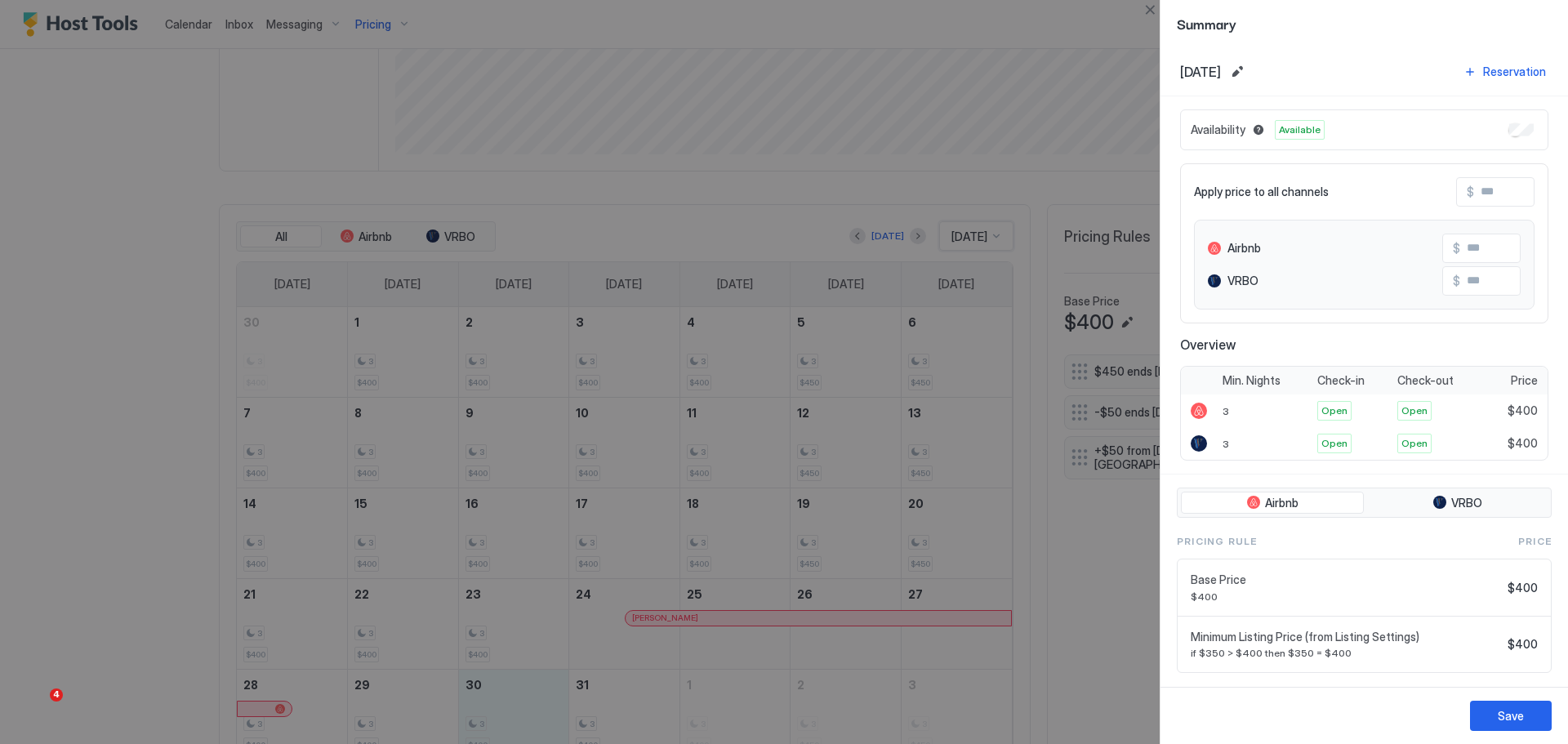
click at [1415, 724] on div "Save" at bounding box center [1364, 715] width 408 height 57
click at [1029, 121] on div at bounding box center [784, 372] width 1568 height 744
click at [1150, 13] on button "Close" at bounding box center [1150, 10] width 19 height 19
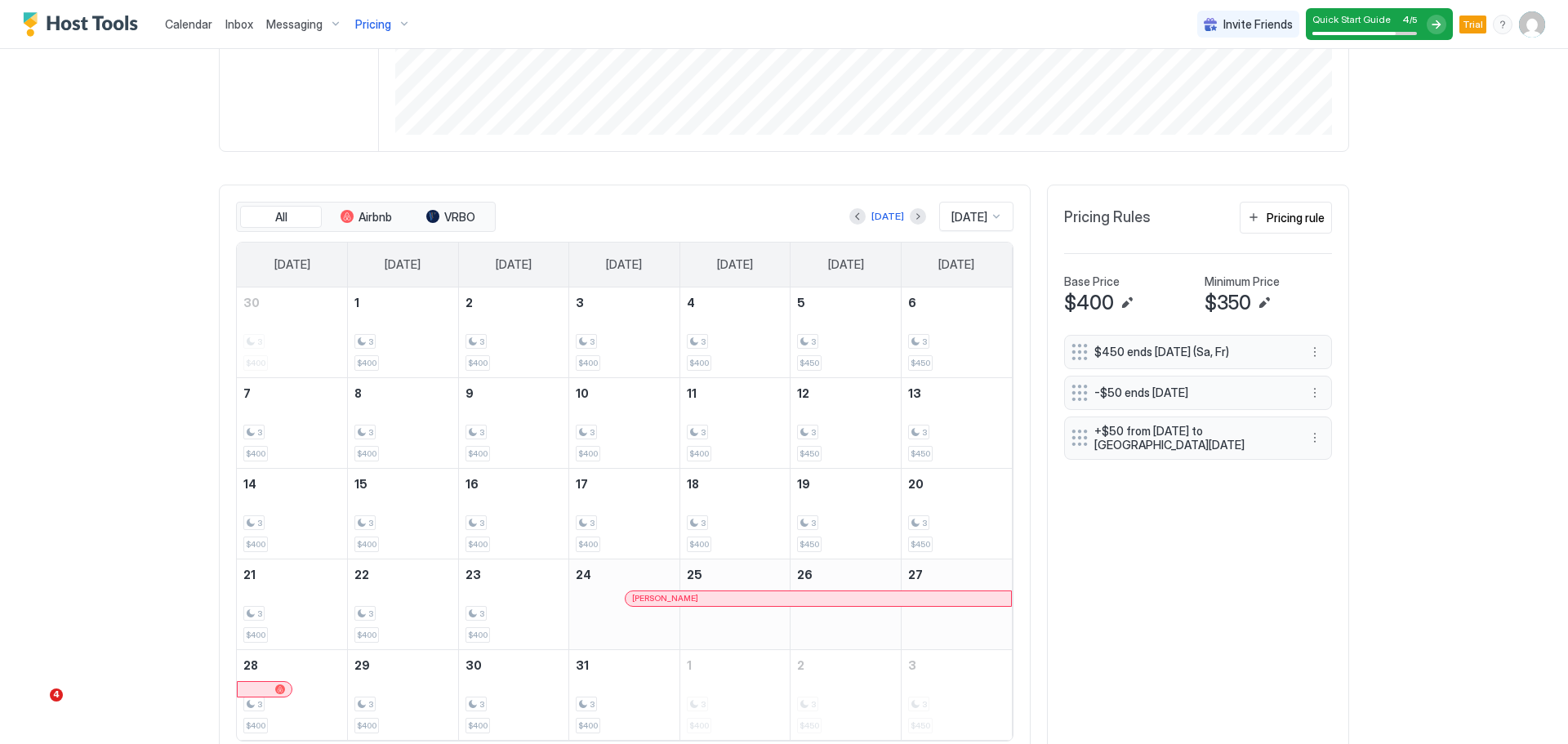
scroll to position [475, 0]
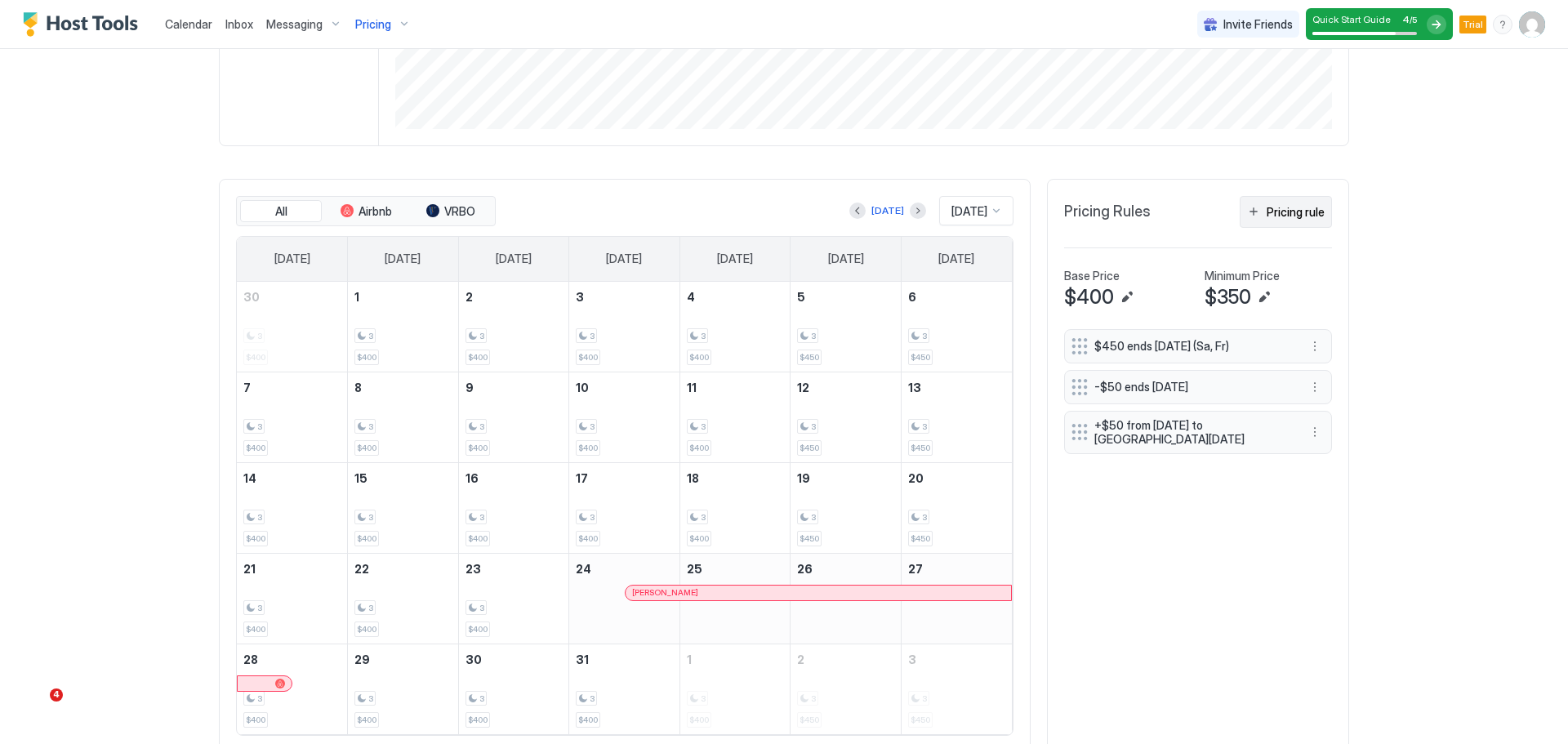
click at [1297, 214] on div "Pricing rule" at bounding box center [1295, 212] width 58 height 17
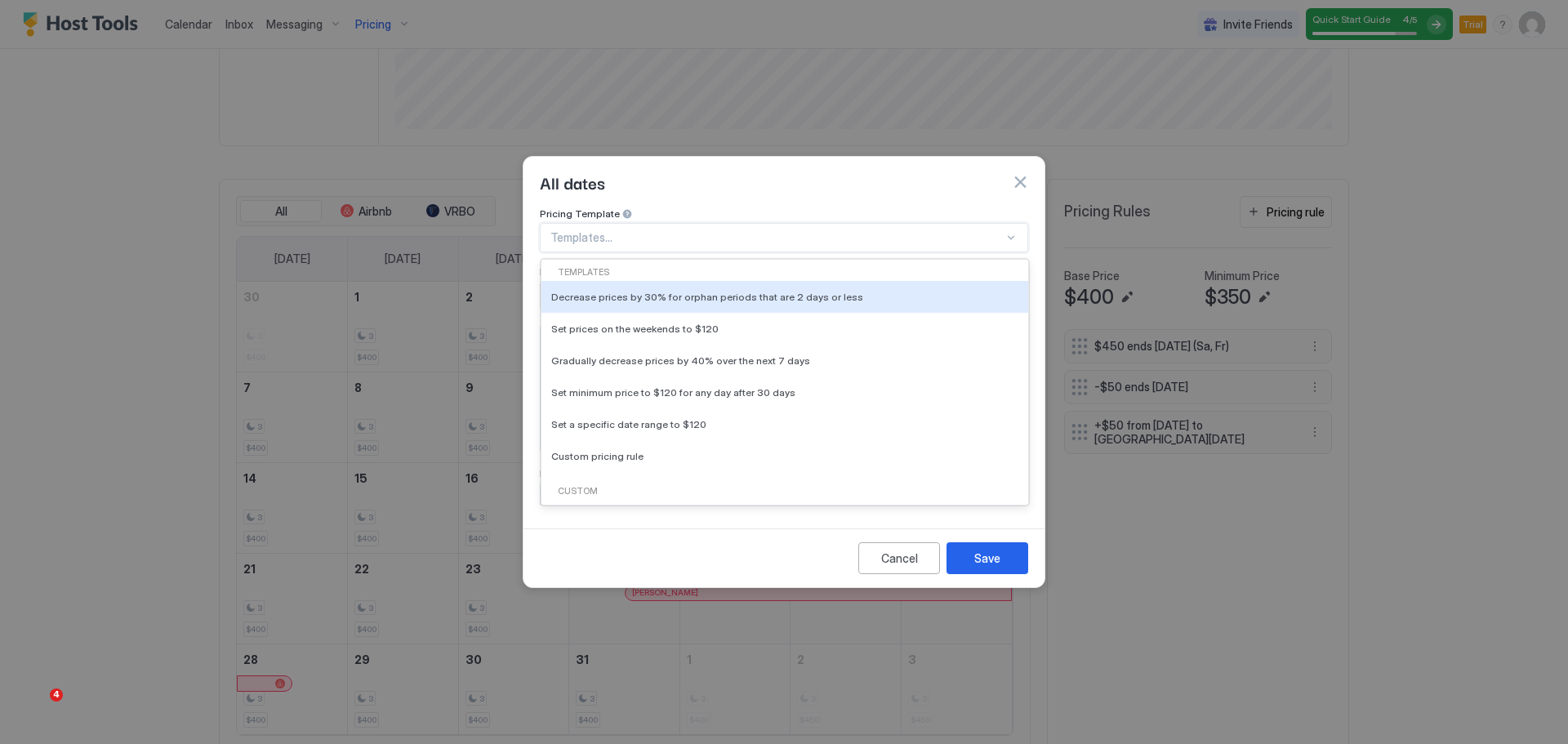
click at [671, 223] on div "Templates..." at bounding box center [783, 238] width 488 height 29
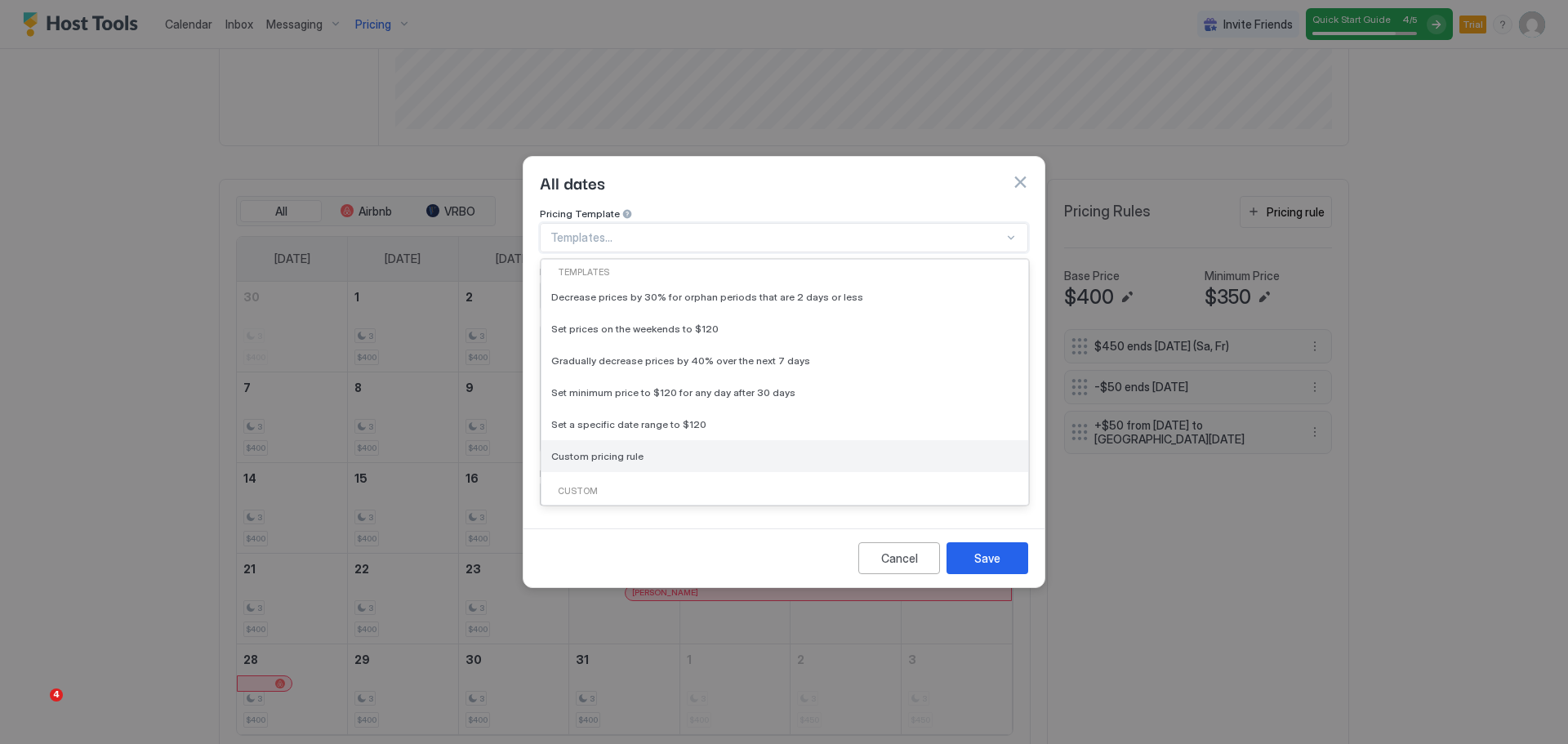
click at [627, 450] on span "Custom pricing rule" at bounding box center [597, 456] width 92 height 13
type input "***"
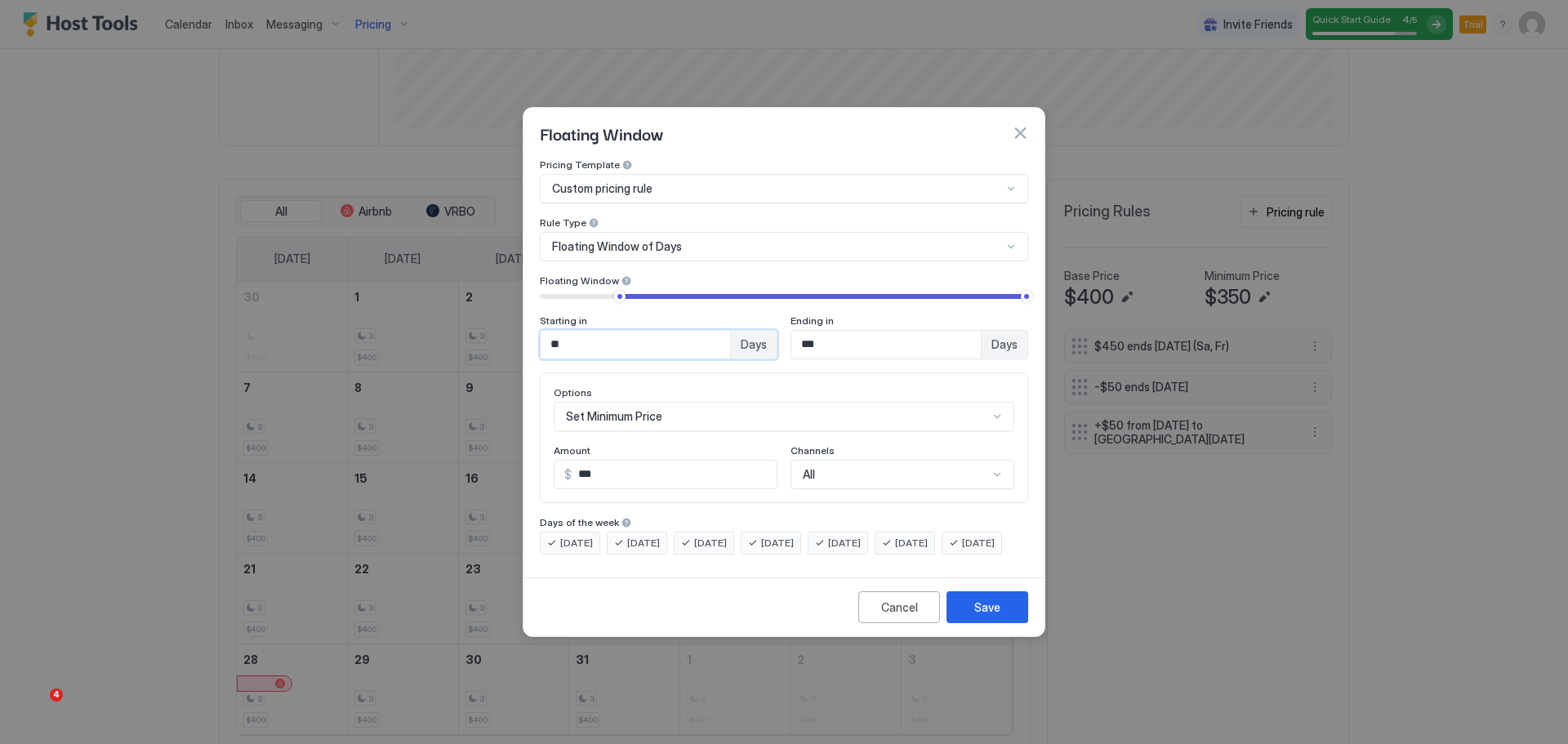
click at [689, 331] on input "**" at bounding box center [635, 344] width 189 height 28
click at [750, 338] on span "Days" at bounding box center [753, 344] width 26 height 15
click at [1019, 125] on button "button" at bounding box center [1020, 133] width 16 height 16
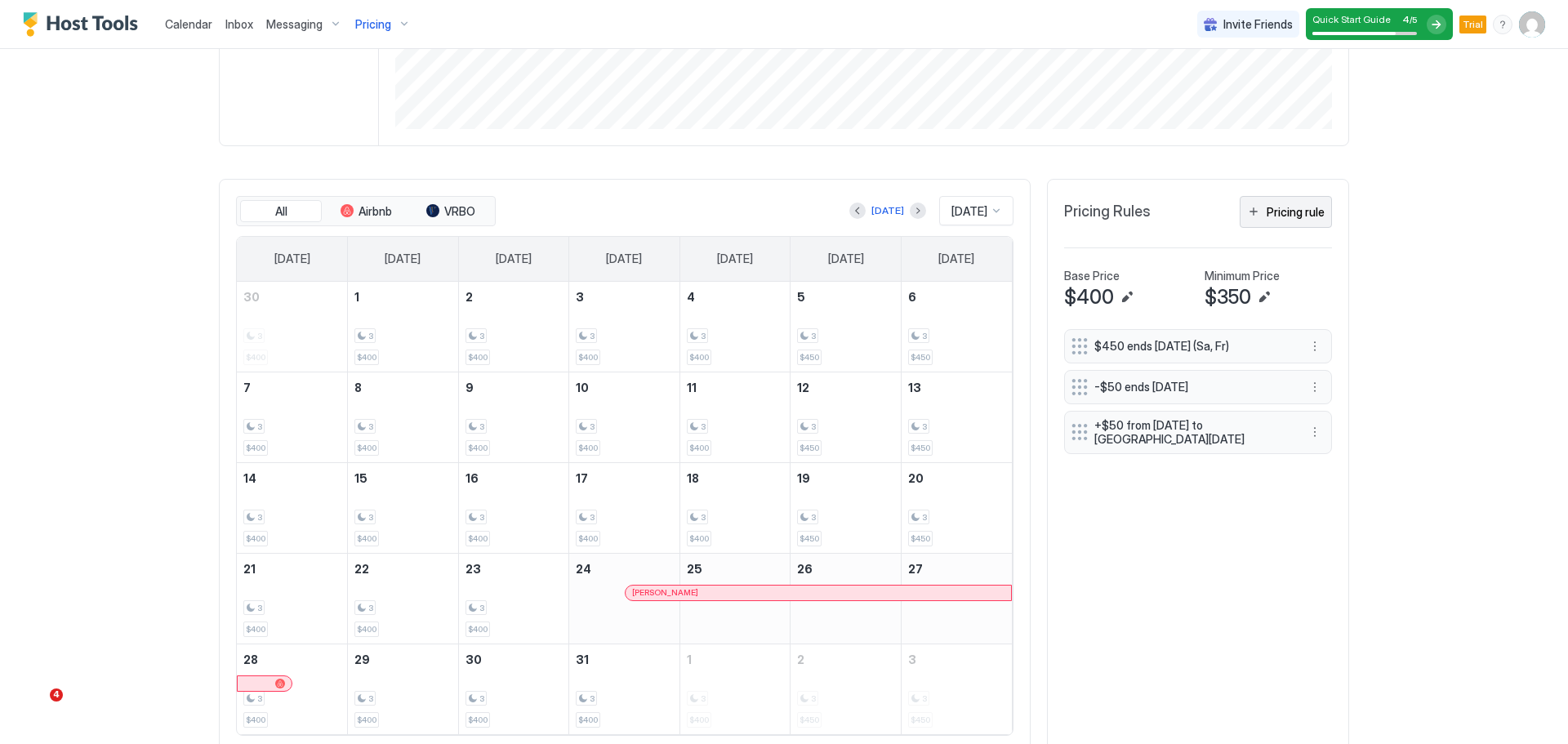
click at [1283, 218] on div "Pricing rule" at bounding box center [1295, 212] width 58 height 17
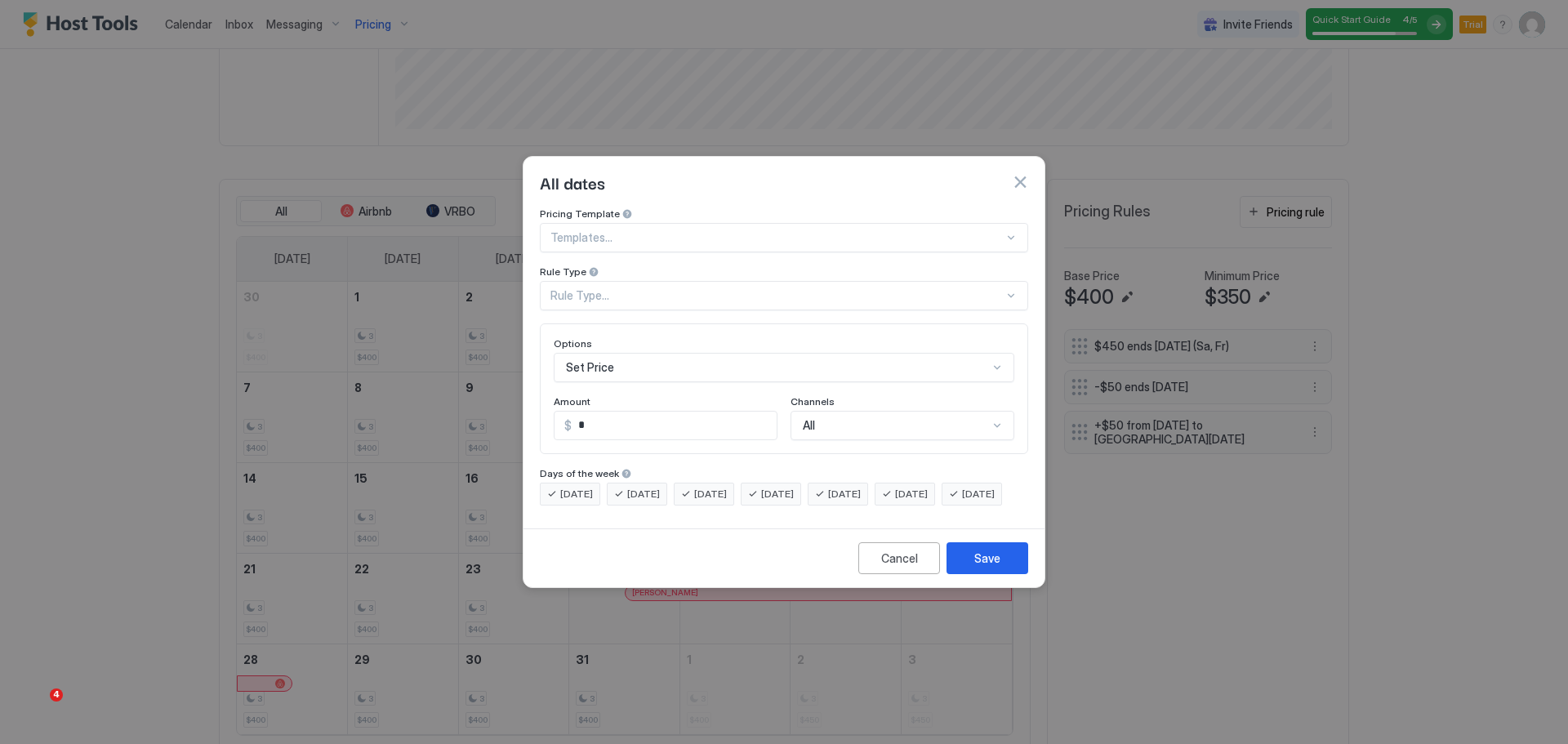
click at [730, 230] on div at bounding box center [776, 237] width 453 height 15
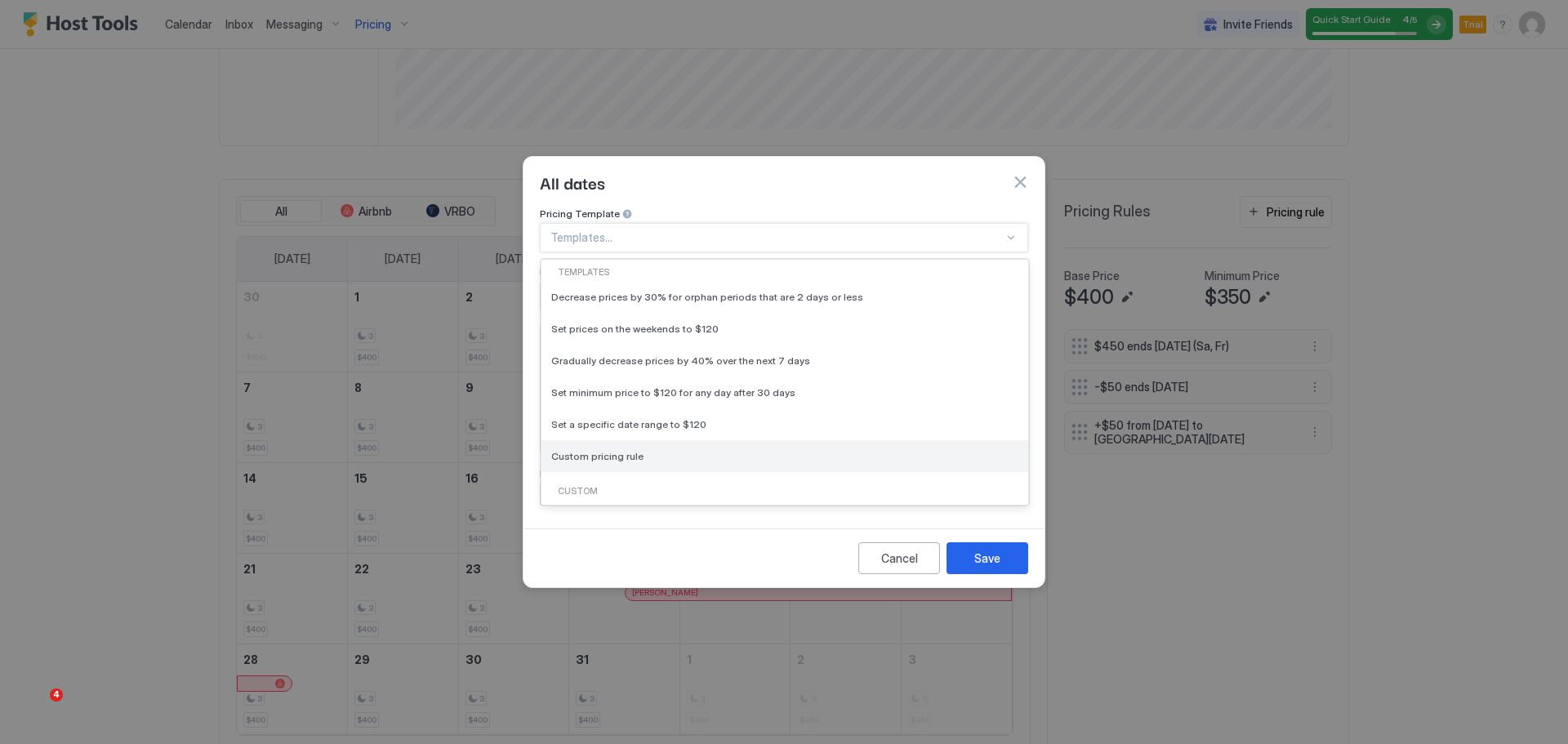
click at [619, 450] on span "Custom pricing rule" at bounding box center [597, 456] width 92 height 13
type input "***"
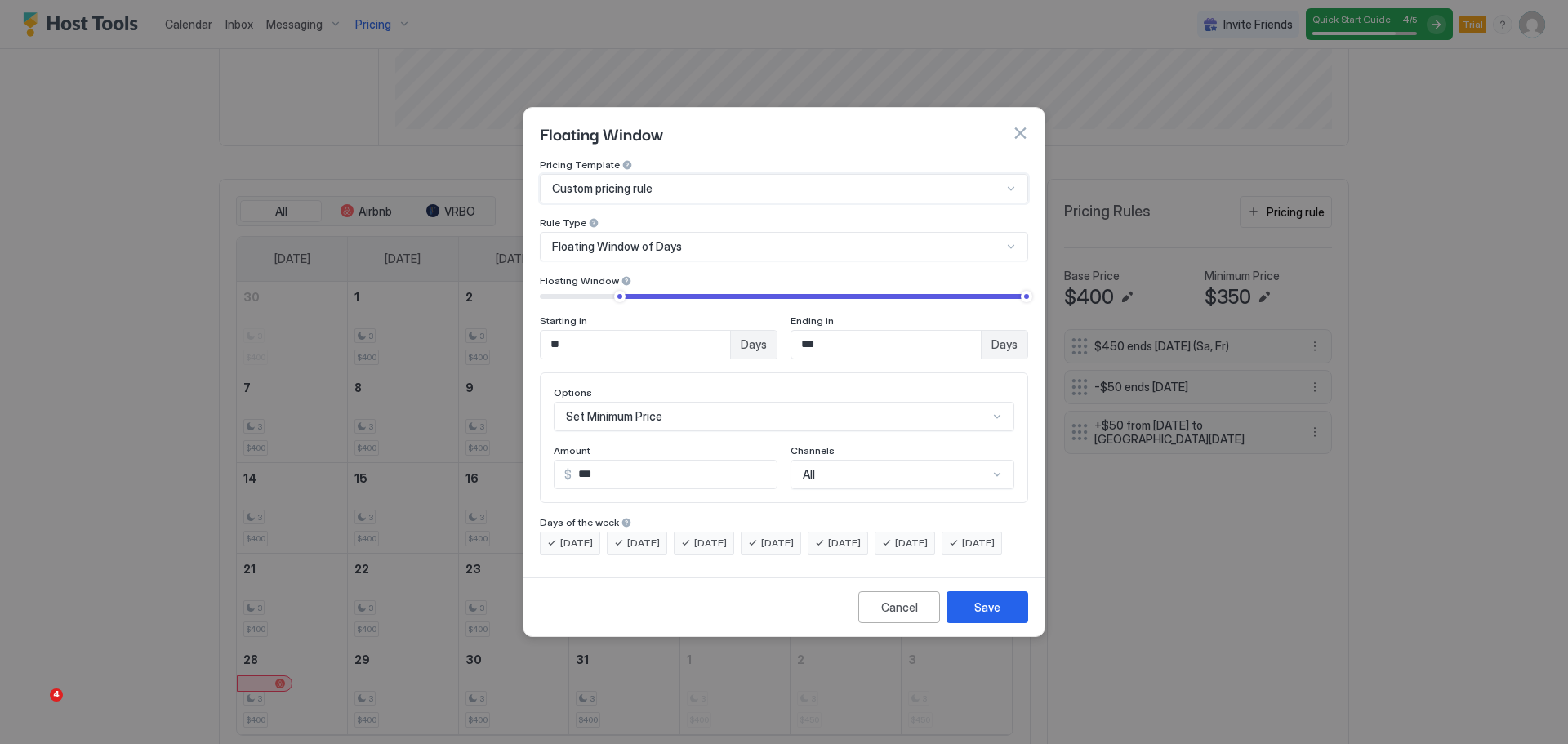
click at [710, 240] on div "Floating Window of Days" at bounding box center [777, 246] width 450 height 15
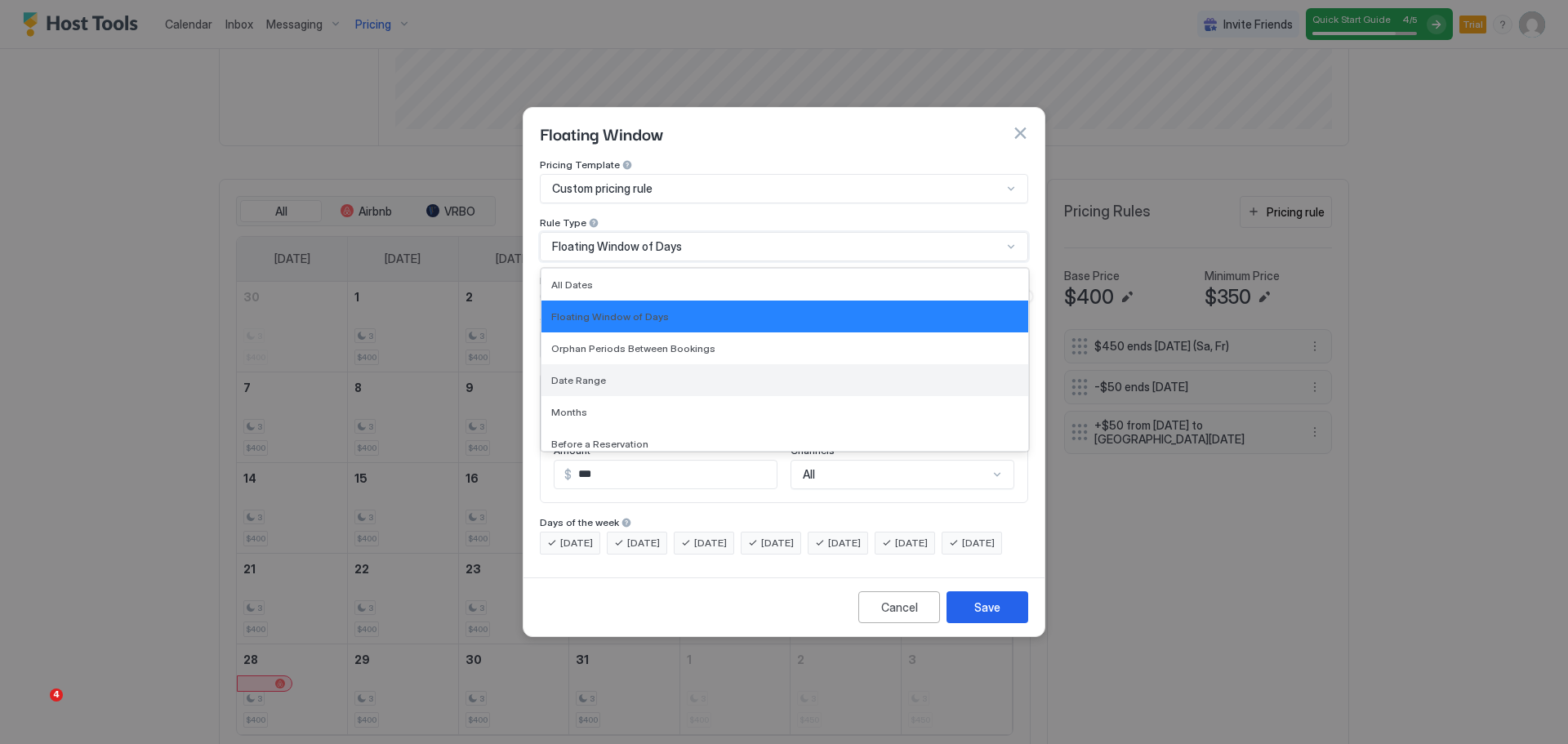
click at [624, 373] on div "Date Range" at bounding box center [784, 379] width 467 height 13
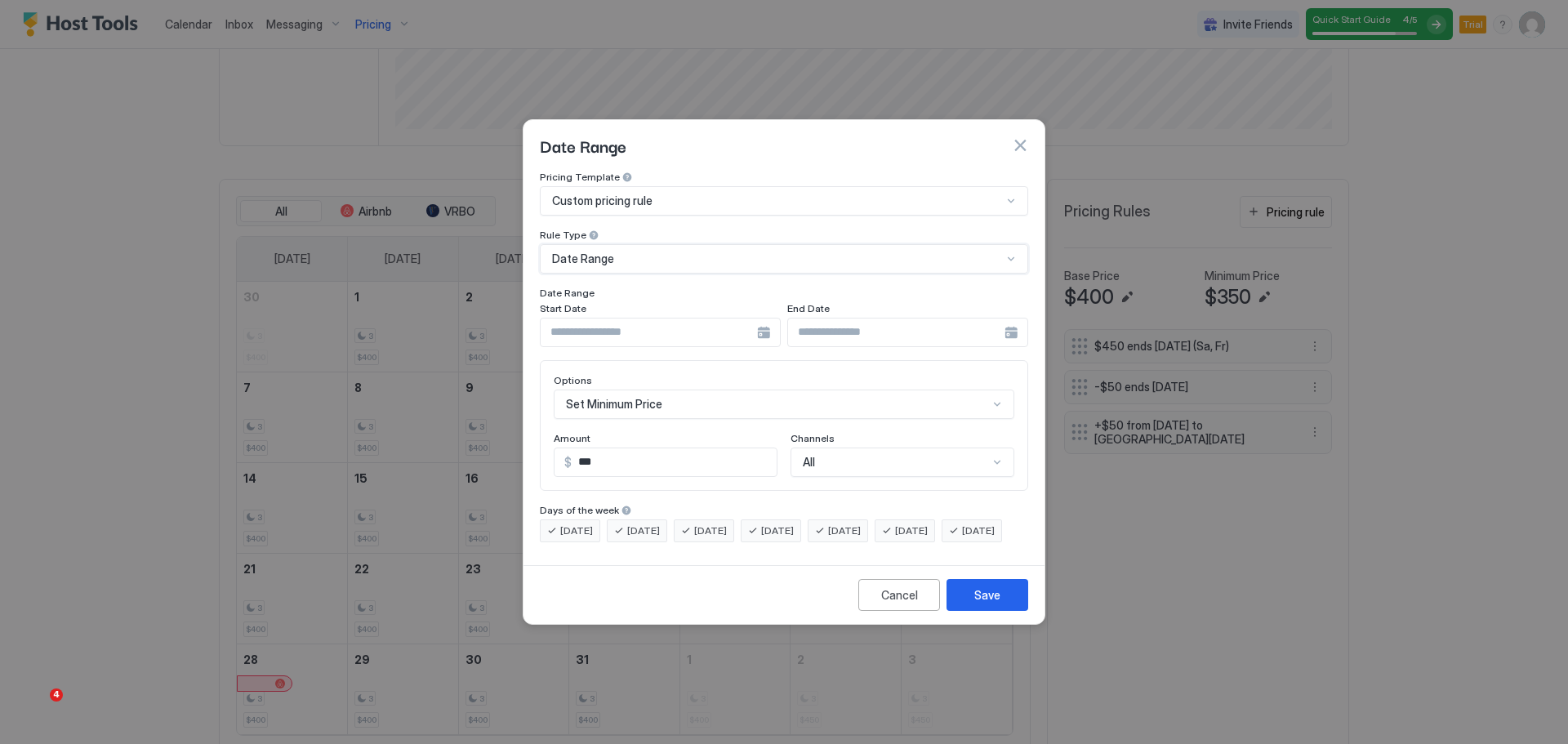
click at [637, 319] on input "Input Field" at bounding box center [648, 332] width 216 height 28
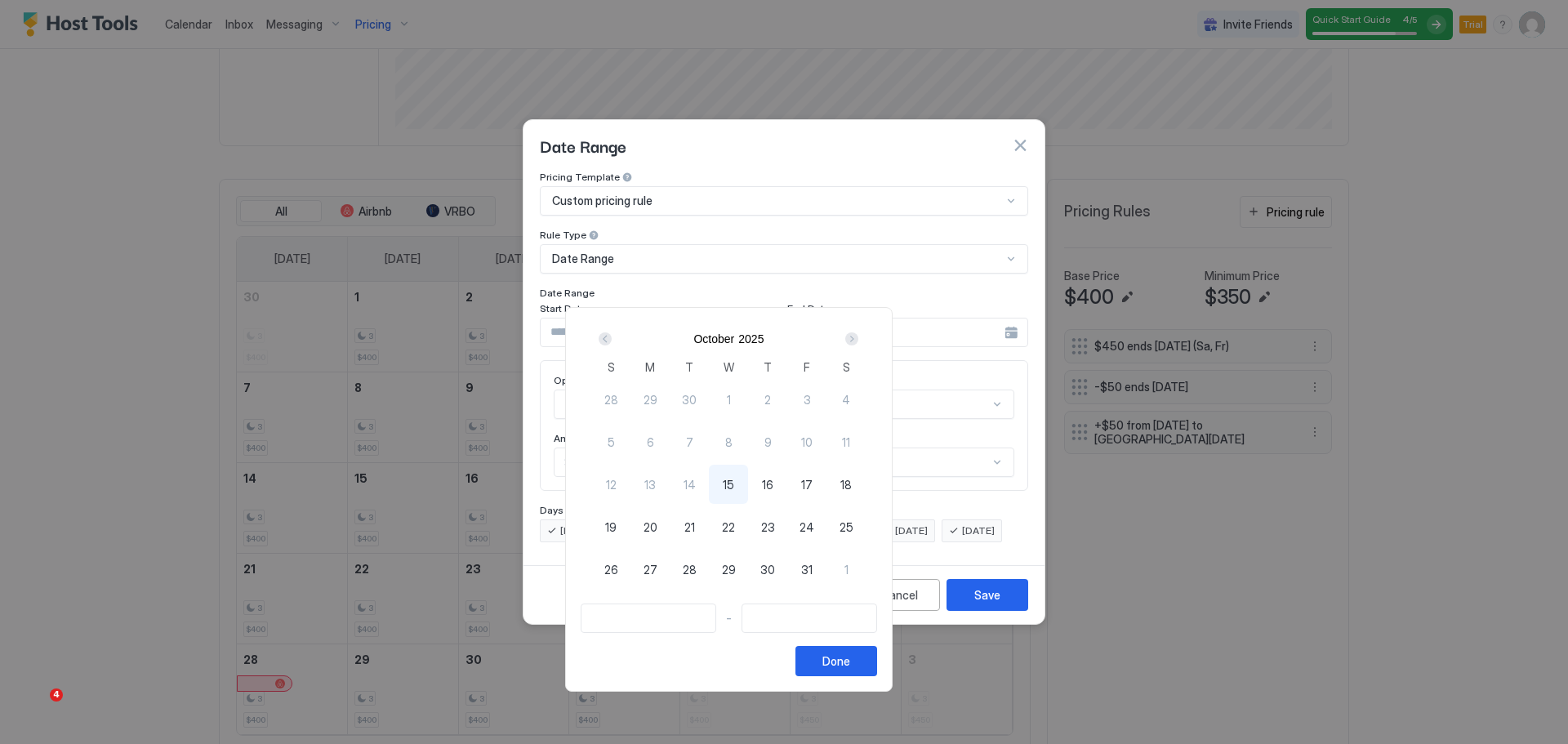
click at [859, 336] on div "Next" at bounding box center [851, 339] width 13 height 13
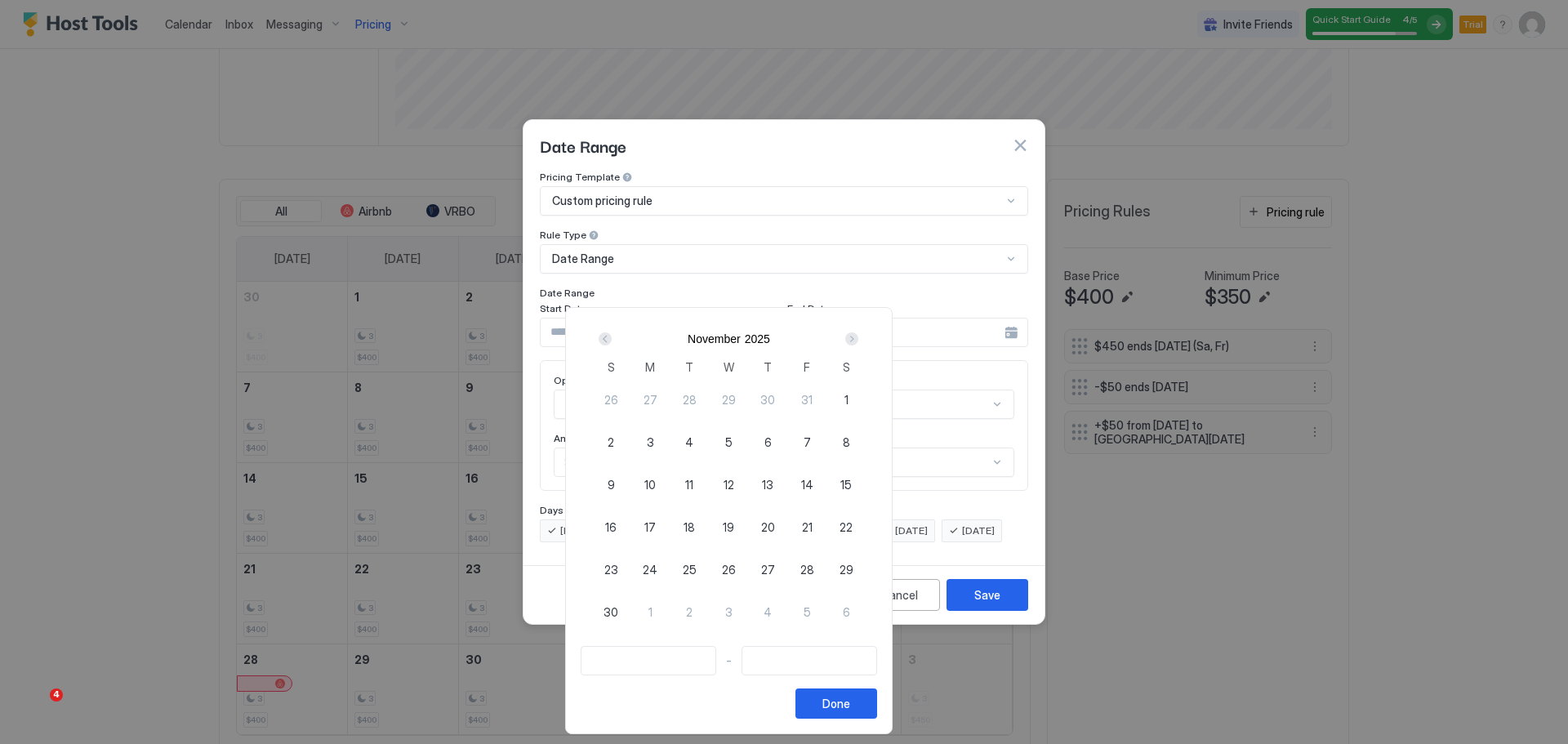
click at [859, 336] on div "Next" at bounding box center [851, 339] width 13 height 13
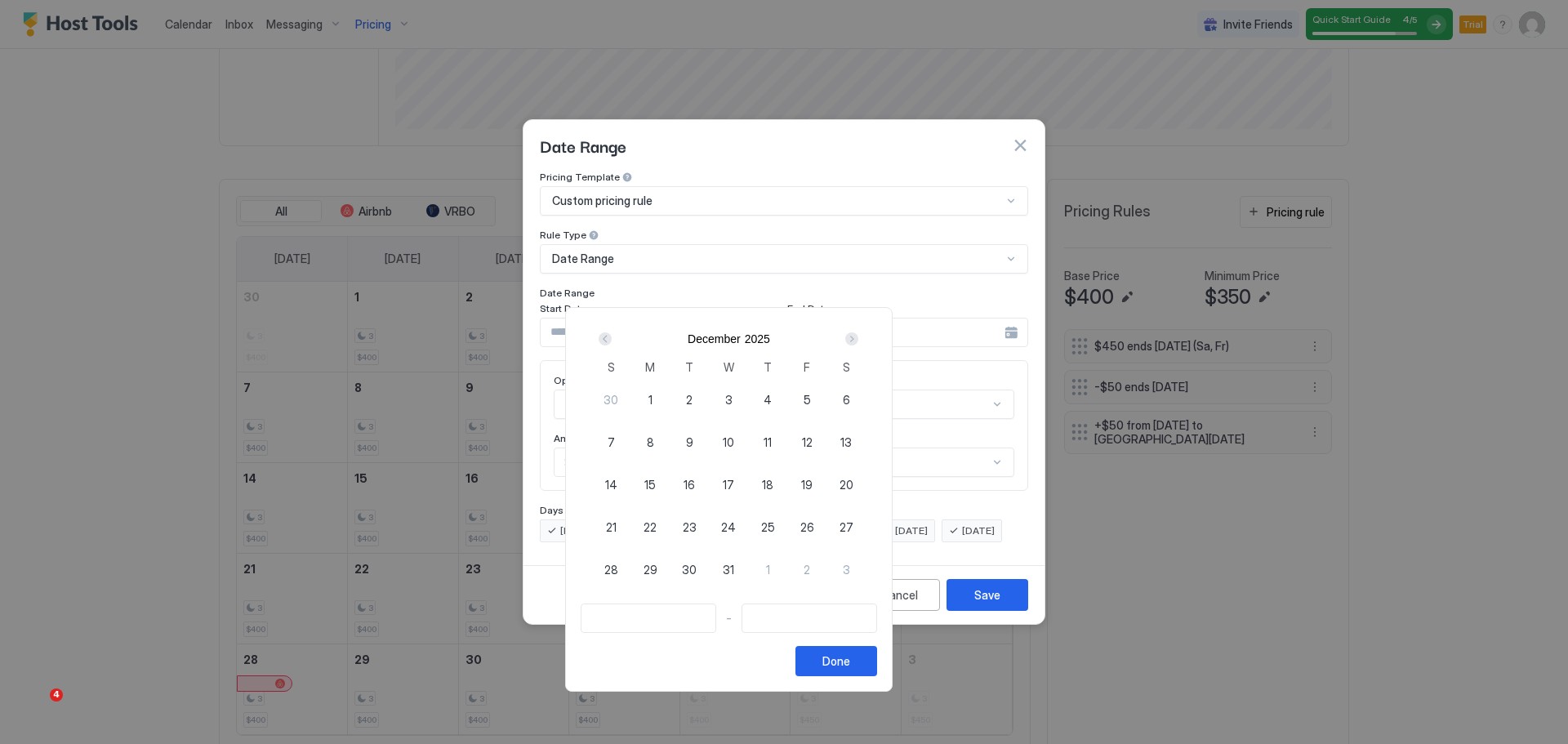
click at [697, 569] on span "30" at bounding box center [689, 569] width 15 height 17
type input "**********"
click at [856, 617] on input "Input Field" at bounding box center [809, 618] width 134 height 28
click at [859, 341] on div "Next" at bounding box center [851, 339] width 13 height 13
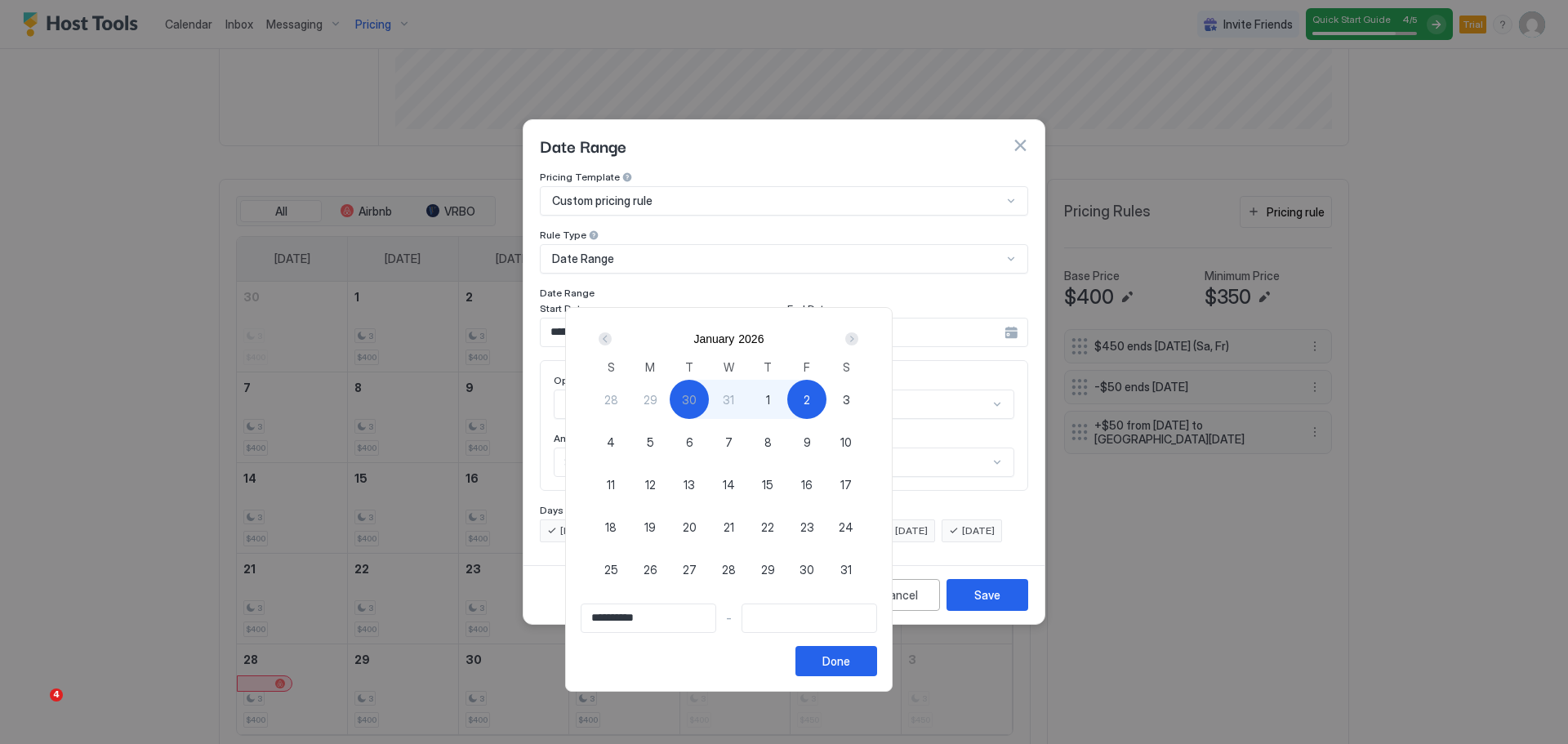
type input "**********"
click at [787, 400] on div "1" at bounding box center [768, 399] width 39 height 39
type input "**********"
click at [877, 673] on button "Done" at bounding box center [836, 661] width 82 height 30
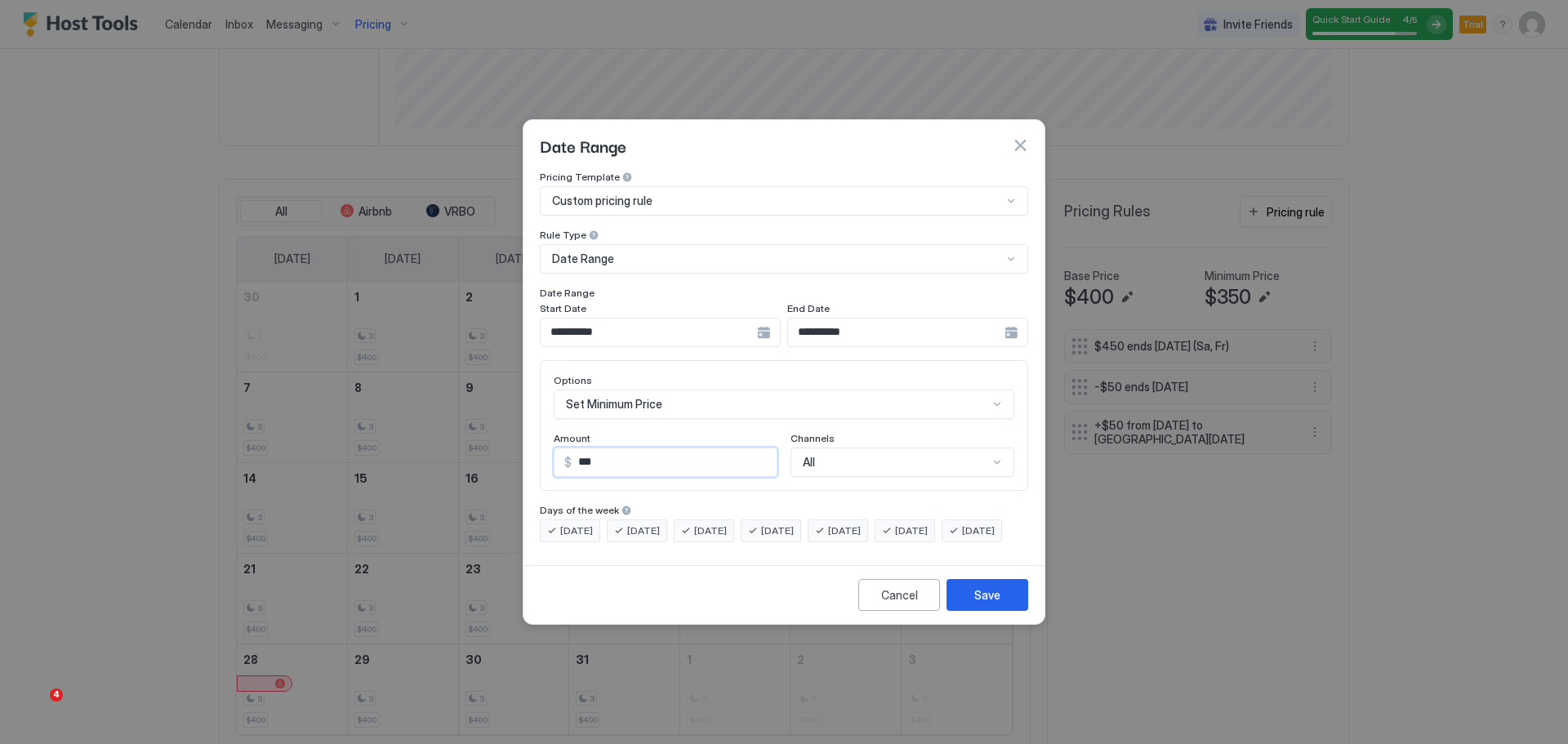
click at [680, 449] on input "***" at bounding box center [673, 462] width 205 height 28
click at [734, 389] on div "Set Minimum Price" at bounding box center [784, 404] width 461 height 29
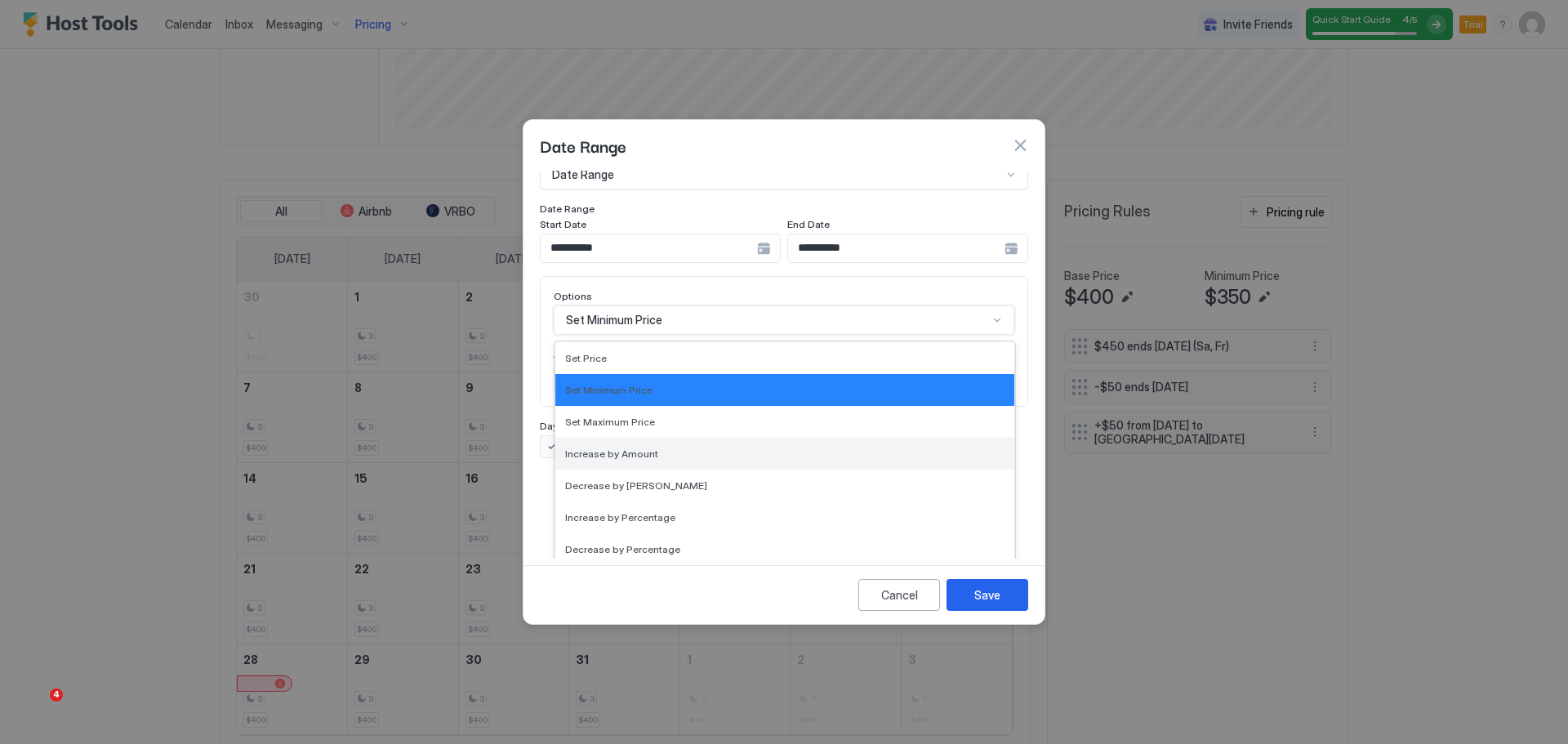
click at [710, 447] on div "Increase by Amount" at bounding box center [784, 453] width 440 height 13
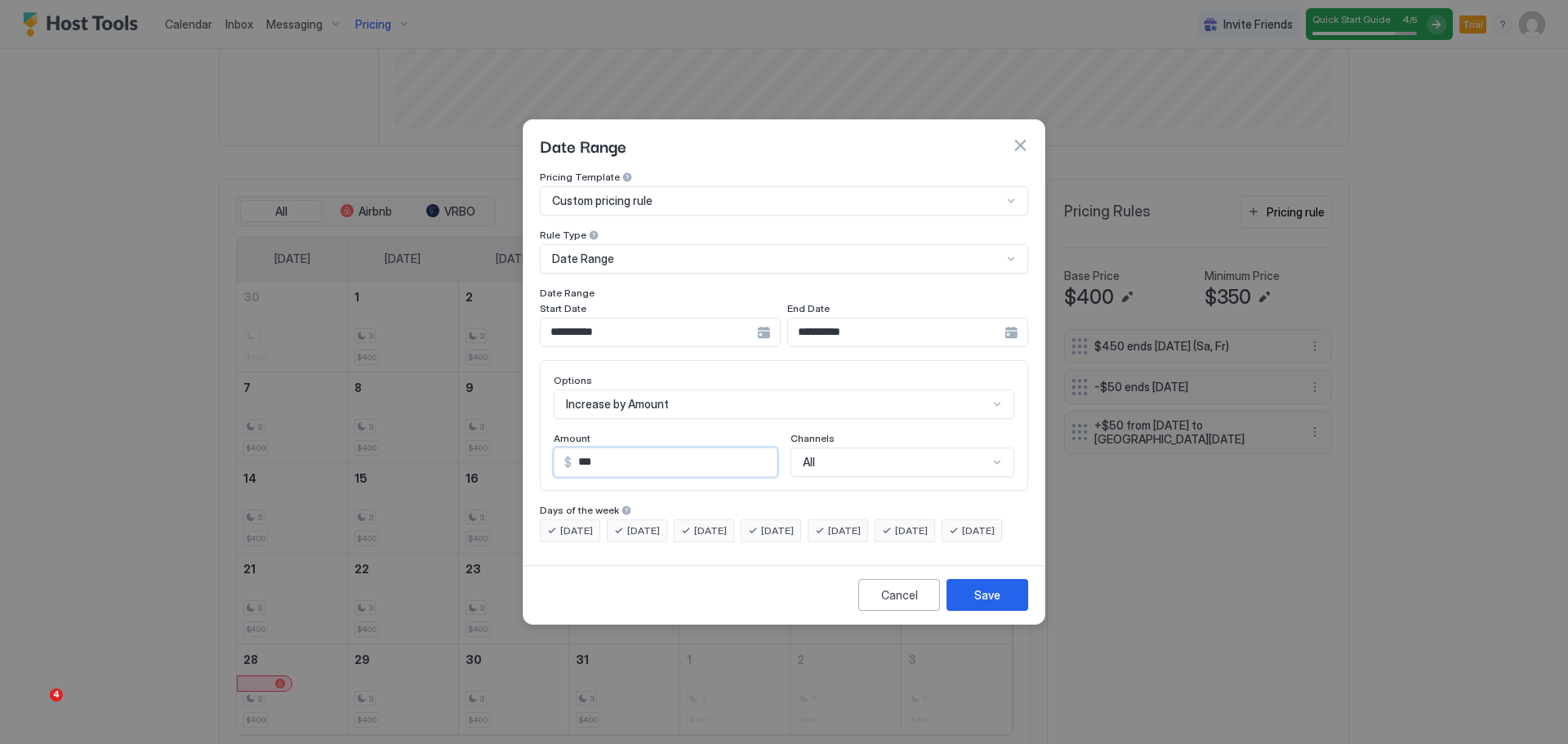
click at [677, 457] on input "***" at bounding box center [673, 462] width 205 height 28
drag, startPoint x: 661, startPoint y: 451, endPoint x: 574, endPoint y: 449, distance: 87.0
click at [574, 449] on input "***" at bounding box center [673, 462] width 205 height 28
type input "**"
click at [997, 603] on div "Save" at bounding box center [987, 595] width 26 height 17
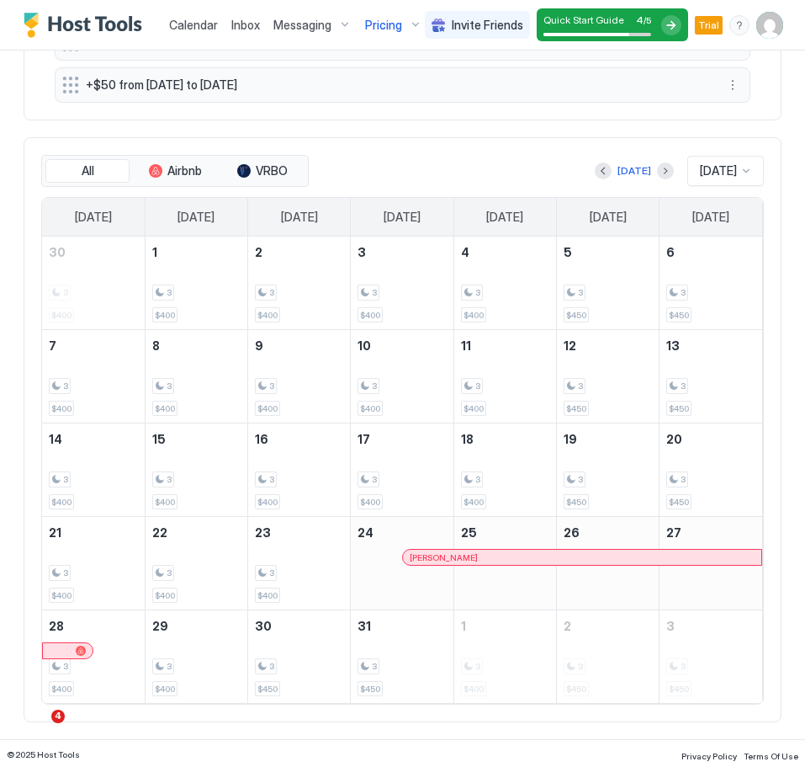
scroll to position [972, 0]
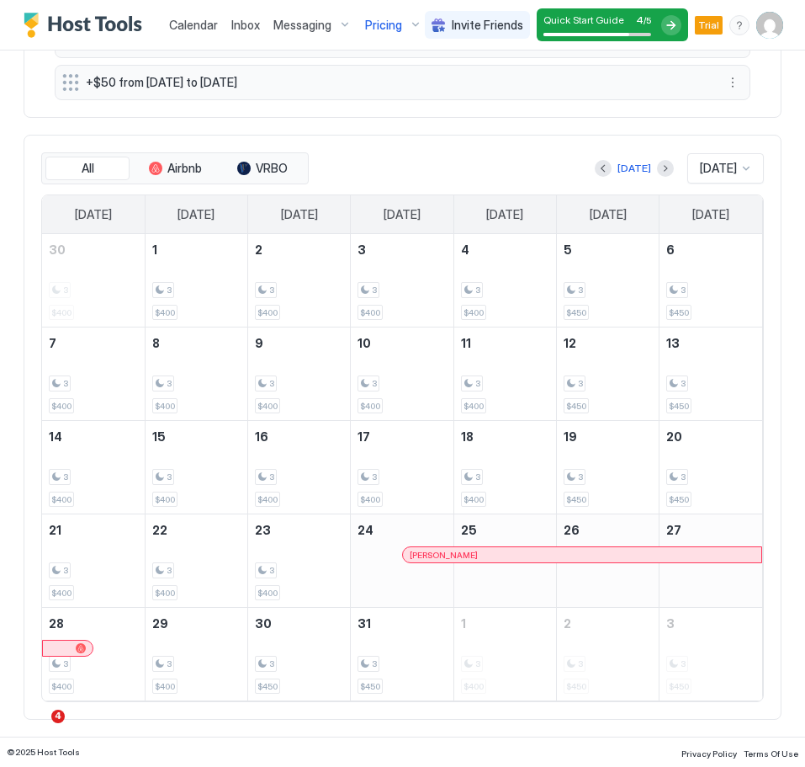
click at [745, 173] on div at bounding box center [746, 168] width 13 height 13
click at [722, 178] on div "Dec 2025" at bounding box center [726, 168] width 77 height 30
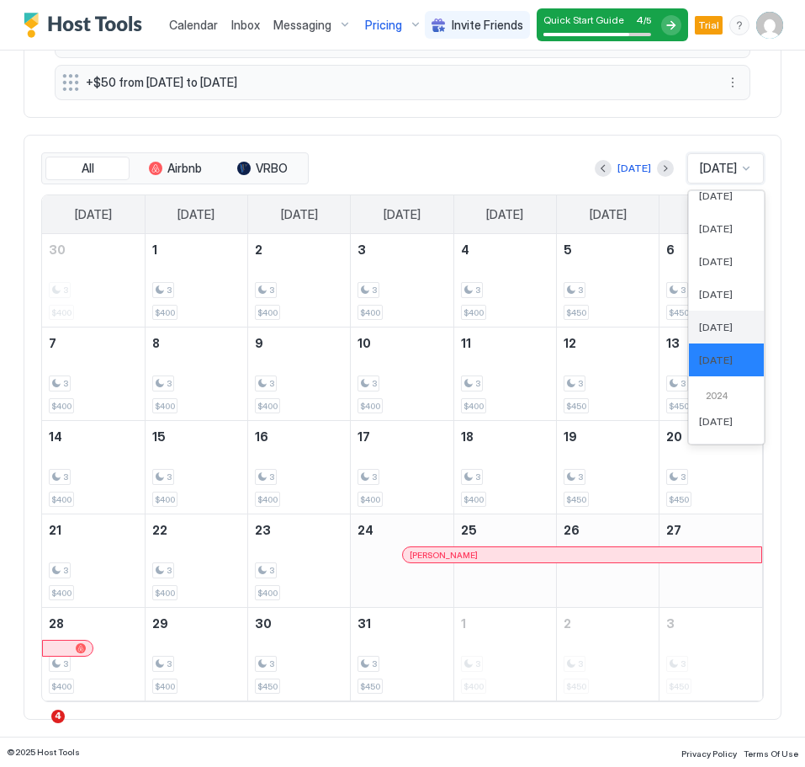
scroll to position [630, 0]
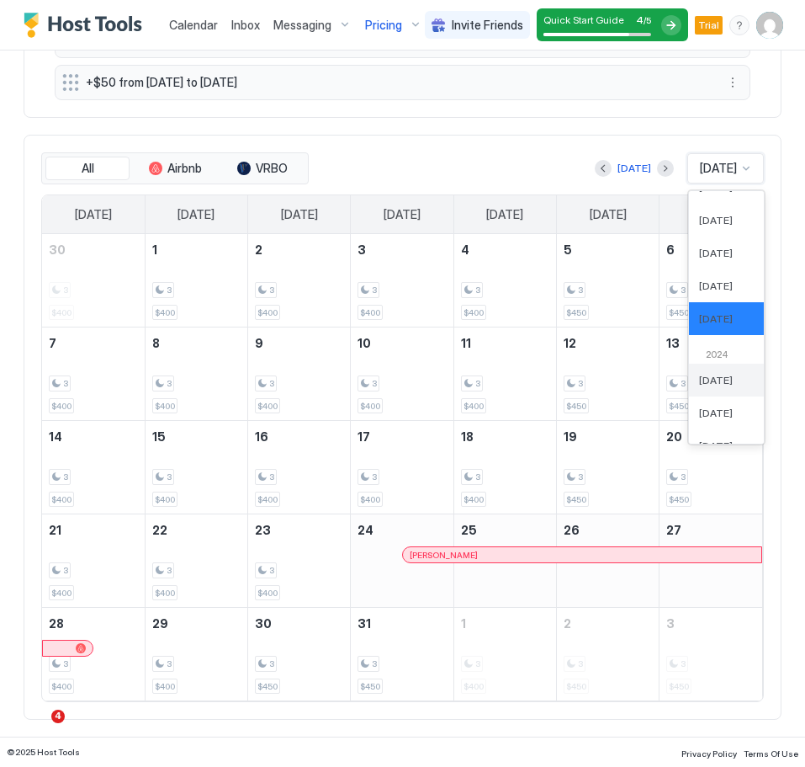
click at [714, 380] on span "Jan 2024" at bounding box center [716, 380] width 34 height 13
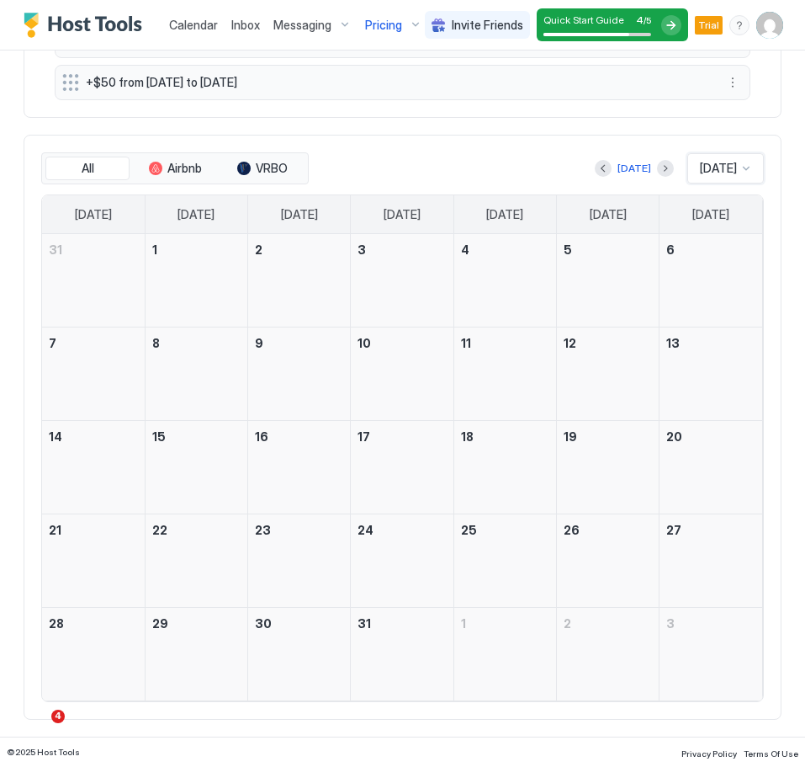
click at [748, 164] on div at bounding box center [746, 168] width 13 height 13
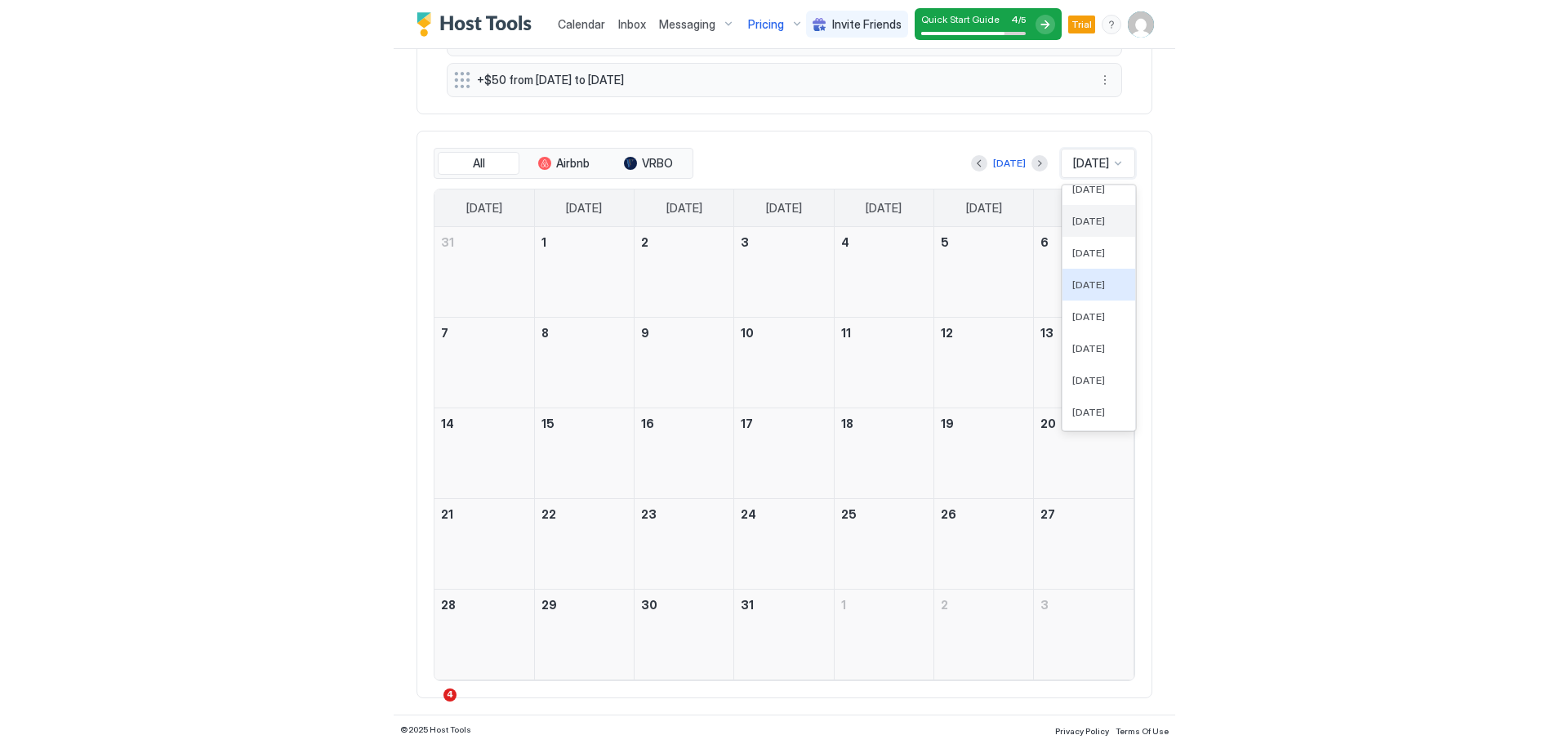
scroll to position [31, 0]
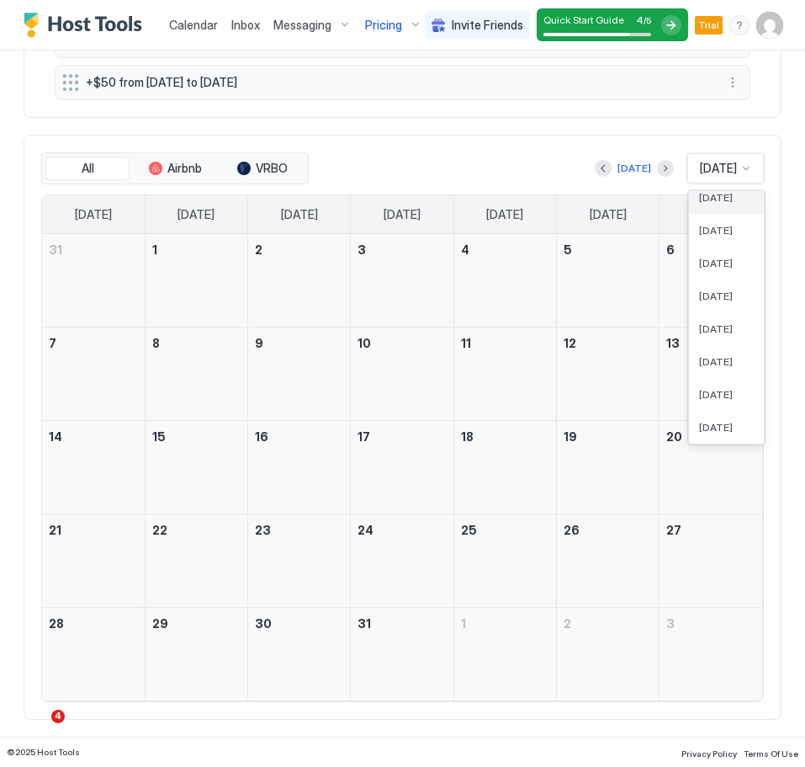
click at [720, 199] on span "Jan 2026" at bounding box center [716, 197] width 34 height 13
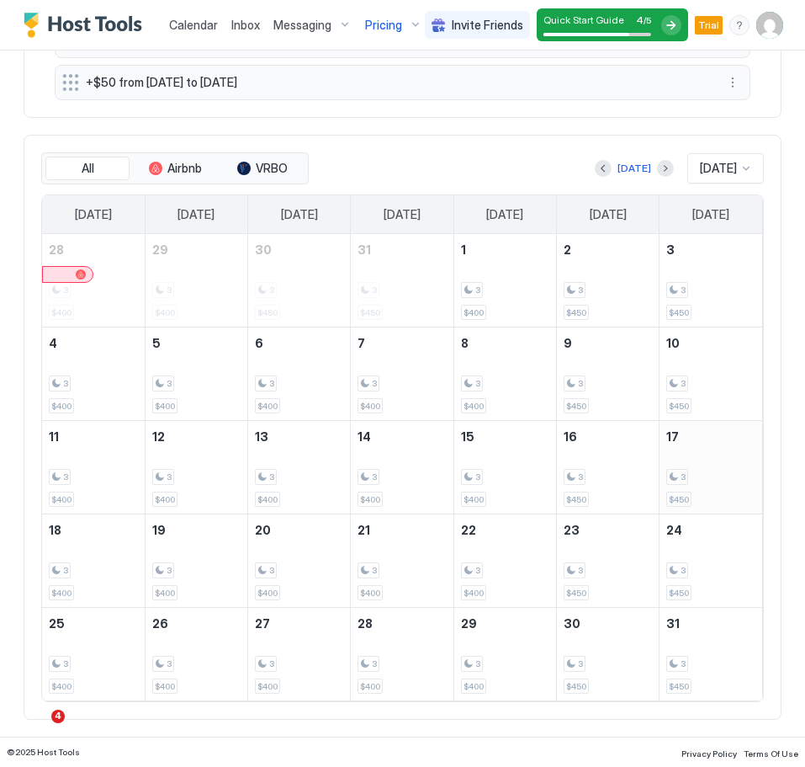
click at [716, 445] on div "3 $450" at bounding box center [711, 467] width 89 height 79
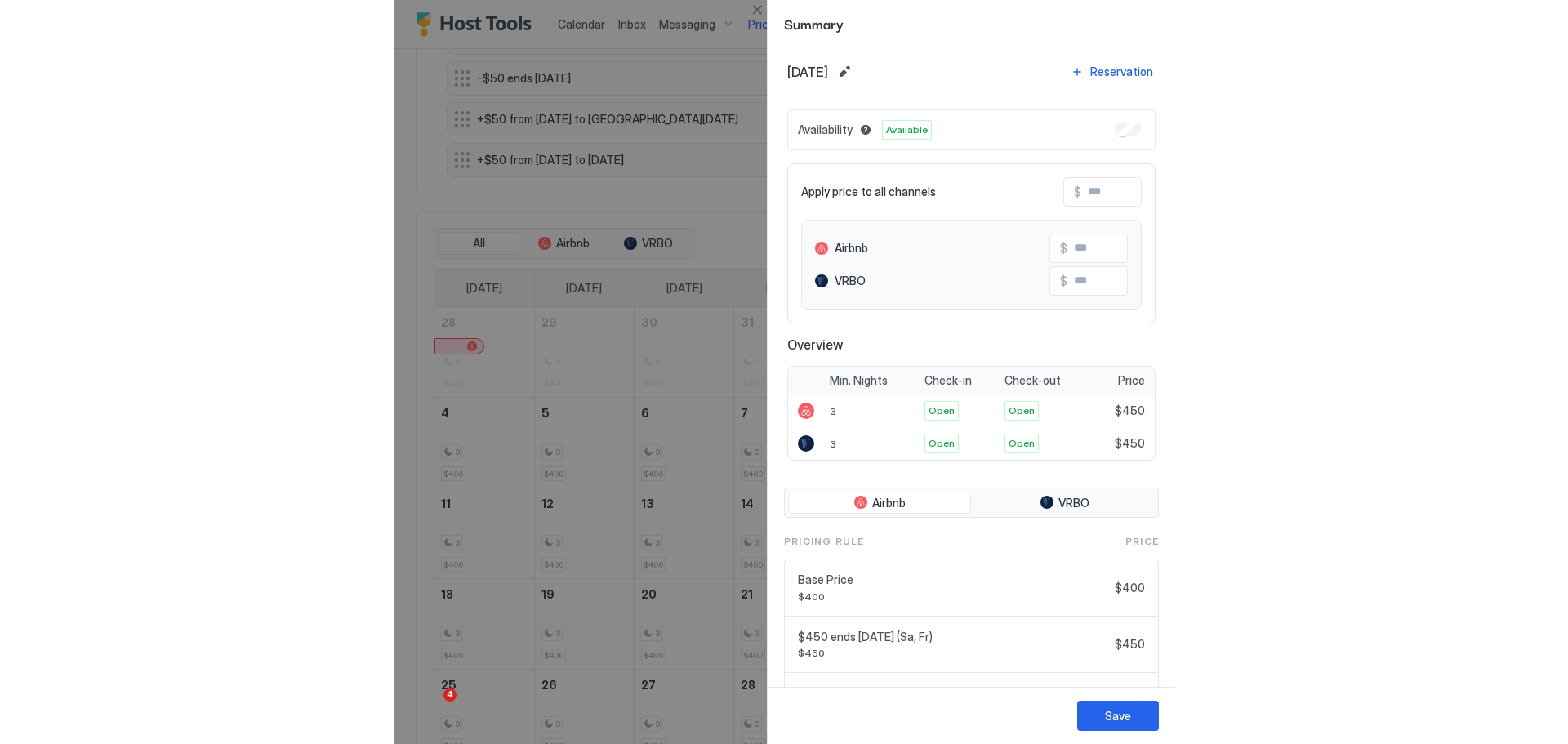
scroll to position [313, 940]
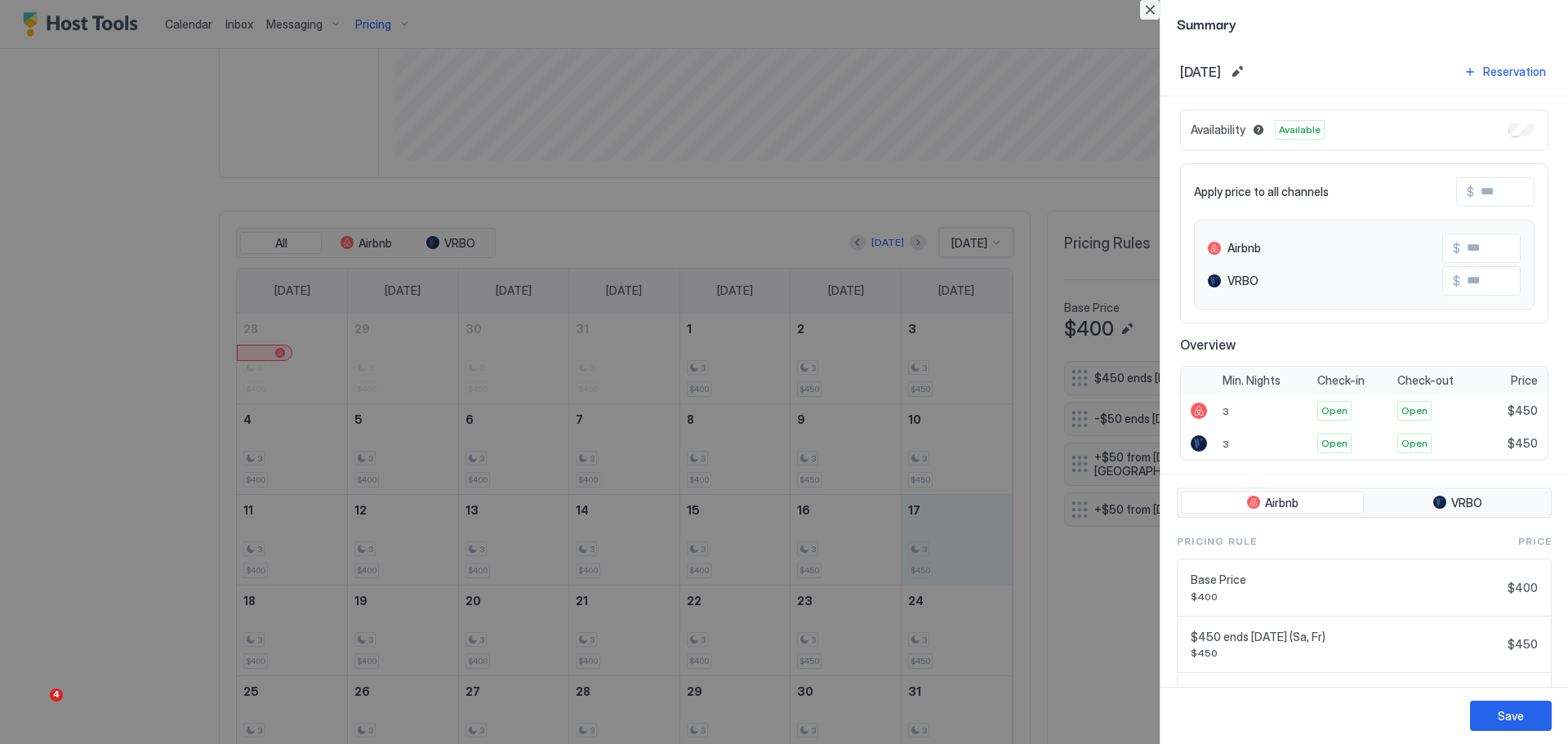
click at [1153, 6] on button "Close" at bounding box center [1150, 10] width 19 height 19
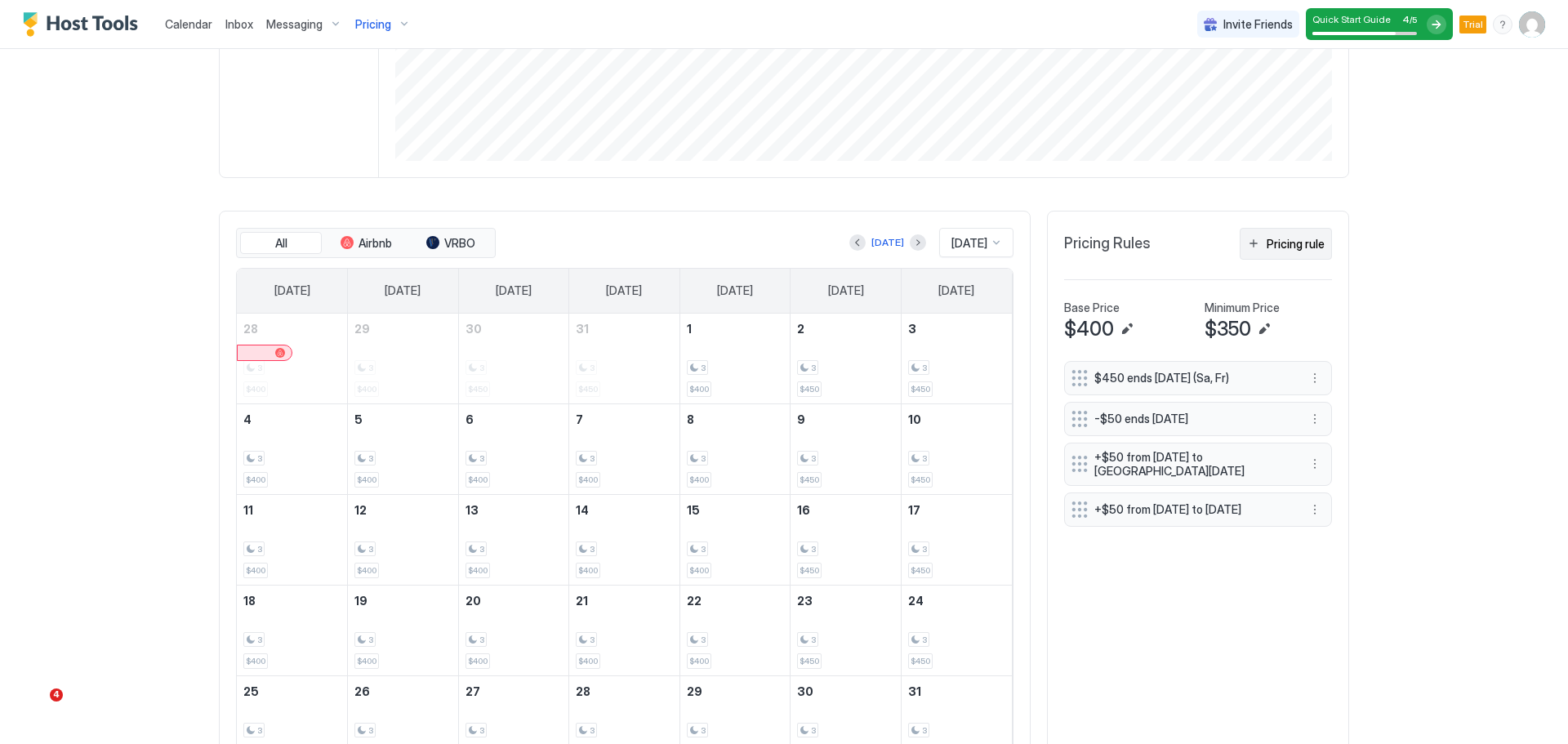
click at [1290, 241] on div "Pricing rule" at bounding box center [1295, 243] width 58 height 17
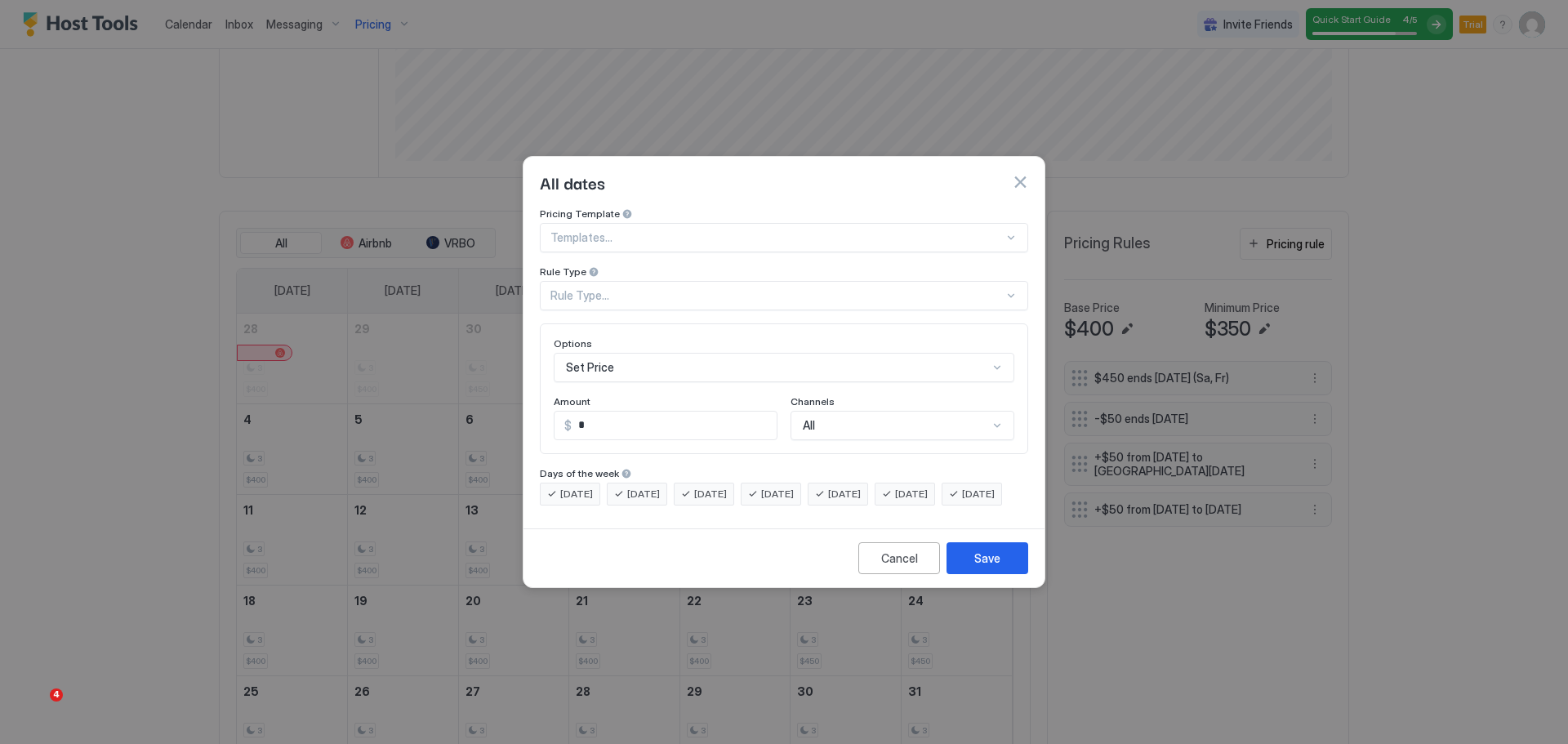
click at [643, 230] on div at bounding box center [776, 237] width 453 height 15
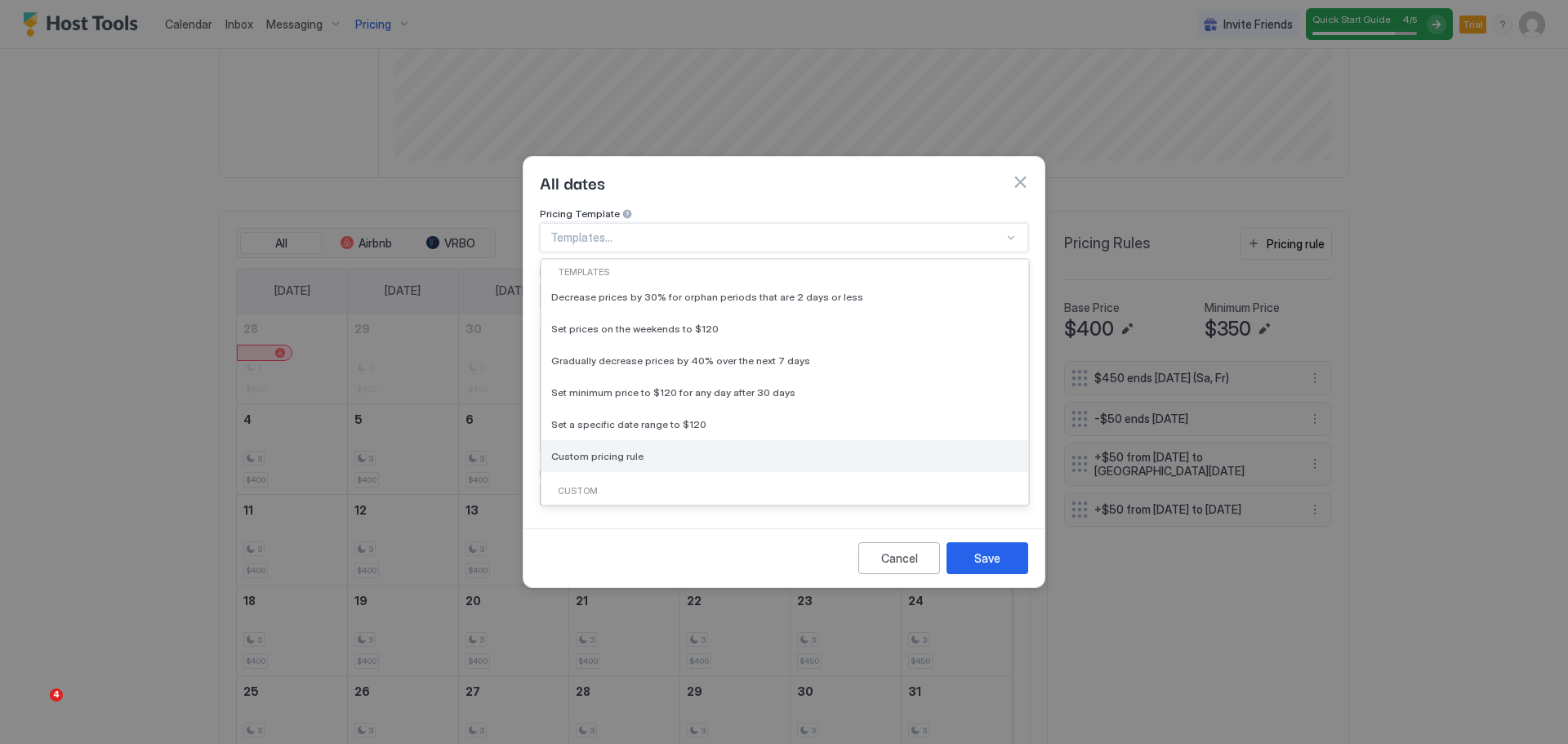
click at [601, 450] on span "Custom pricing rule" at bounding box center [597, 456] width 92 height 13
type input "***"
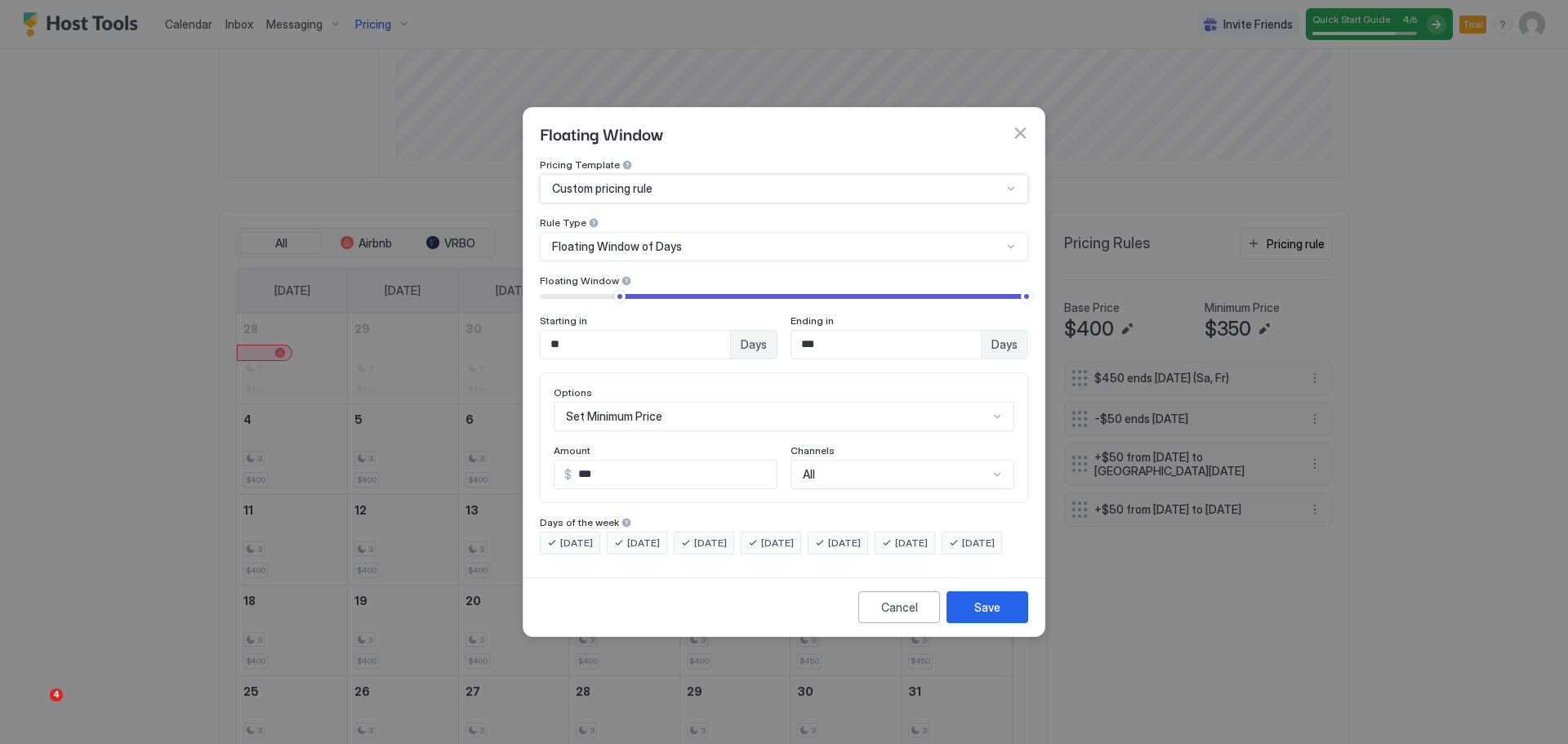
click at [707, 240] on div "Floating Window of Days" at bounding box center [777, 246] width 450 height 15
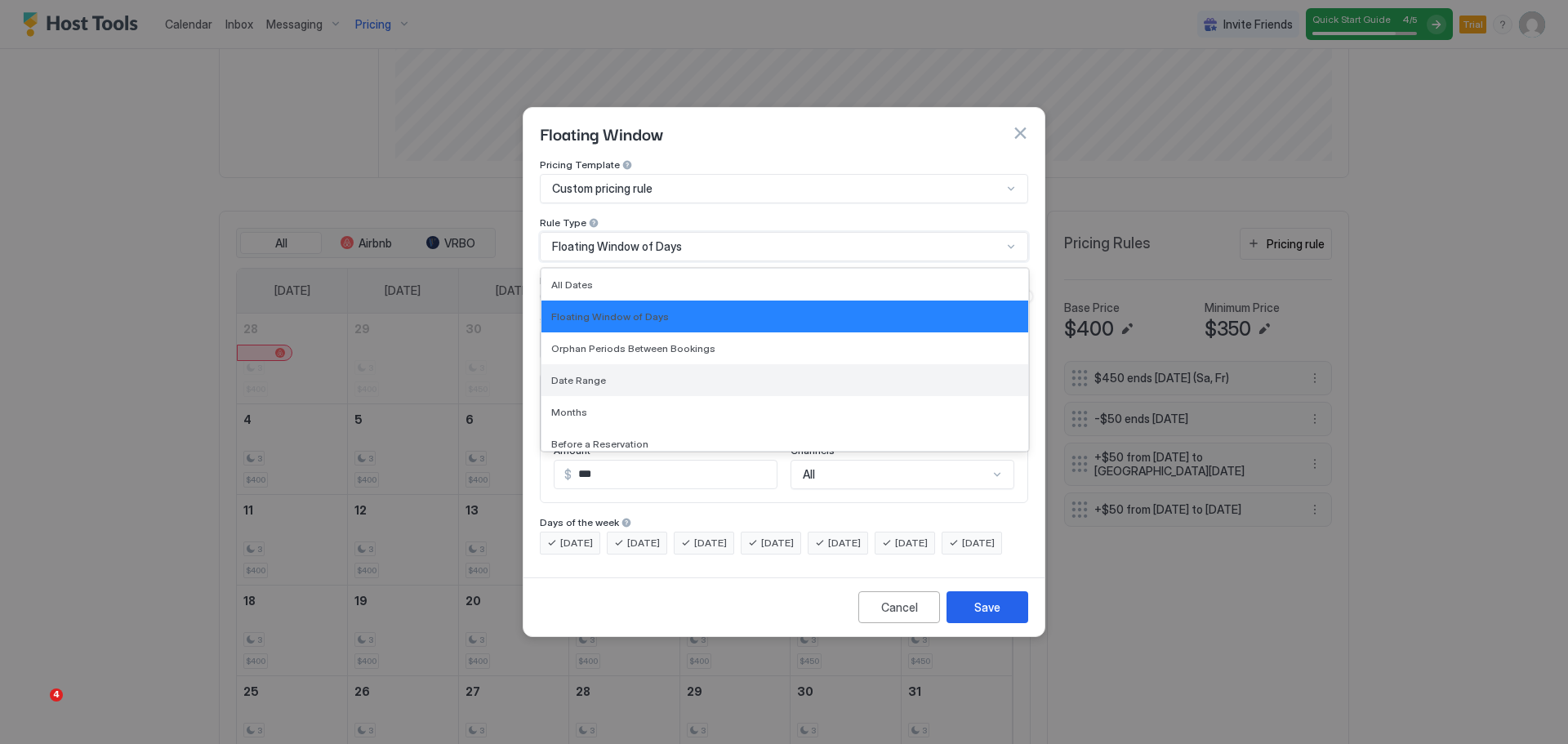
click at [600, 373] on span "Date Range" at bounding box center [578, 379] width 54 height 13
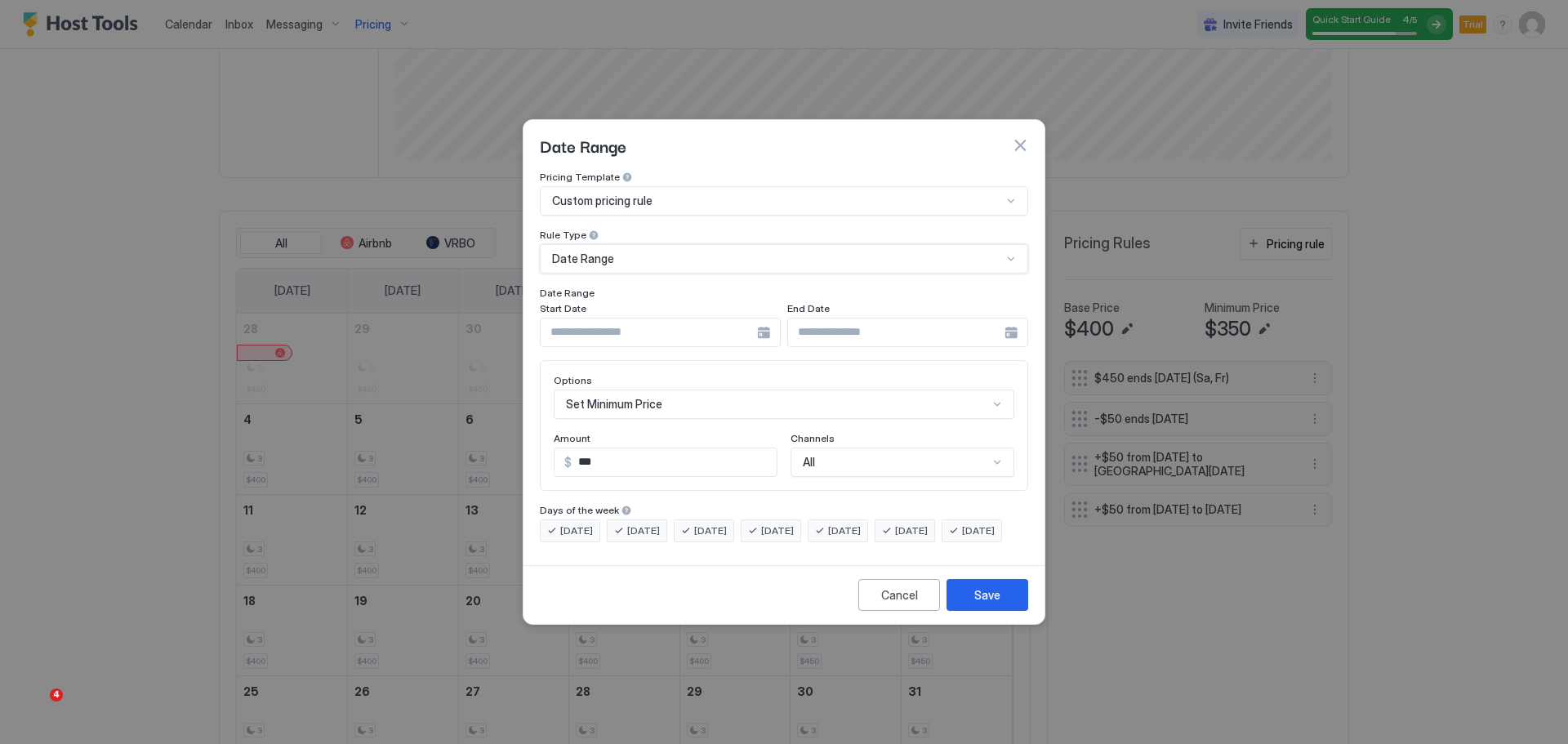
click at [758, 321] on div at bounding box center [660, 332] width 241 height 29
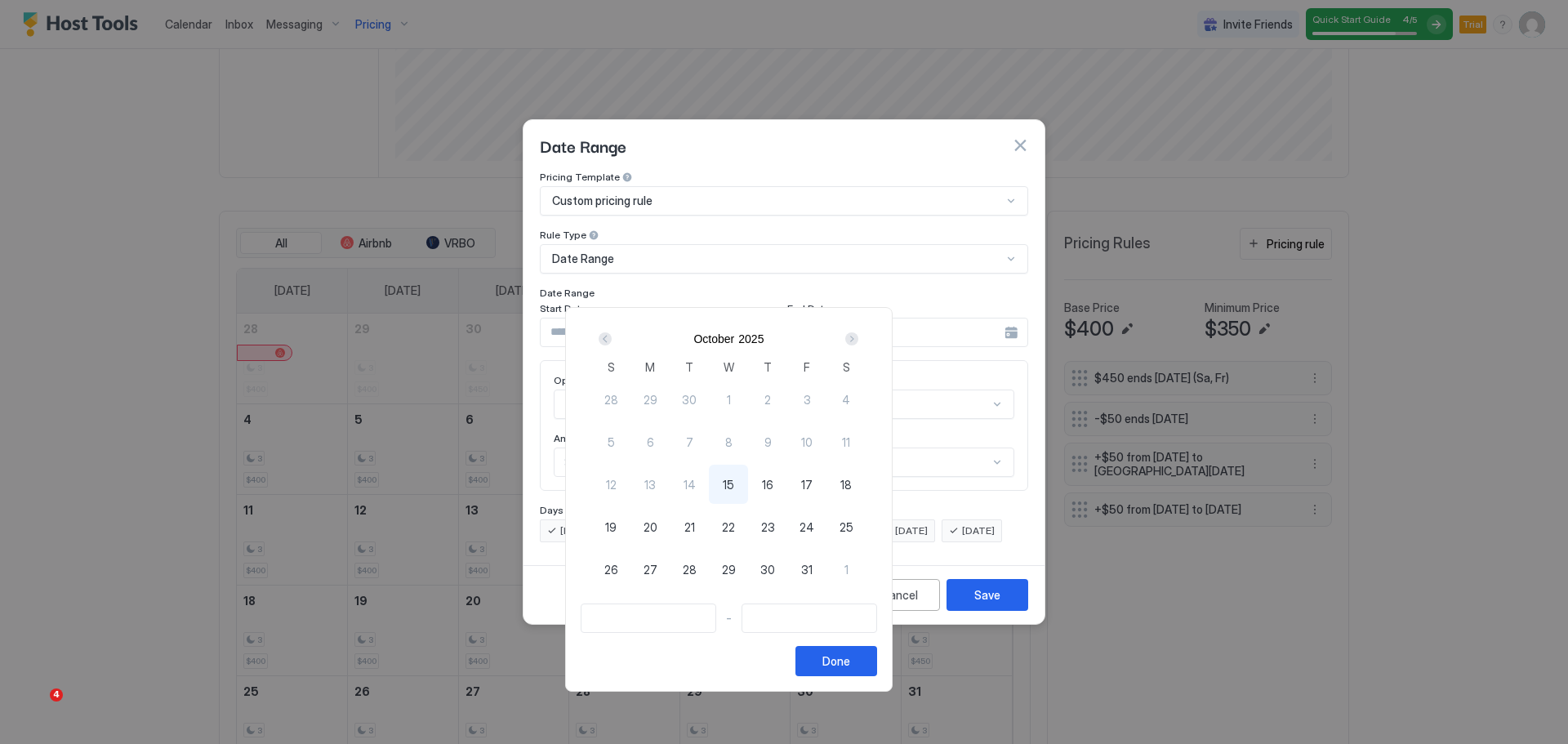
click at [859, 342] on div "Next" at bounding box center [851, 339] width 13 height 13
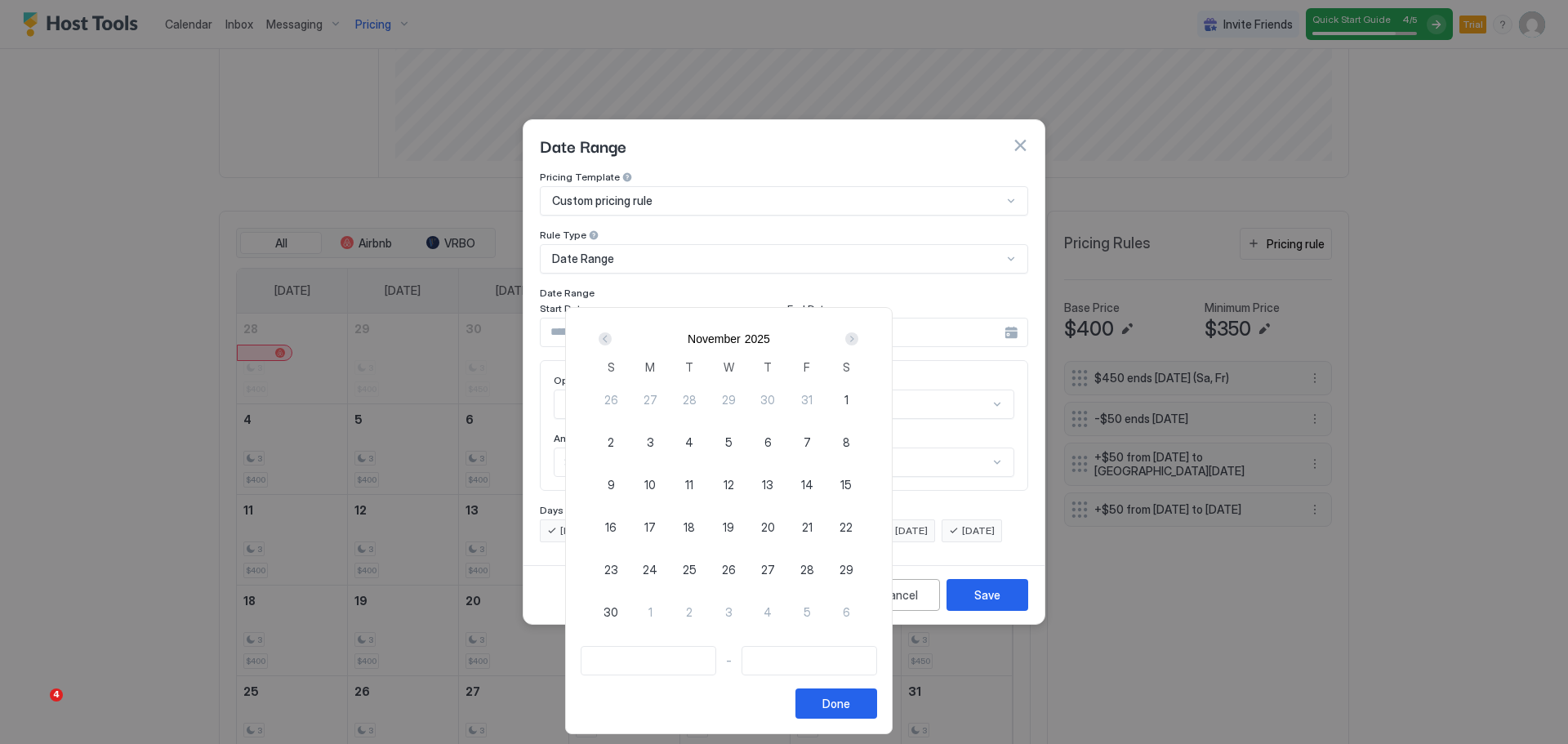
click at [859, 342] on div "Next" at bounding box center [851, 339] width 13 height 13
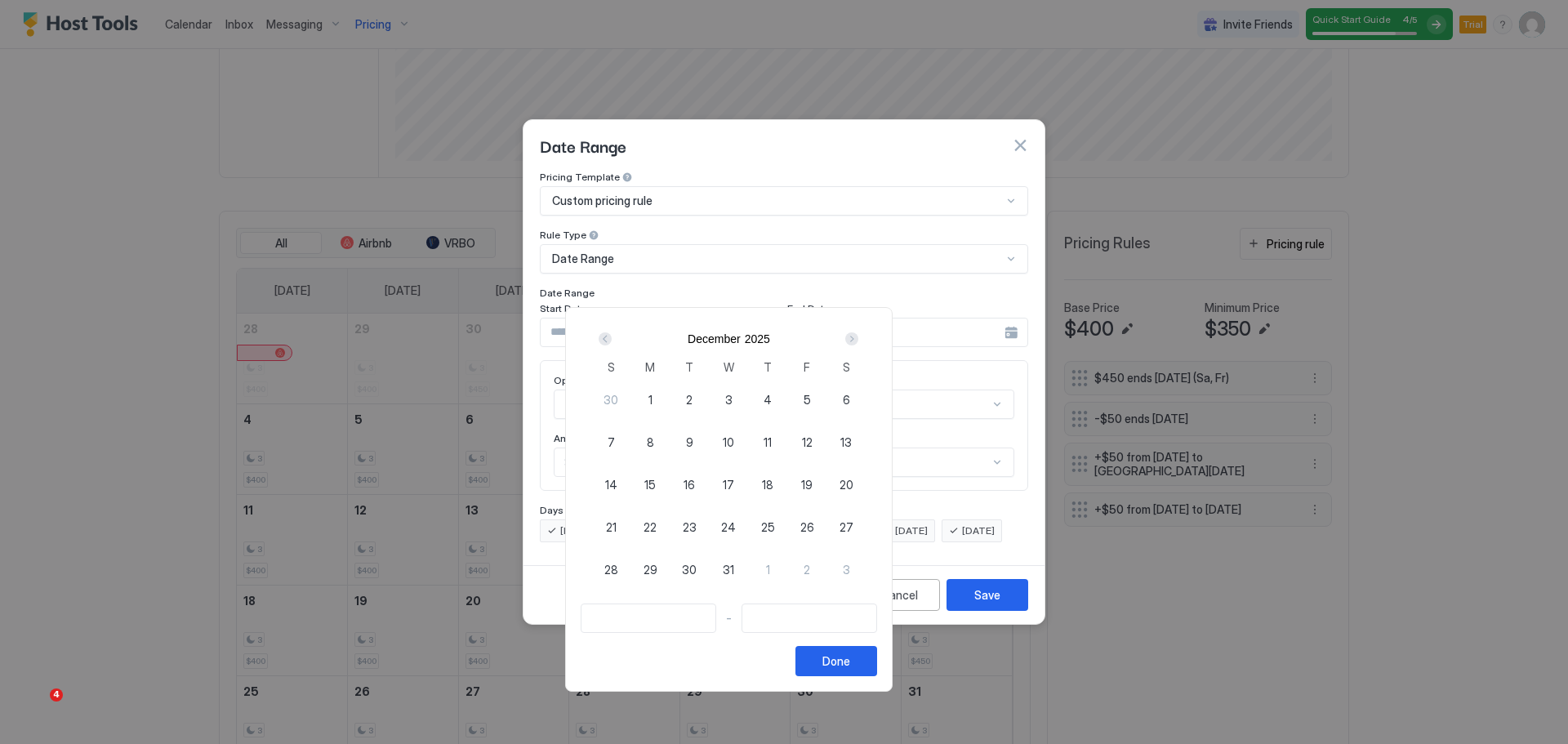
click at [859, 342] on div "Next" at bounding box center [851, 339] width 13 height 13
click at [852, 483] on span "17" at bounding box center [846, 485] width 12 height 17
type input "**********"
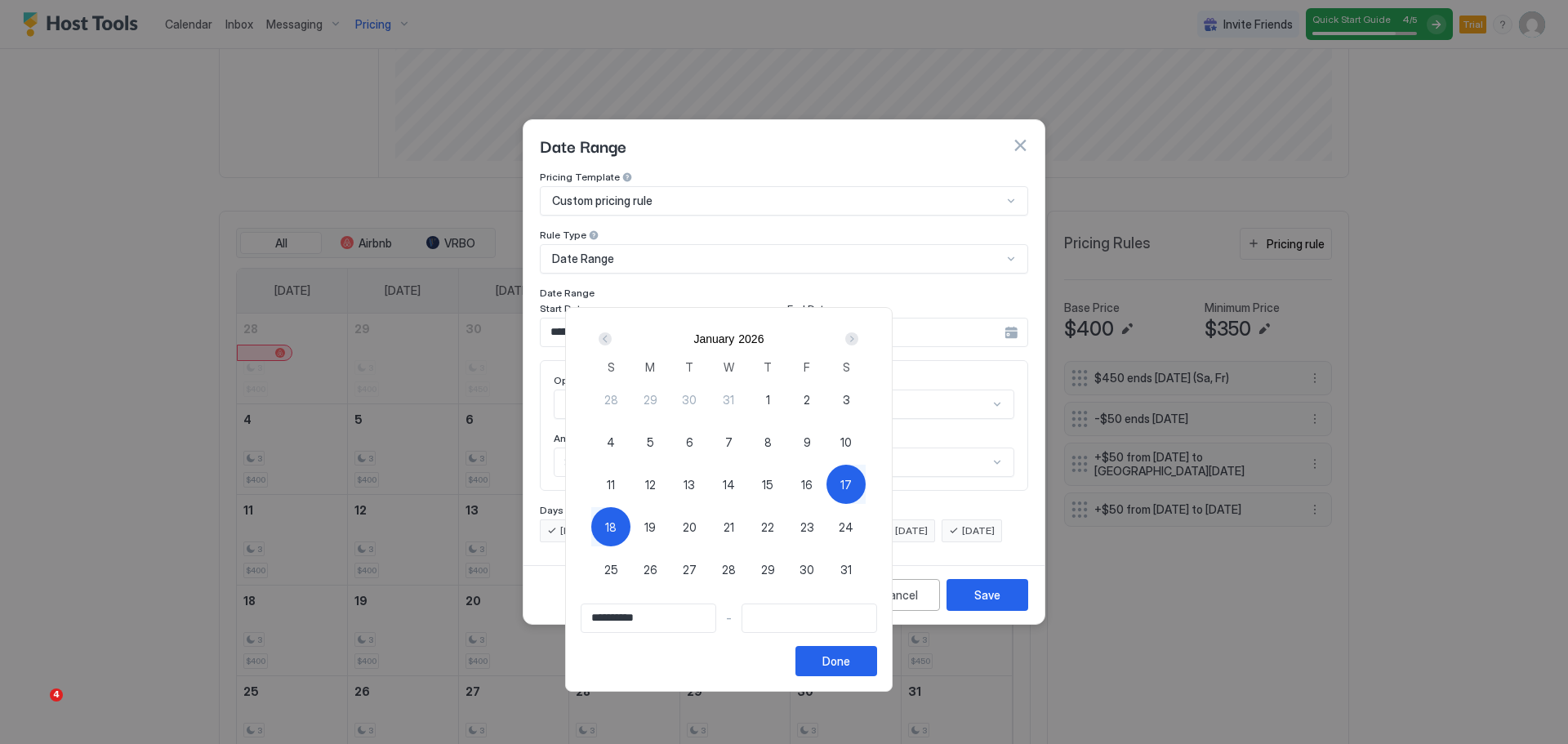
click at [616, 532] on span "18" at bounding box center [611, 527] width 12 height 17
type input "**********"
click at [656, 523] on span "19" at bounding box center [650, 527] width 12 height 17
type input "**********"
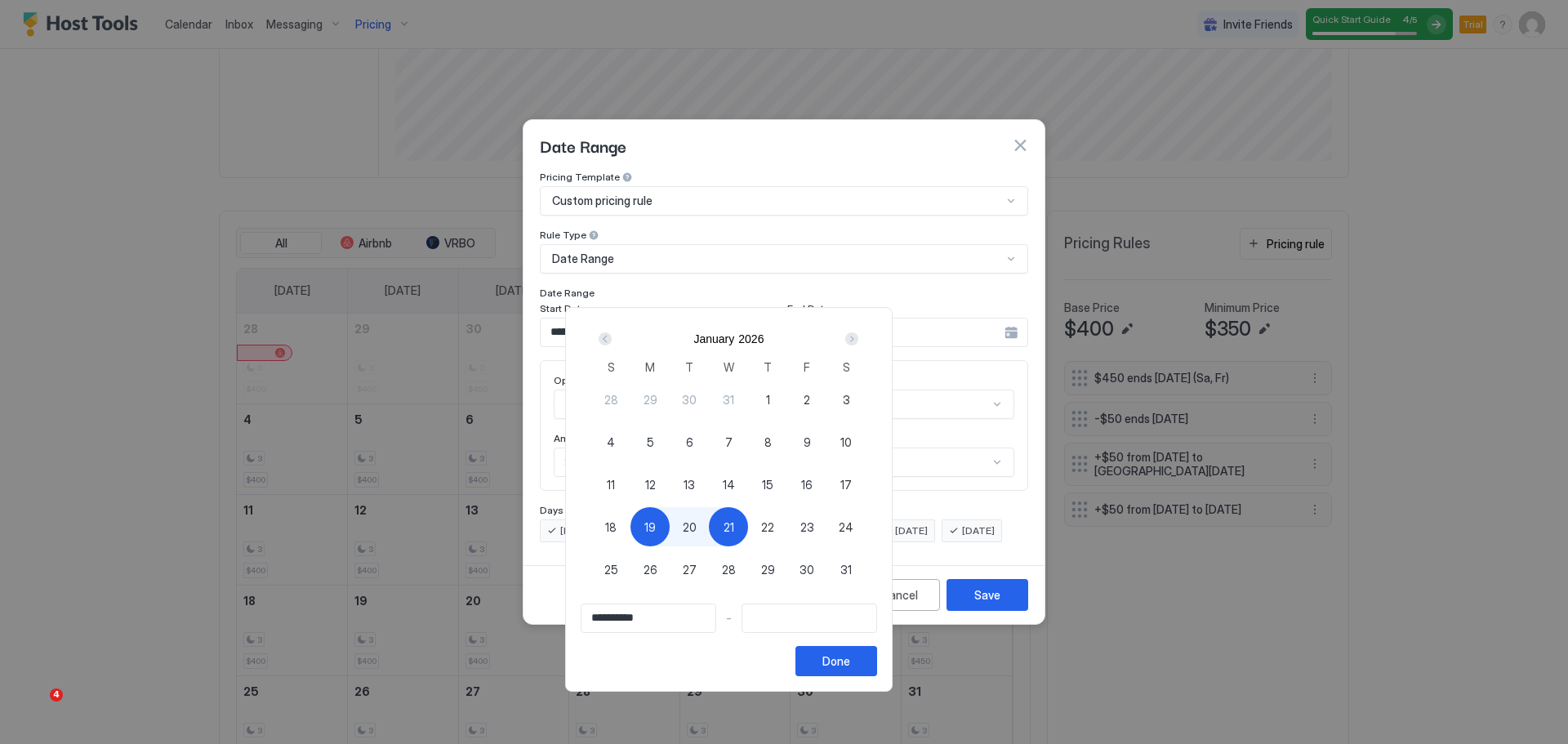
type input "**********"
click at [866, 477] on div "17" at bounding box center [846, 484] width 39 height 39
type input "**********"
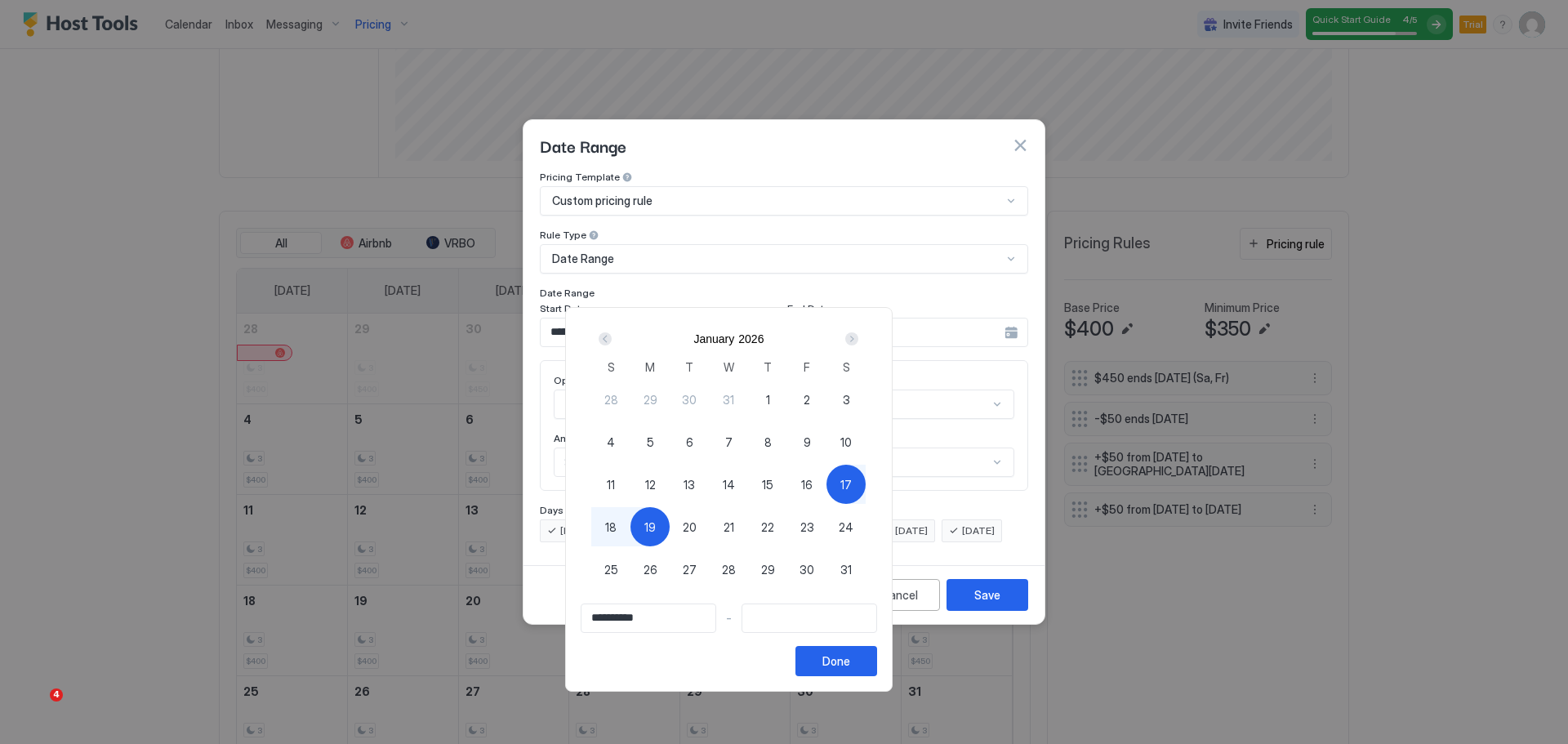
click at [656, 527] on span "19" at bounding box center [650, 527] width 12 height 17
type input "**********"
click at [850, 661] on div "Done" at bounding box center [836, 661] width 28 height 17
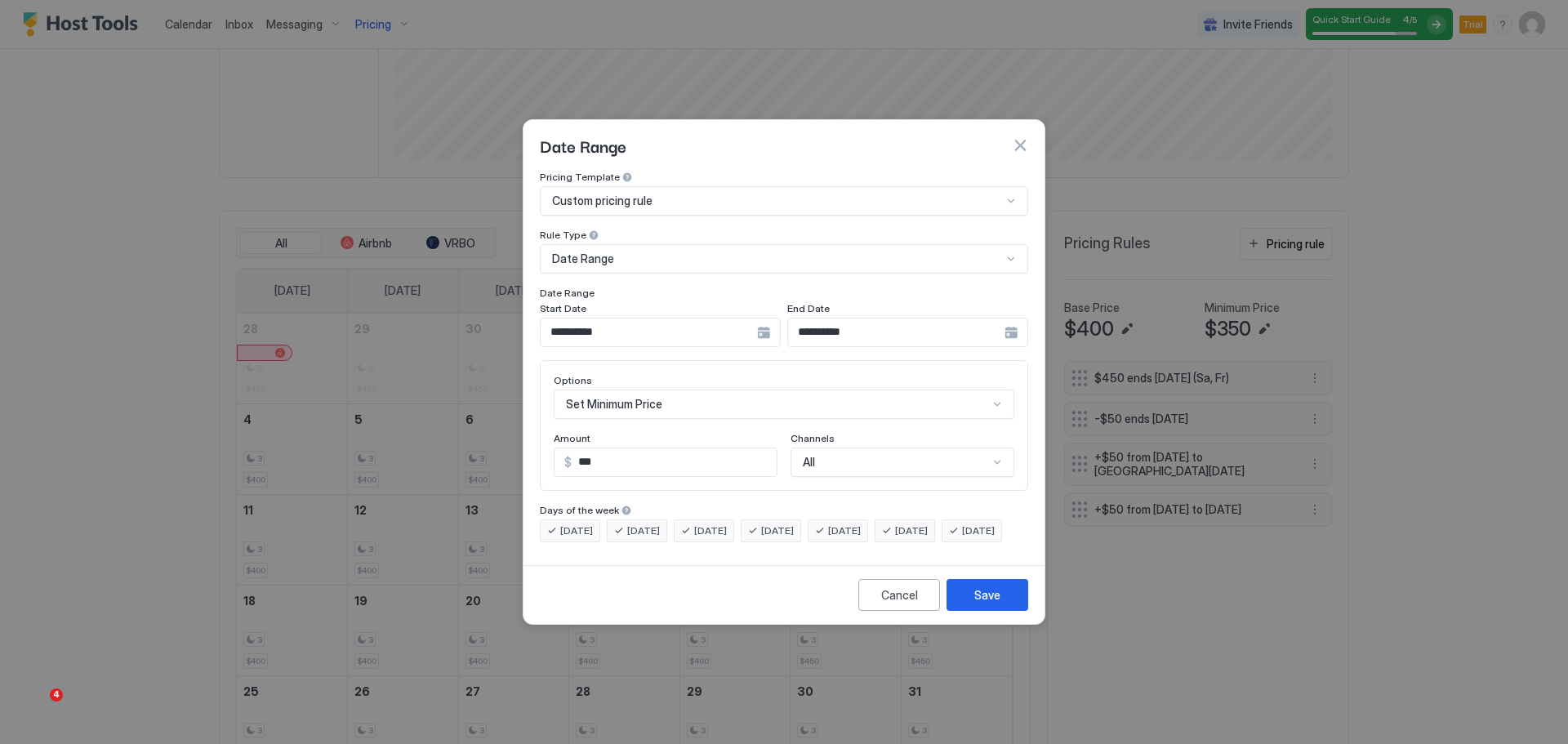
click at [662, 451] on input "***" at bounding box center [673, 462] width 205 height 28
type input "*"
type input "**"
click at [993, 603] on div "Save" at bounding box center [987, 595] width 26 height 17
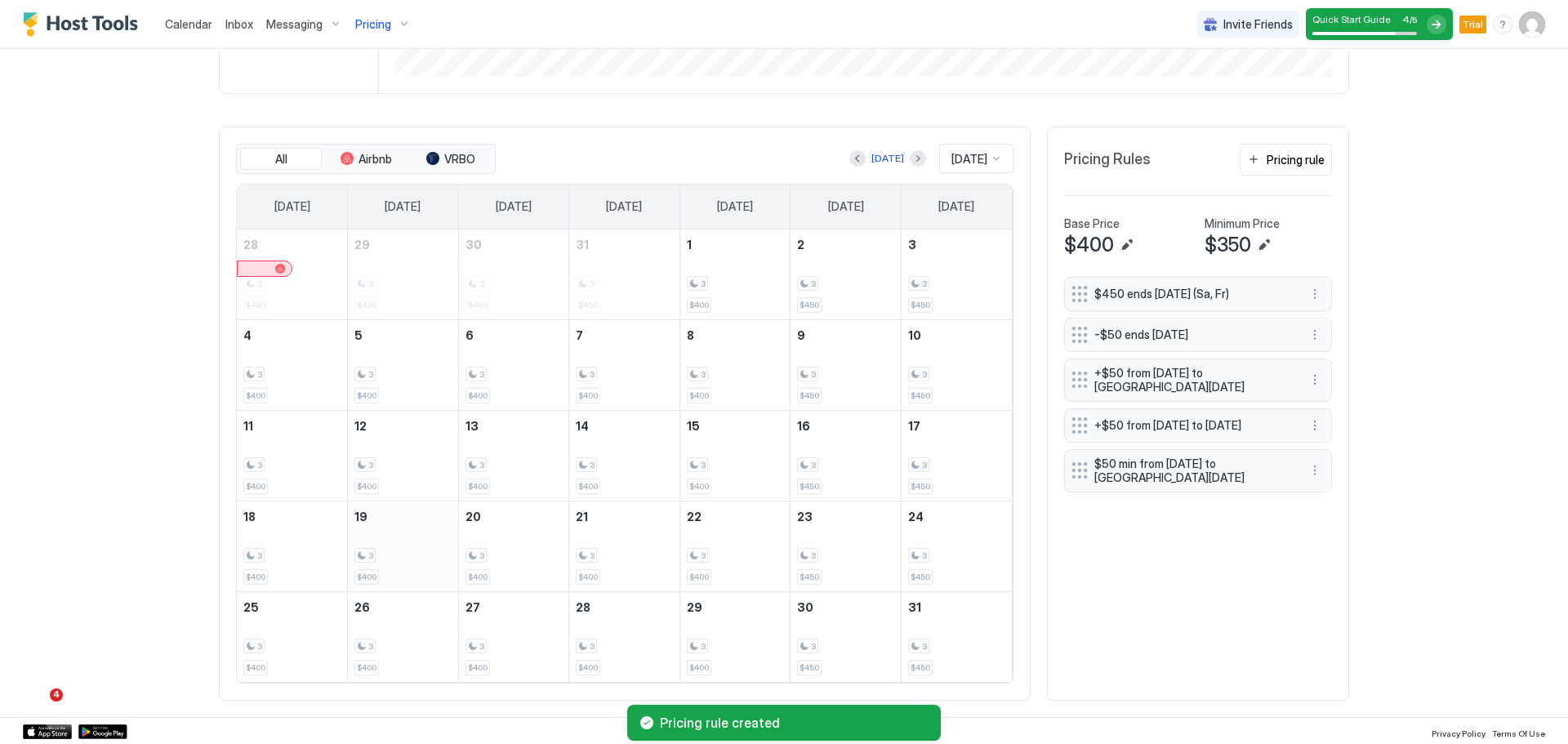
scroll to position [530, 0]
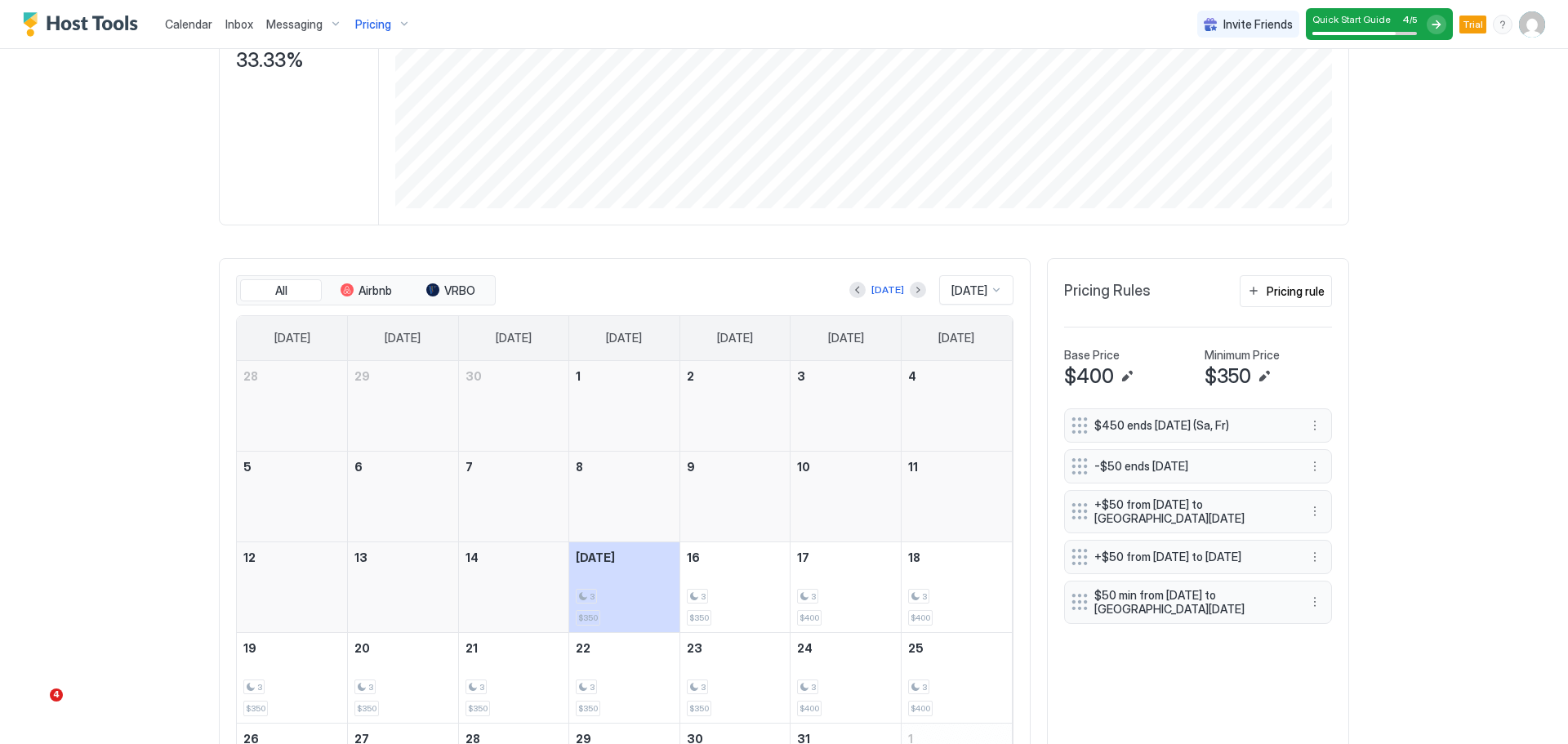
scroll to position [399, 0]
click at [977, 285] on span "[DATE]" at bounding box center [969, 288] width 36 height 15
click at [964, 462] on div "Dec 2025" at bounding box center [977, 455] width 73 height 32
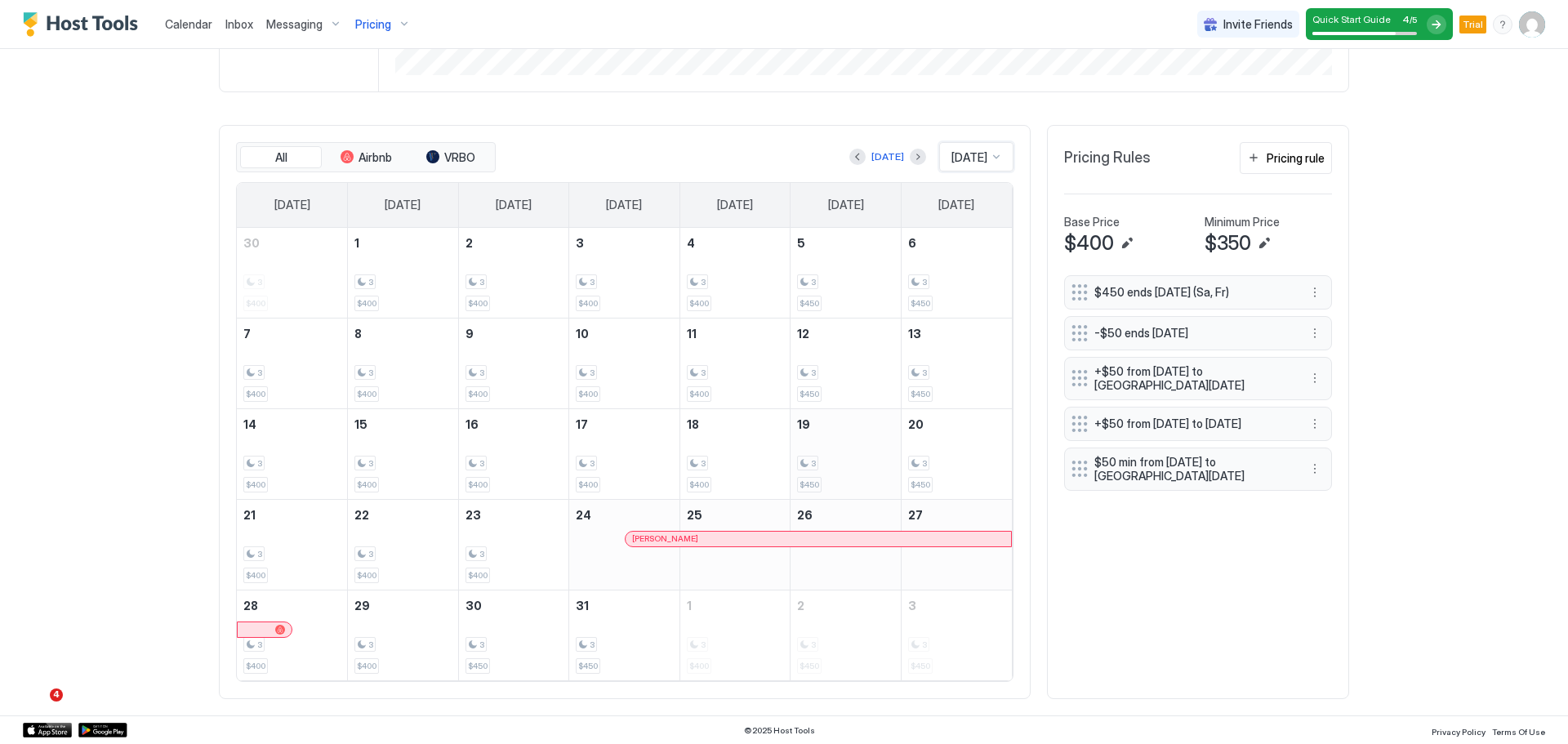
scroll to position [530, 0]
click at [990, 161] on div at bounding box center [996, 155] width 13 height 13
click at [978, 213] on div "Jan 2026" at bounding box center [977, 215] width 53 height 13
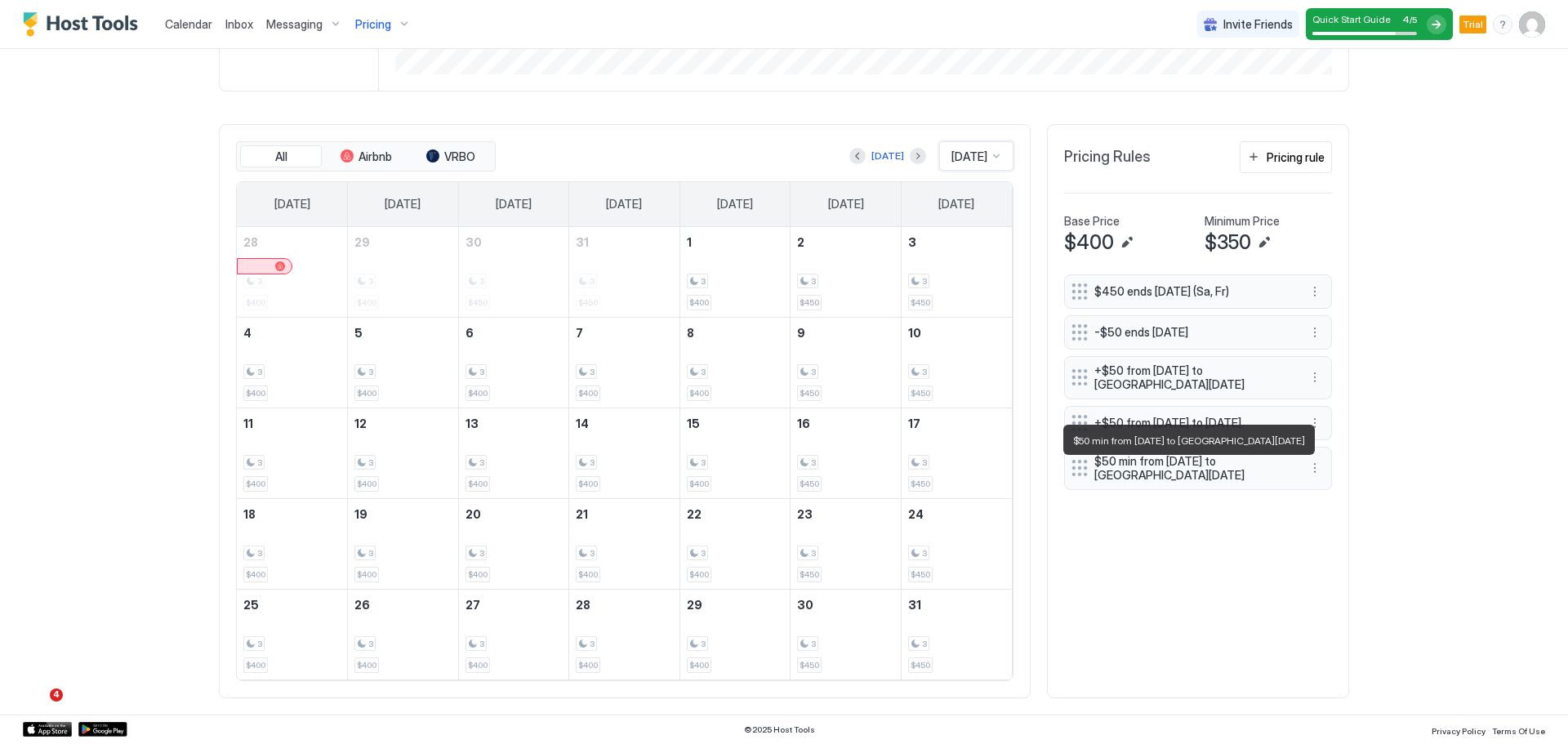
click at [1233, 482] on span "$50 min from Sat, Jan 17th 2026 to Mon, Jan 19th 2026" at bounding box center [1192, 468] width 194 height 28
click at [1312, 472] on button "More options" at bounding box center [1315, 468] width 19 height 19
click at [1340, 497] on span "Edit" at bounding box center [1339, 500] width 18 height 13
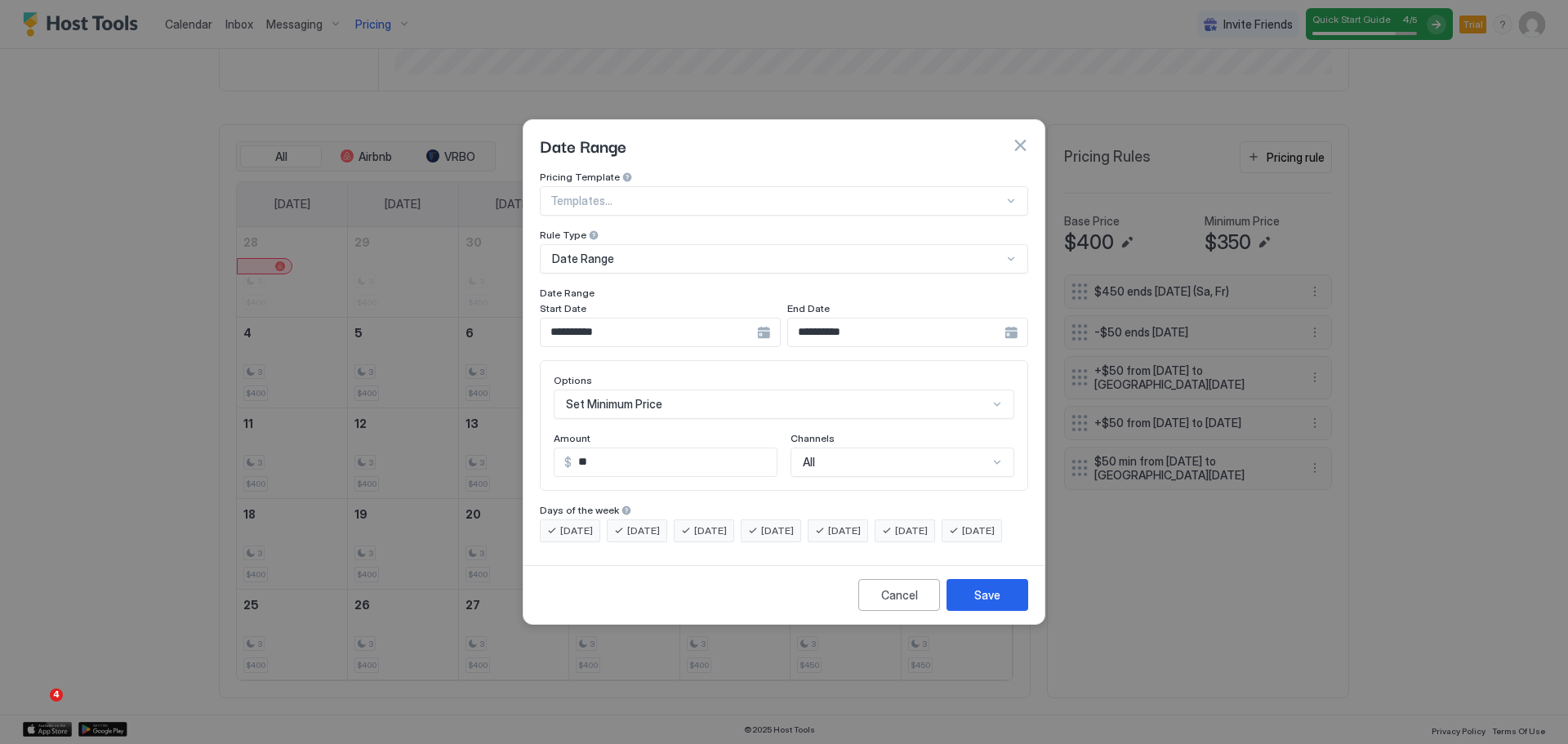
click at [701, 398] on div "Set Minimum Price" at bounding box center [784, 404] width 461 height 29
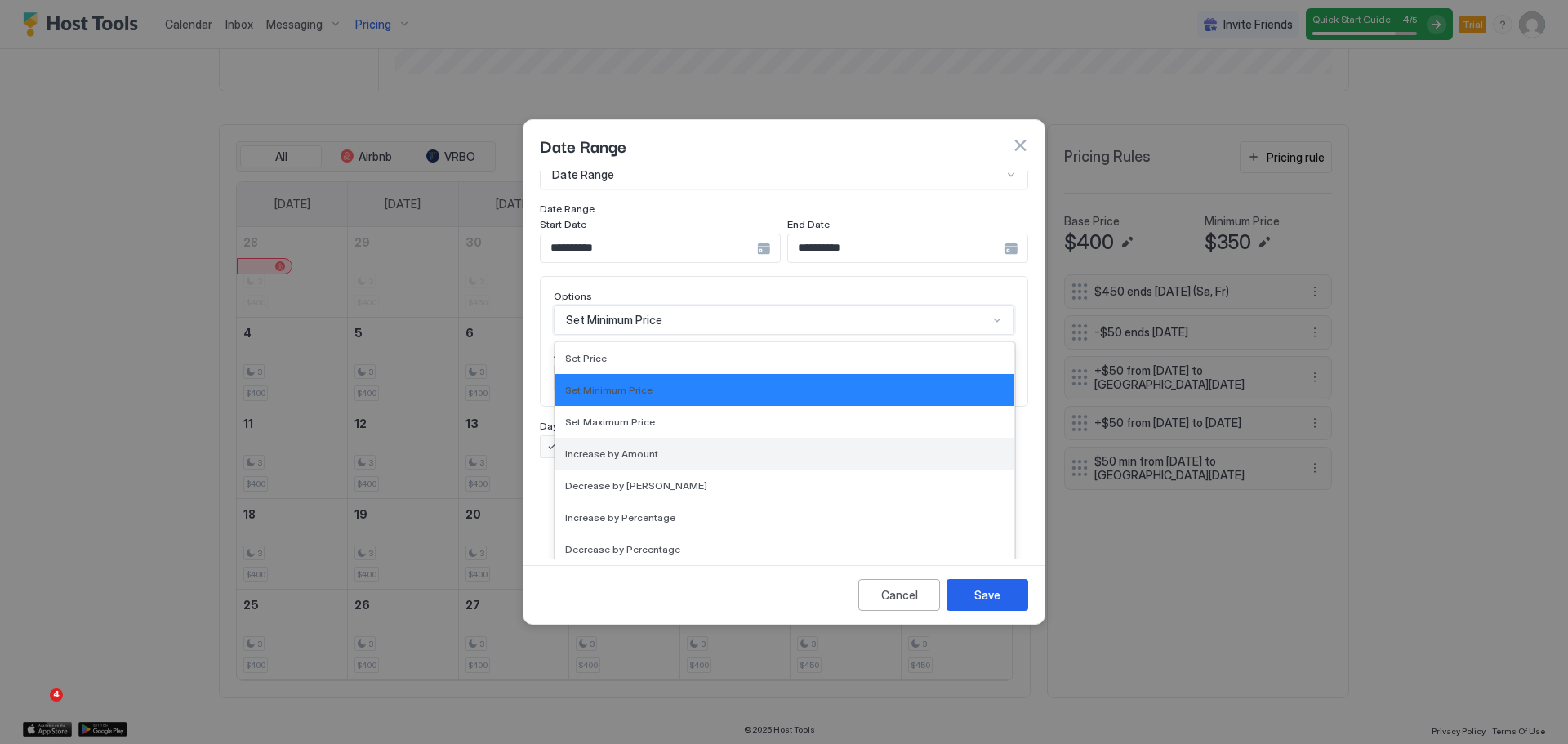
click at [689, 447] on div "Increase by Amount" at bounding box center [784, 453] width 440 height 13
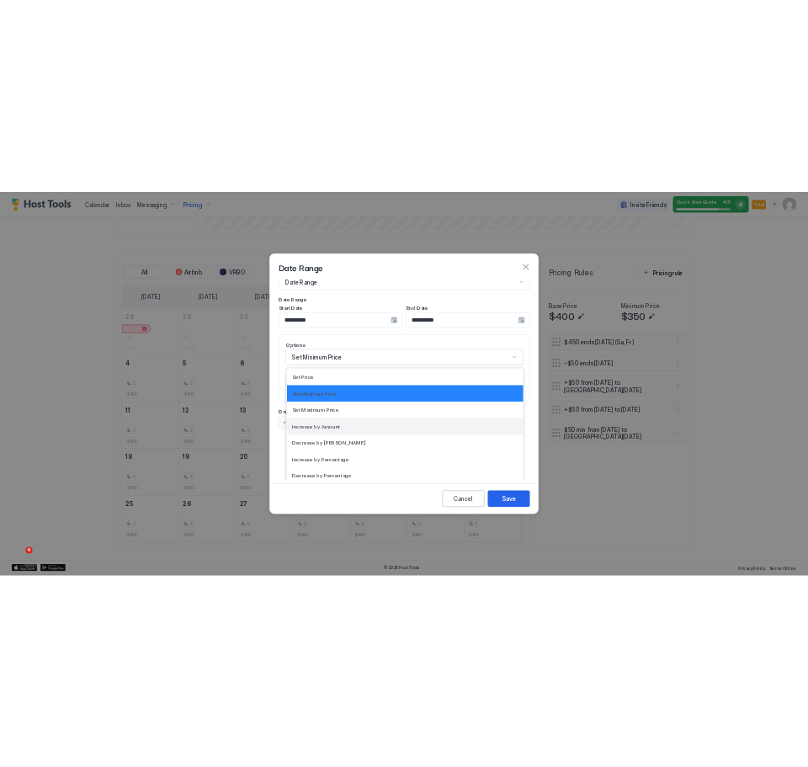
scroll to position [0, 0]
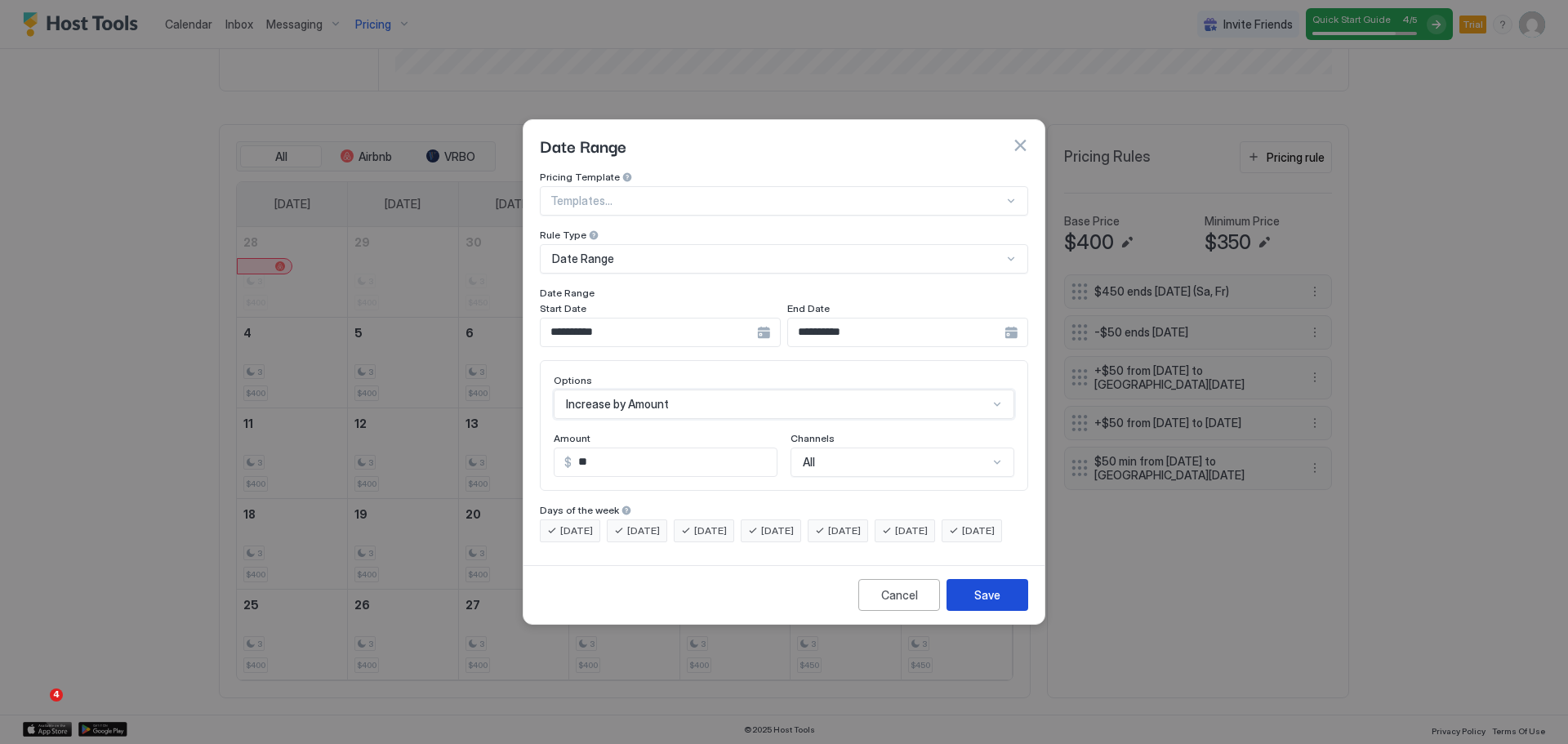
click at [1008, 611] on button "Save" at bounding box center [987, 595] width 82 height 32
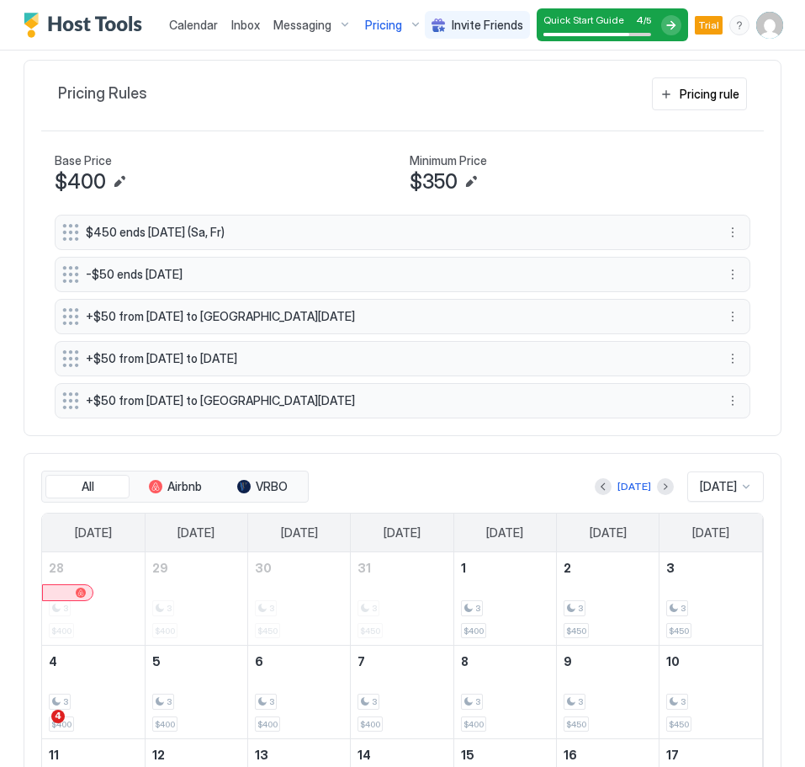
scroll to position [692, 0]
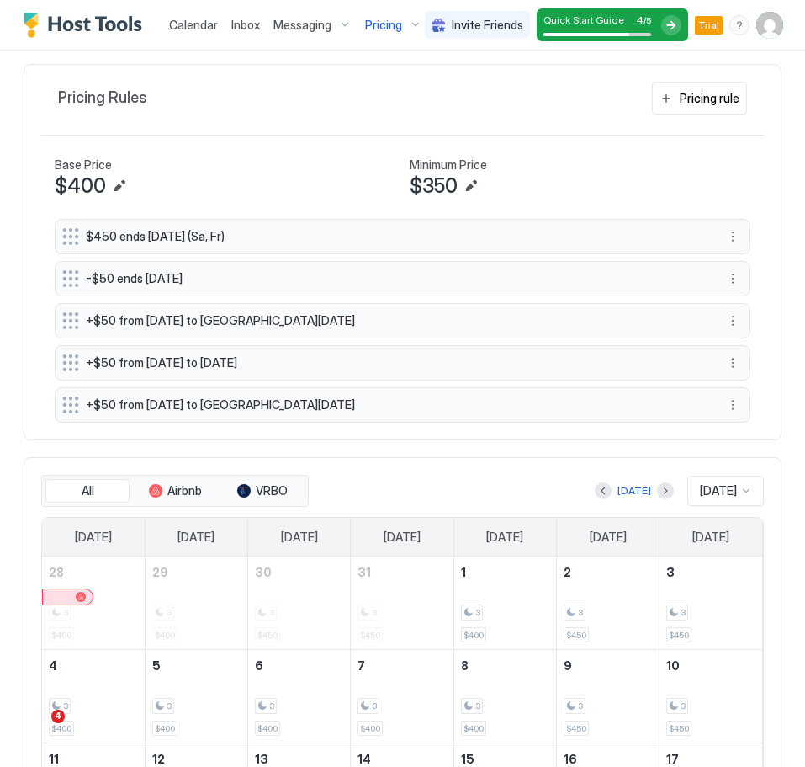
click at [731, 100] on div "Pricing rule" at bounding box center [710, 98] width 60 height 18
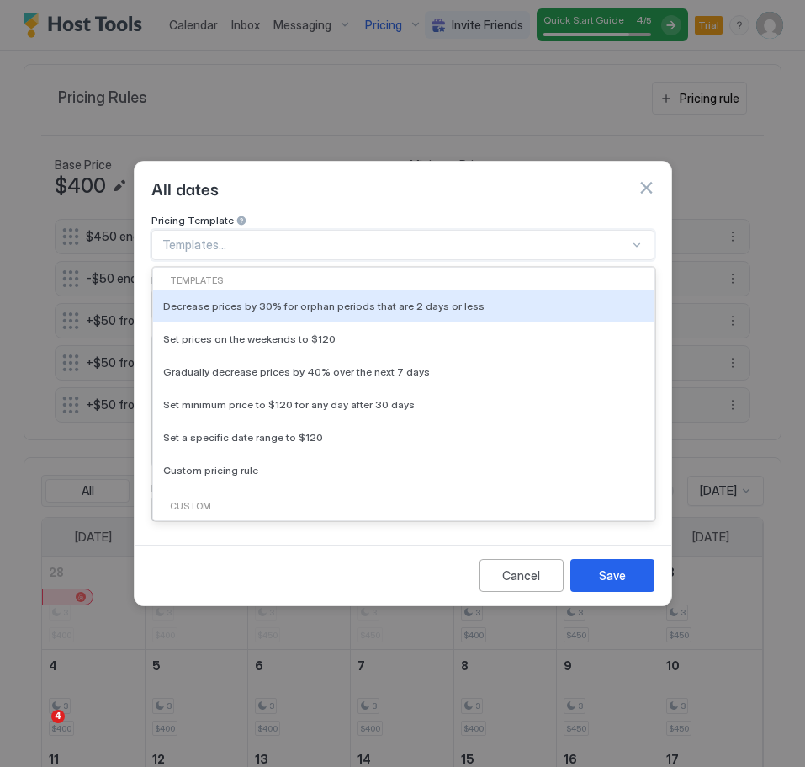
click at [302, 237] on div at bounding box center [395, 244] width 467 height 15
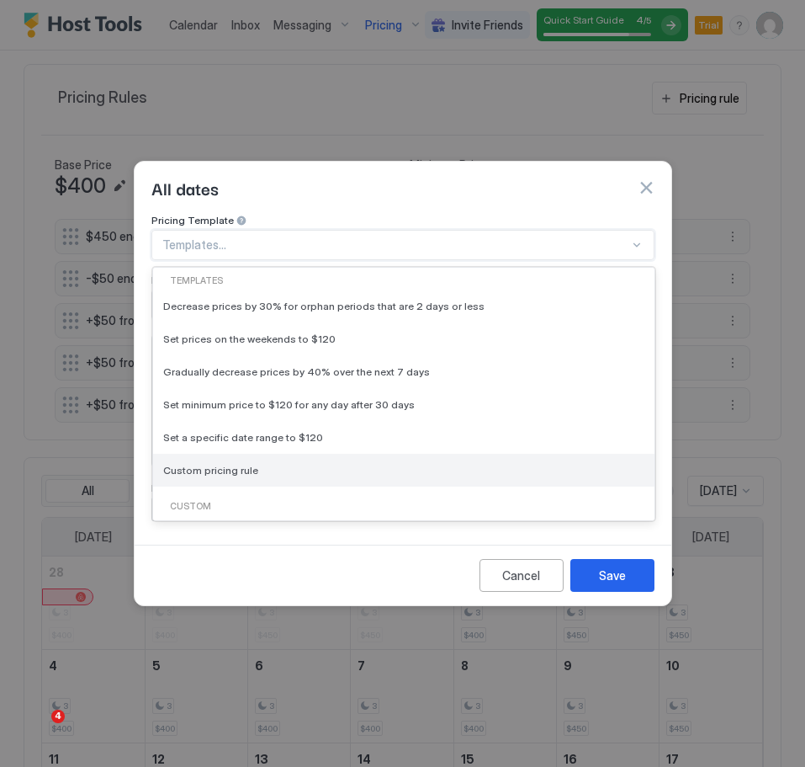
click at [242, 464] on span "Custom pricing rule" at bounding box center [210, 470] width 95 height 13
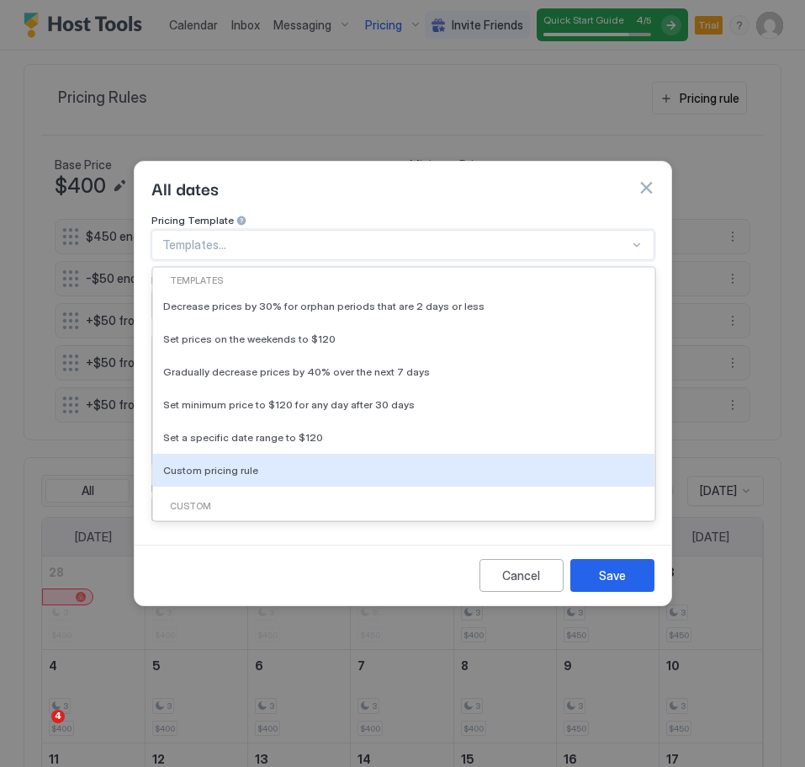
type input "***"
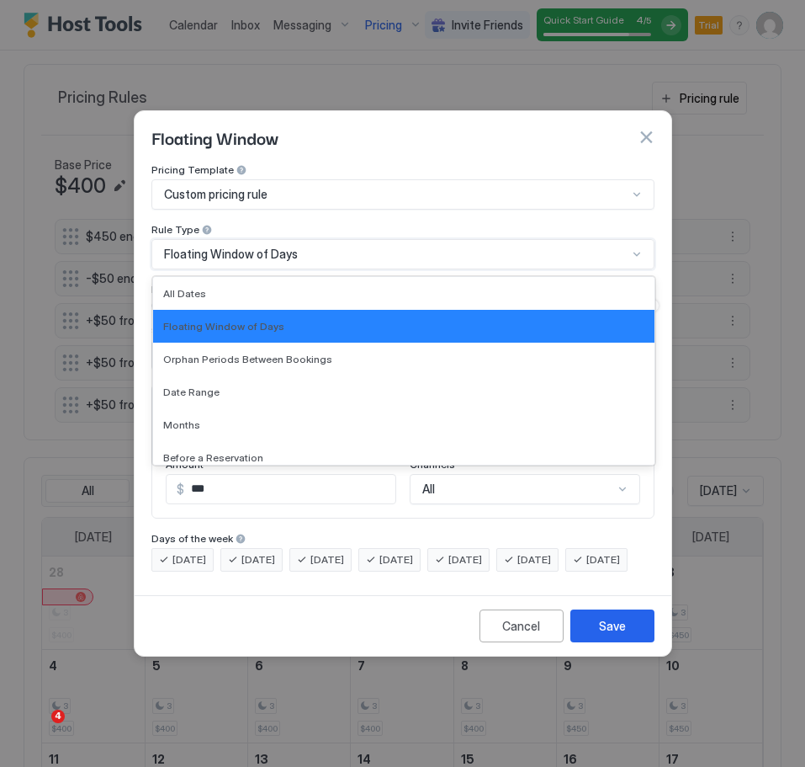
click at [325, 247] on div "Floating Window of Days" at bounding box center [396, 254] width 464 height 15
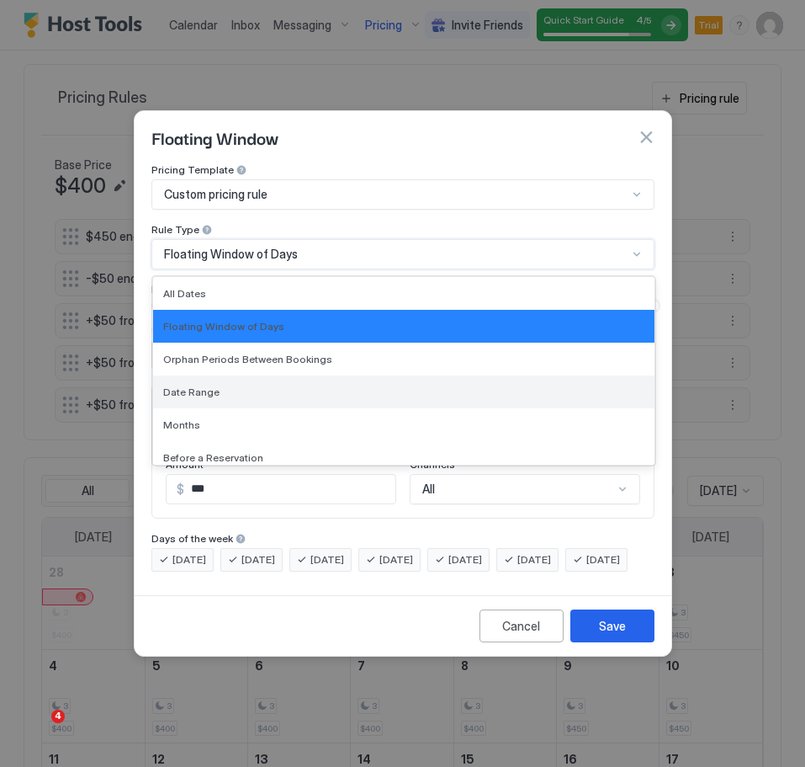
click at [226, 385] on div "Date Range" at bounding box center [403, 391] width 481 height 13
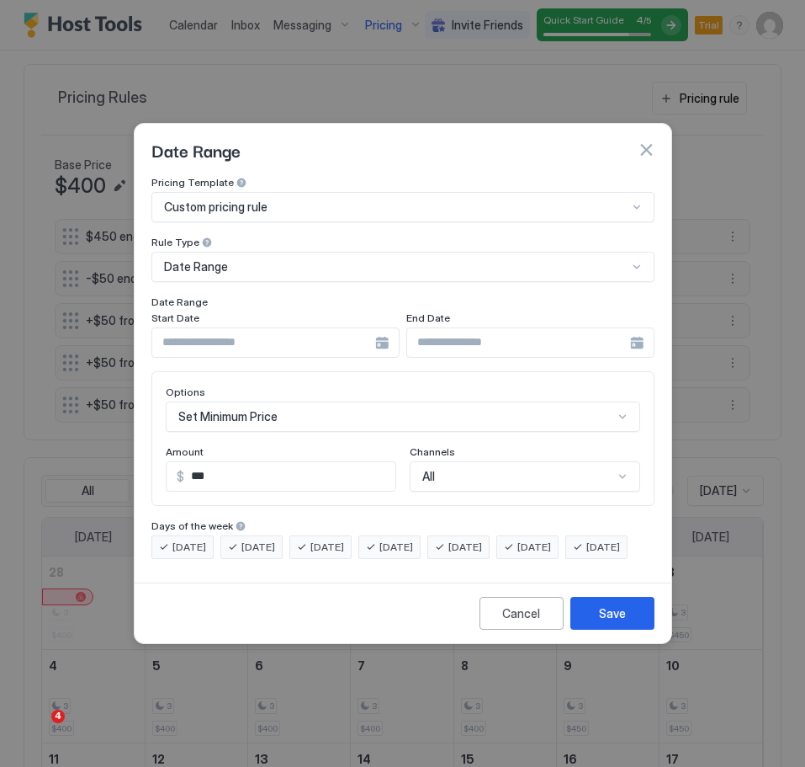
click at [380, 327] on div at bounding box center [275, 342] width 248 height 30
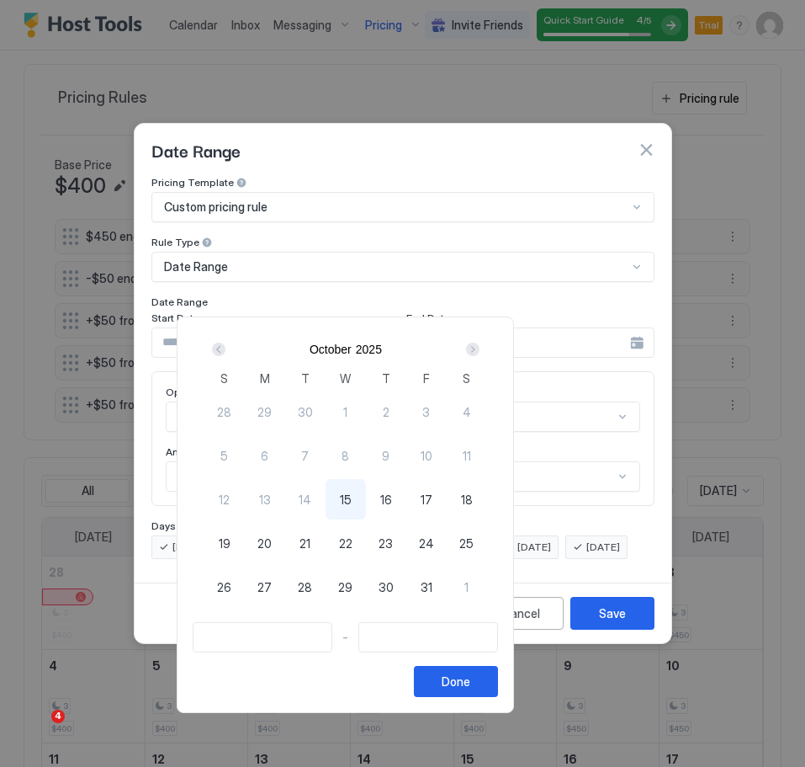
click at [480, 351] on div "Next" at bounding box center [472, 349] width 13 height 13
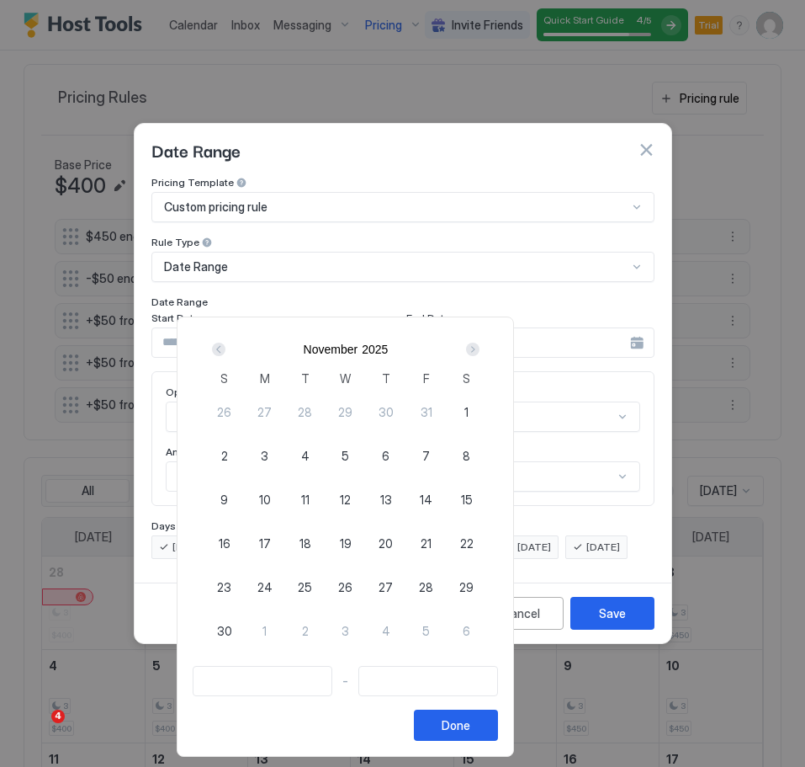
click at [480, 351] on div "Next" at bounding box center [472, 349] width 13 height 13
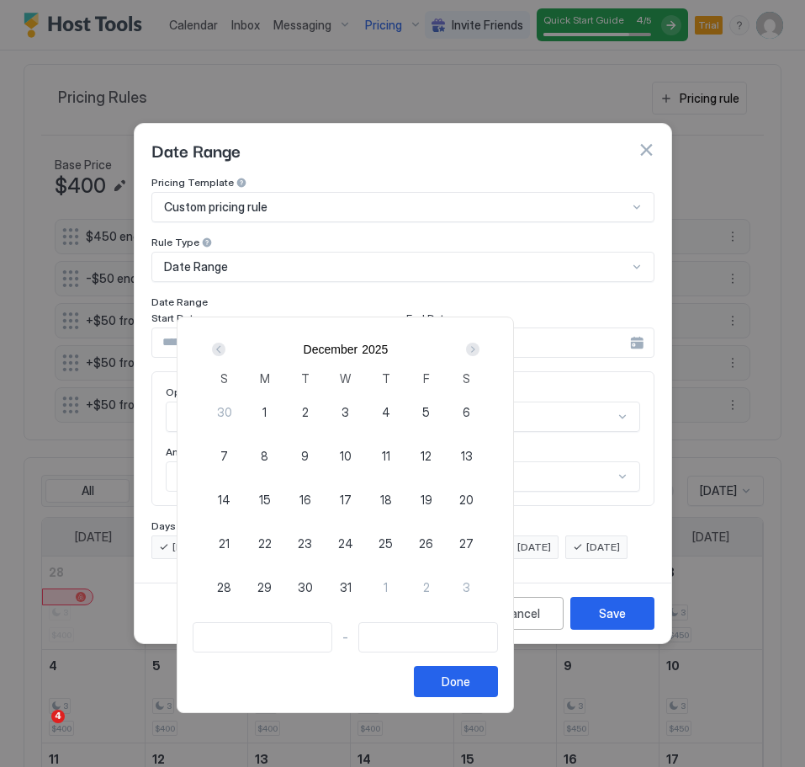
click at [480, 351] on div "Next" at bounding box center [472, 349] width 13 height 13
click at [231, 502] on span "15" at bounding box center [225, 500] width 12 height 18
type input "**********"
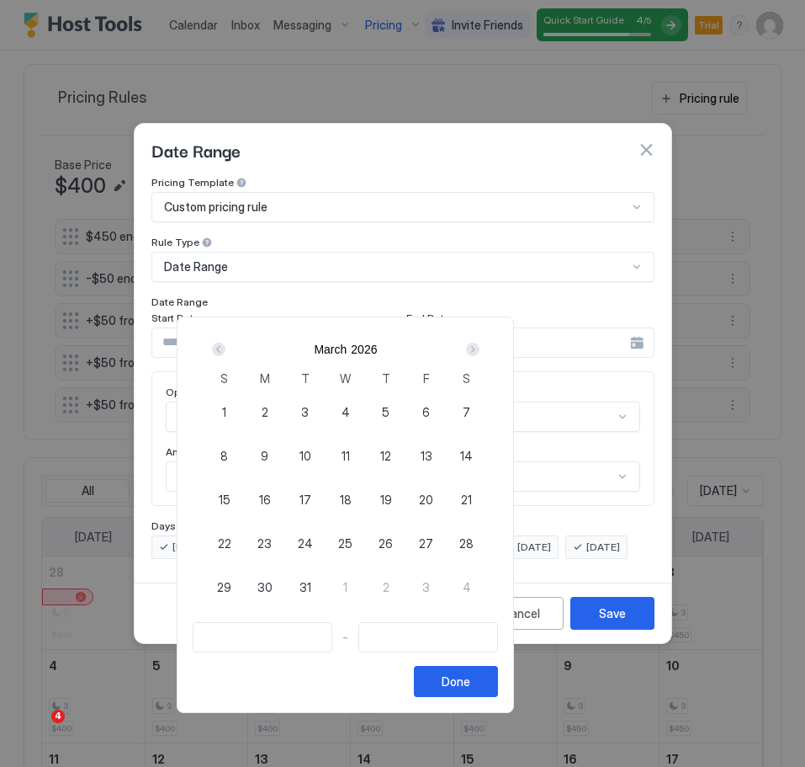
type input "**********"
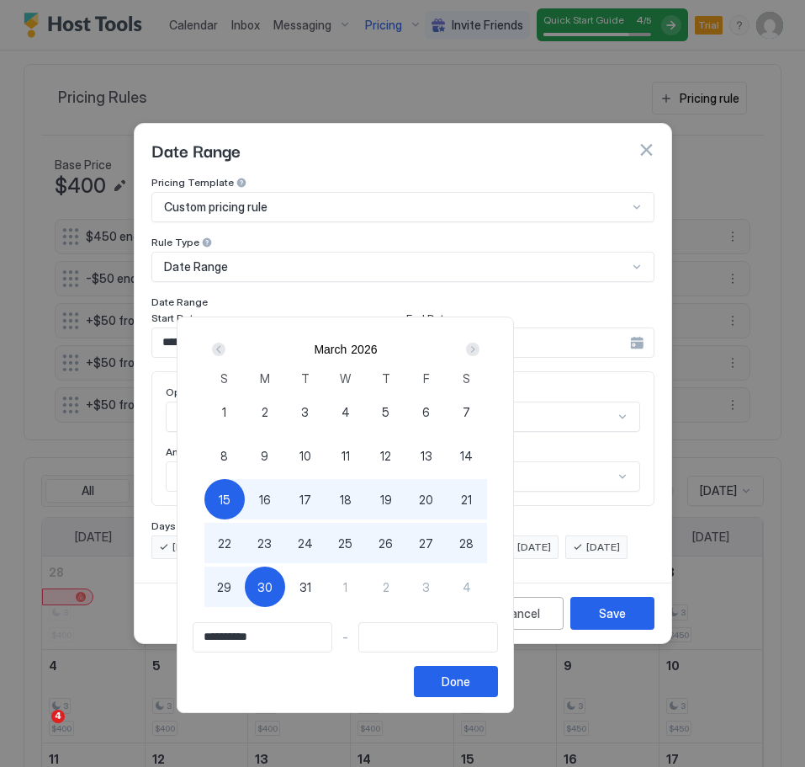
type input "**********"
click at [231, 594] on span "29" at bounding box center [224, 587] width 14 height 18
type input "**********"
click at [470, 683] on div "Done" at bounding box center [456, 681] width 29 height 18
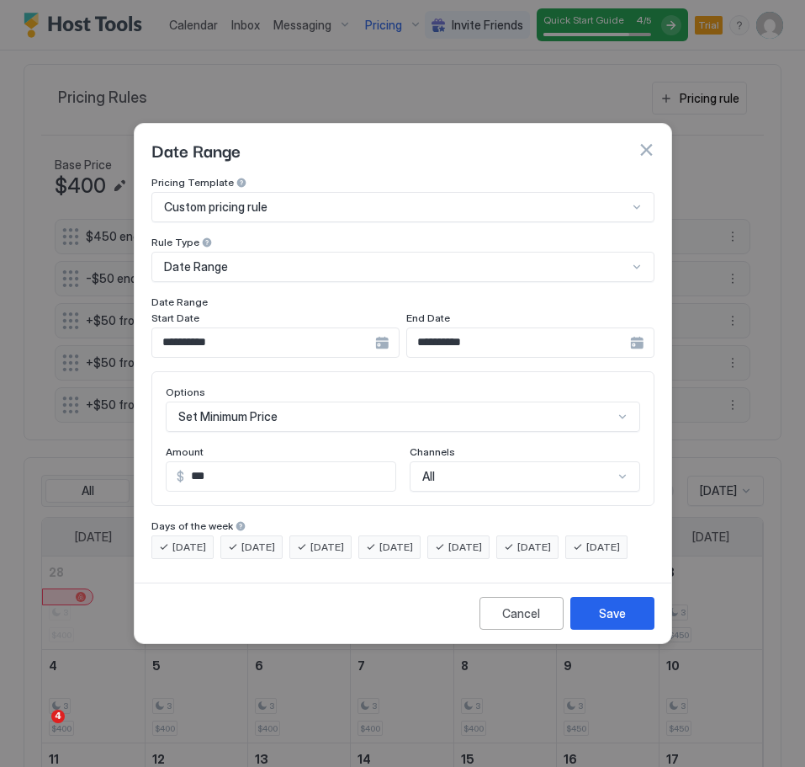
click at [311, 401] on div "Set Minimum Price" at bounding box center [403, 416] width 475 height 30
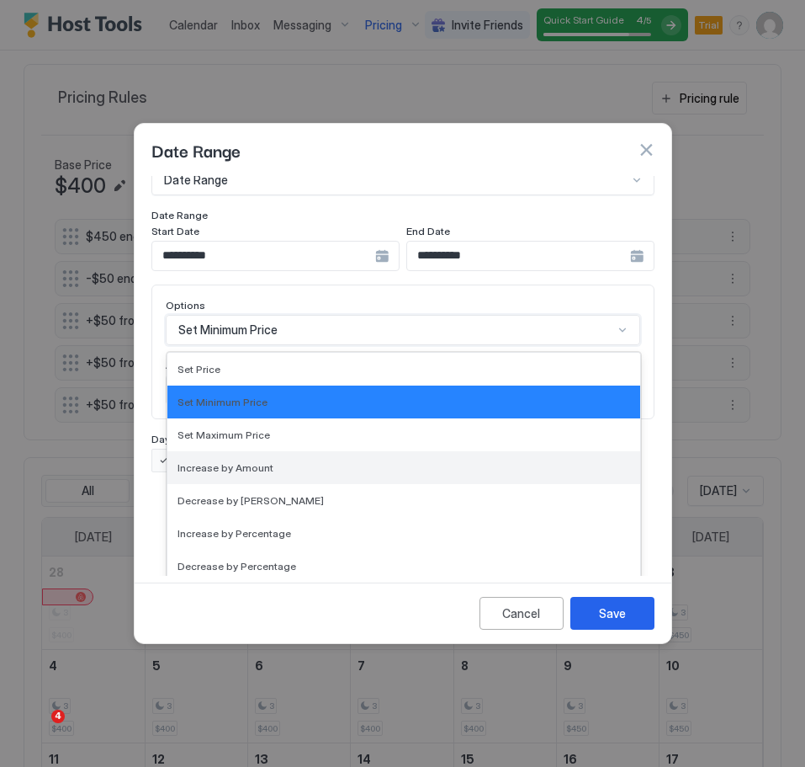
click at [280, 461] on div "Increase by Amount" at bounding box center [404, 467] width 453 height 13
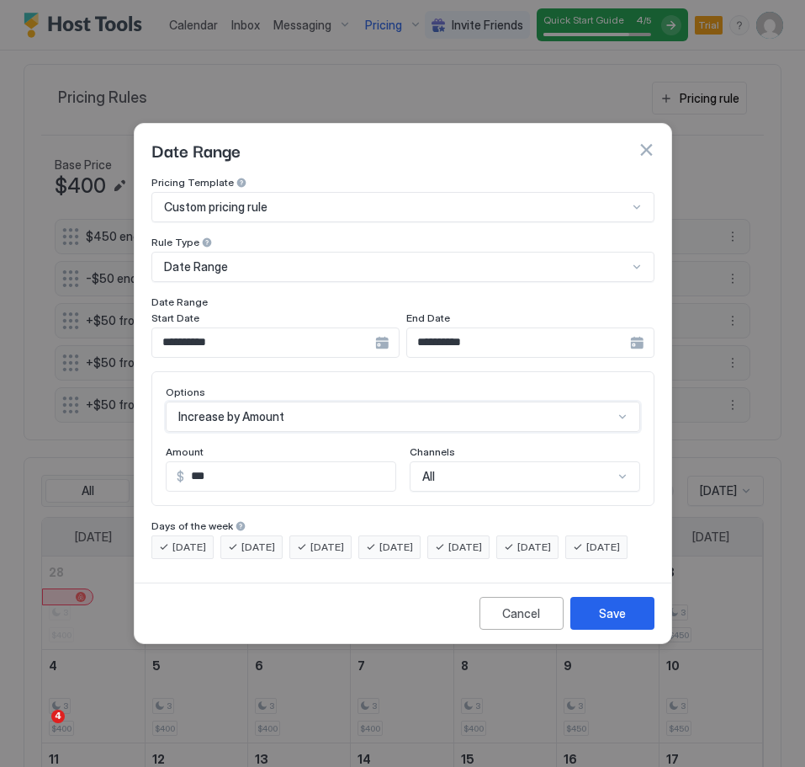
click at [269, 465] on input "***" at bounding box center [289, 476] width 211 height 29
type input "*"
type input "**"
click at [604, 622] on div "Save" at bounding box center [612, 613] width 27 height 18
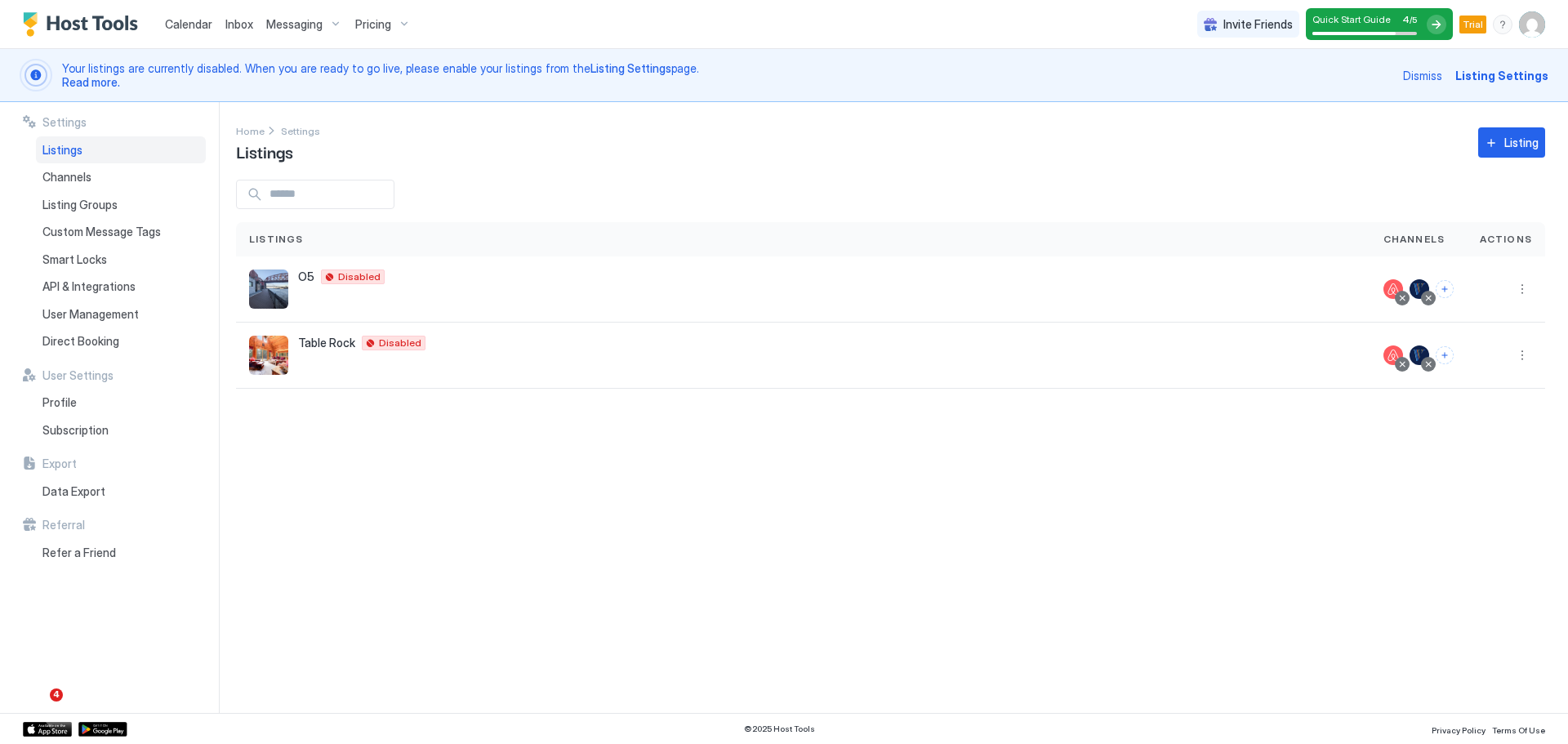
click at [1532, 34] on img "User profile" at bounding box center [1531, 24] width 26 height 26
click at [1452, 50] on ul "BH Beth Hansen Trialing Settings Logout" at bounding box center [1440, 85] width 209 height 98
click at [1425, 51] on span "Beth Hansen" at bounding box center [1424, 50] width 89 height 15
click at [1408, 96] on div "Settings" at bounding box center [1441, 91] width 208 height 28
click at [1541, 23] on img "User profile" at bounding box center [1531, 24] width 26 height 26
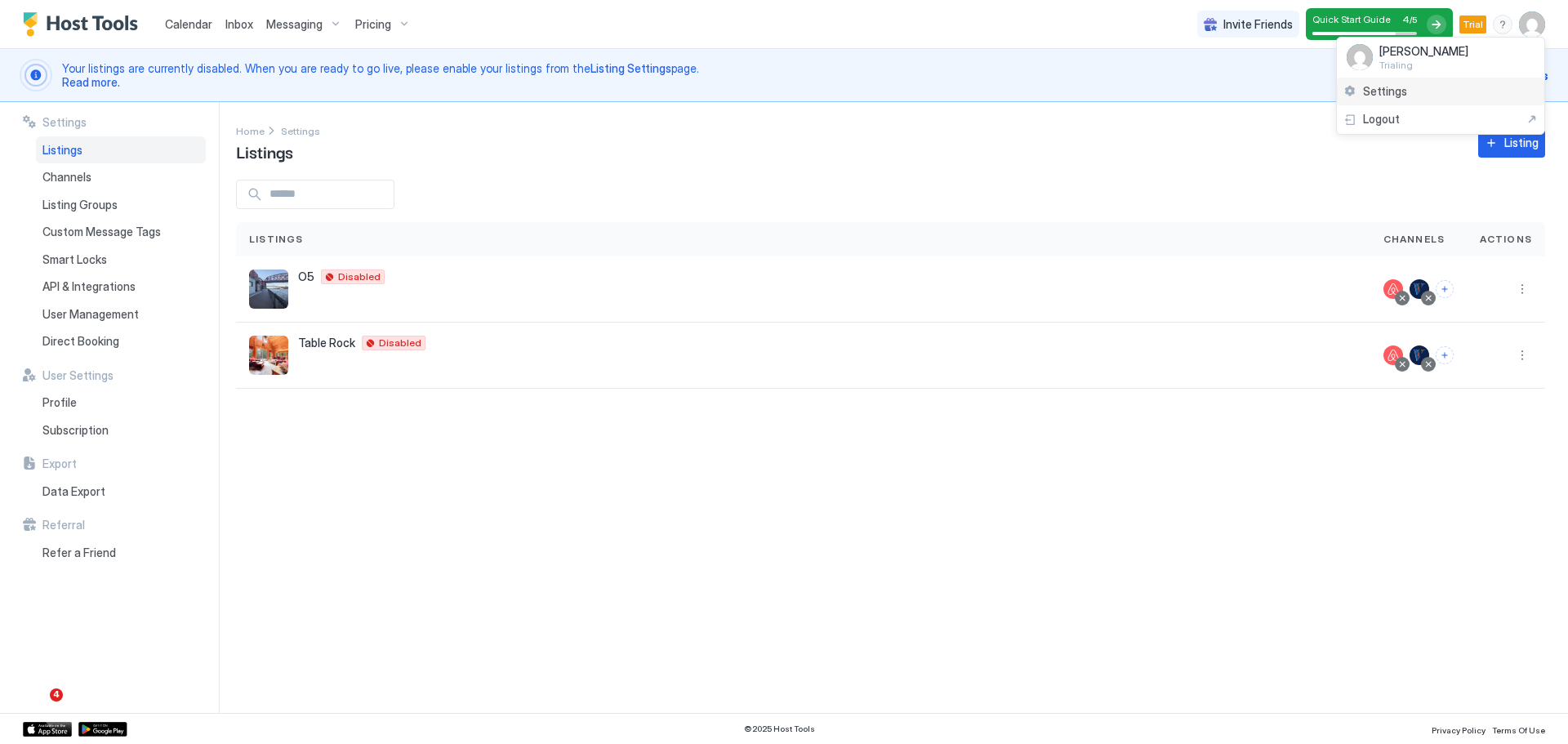
click at [1483, 93] on div "Settings" at bounding box center [1441, 91] width 208 height 28
click at [1506, 72] on span "Listing Settings" at bounding box center [1502, 76] width 93 height 17
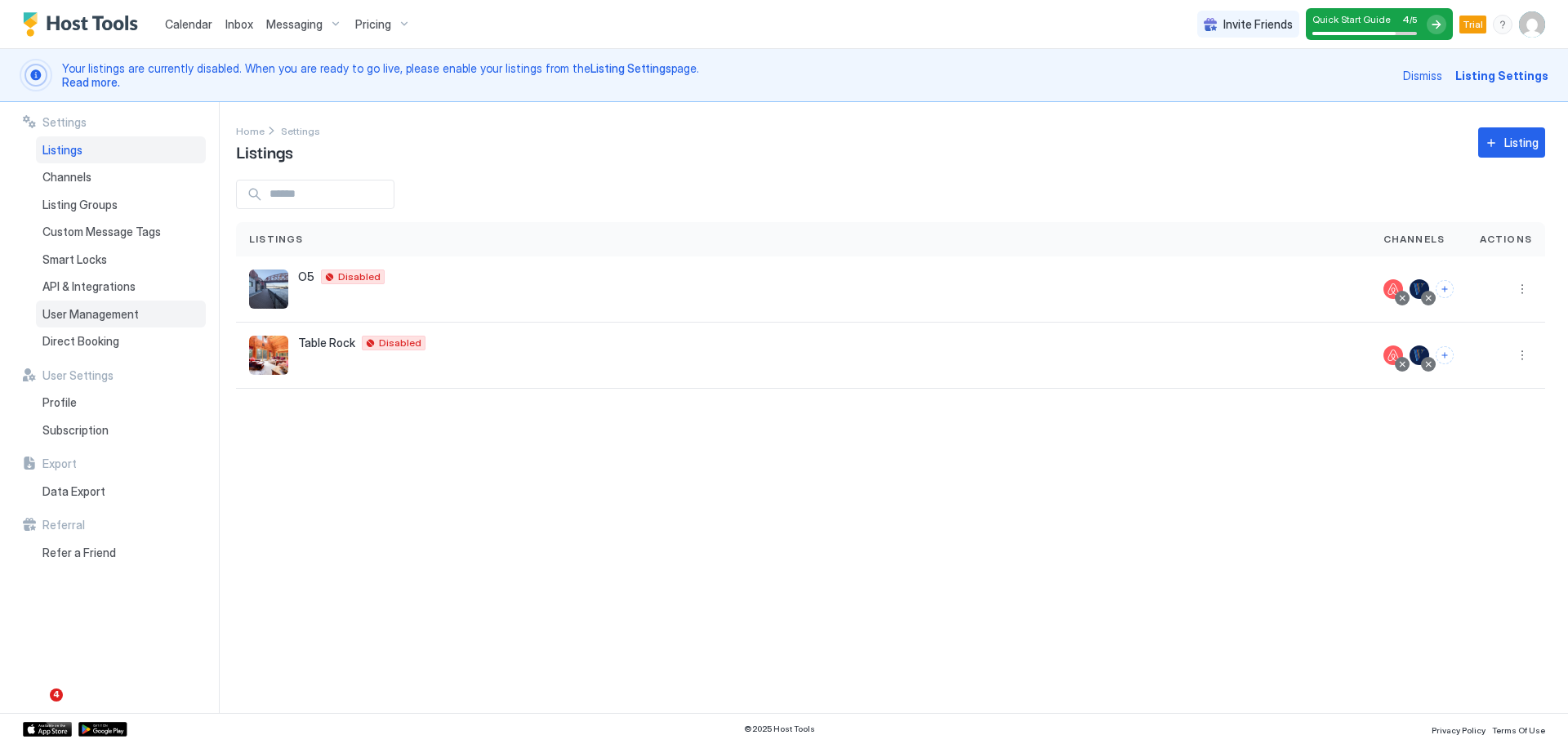
click at [70, 312] on span "User Management" at bounding box center [90, 313] width 96 height 15
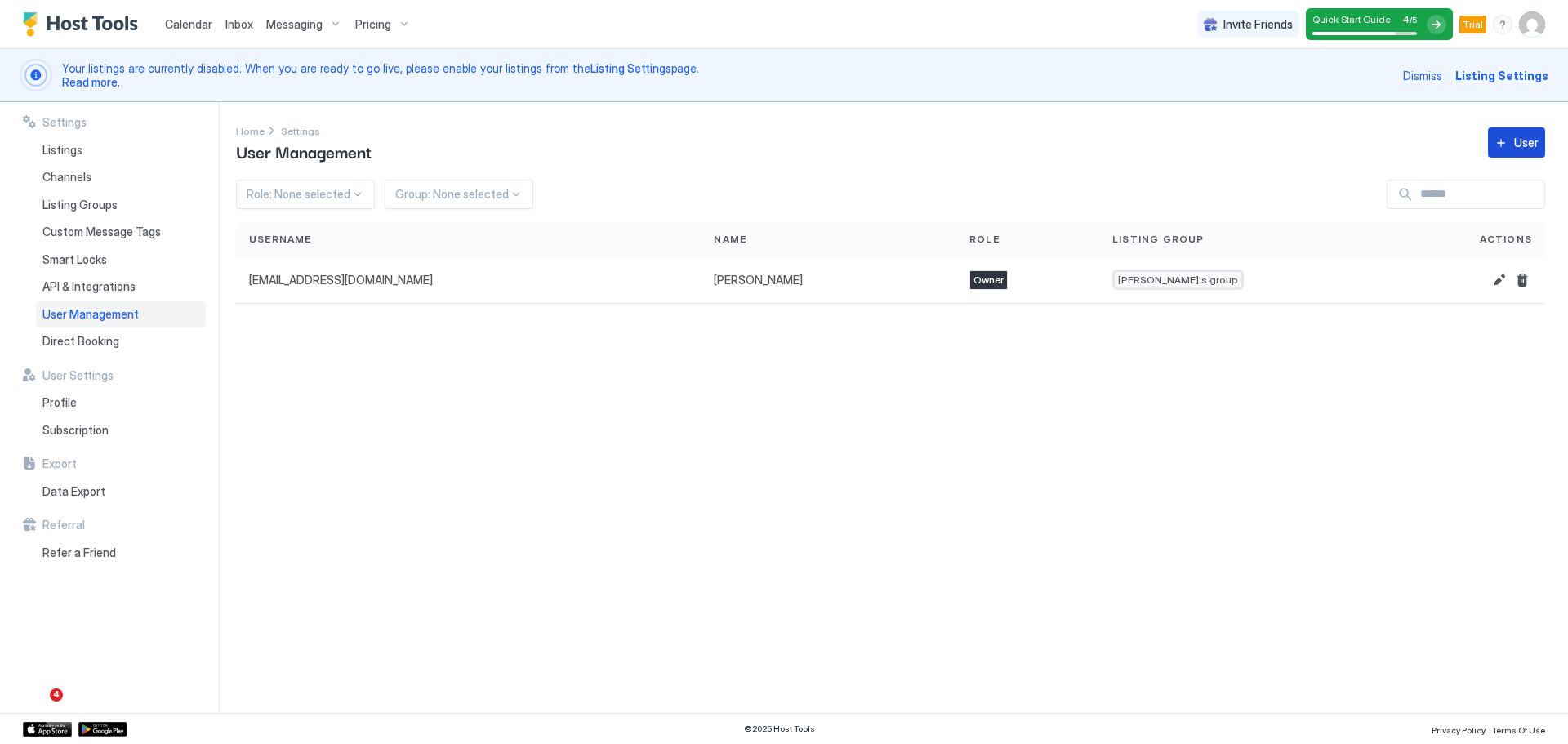
click at [1513, 147] on button "User" at bounding box center [1516, 142] width 57 height 30
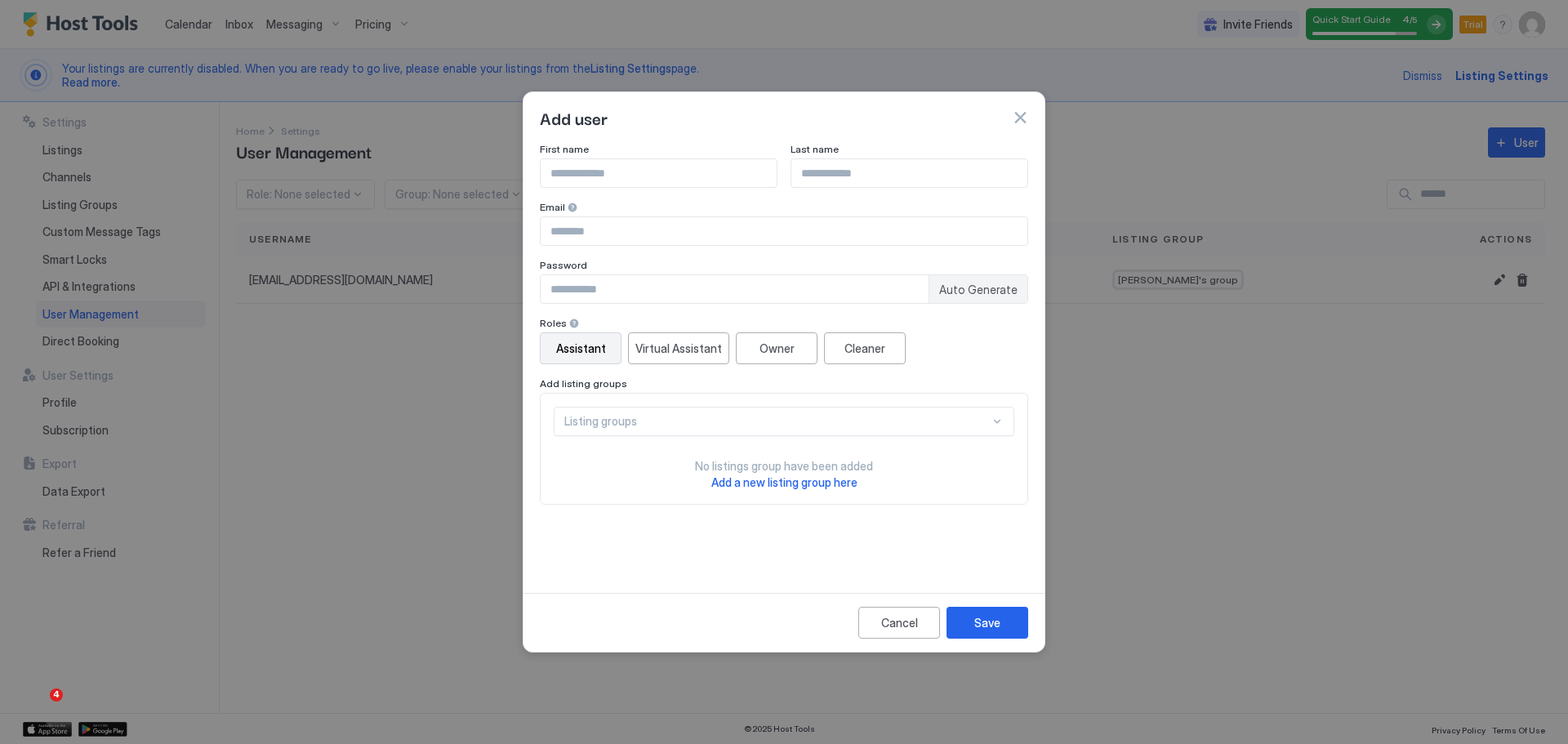
click at [598, 168] on input "Input Field" at bounding box center [658, 173] width 236 height 28
type input "*****"
type input "**********"
click at [670, 293] on input "Input Field" at bounding box center [735, 289] width 388 height 28
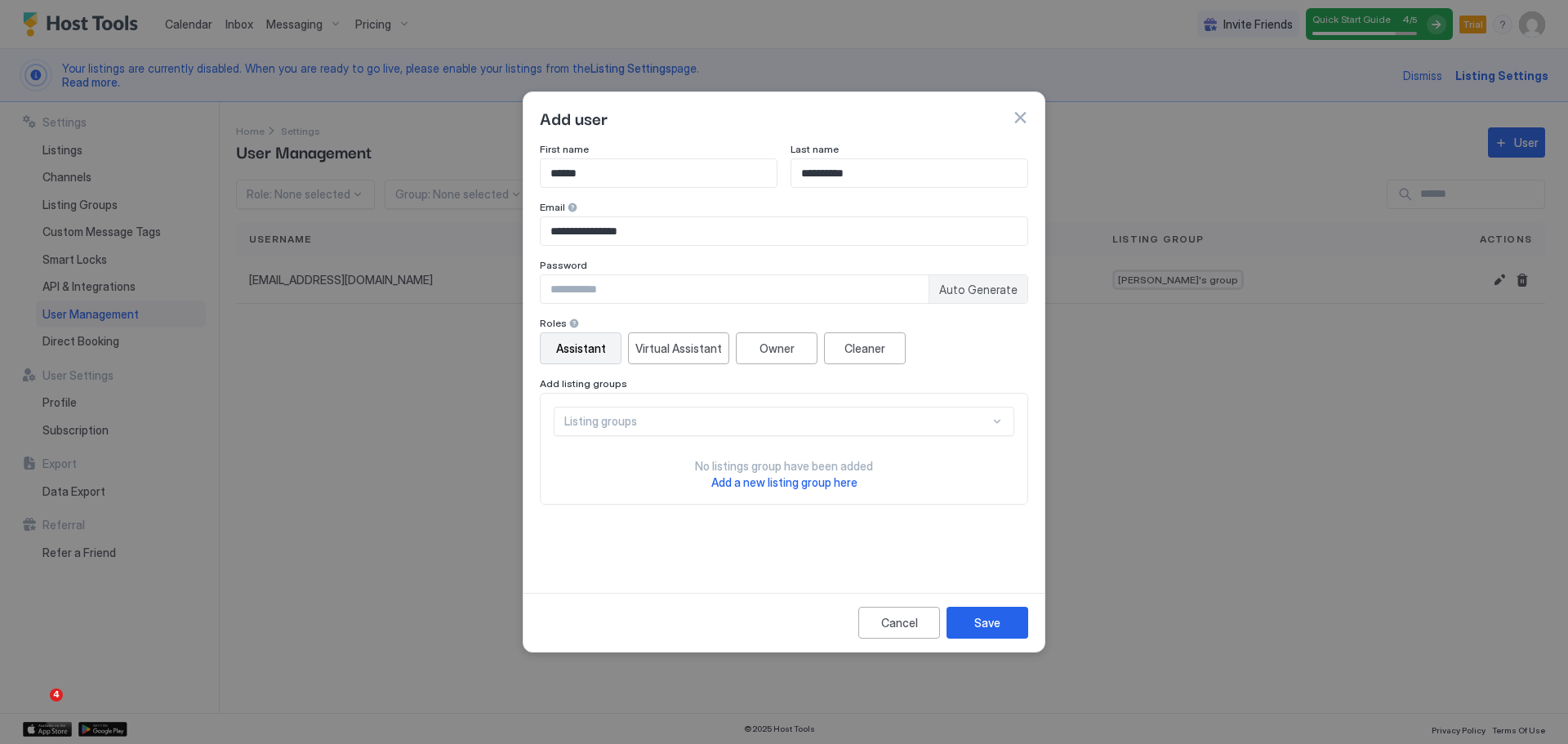
click at [988, 296] on span "Auto Generate" at bounding box center [978, 289] width 79 height 15
type input "********"
drag, startPoint x: 673, startPoint y: 293, endPoint x: 539, endPoint y: 292, distance: 134.0
click at [540, 292] on input "********" at bounding box center [735, 289] width 388 height 28
click at [667, 285] on input "Input Field" at bounding box center [735, 289] width 388 height 28
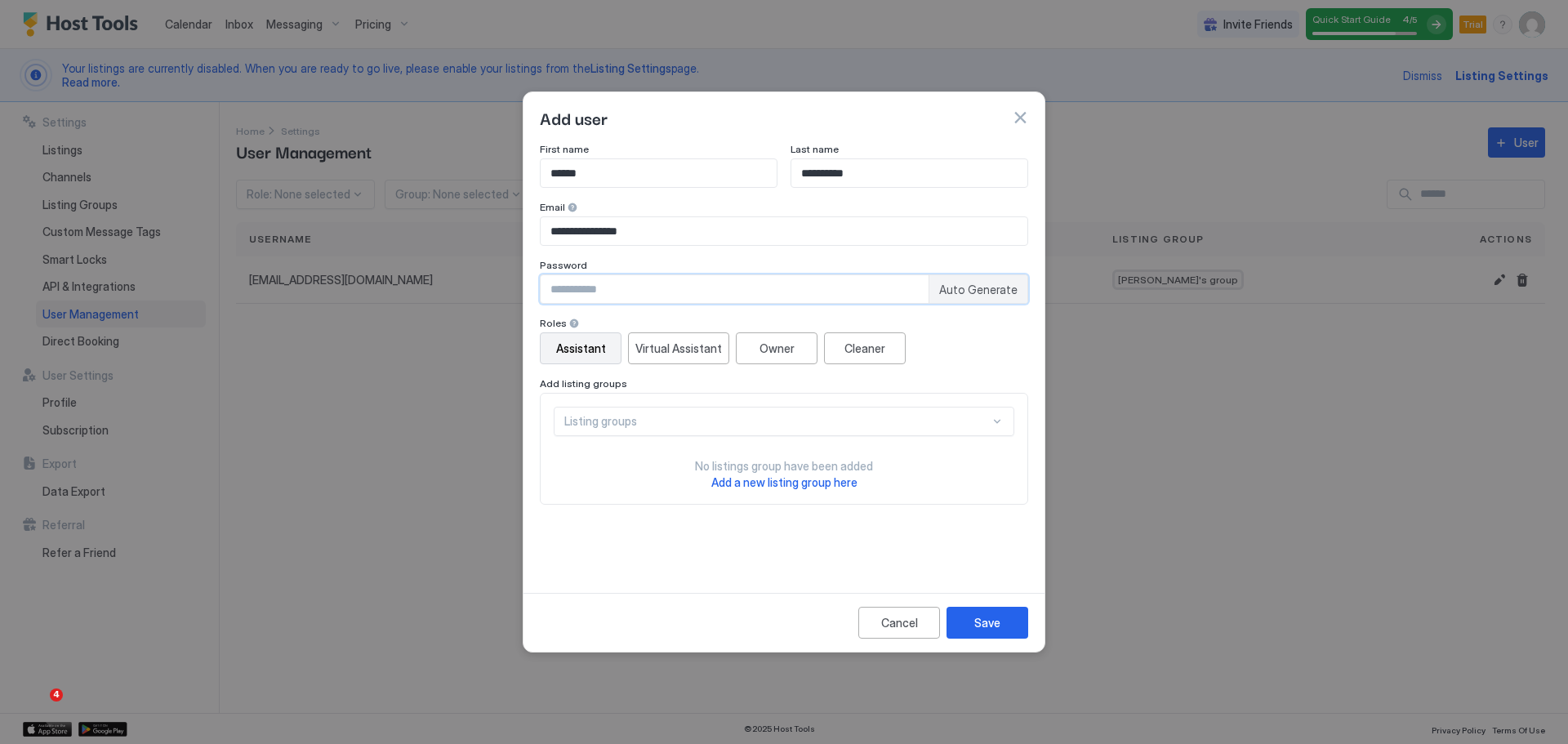
paste input "**********"
type input "**********"
click at [670, 234] on input "**********" at bounding box center [784, 231] width 487 height 28
click at [788, 439] on div "Listing groups No listings group have been added Add a new listing group here" at bounding box center [784, 448] width 461 height 84
click at [794, 431] on div "Listing groups" at bounding box center [784, 421] width 461 height 29
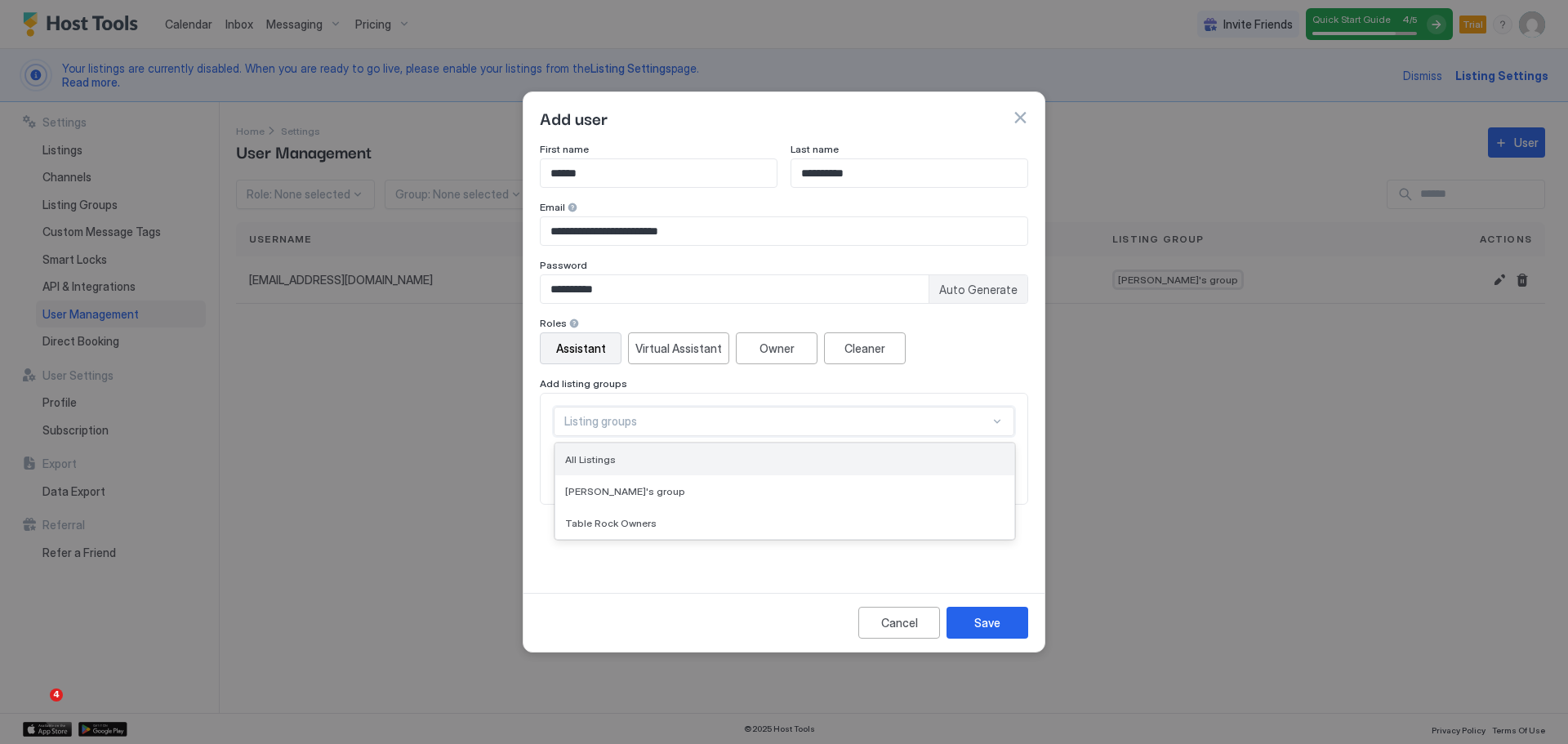
click at [702, 457] on div "All Listings" at bounding box center [784, 459] width 440 height 13
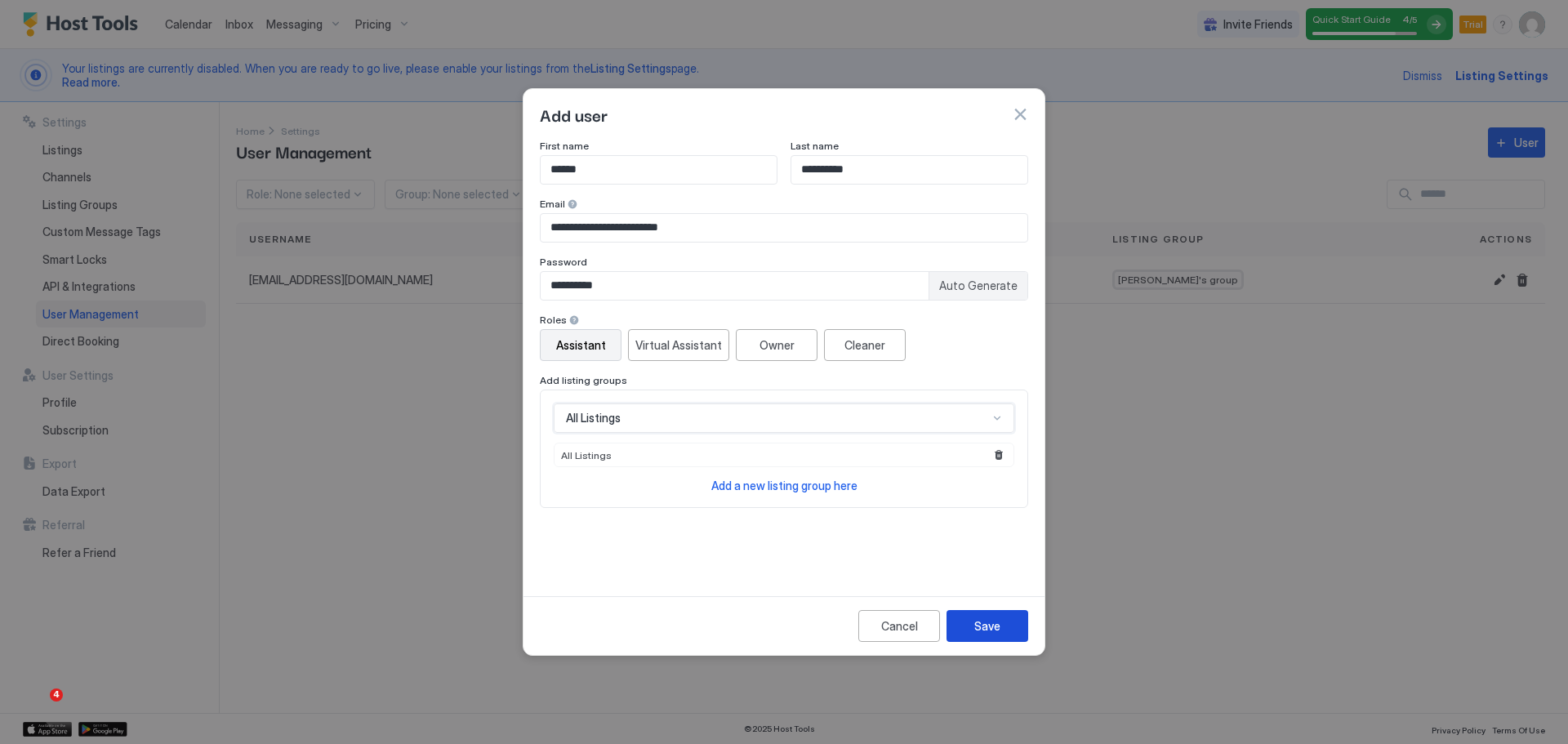
click at [1000, 628] on button "Save" at bounding box center [987, 626] width 82 height 32
drag, startPoint x: 711, startPoint y: 224, endPoint x: 579, endPoint y: 228, distance: 132.1
click at [579, 228] on input "**********" at bounding box center [784, 228] width 487 height 28
type input "**********"
click at [995, 636] on button "Save" at bounding box center [987, 626] width 82 height 32
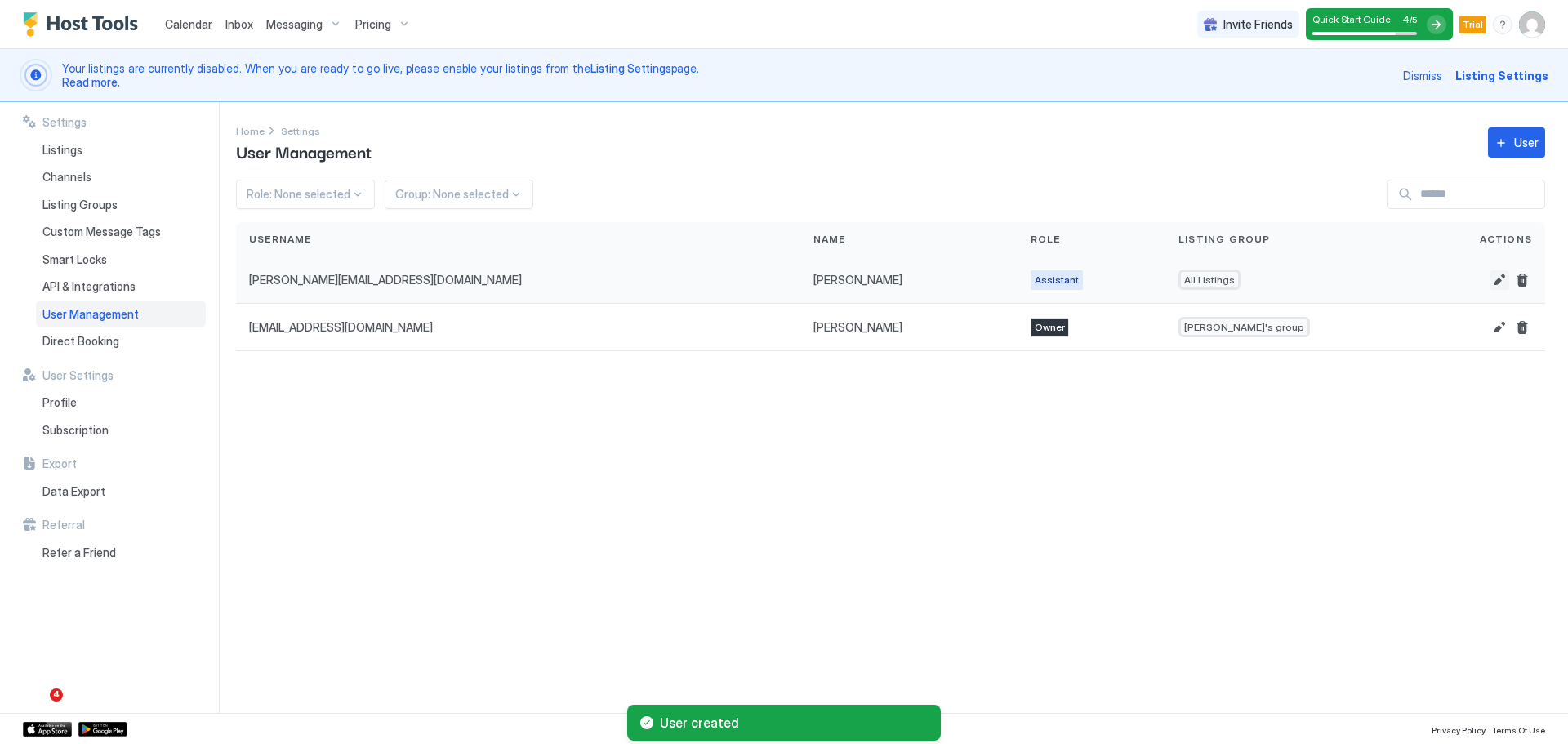
click at [1494, 283] on button "Edit" at bounding box center [1499, 280] width 19 height 19
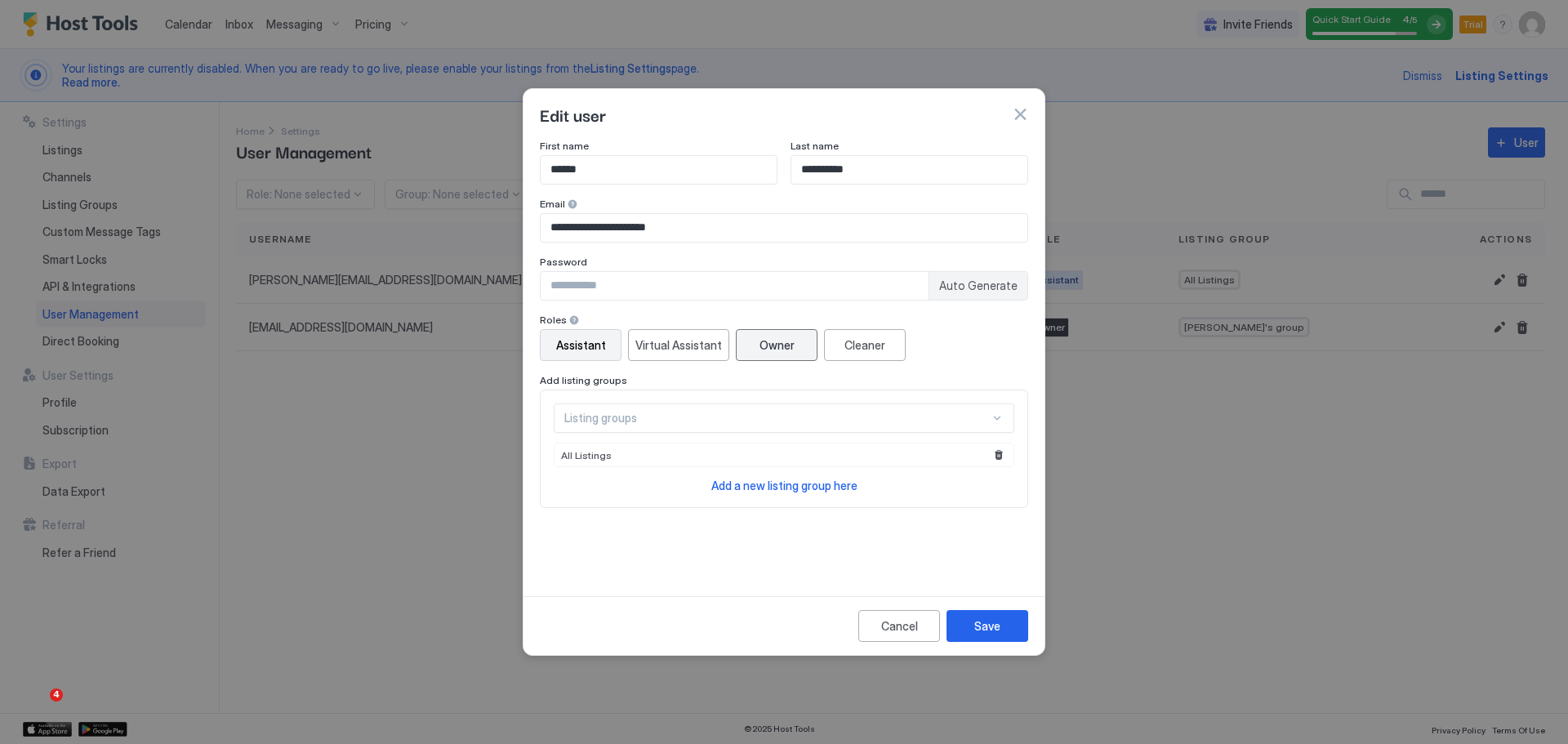
click at [772, 352] on div "Owner" at bounding box center [777, 345] width 35 height 17
click at [934, 420] on div "Listing groups" at bounding box center [777, 417] width 425 height 15
click at [850, 415] on div "Listing groups" at bounding box center [777, 417] width 425 height 15
click at [735, 284] on input "Input Field" at bounding box center [735, 285] width 388 height 28
paste input "**********"
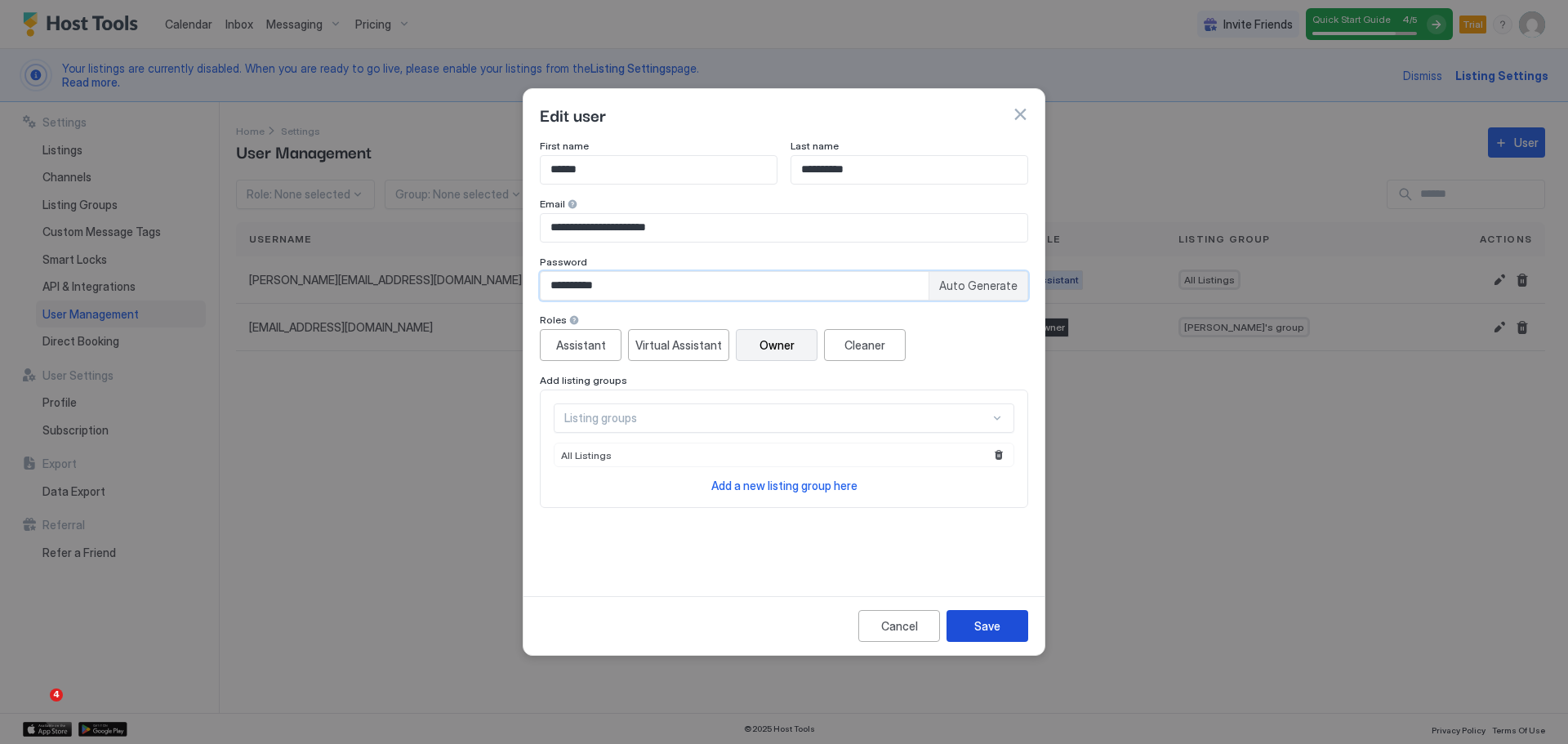
type input "**********"
click at [986, 626] on div "Save" at bounding box center [987, 626] width 26 height 17
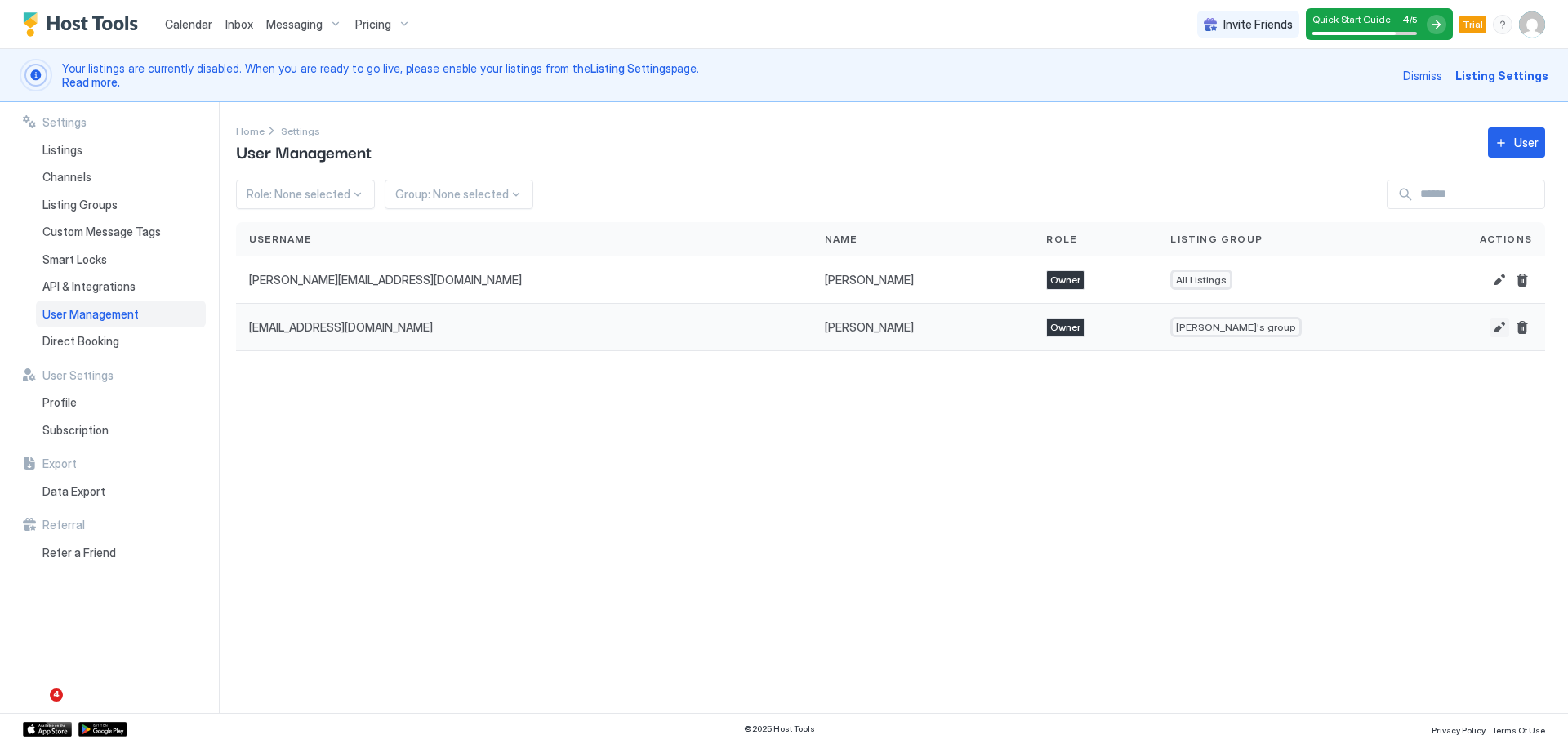
click at [1504, 325] on button "Edit" at bounding box center [1499, 327] width 19 height 19
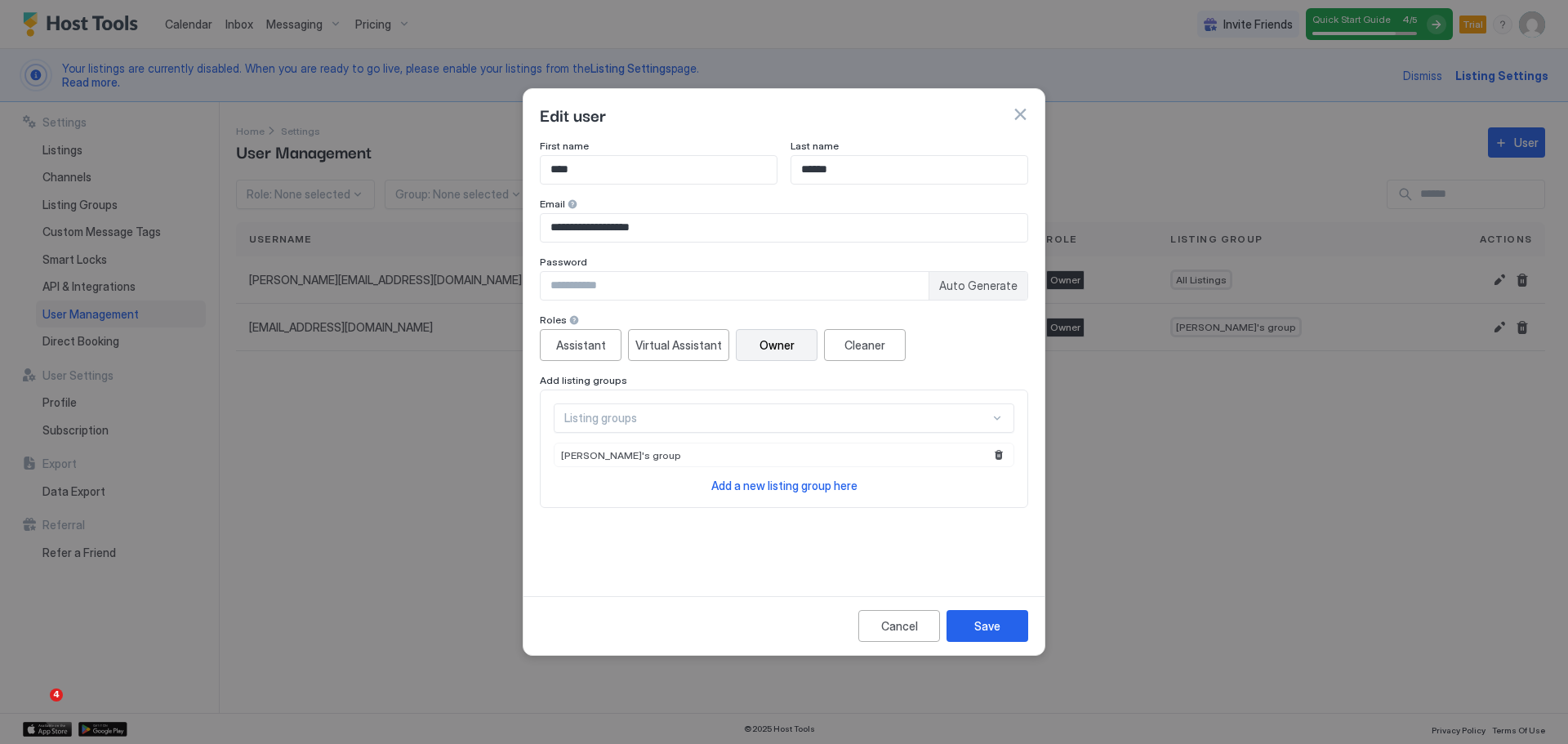
click at [771, 353] on div "Owner" at bounding box center [777, 345] width 35 height 17
click at [794, 420] on div "Listing groups" at bounding box center [777, 417] width 425 height 15
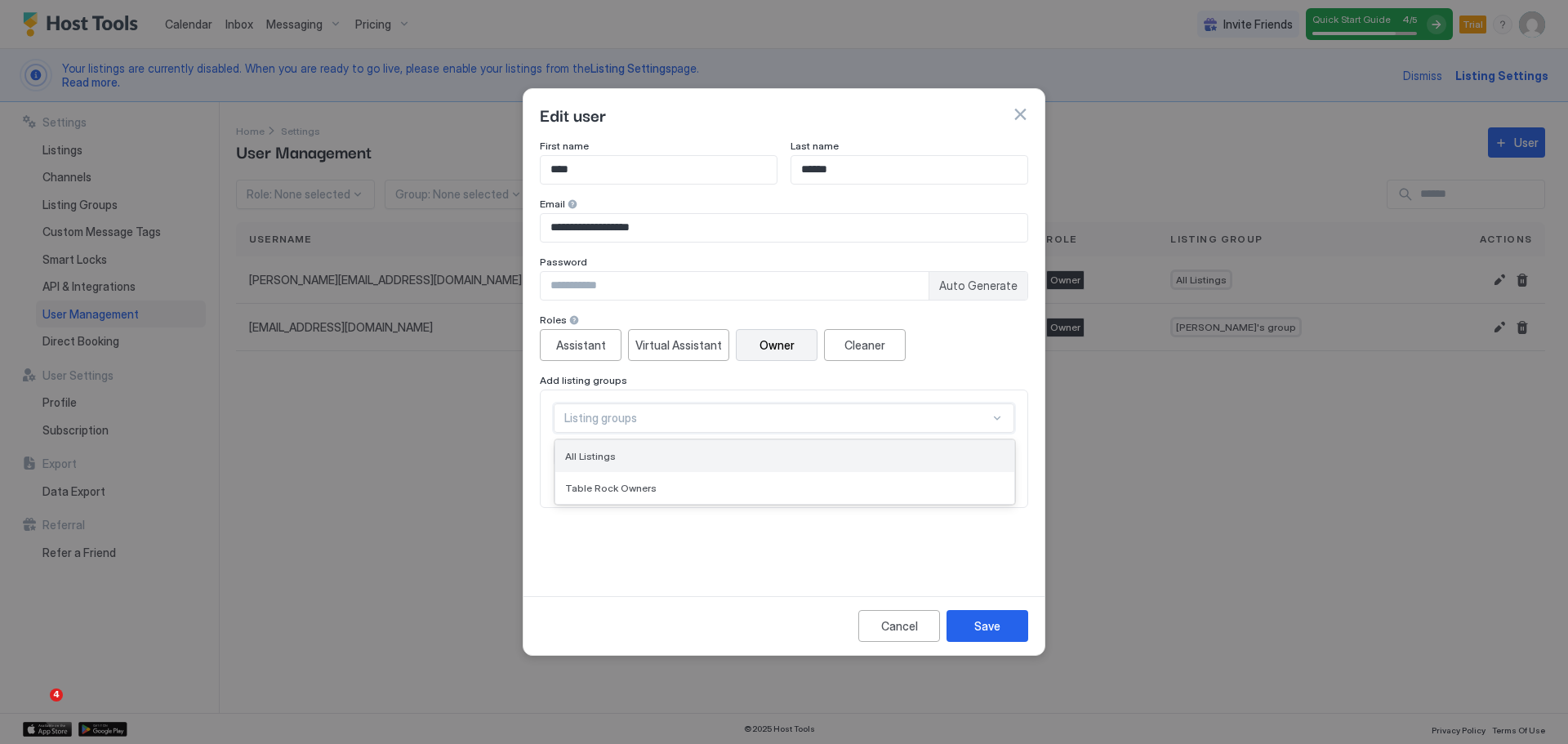
click at [779, 452] on div "All Listings" at bounding box center [784, 456] width 440 height 13
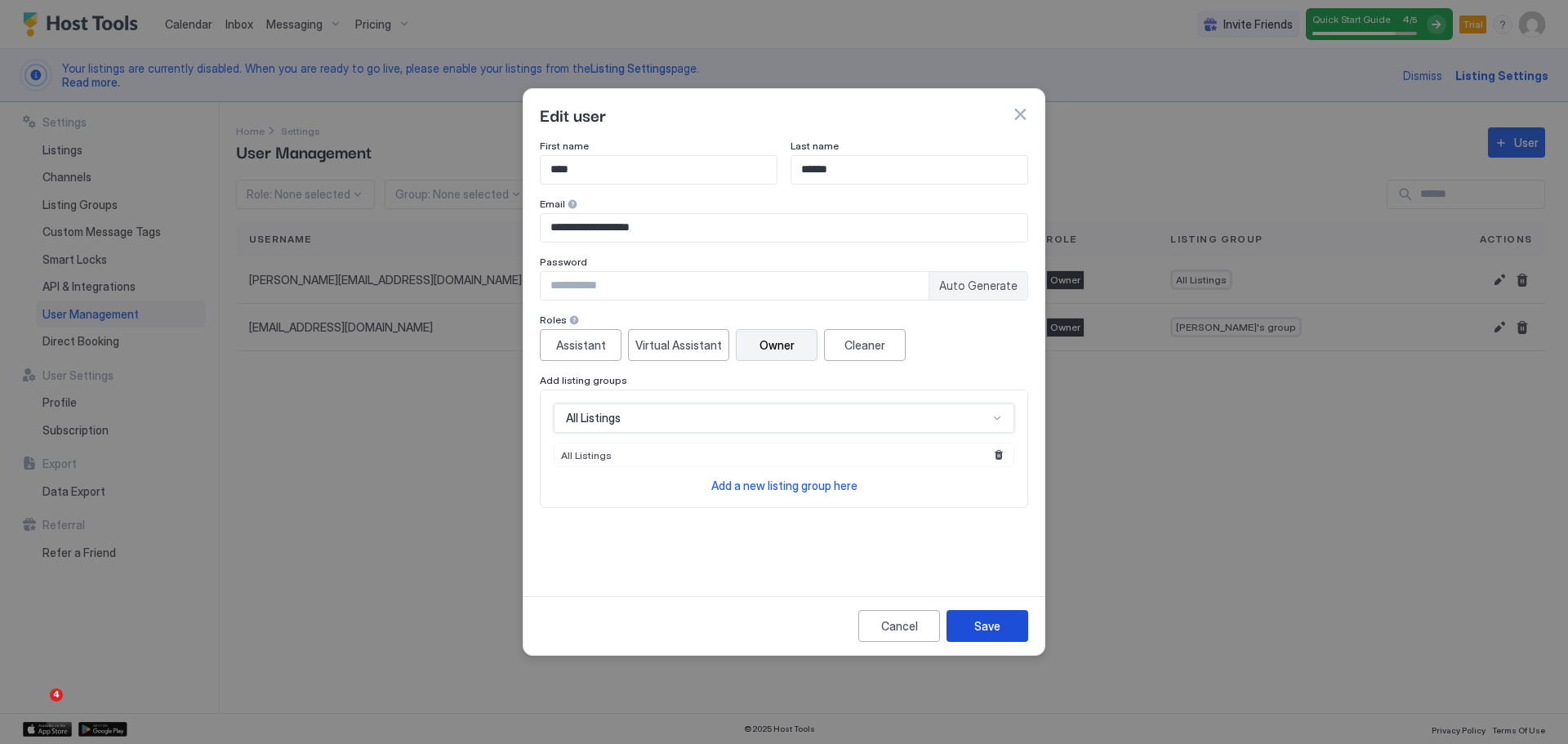
click at [985, 632] on div "Save" at bounding box center [987, 626] width 26 height 17
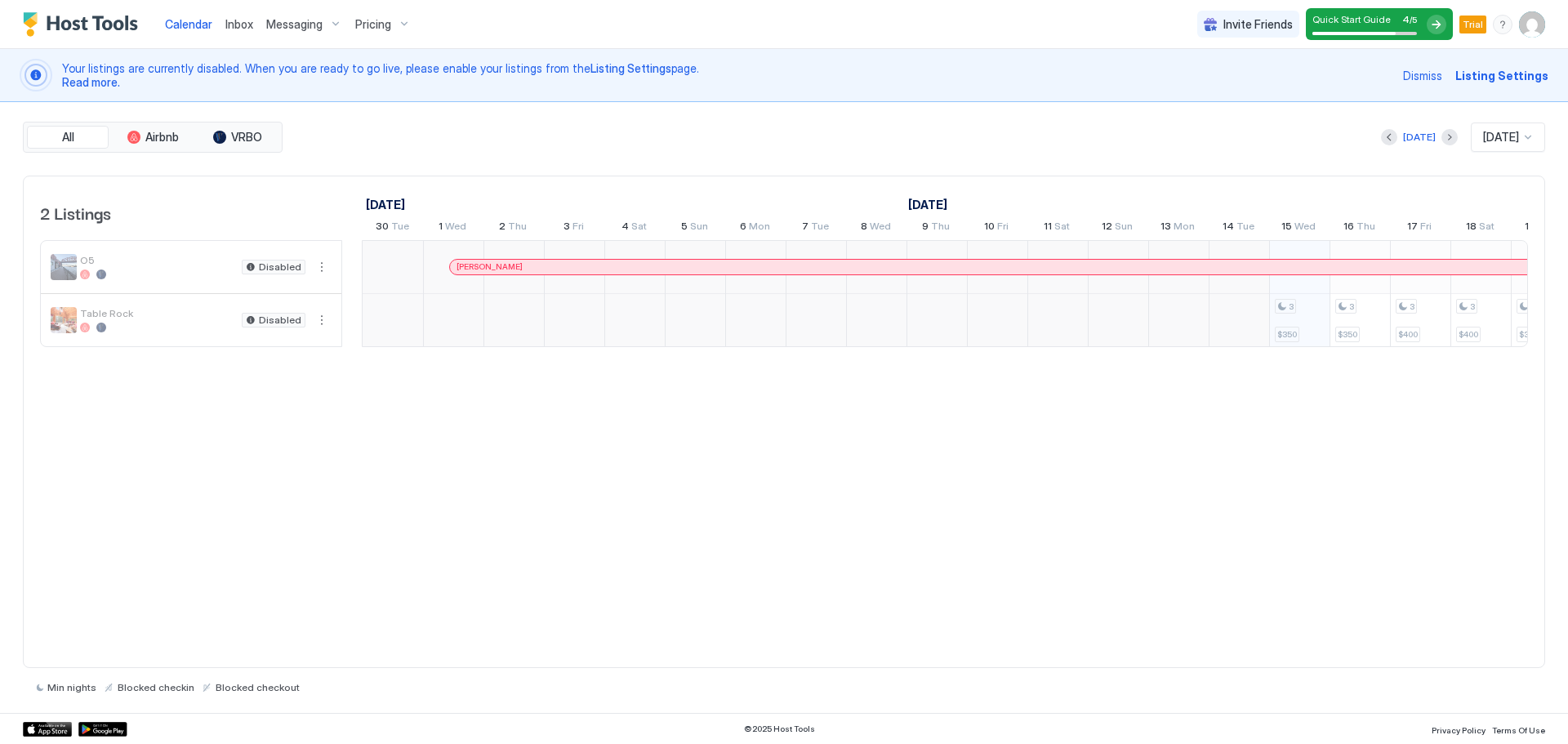
scroll to position [0, 907]
click at [316, 320] on button "More options" at bounding box center [322, 320] width 19 height 19
click at [302, 425] on span "Airbnb Settings" at bounding box center [291, 421] width 73 height 13
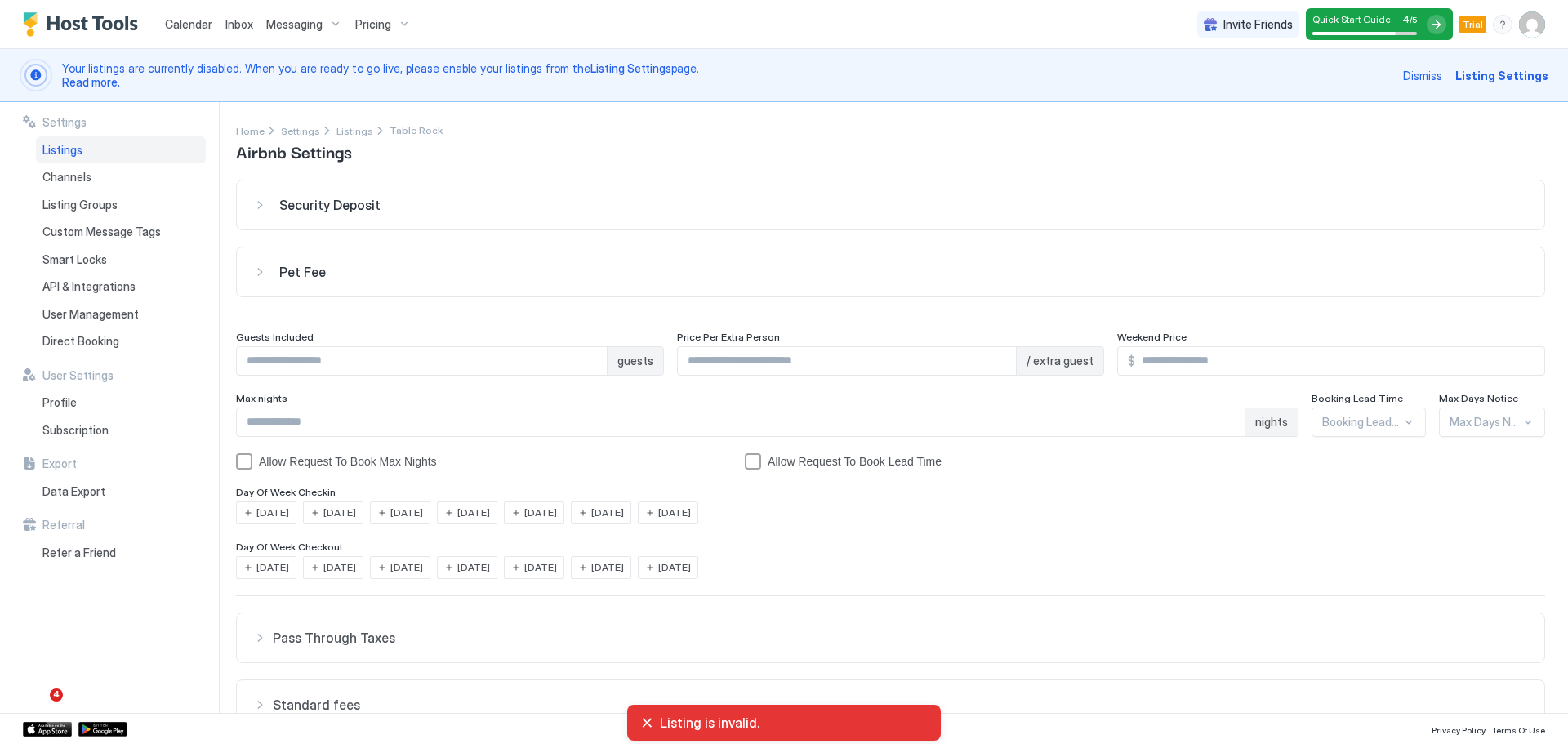
click at [301, 271] on span "Pet Fee" at bounding box center [303, 272] width 47 height 16
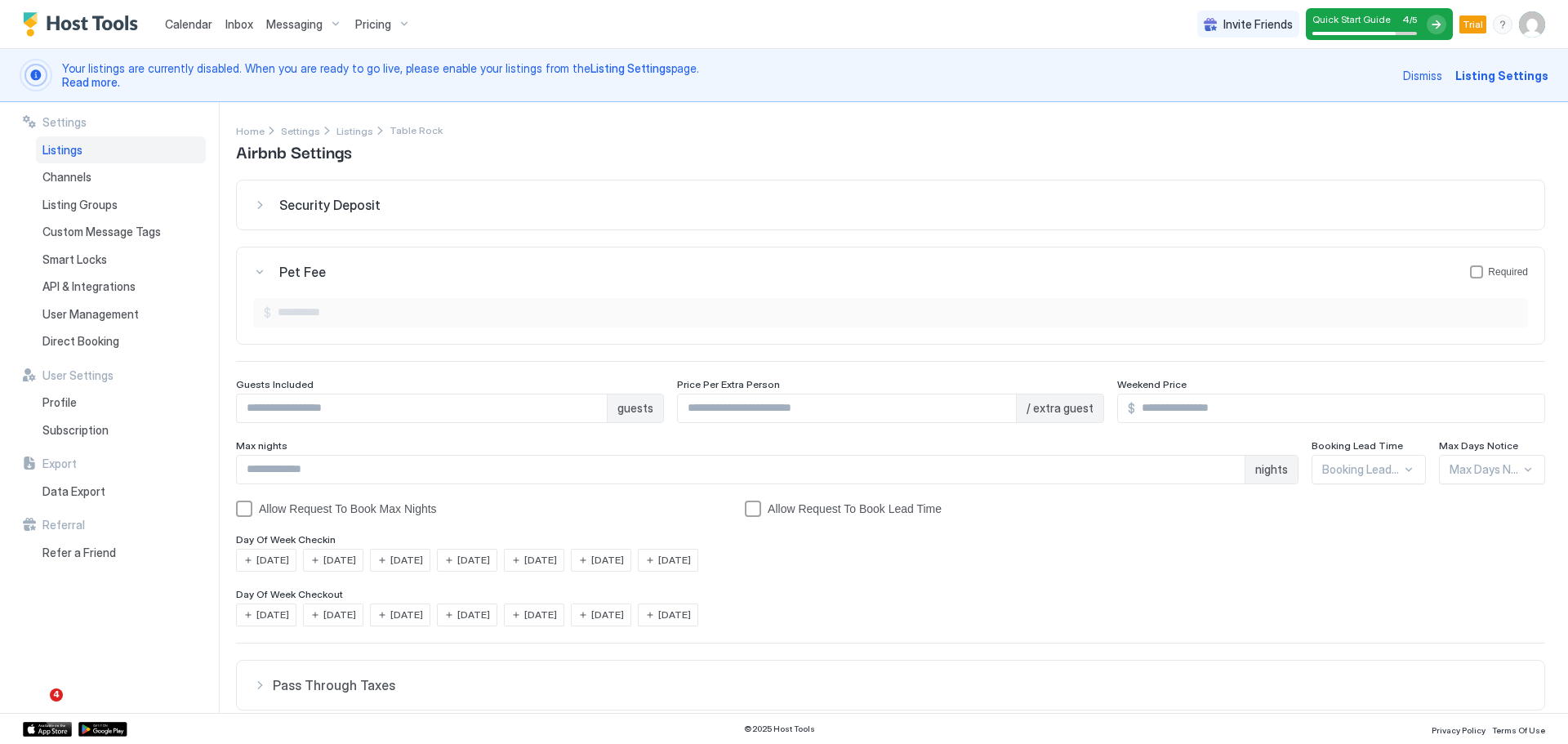
click at [301, 271] on span "Pet Fee" at bounding box center [303, 272] width 47 height 16
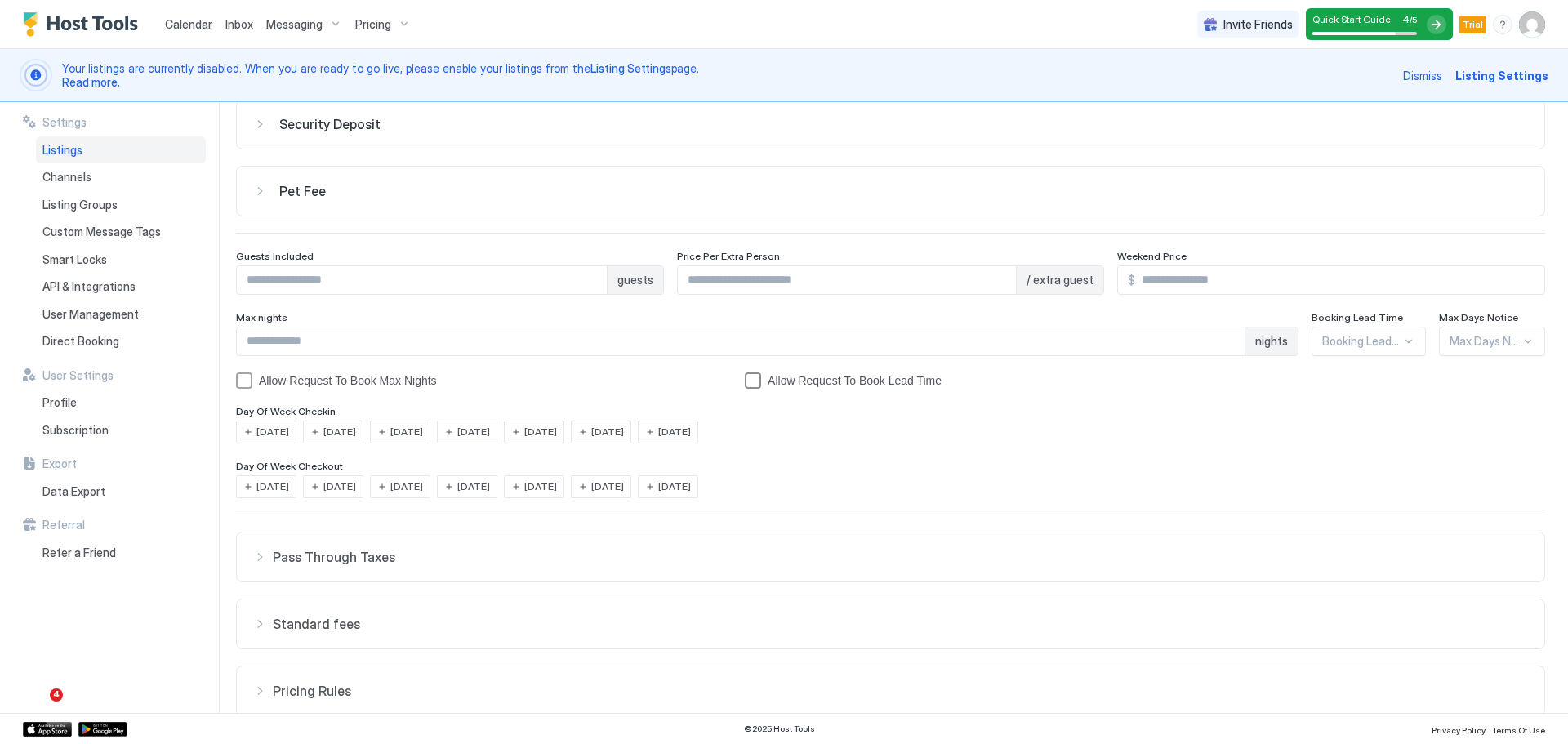
scroll to position [84, 0]
click at [1011, 340] on input "Input Field" at bounding box center [740, 338] width 1008 height 28
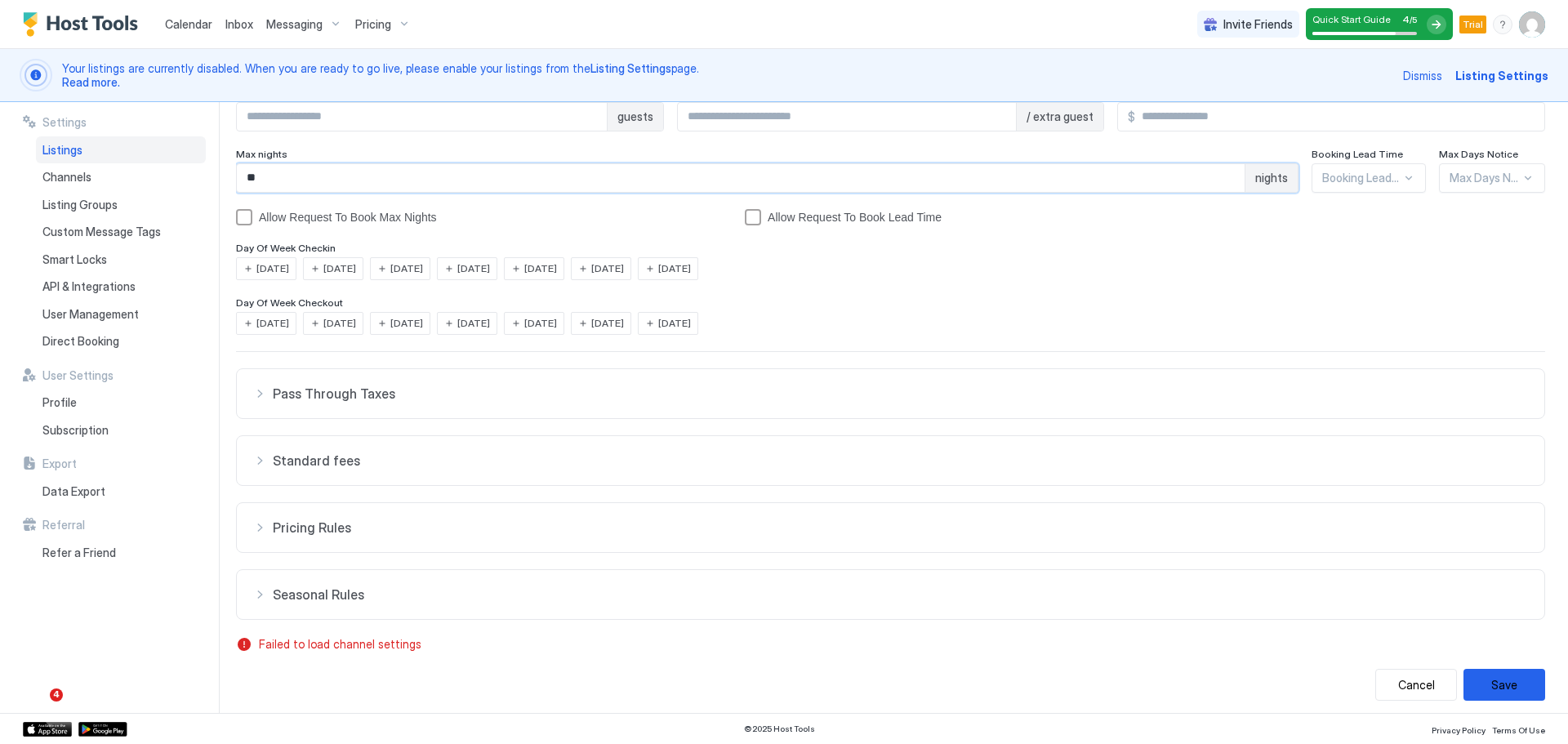
scroll to position [251, 0]
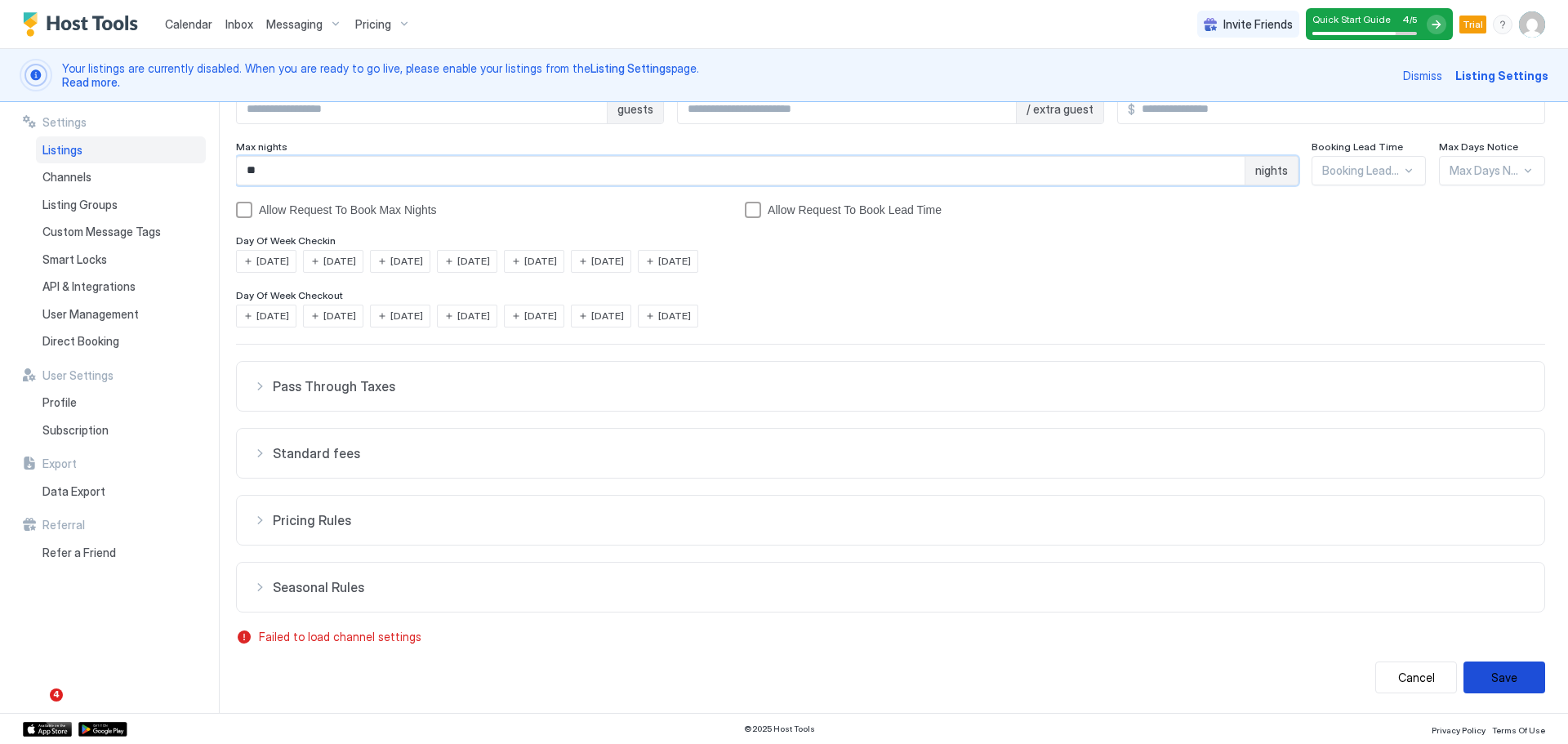
type input "**"
click at [1505, 679] on button "Save" at bounding box center [1504, 677] width 82 height 32
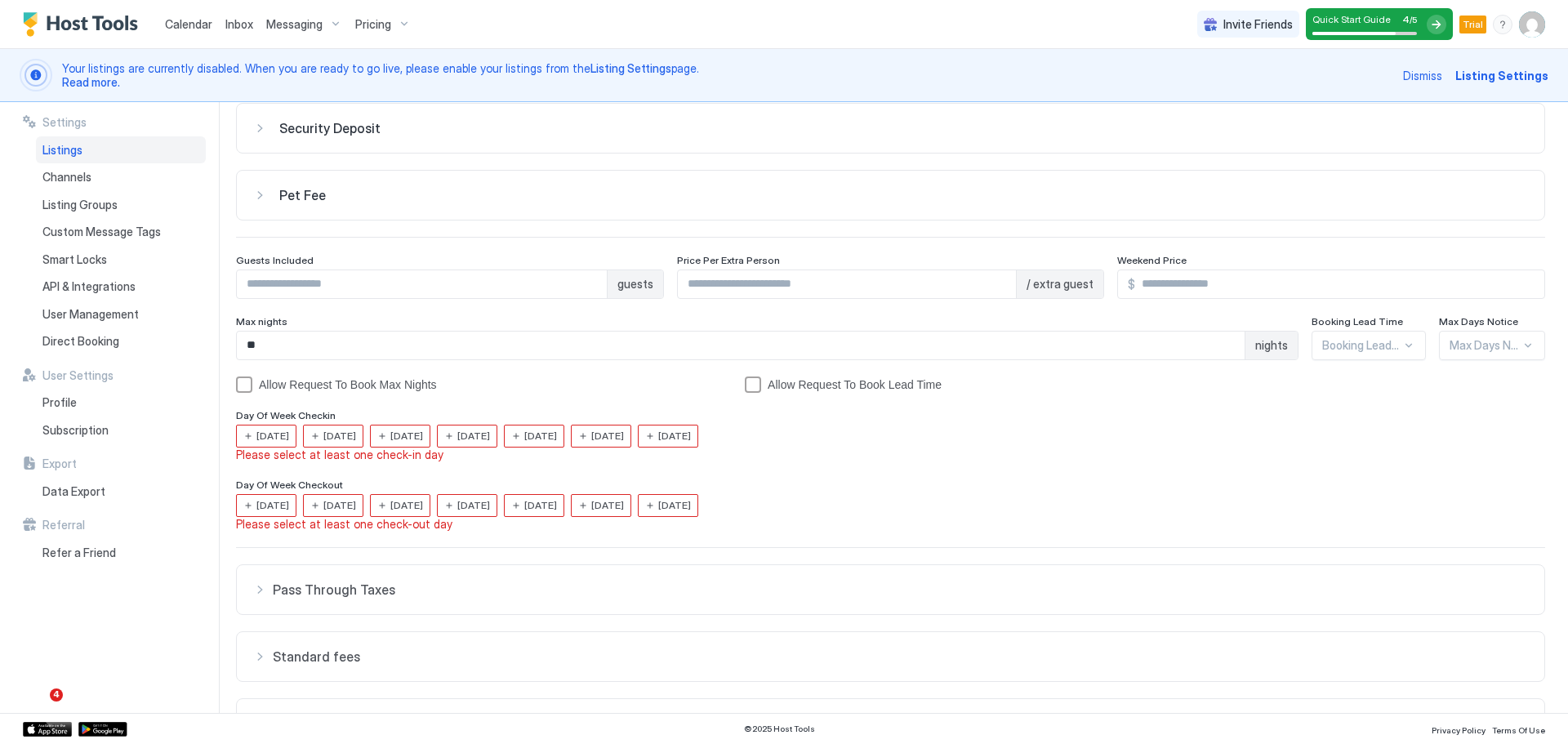
scroll to position [75, 0]
click at [259, 438] on span "[DATE]" at bounding box center [273, 437] width 33 height 15
click at [336, 417] on div "Day Of Week Checkin" at bounding box center [890, 414] width 1309 height 16
click at [343, 430] on span "[DATE]" at bounding box center [340, 433] width 33 height 15
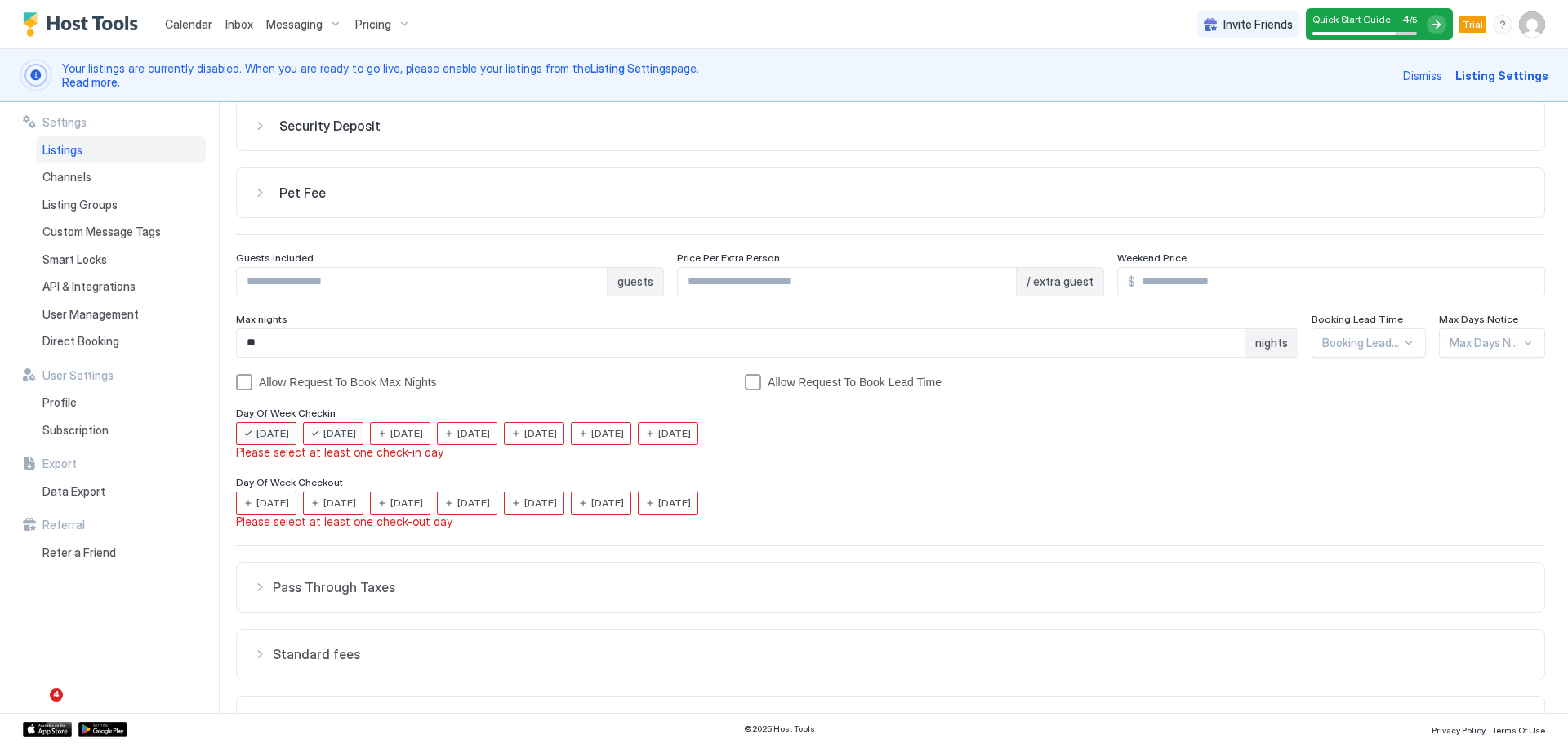
click at [401, 438] on span "[DATE]" at bounding box center [407, 433] width 33 height 15
click at [490, 426] on span "[DATE]" at bounding box center [474, 433] width 33 height 15
click at [557, 435] on span "[DATE]" at bounding box center [540, 433] width 33 height 15
click at [608, 436] on div "[DATE]" at bounding box center [601, 434] width 60 height 23
click at [678, 436] on div "[DATE]" at bounding box center [668, 434] width 60 height 23
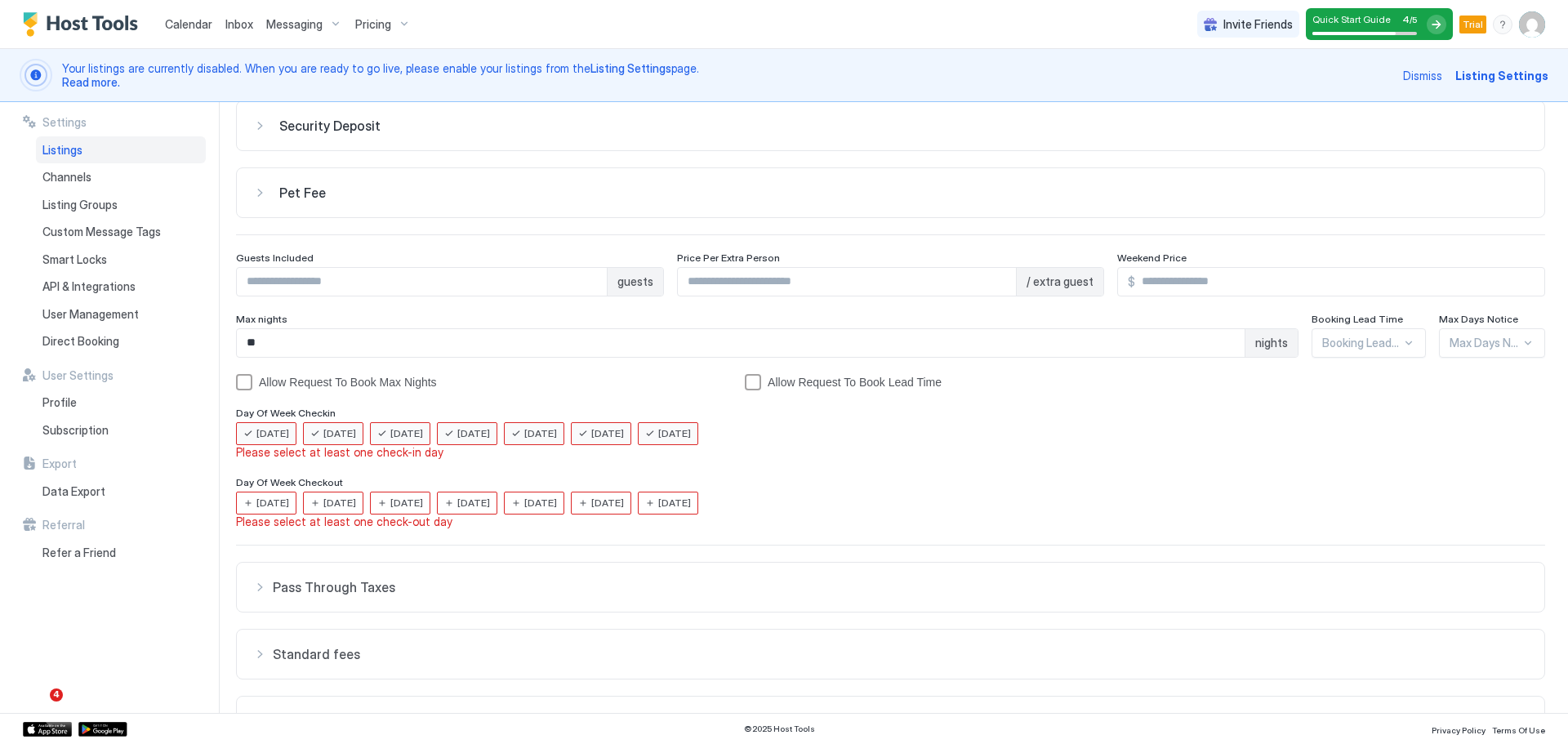
click at [691, 507] on span "[DATE]" at bounding box center [674, 502] width 33 height 15
click at [624, 506] on span "[DATE]" at bounding box center [607, 502] width 33 height 15
click at [557, 505] on span "[DATE]" at bounding box center [540, 502] width 33 height 15
click at [490, 498] on span "[DATE]" at bounding box center [474, 502] width 33 height 15
click at [406, 509] on div "[DATE]" at bounding box center [400, 503] width 60 height 23
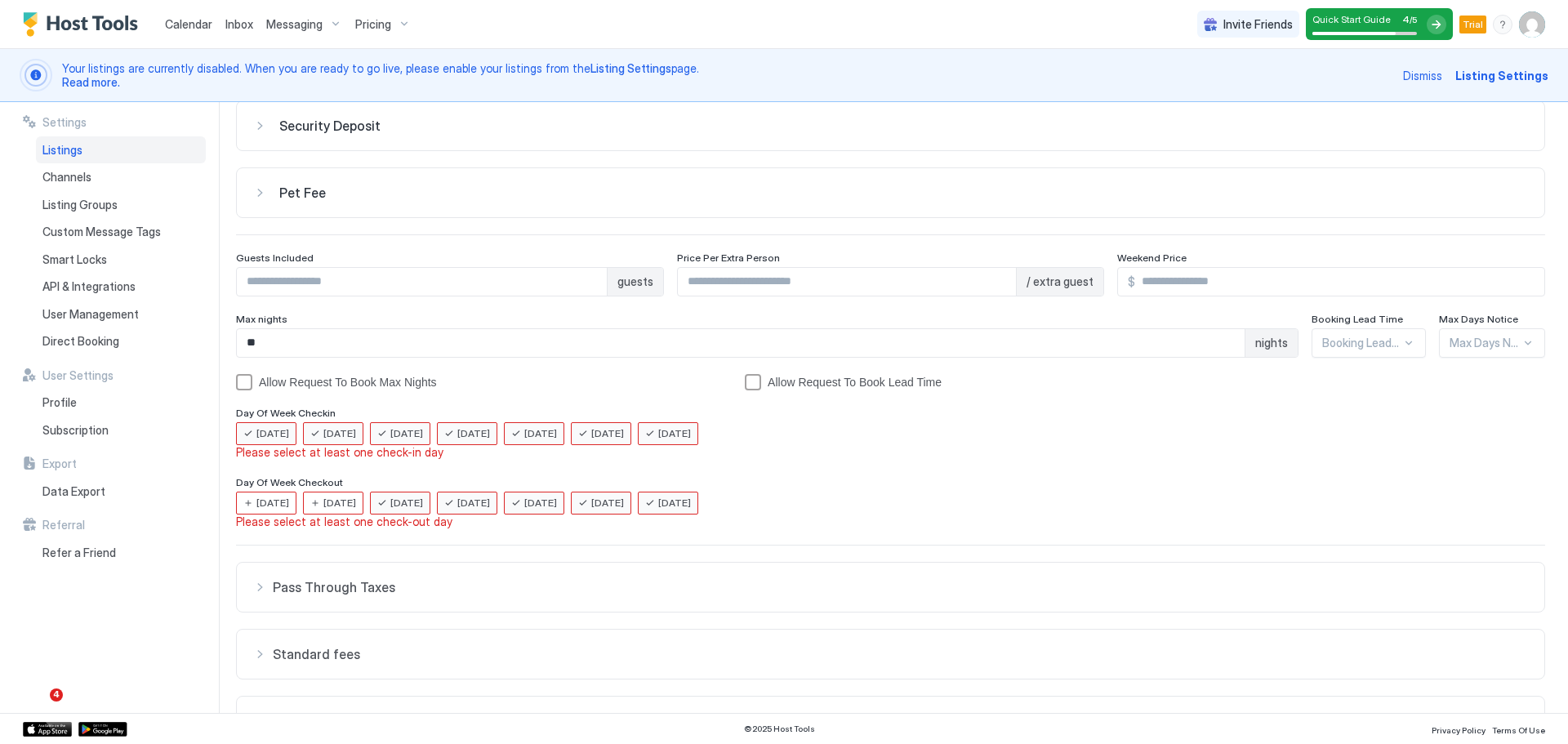
click at [356, 499] on span "[DATE]" at bounding box center [340, 502] width 33 height 15
click at [274, 498] on span "[DATE]" at bounding box center [273, 502] width 33 height 15
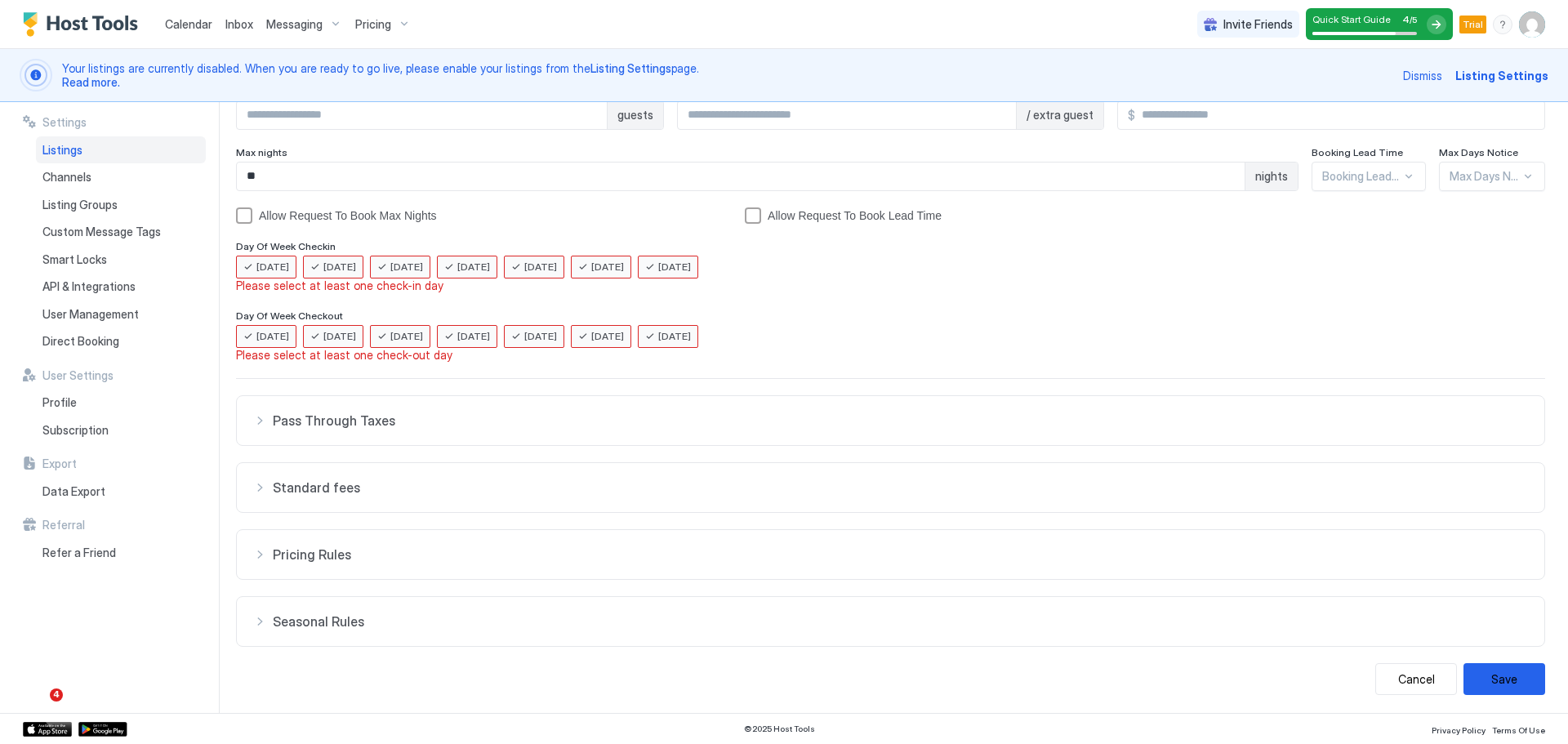
scroll to position [247, 0]
click at [1503, 687] on button "Save" at bounding box center [1504, 677] width 82 height 32
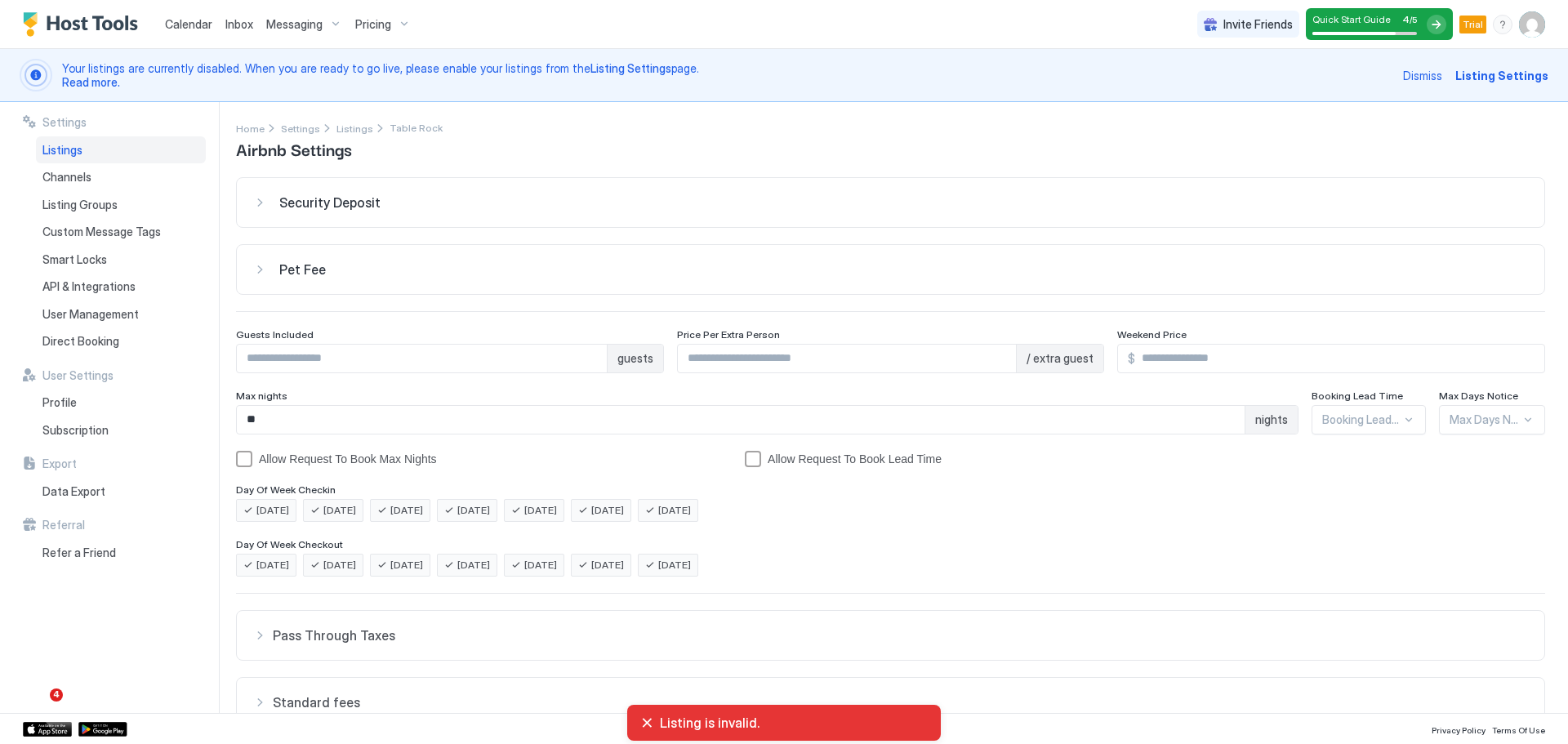
scroll to position [0, 0]
click at [1319, 228] on button "Security Deposit" at bounding box center [890, 205] width 1307 height 49
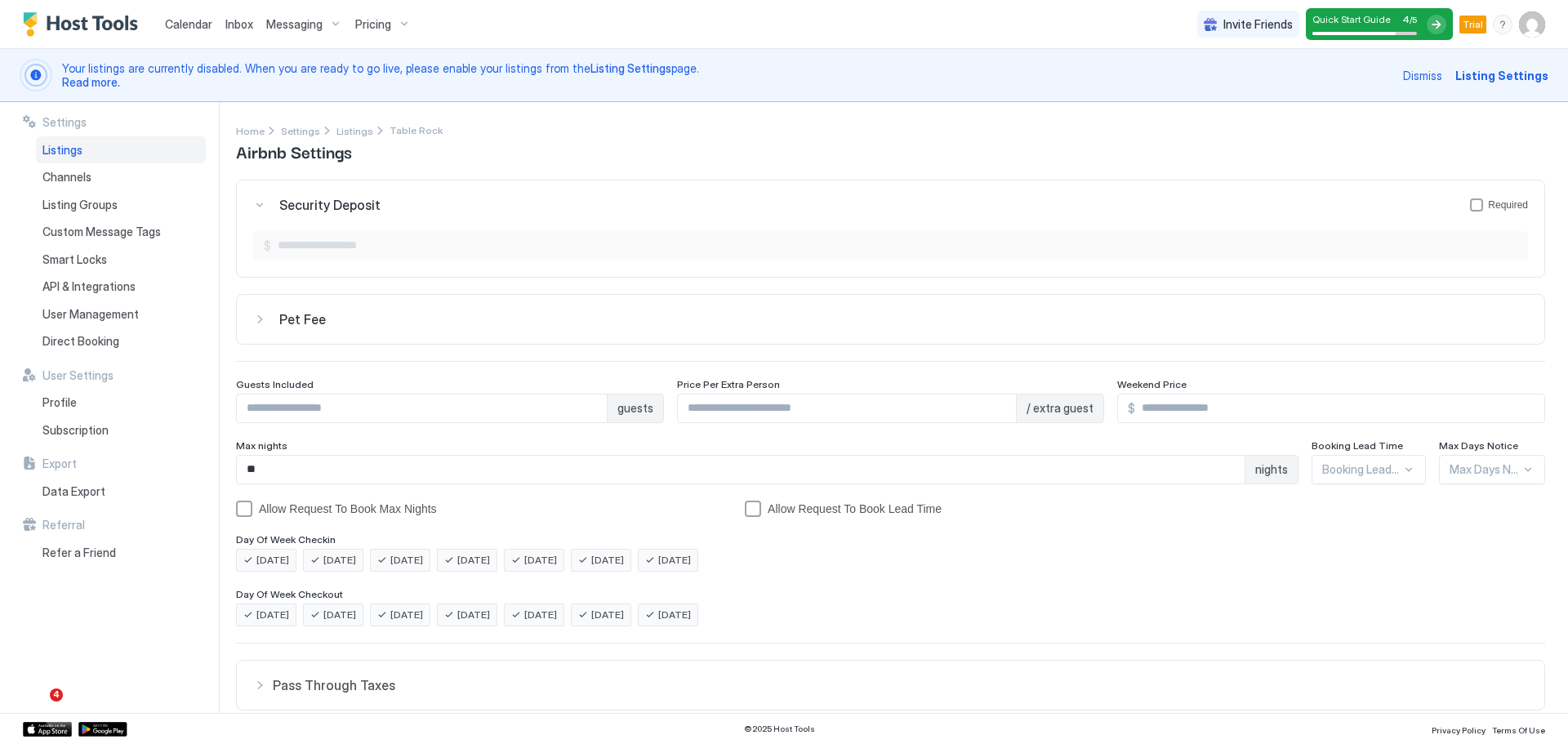
click at [1496, 84] on div "Dismiss Listing Settings" at bounding box center [1476, 76] width 146 height 33
click at [1499, 68] on span "Listing Settings" at bounding box center [1502, 76] width 93 height 17
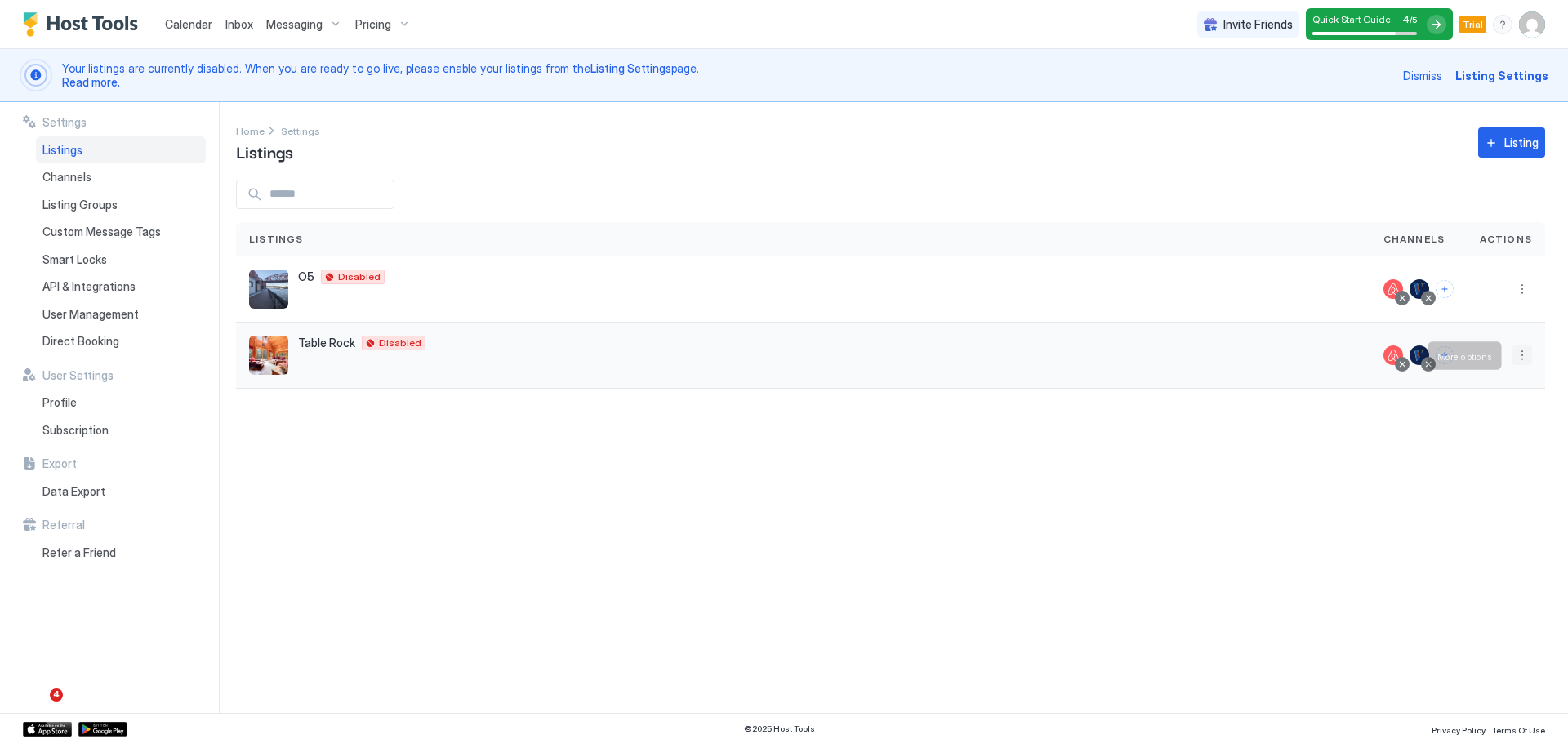
click at [1526, 352] on button "More options" at bounding box center [1522, 355] width 19 height 19
click at [391, 340] on div at bounding box center [784, 372] width 1568 height 744
click at [1526, 356] on button "More options" at bounding box center [1522, 355] width 19 height 19
click at [1479, 434] on span "Listing Settings" at bounding box center [1485, 431] width 73 height 13
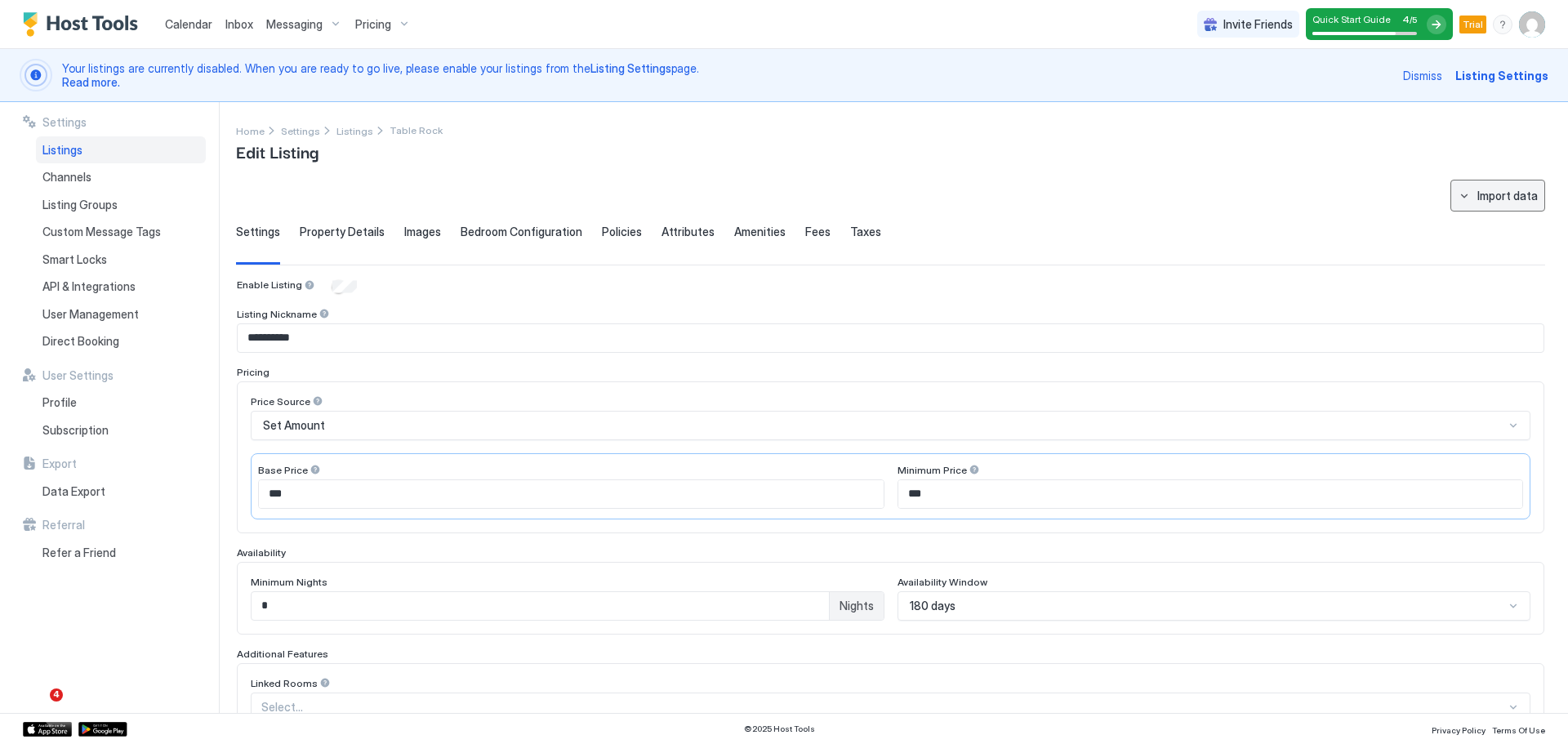
click at [1515, 201] on div "Import data" at bounding box center [1508, 196] width 60 height 17
click at [1405, 214] on div at bounding box center [784, 372] width 1568 height 744
click at [1067, 169] on div "**********" at bounding box center [901, 407] width 1332 height 611
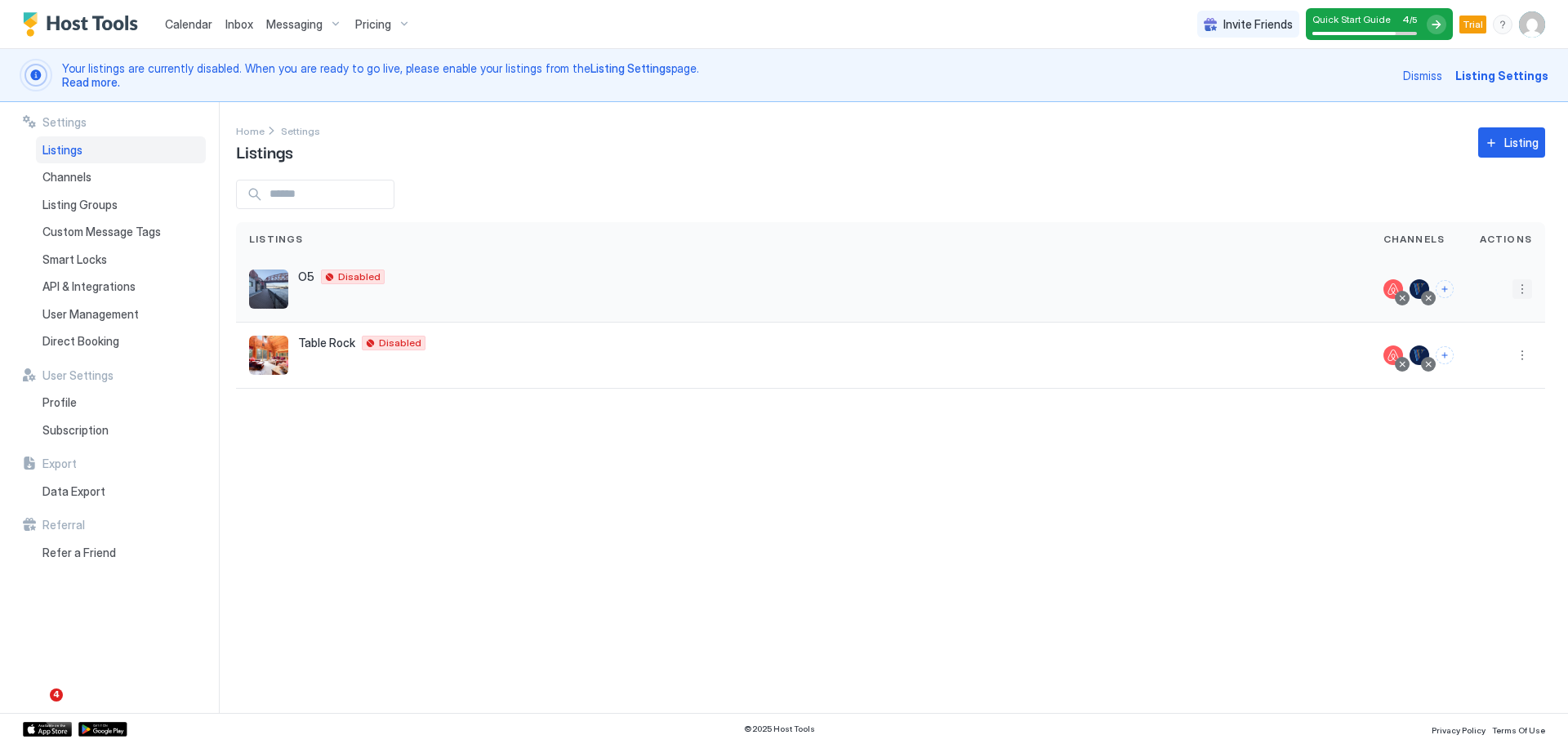
click at [1524, 285] on button "More options" at bounding box center [1522, 289] width 19 height 19
click at [1474, 369] on span "Listing Settings" at bounding box center [1485, 364] width 73 height 13
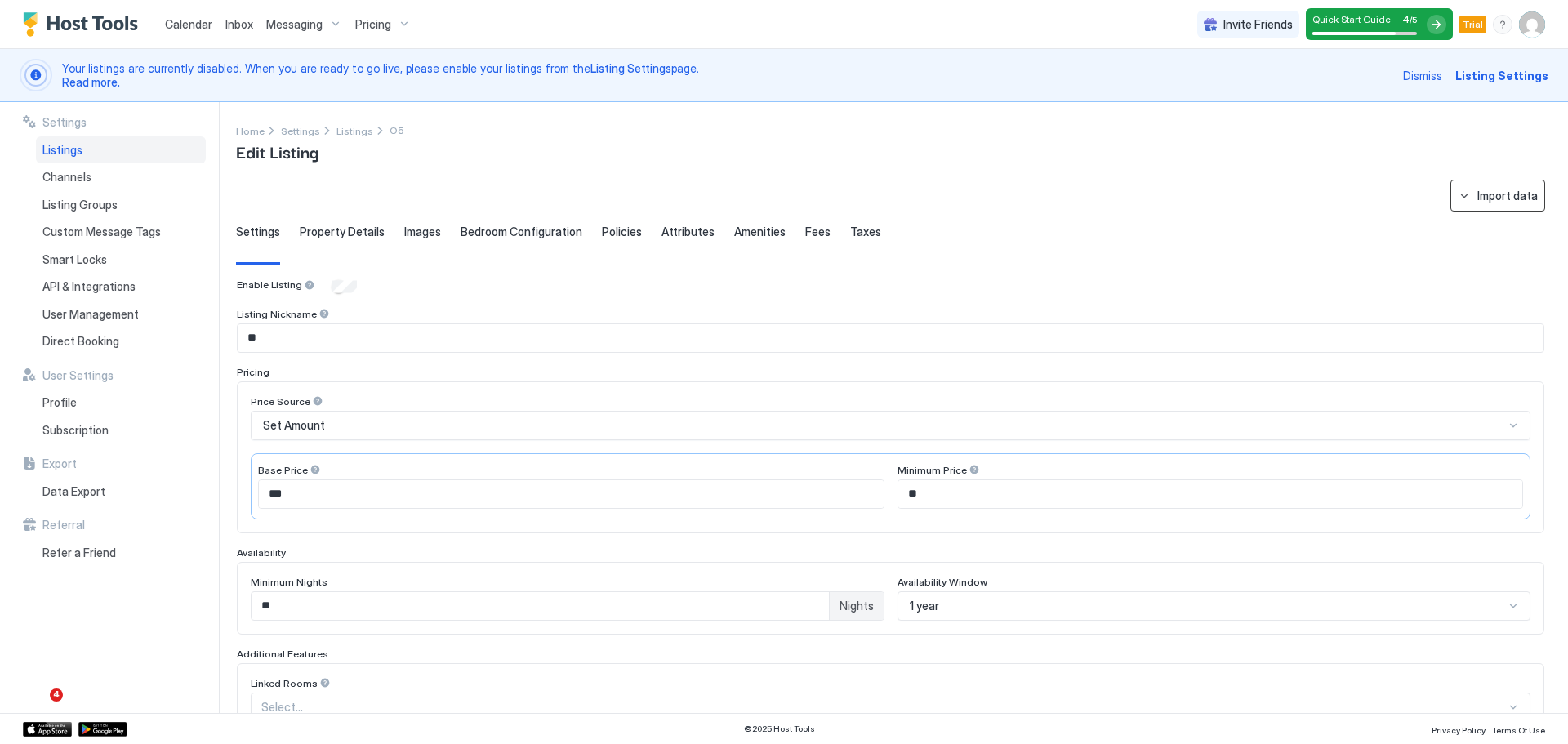
click at [1514, 196] on div "Import data" at bounding box center [1508, 196] width 60 height 17
click at [1521, 226] on div "Airbnb" at bounding box center [1512, 226] width 49 height 15
type textarea "**********"
click at [348, 241] on div "Property Details" at bounding box center [343, 243] width 85 height 40
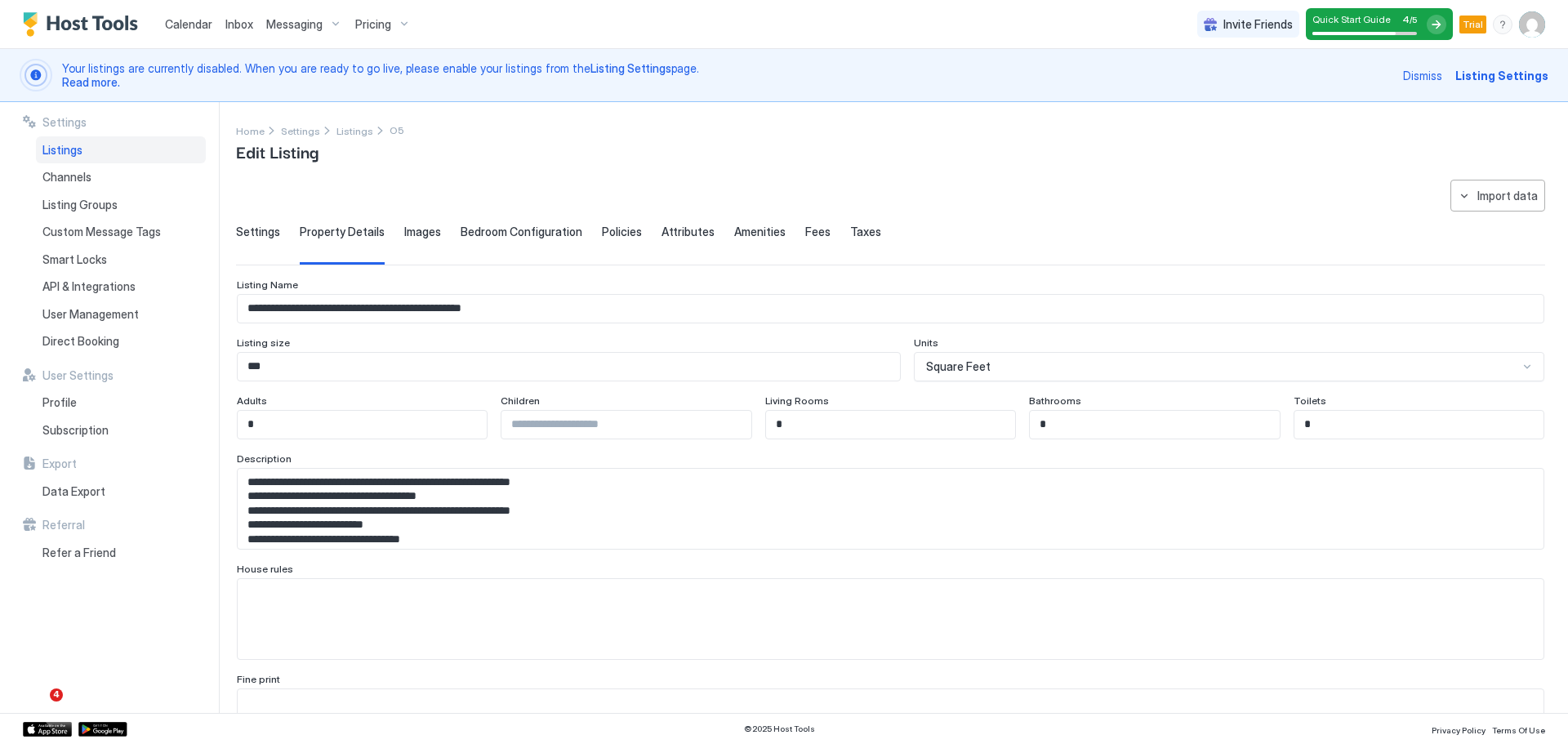
click at [446, 235] on div "Settings Property Details Images Bedroom Configuration Policies Attributes Amen…" at bounding box center [890, 243] width 1309 height 40
click at [506, 227] on span "Bedroom Configuration" at bounding box center [521, 231] width 121 height 15
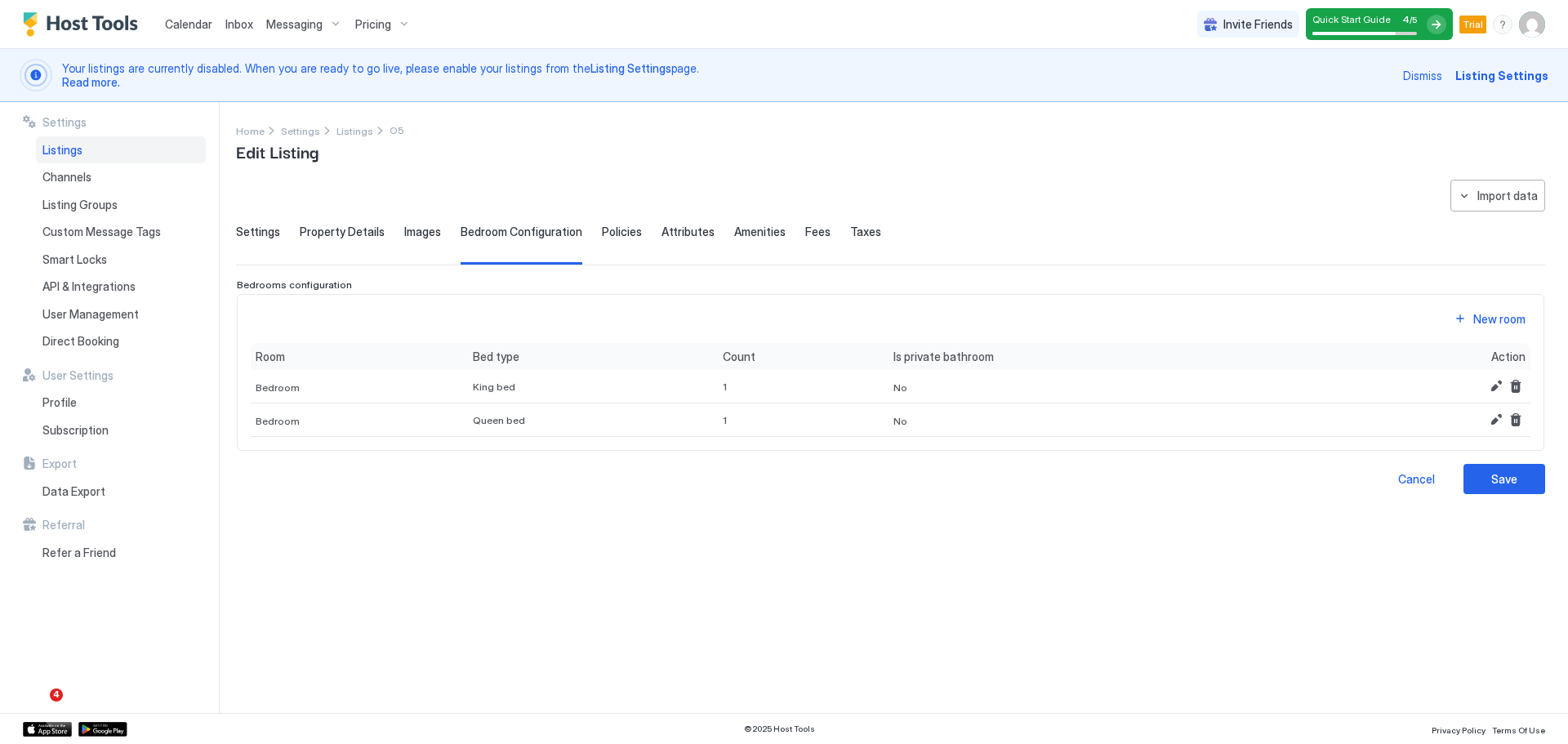
click at [609, 230] on span "Policies" at bounding box center [621, 231] width 40 height 15
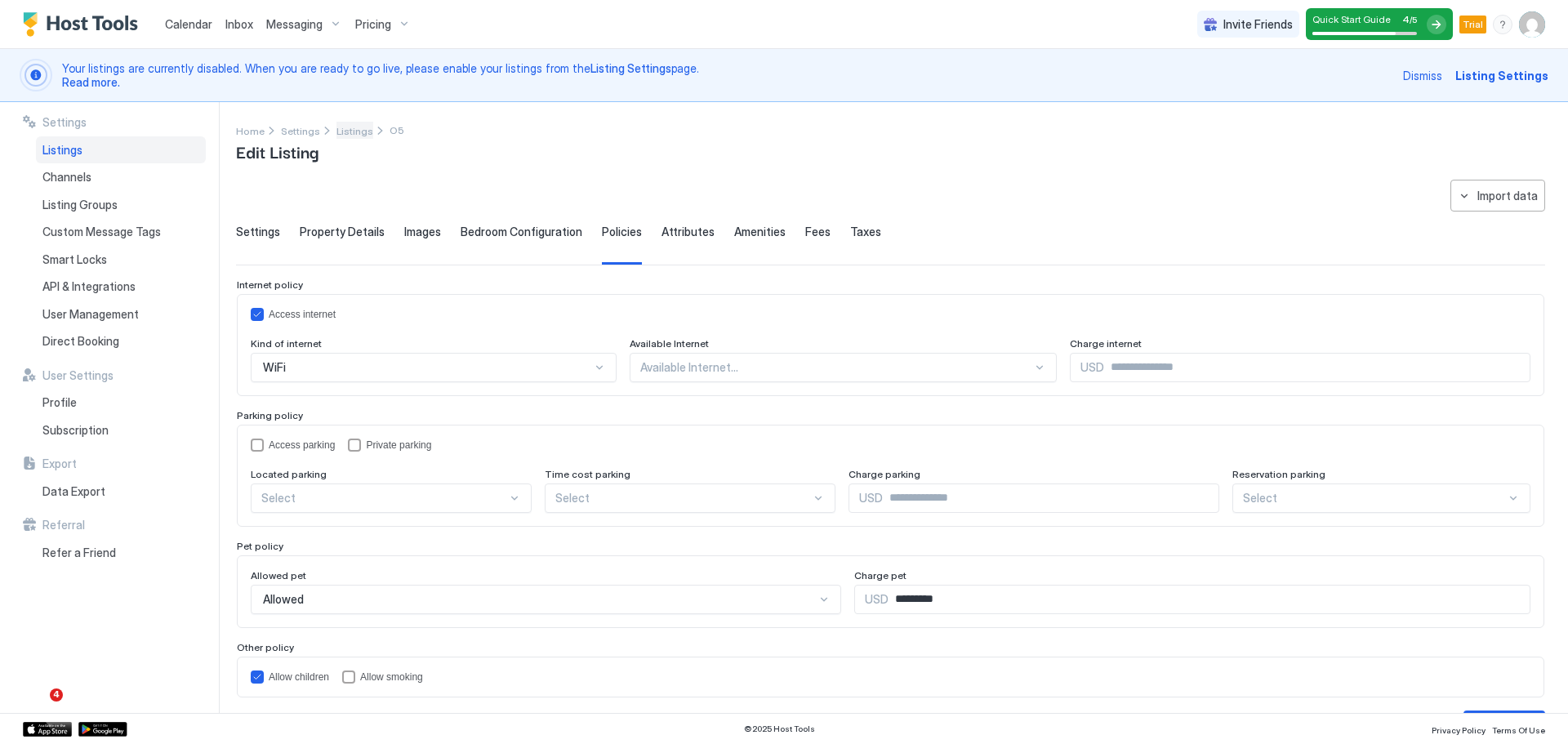
click at [352, 127] on span "Listings" at bounding box center [355, 131] width 37 height 13
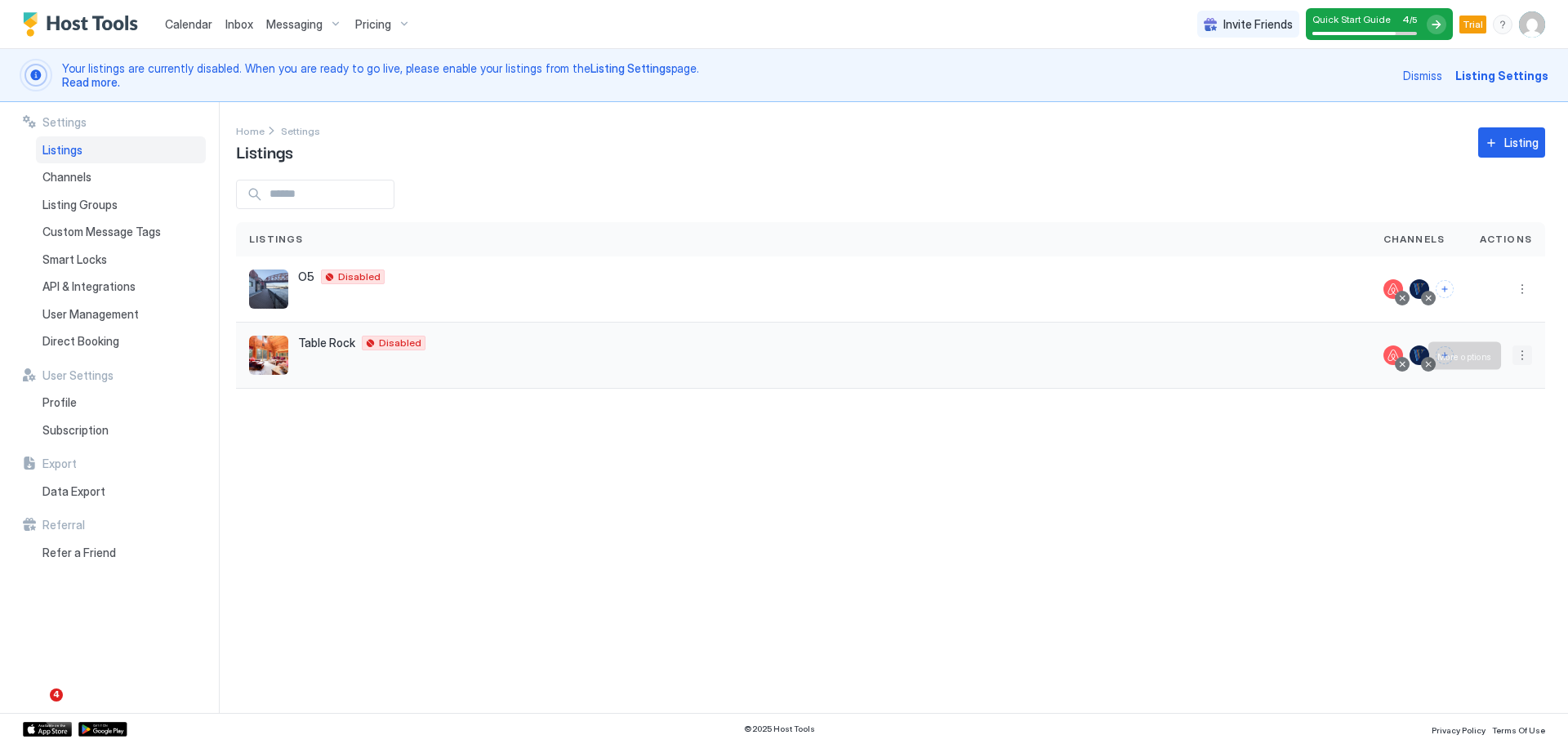
click at [1523, 357] on button "More options" at bounding box center [1522, 355] width 19 height 19
click at [1521, 289] on div at bounding box center [784, 372] width 1568 height 744
click at [1521, 289] on button "More options" at bounding box center [1522, 289] width 19 height 19
click at [1486, 366] on span "Listing Settings" at bounding box center [1485, 364] width 73 height 13
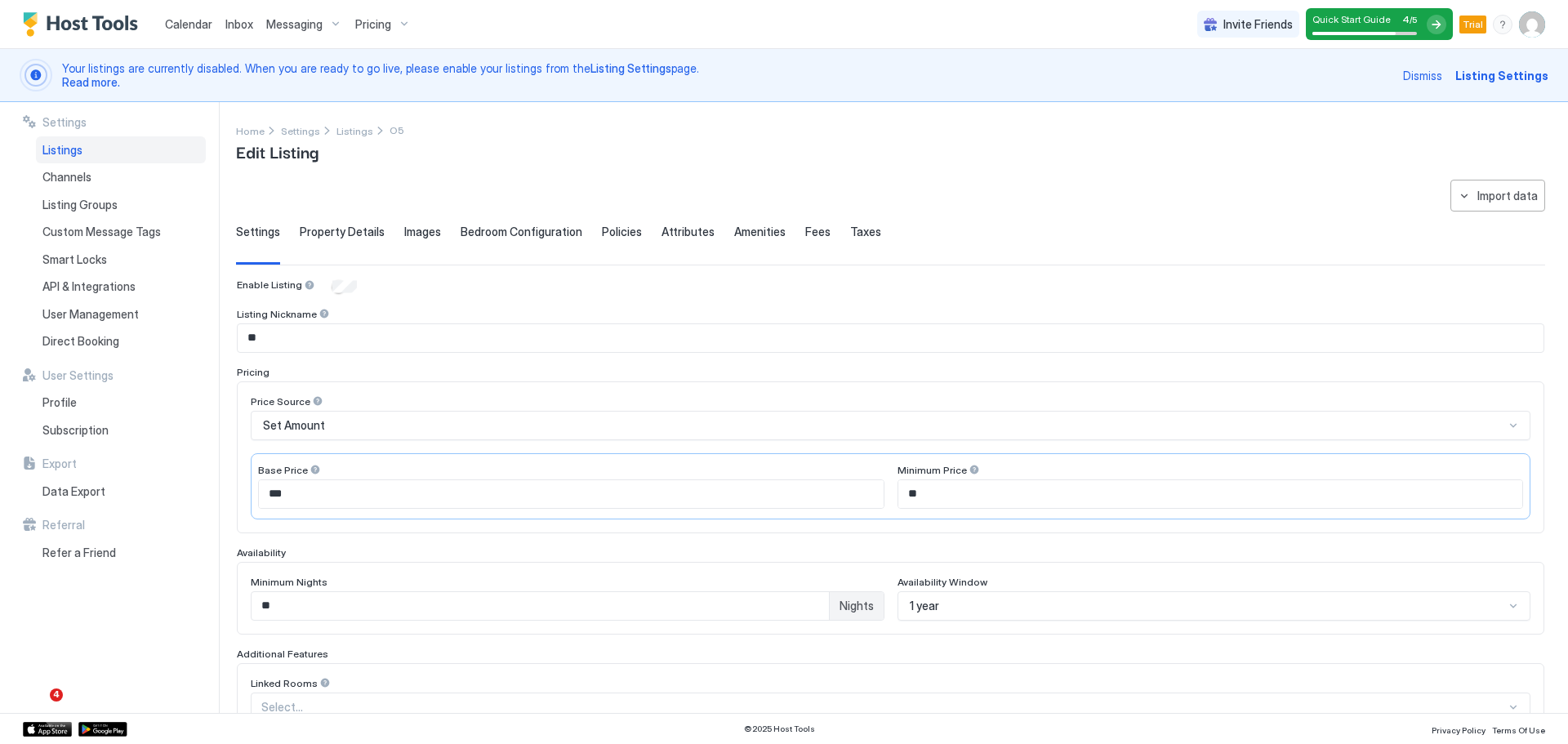
type textarea "**********"
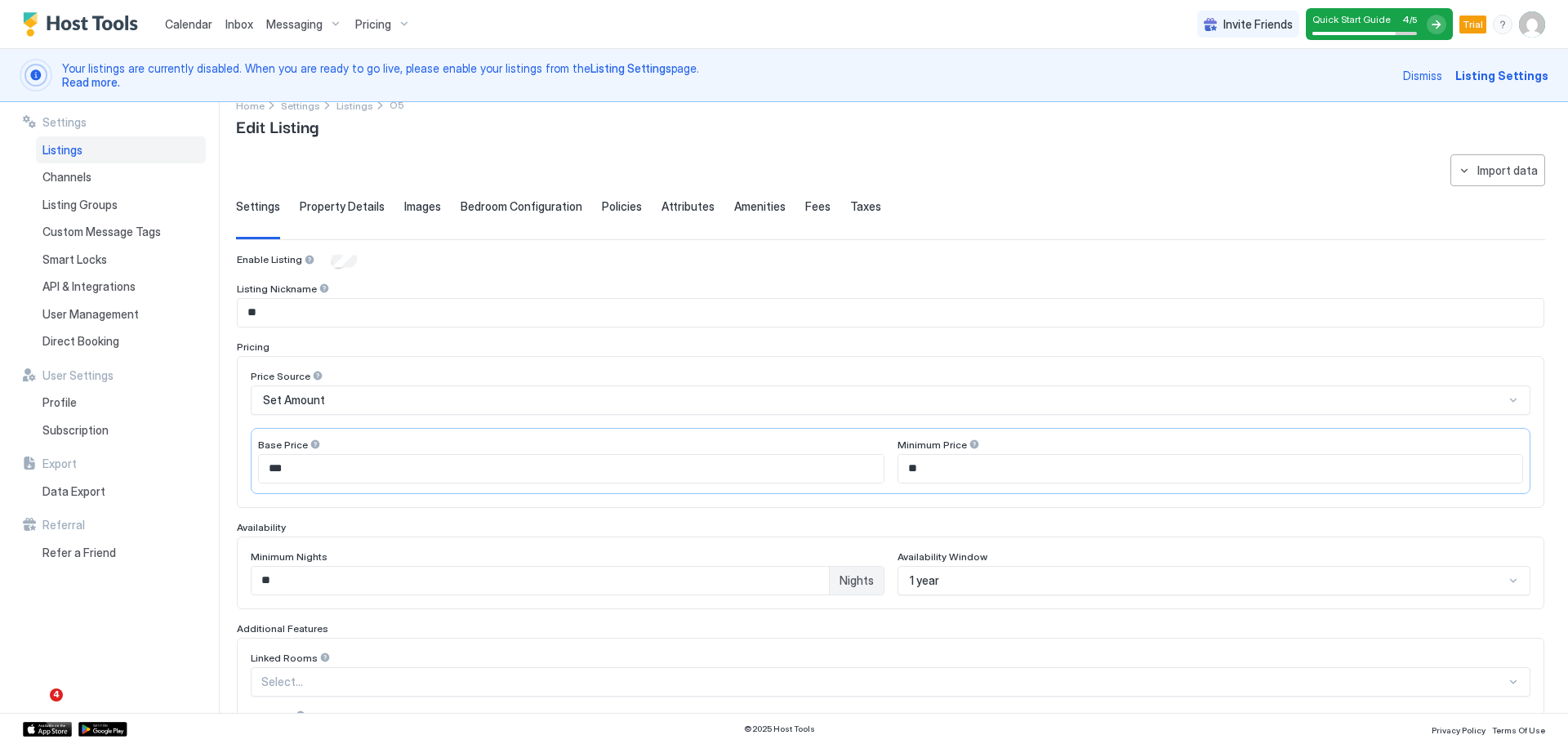
drag, startPoint x: 831, startPoint y: 394, endPoint x: 1260, endPoint y: 272, distance: 446.0
click at [1260, 272] on div "Enable Listing Listing Nickname ** Pricing Price Source Set Amount Base Price *…" at bounding box center [890, 620] width 1307 height 733
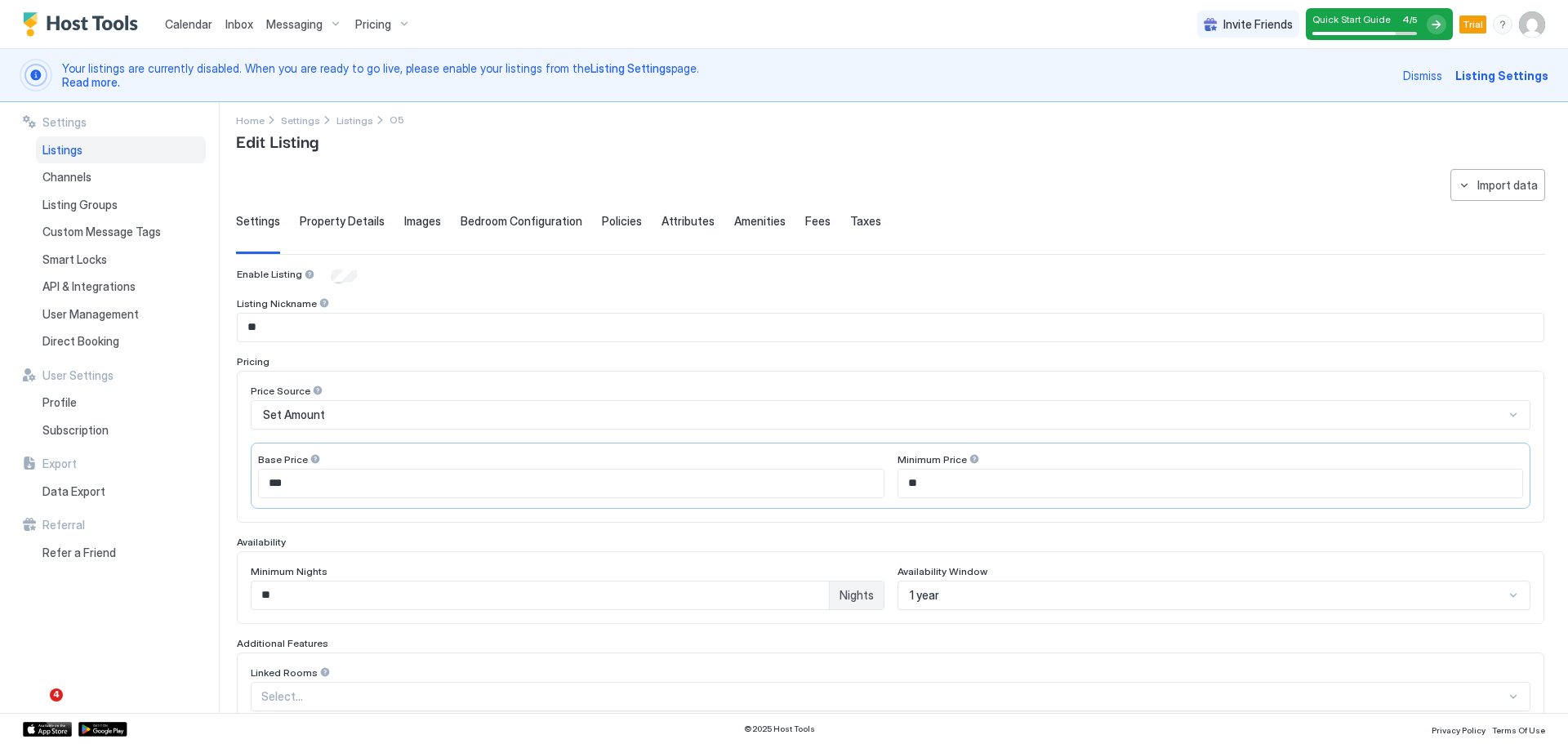
scroll to position [0, 0]
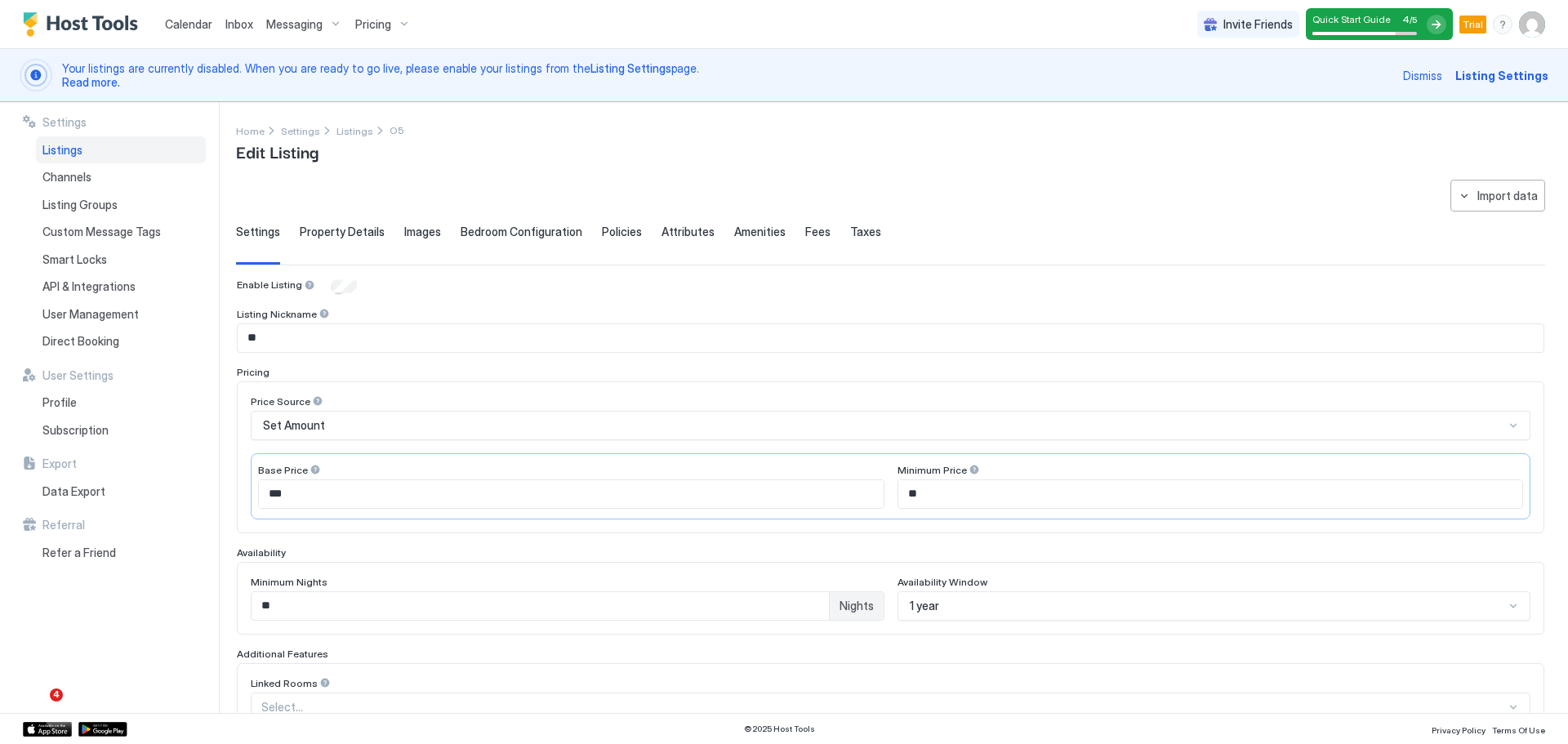
click at [1499, 72] on span "Listing Settings" at bounding box center [1502, 76] width 93 height 17
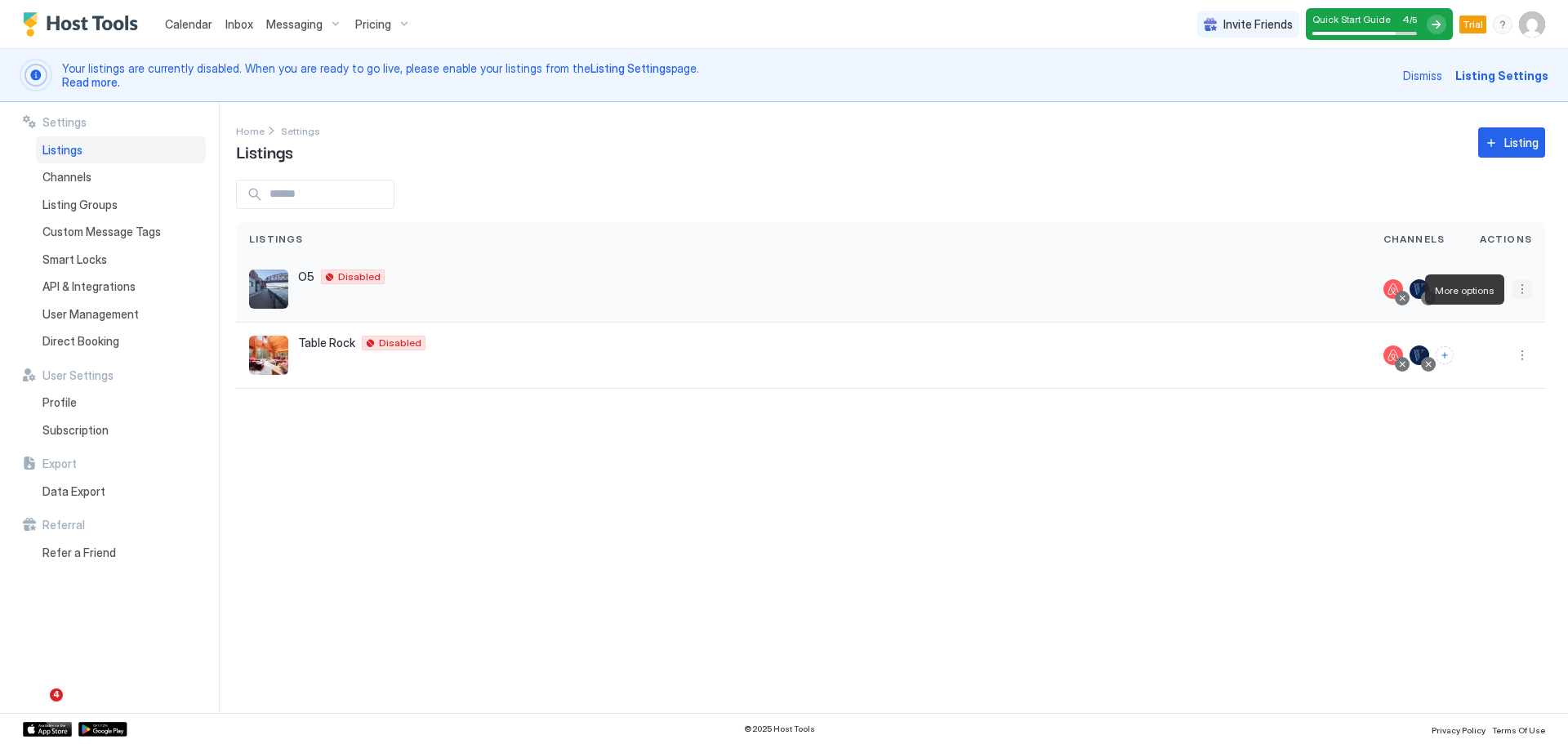
click at [1520, 292] on button "More options" at bounding box center [1522, 289] width 19 height 19
click at [1455, 317] on span "Messaging" at bounding box center [1475, 312] width 53 height 13
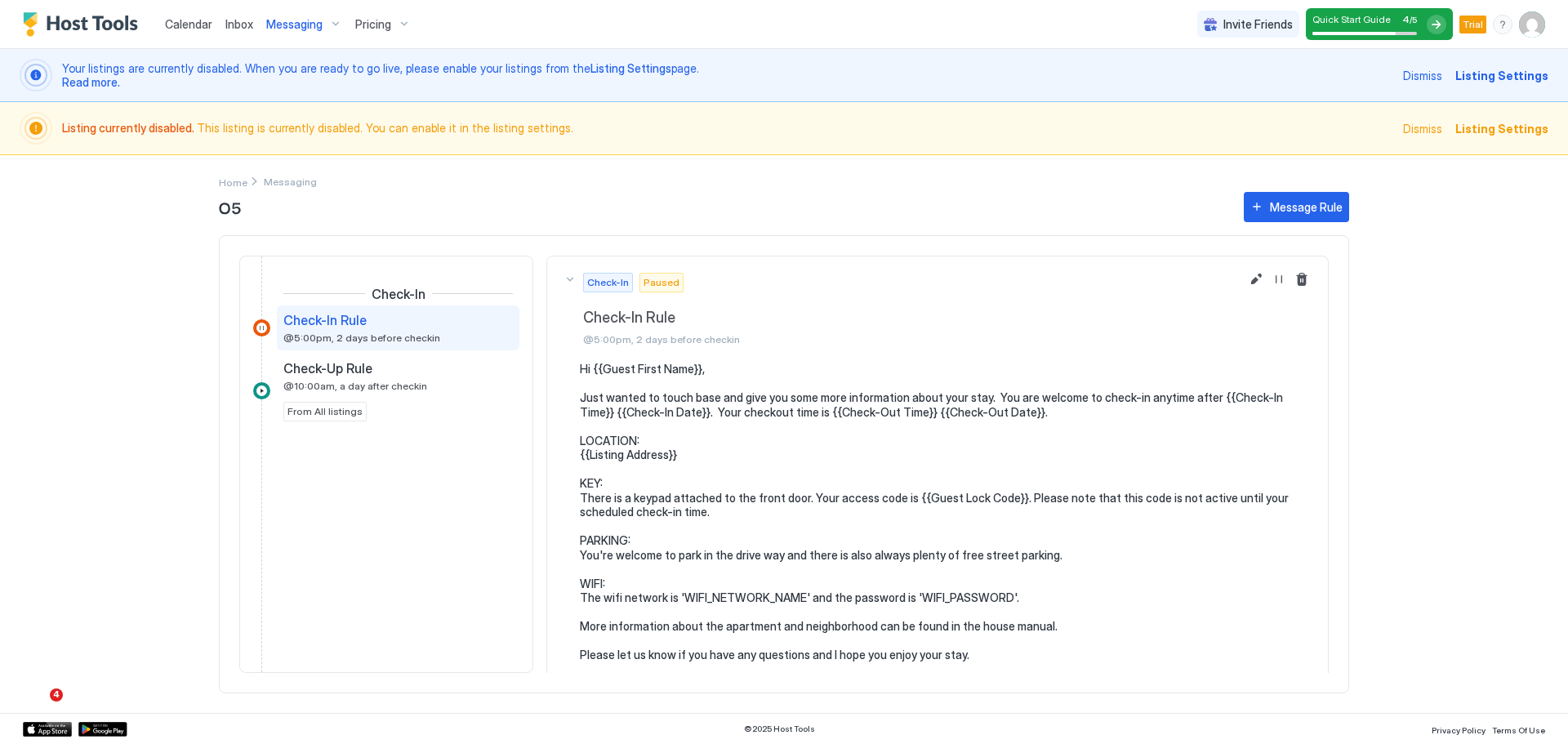
click at [1497, 79] on span "Listing Settings" at bounding box center [1502, 76] width 93 height 17
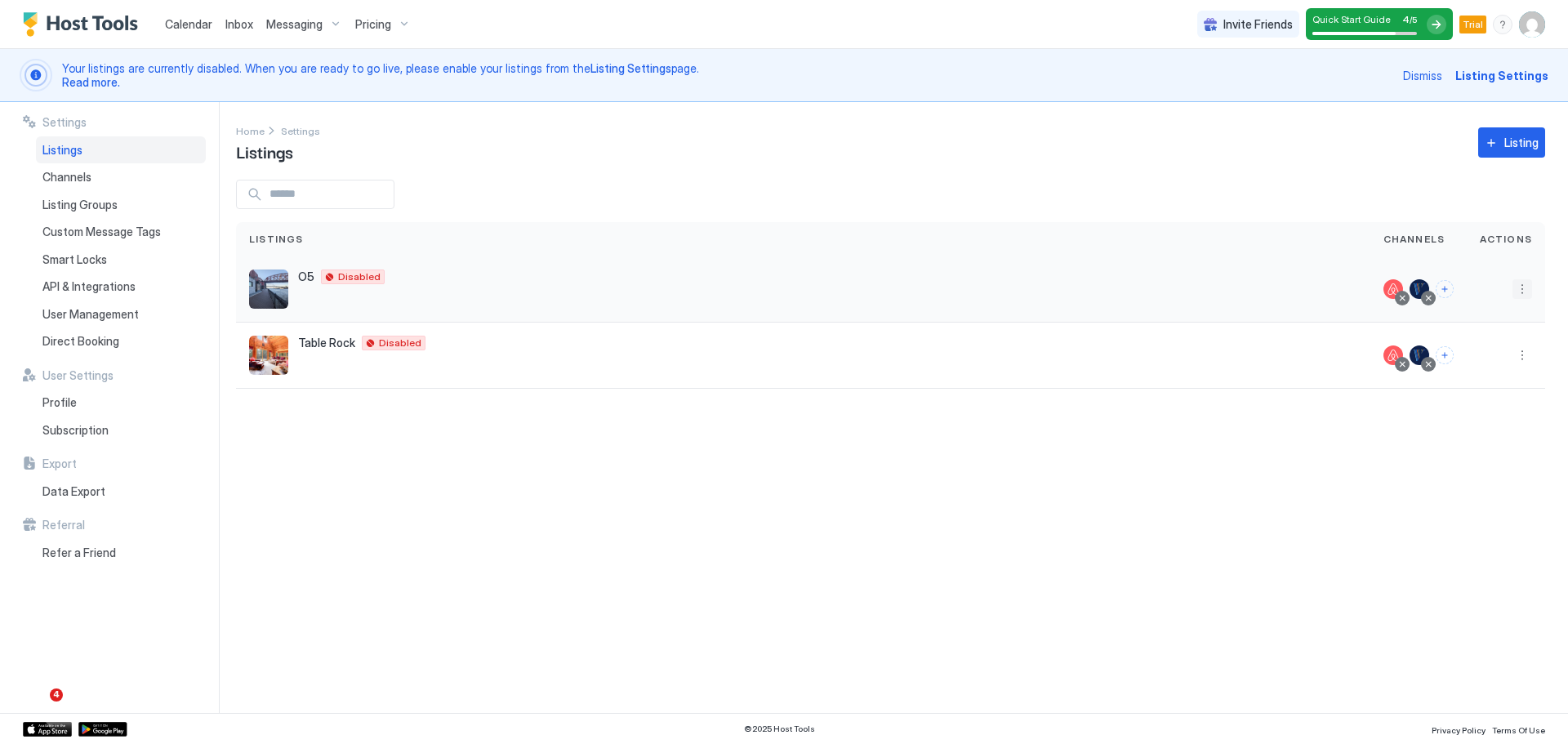
click at [1519, 294] on button "More options" at bounding box center [1522, 289] width 19 height 19
click at [1493, 367] on span "Listing Settings" at bounding box center [1485, 364] width 73 height 13
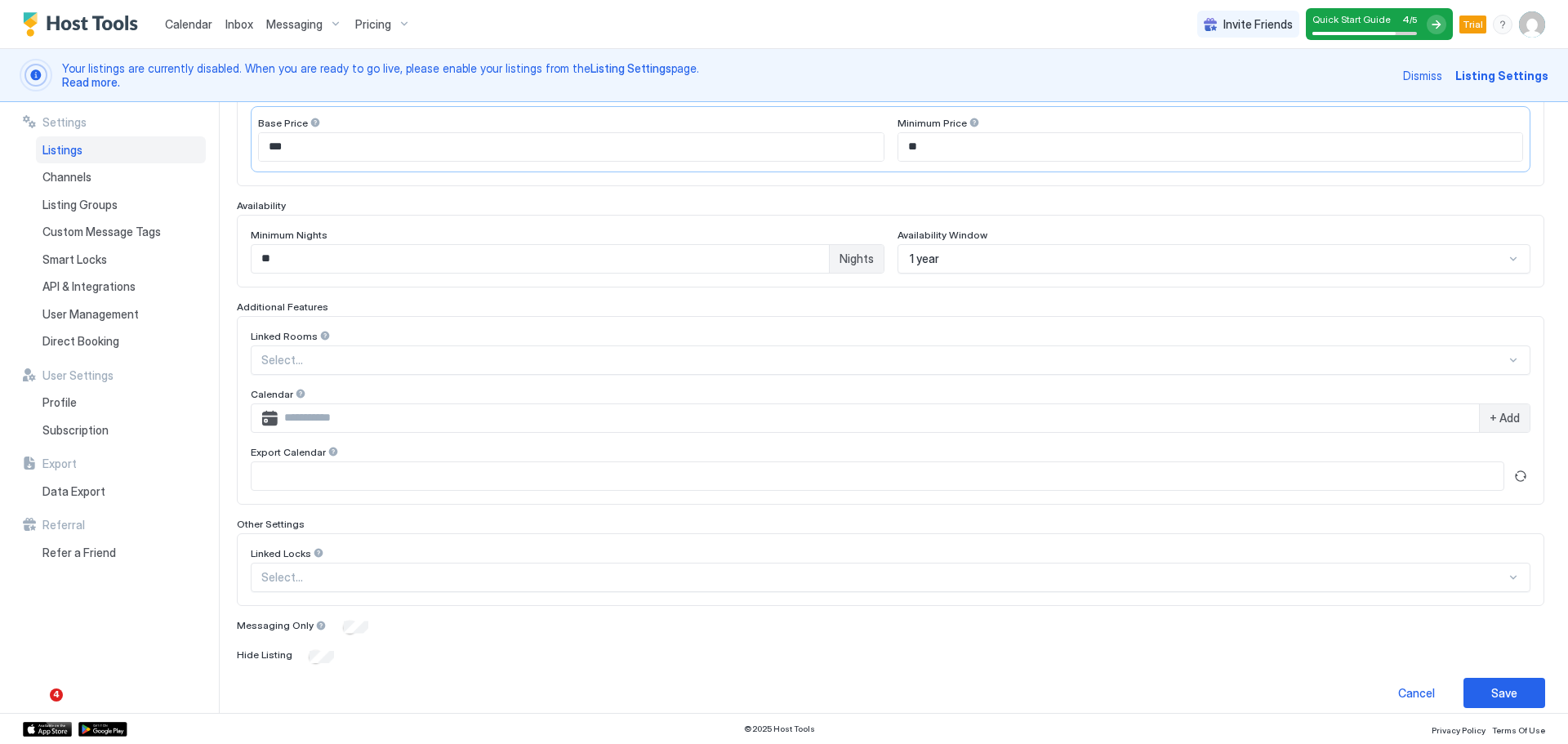
scroll to position [362, 0]
